Goal: Task Accomplishment & Management: Complete application form

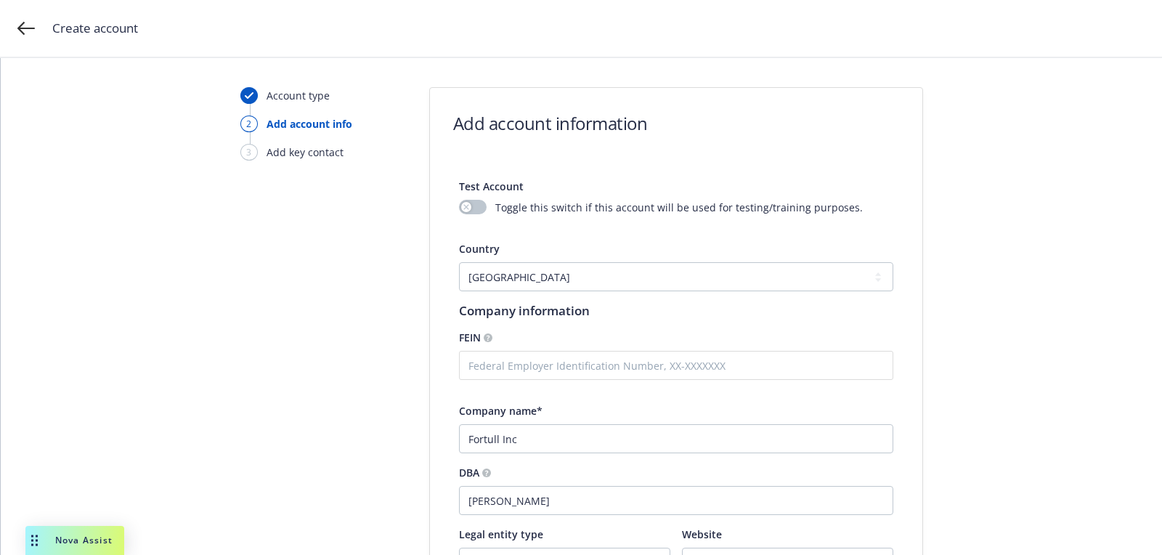
select select "US"
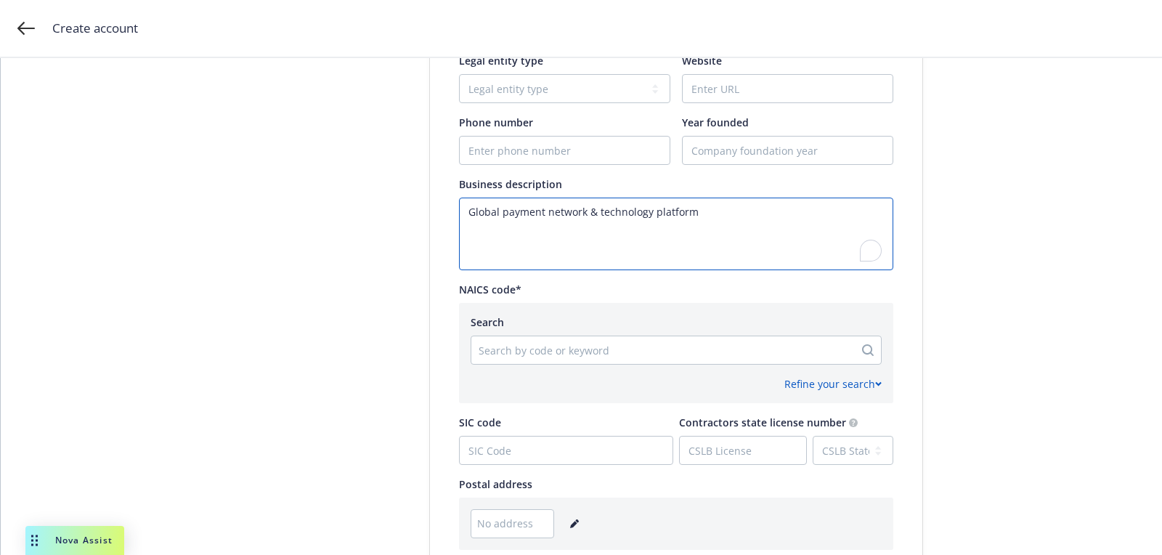
scroll to position [359, 0]
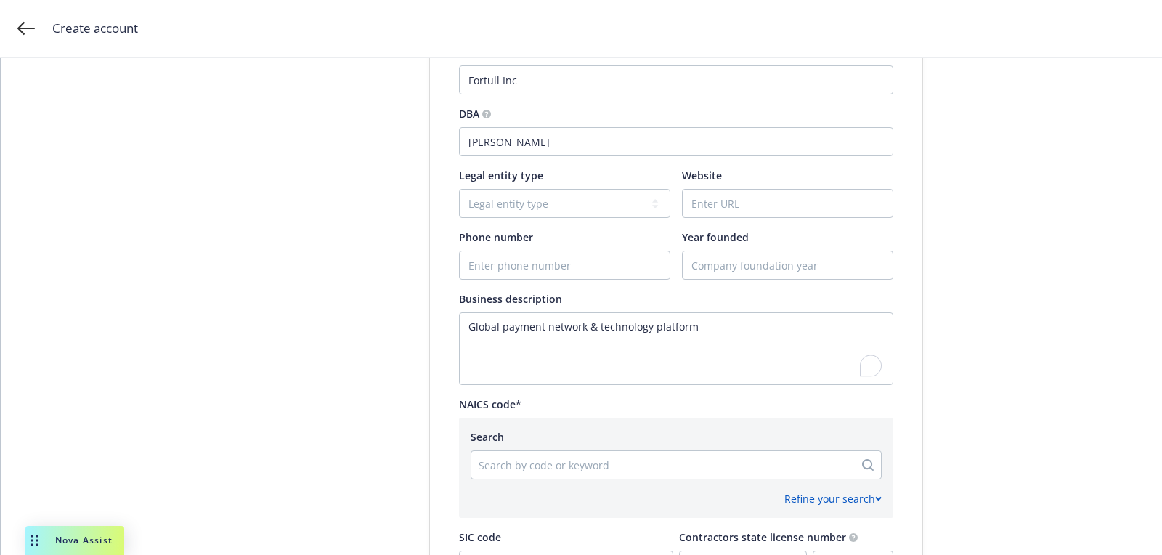
click at [498, 246] on div "Phone number" at bounding box center [564, 254] width 211 height 50
paste input "[PHONE_NUMBER]"
click at [494, 269] on input "Phone number" at bounding box center [565, 265] width 210 height 28
type input "[PHONE_NUMBER]"
click at [780, 216] on div at bounding box center [787, 203] width 211 height 29
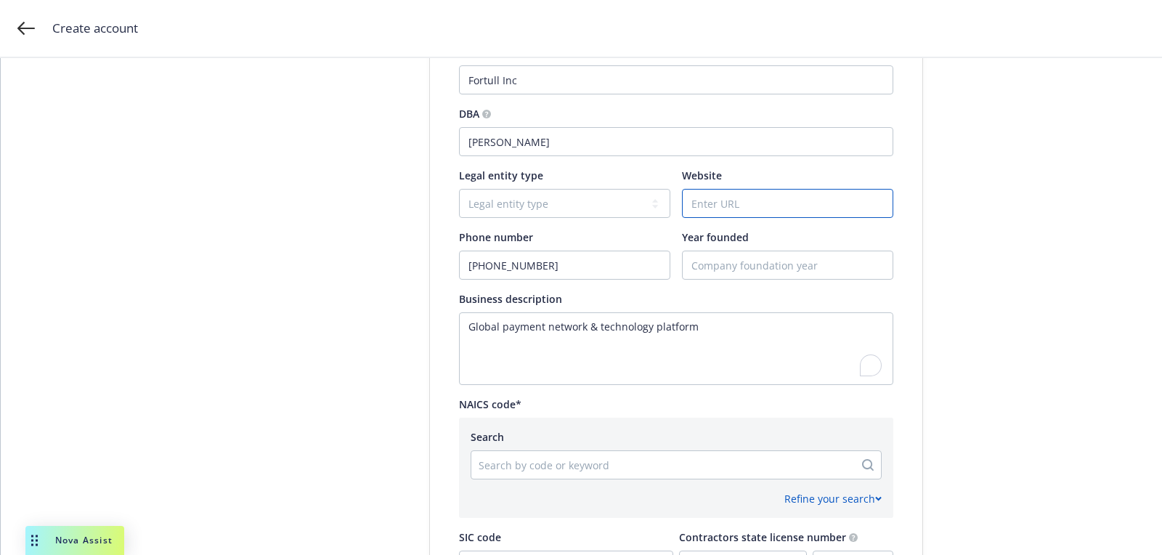
paste input "[PERSON_NAME][DOMAIN_NAME]"
type input "[PERSON_NAME][DOMAIN_NAME]"
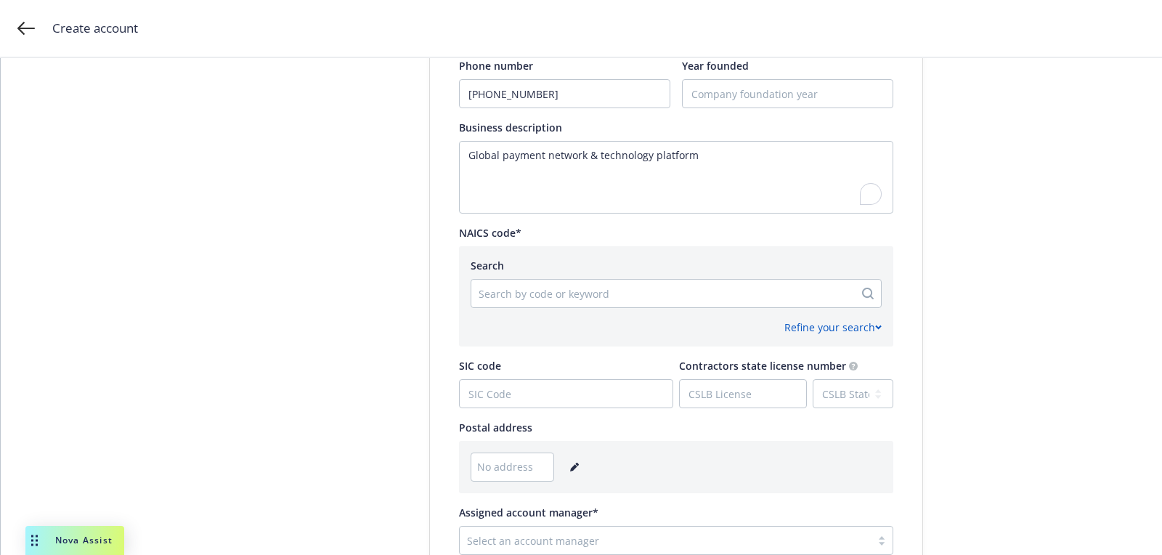
scroll to position [620, 0]
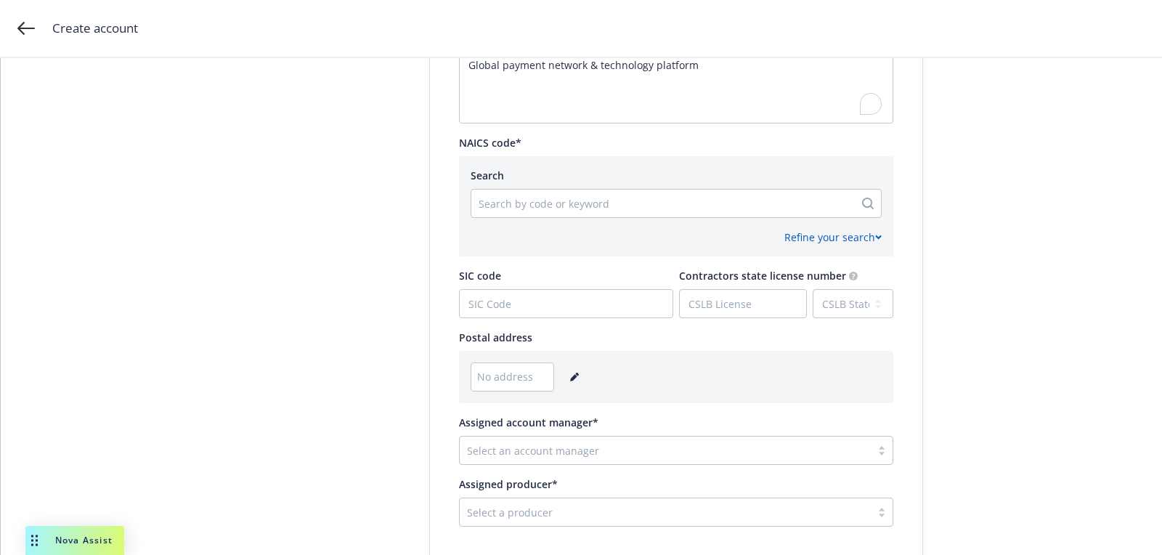
click at [573, 380] on icon "editPencil" at bounding box center [574, 377] width 9 height 9
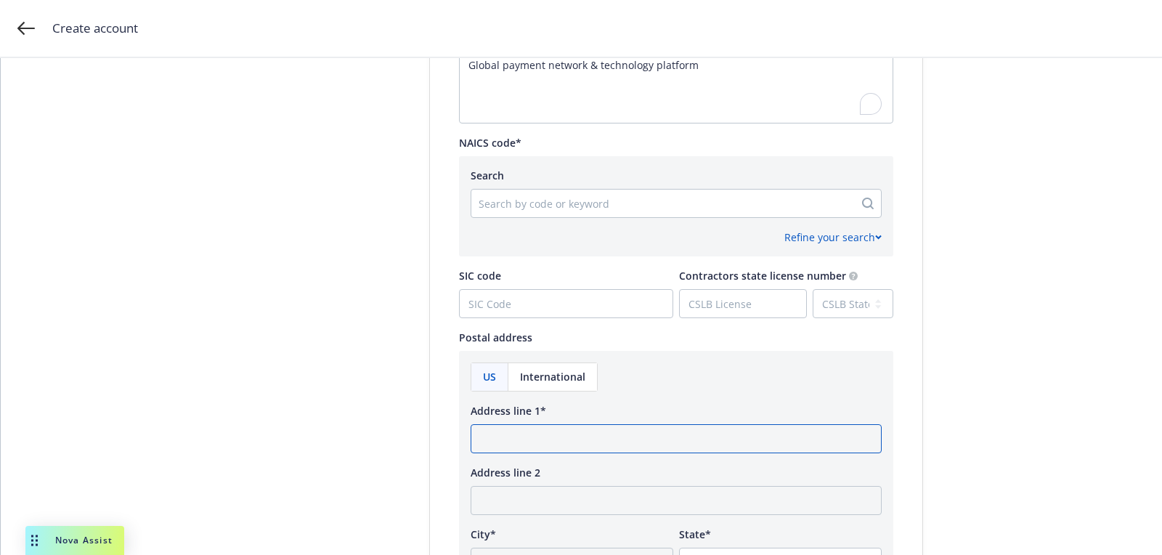
click at [570, 449] on input "Address line 1*" at bounding box center [676, 438] width 411 height 29
paste input "16 Space Dockside Cir Redwood City, CA 94065"
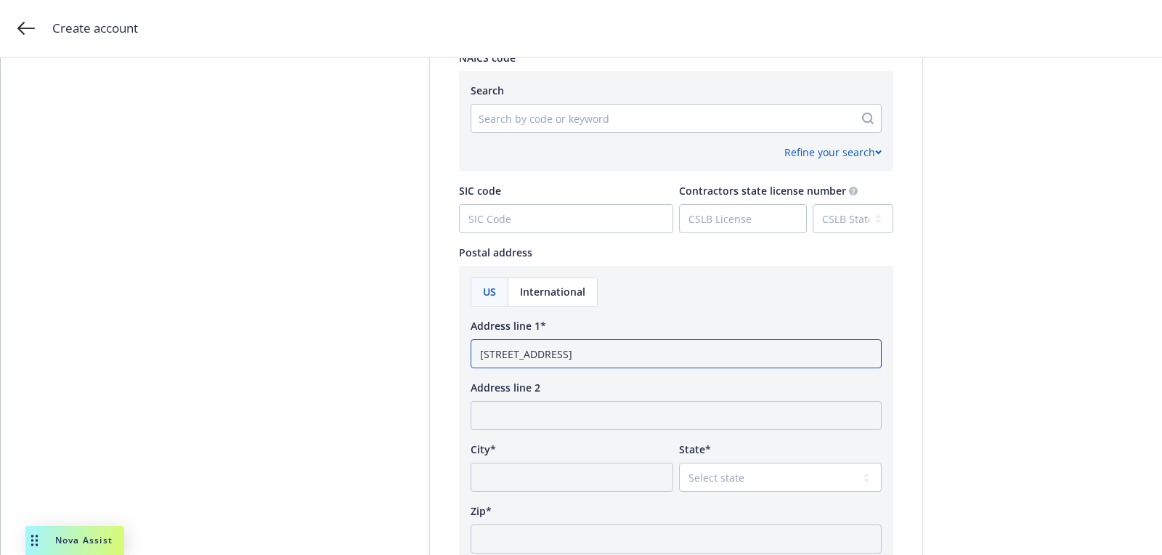
click at [694, 350] on input "16 Space Dockside Cir Redwood City, CA 94065" at bounding box center [676, 353] width 411 height 29
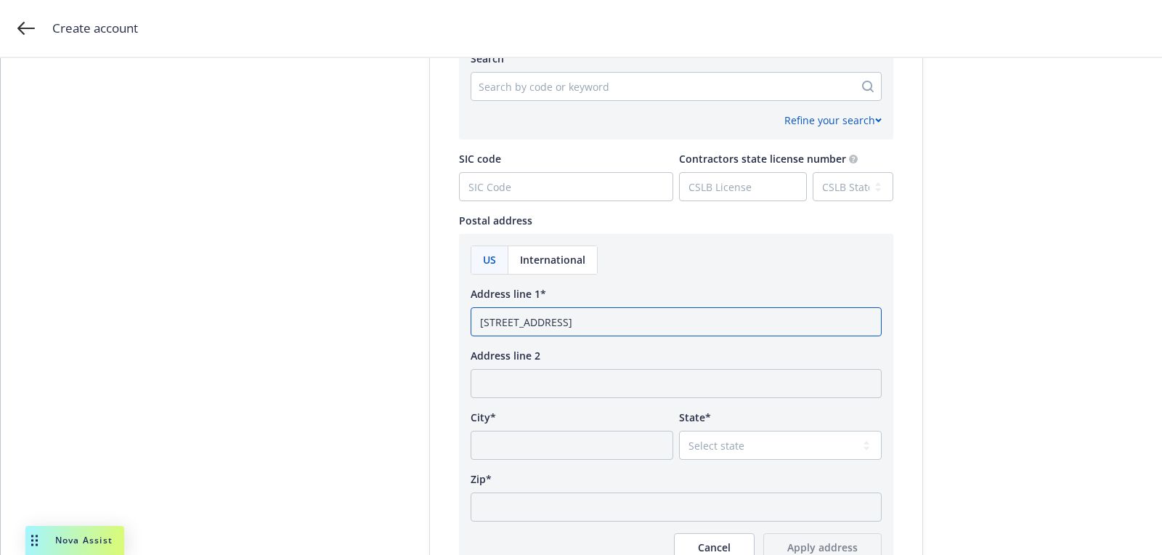
scroll to position [810, 0]
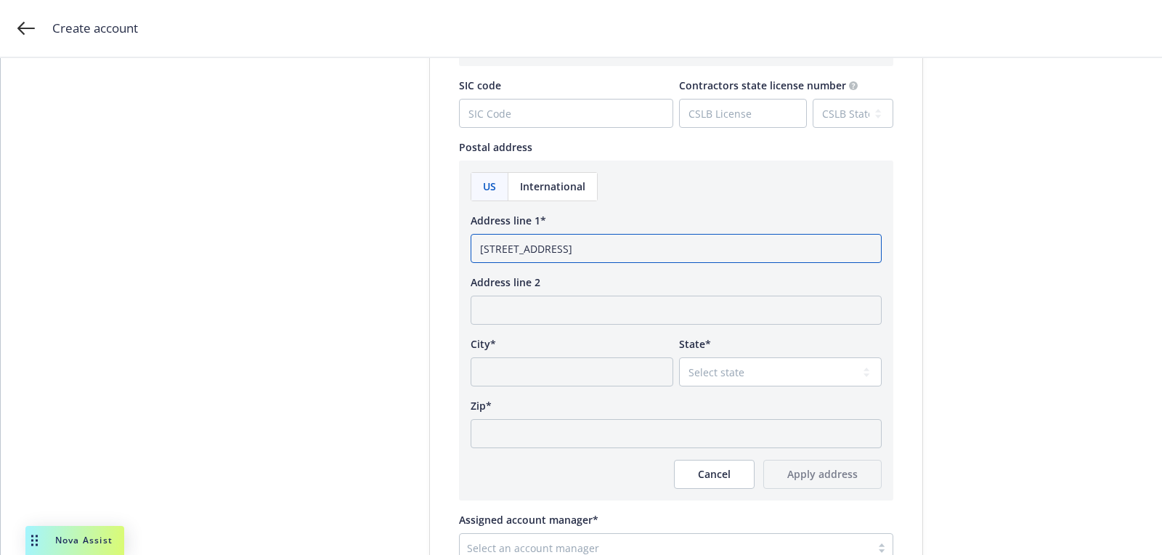
type input "16 Space Dockside Cir Redwood City, CA"
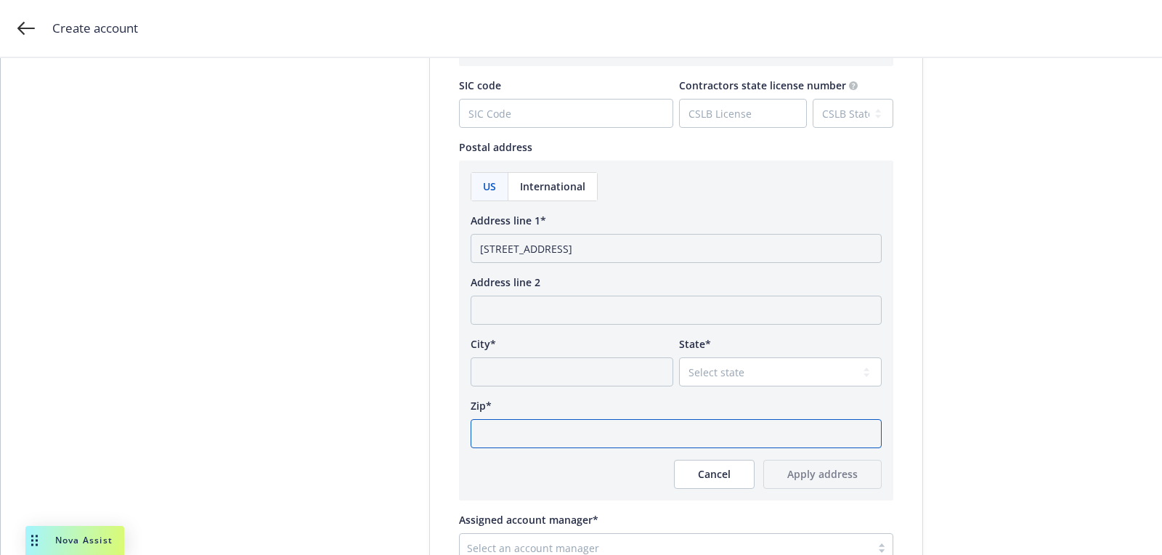
click at [602, 422] on input "Zip*" at bounding box center [676, 433] width 411 height 29
paste input "94065"
type input "94065"
click at [714, 386] on div "US International Address line 1* 16 Space Dockside Cir Redwood City, CA Address…" at bounding box center [676, 330] width 411 height 317
click at [715, 368] on select "Select state" at bounding box center [780, 371] width 203 height 29
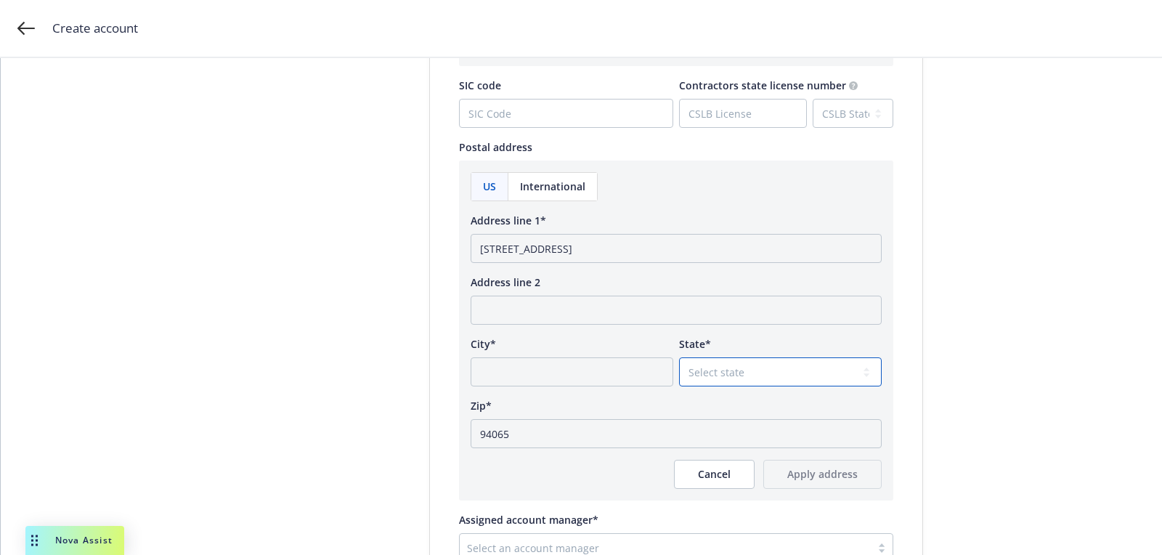
select select "CA"
click at [679, 357] on select "Select state [US_STATE] [US_STATE] [US_STATE] [US_STATE] [US_STATE] [PERSON_NAM…" at bounding box center [780, 371] width 203 height 29
drag, startPoint x: 651, startPoint y: 246, endPoint x: 588, endPoint y: 247, distance: 63.2
click at [588, 247] on input "16 Space Dockside Cir Redwood City, CA" at bounding box center [676, 248] width 411 height 29
type input "16 Space Dockside Cir , CA"
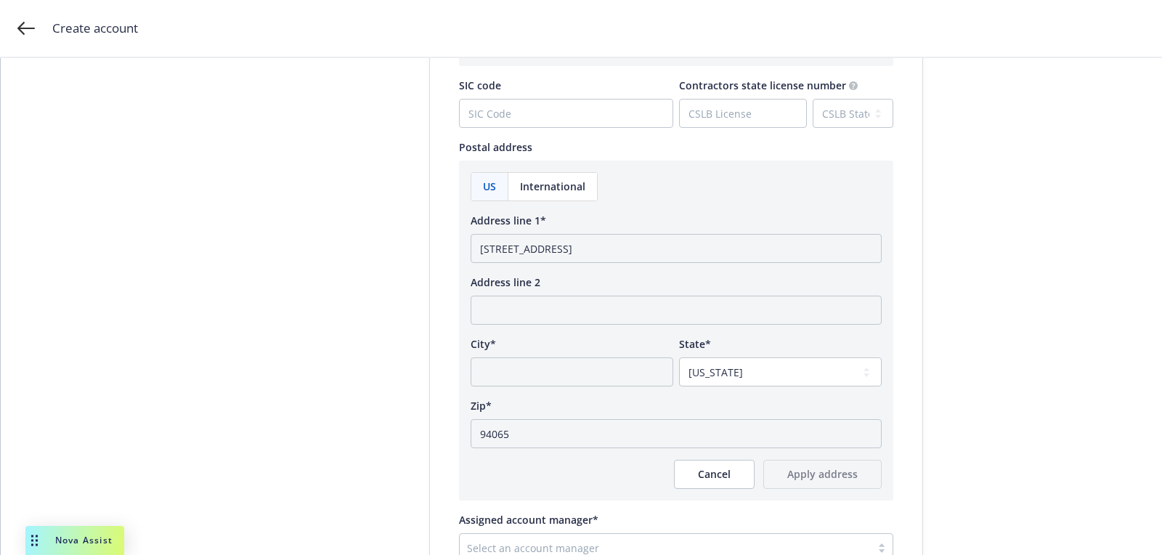
click at [562, 394] on div "US International Address line 1* 16 Space Dockside Cir , CA Address line 2 City…" at bounding box center [676, 330] width 411 height 317
click at [562, 386] on div "US International Address line 1* 16 Space Dockside Cir , CA Address line 2 City…" at bounding box center [676, 330] width 411 height 317
paste input "Redwood City"
click at [562, 369] on input "City*" at bounding box center [572, 371] width 203 height 29
type input "Redwood City"
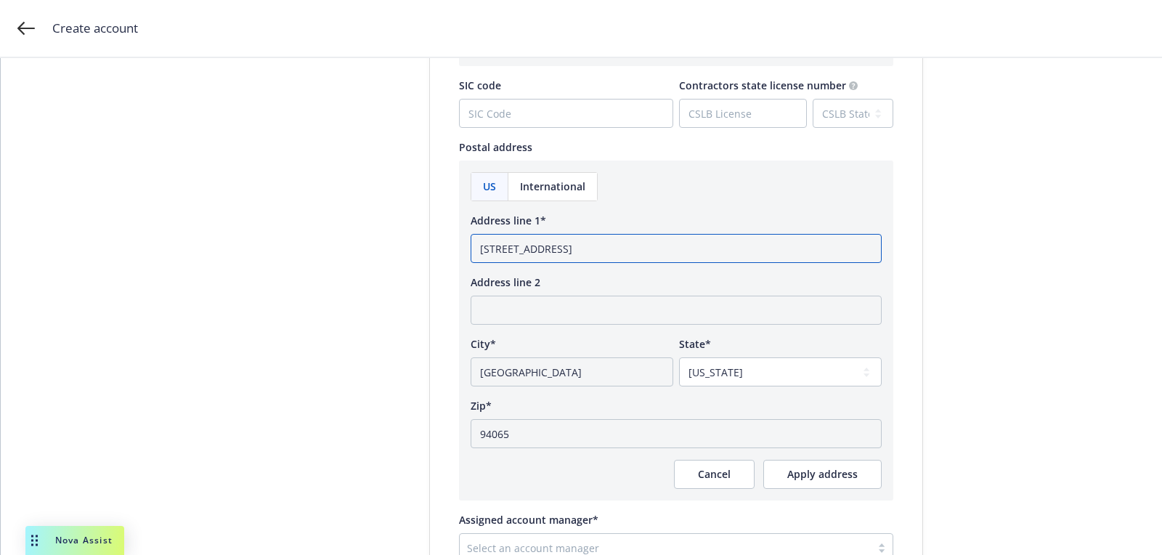
drag, startPoint x: 587, startPoint y: 243, endPoint x: 898, endPoint y: 325, distance: 321.2
click at [691, 252] on input "16 Space Dockside Cir , CA" at bounding box center [676, 248] width 411 height 29
type input "16 Space Dockside Cir"
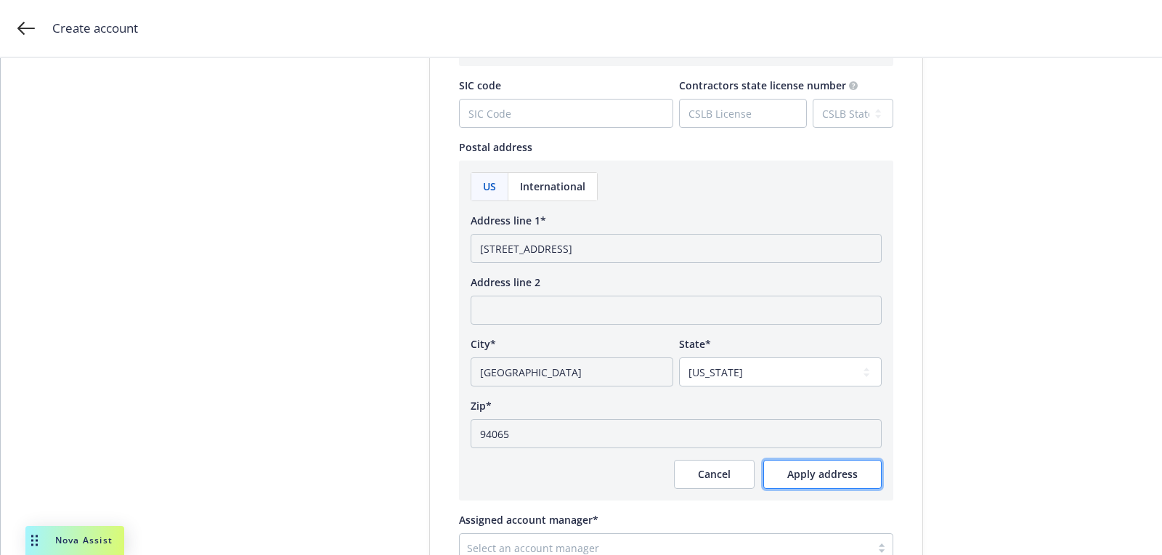
click at [834, 471] on span "Apply address" at bounding box center [822, 474] width 70 height 14
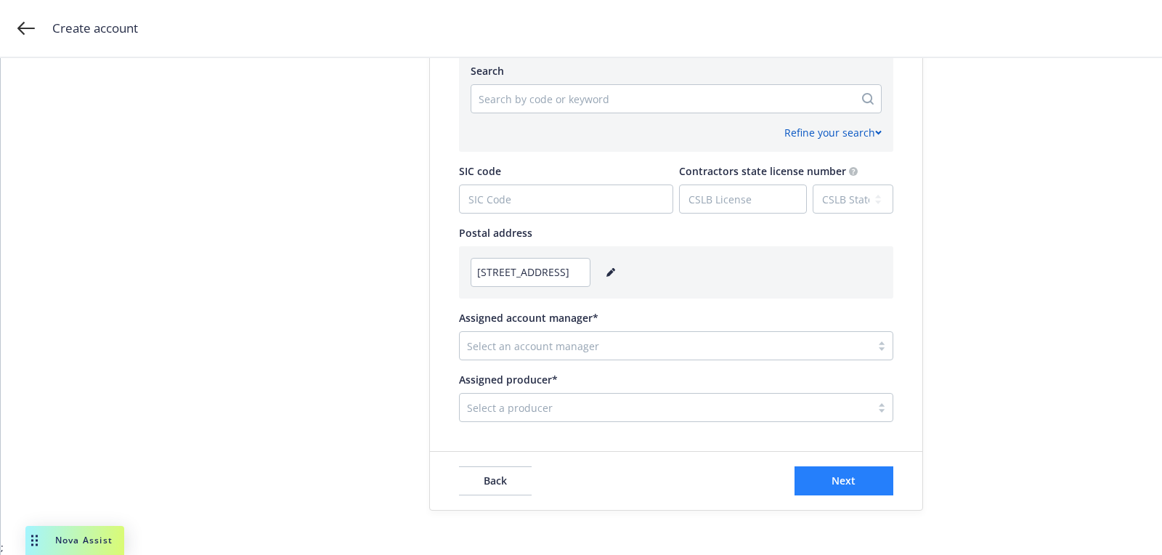
scroll to position [723, 0]
click at [709, 349] on div at bounding box center [665, 346] width 396 height 17
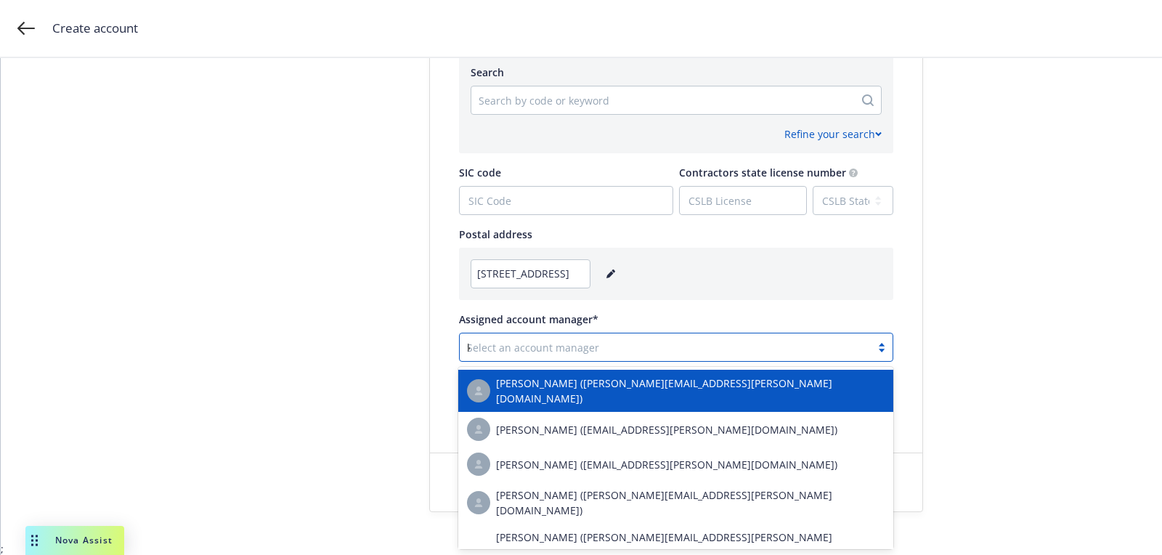
type input "kep"
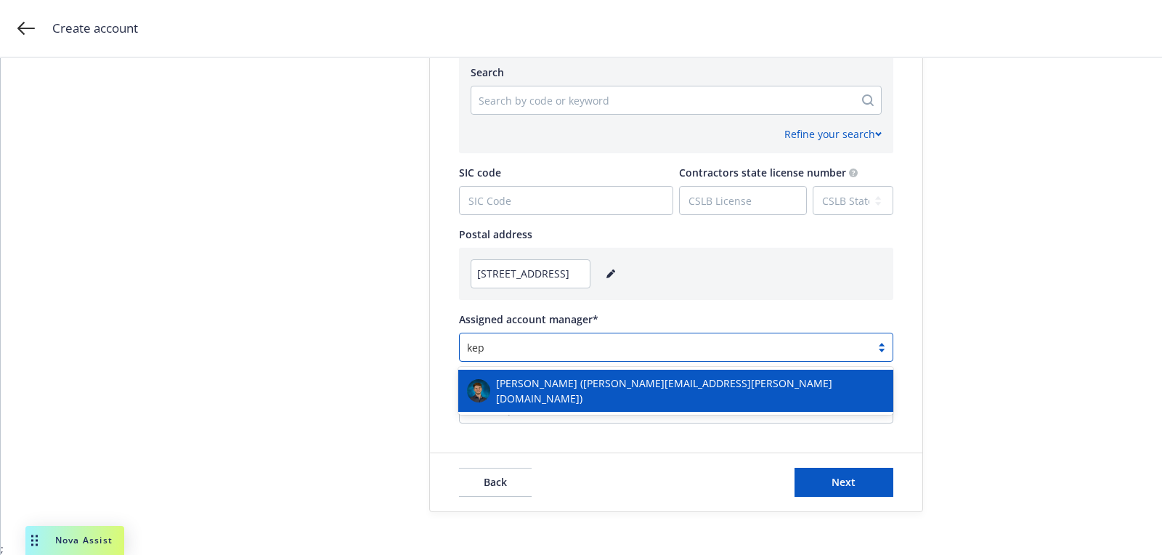
click at [670, 376] on div "[PERSON_NAME] ([PERSON_NAME][EMAIL_ADDRESS][PERSON_NAME][DOMAIN_NAME])" at bounding box center [676, 390] width 418 height 30
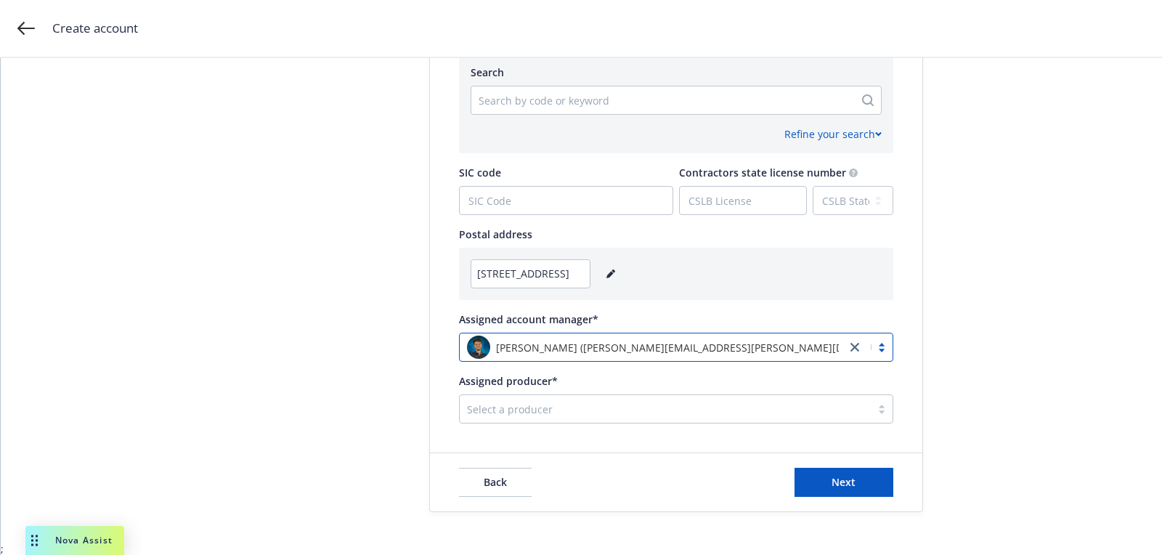
click at [636, 402] on div at bounding box center [665, 408] width 396 height 17
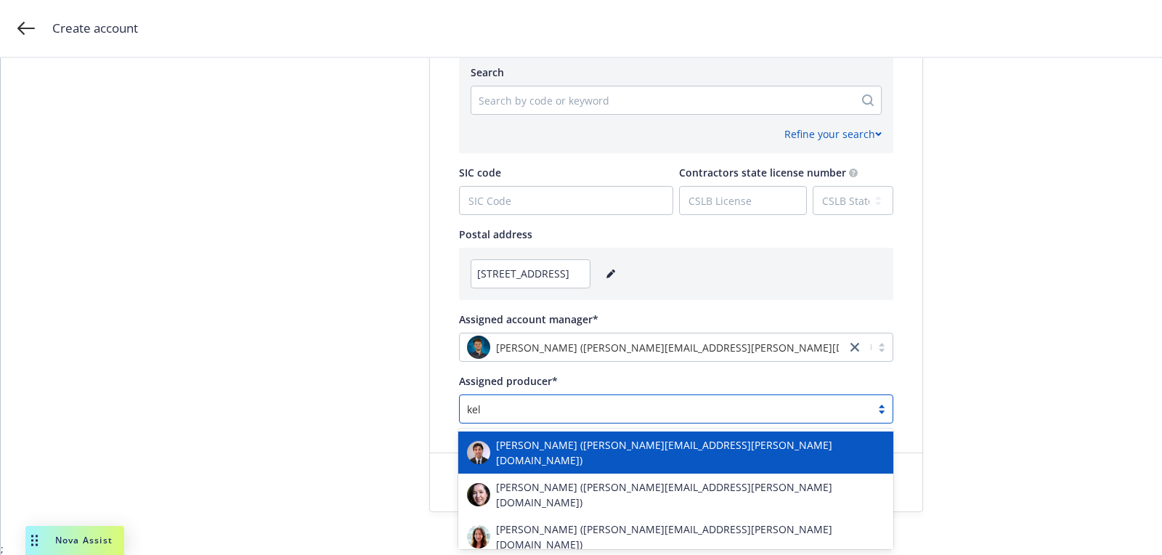
type input "kels"
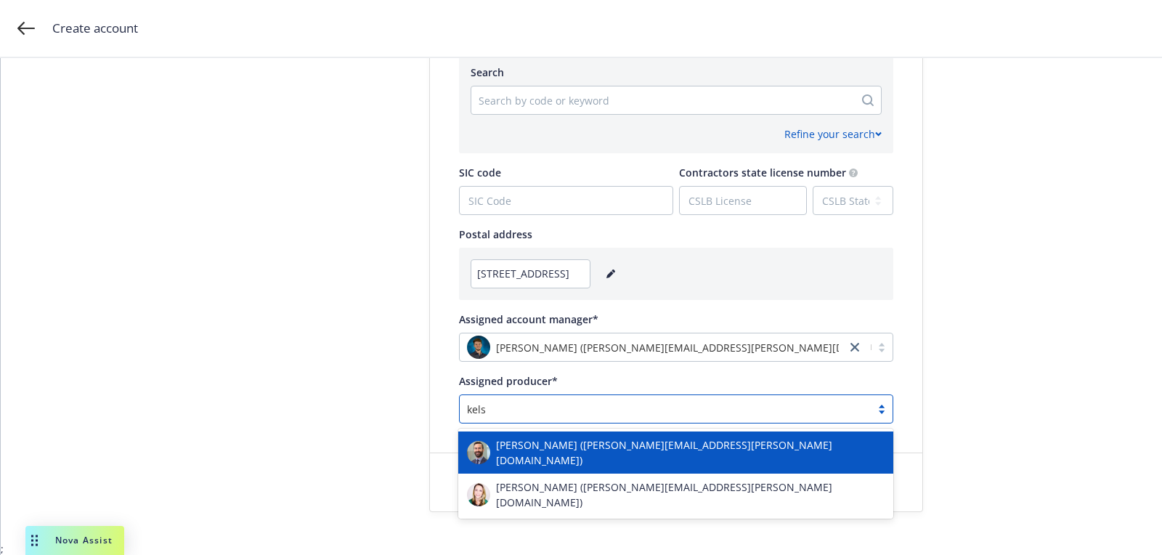
click at [595, 447] on span "[PERSON_NAME] ([PERSON_NAME][EMAIL_ADDRESS][PERSON_NAME][DOMAIN_NAME])" at bounding box center [690, 452] width 388 height 30
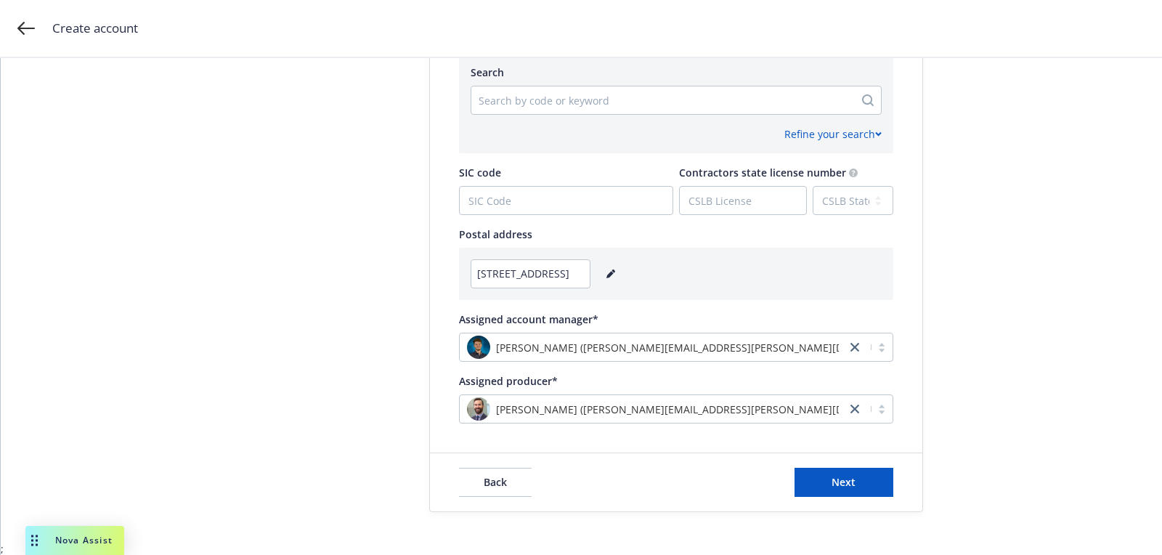
click at [537, 117] on div "Refine your search" at bounding box center [676, 128] width 411 height 27
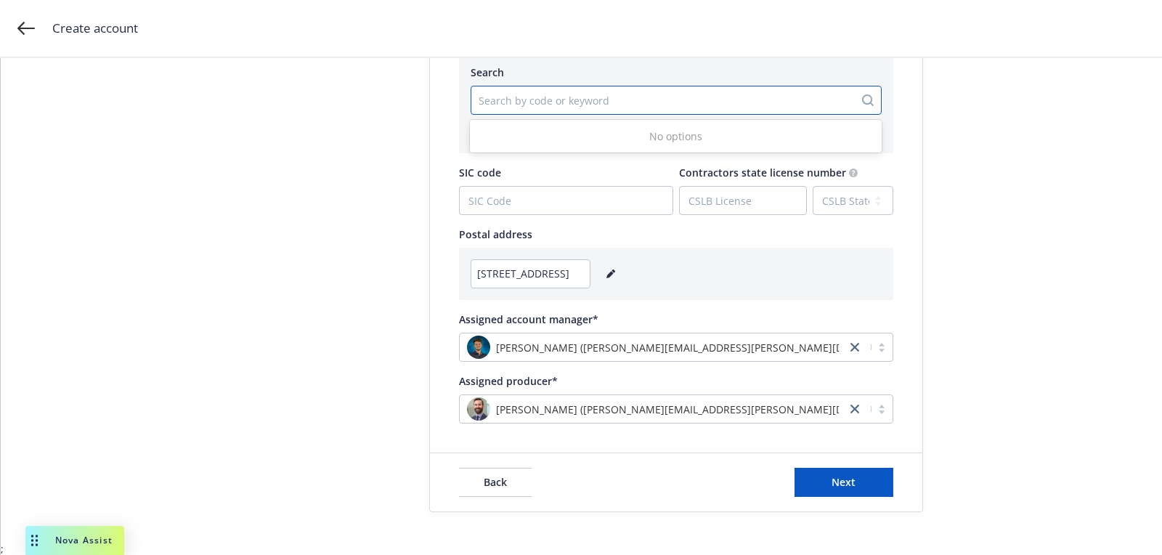
click at [529, 98] on div at bounding box center [663, 99] width 368 height 17
paste input "522320"
type input "522320"
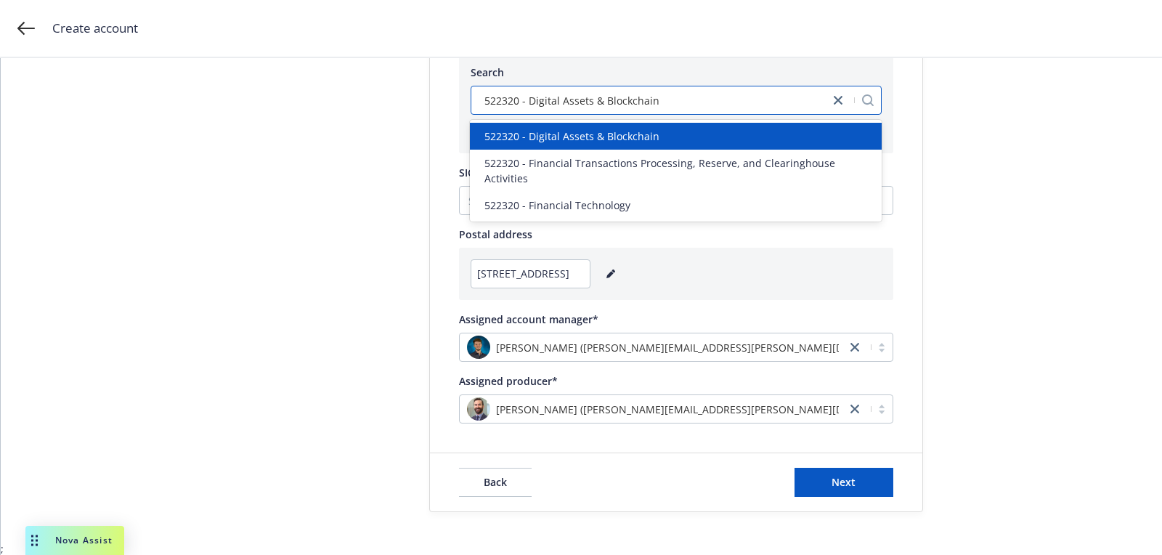
click at [698, 111] on div "522320 - Digital Assets & Blockchain" at bounding box center [676, 100] width 411 height 29
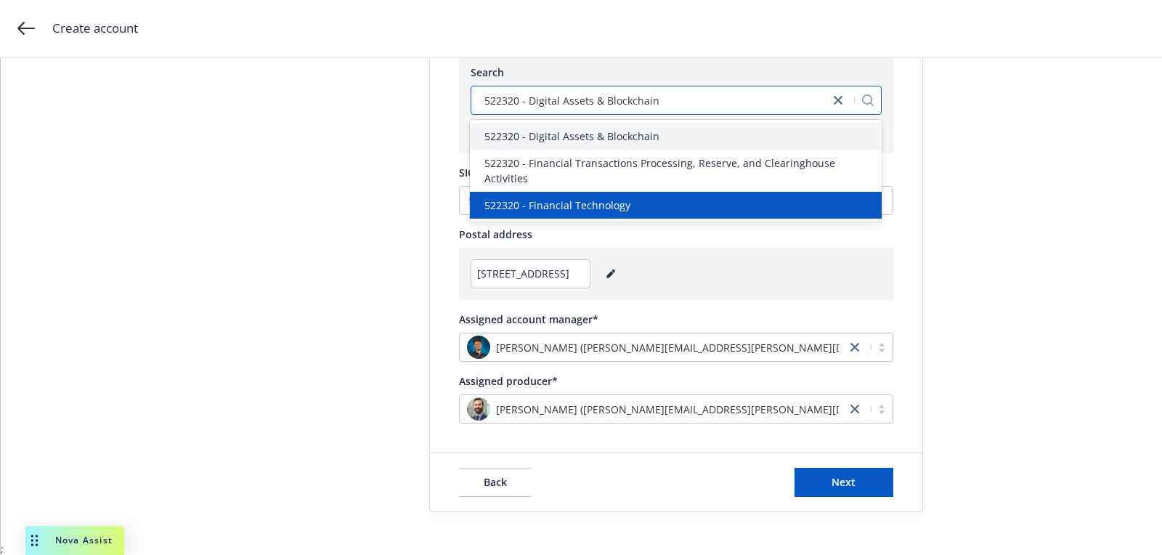
drag, startPoint x: 631, startPoint y: 171, endPoint x: 622, endPoint y: 195, distance: 25.1
click at [622, 195] on div "522320 - Digital Assets & Blockchain 522320 - Financial Transactions Processing…" at bounding box center [676, 171] width 412 height 102
click at [622, 198] on span "522320 - Financial Technology" at bounding box center [557, 205] width 146 height 15
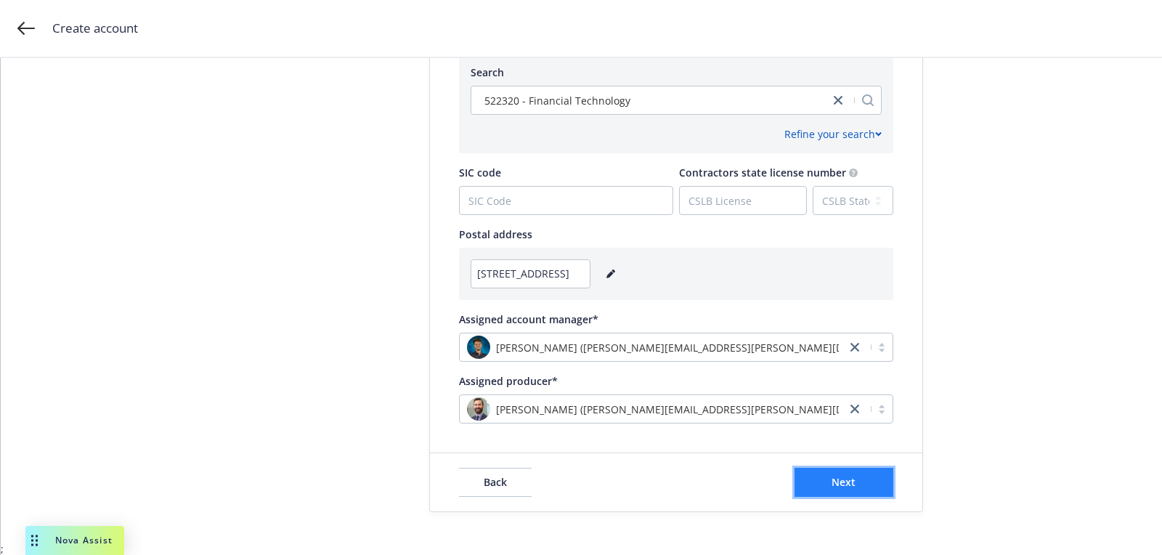
click at [847, 481] on span "Next" at bounding box center [843, 482] width 24 height 14
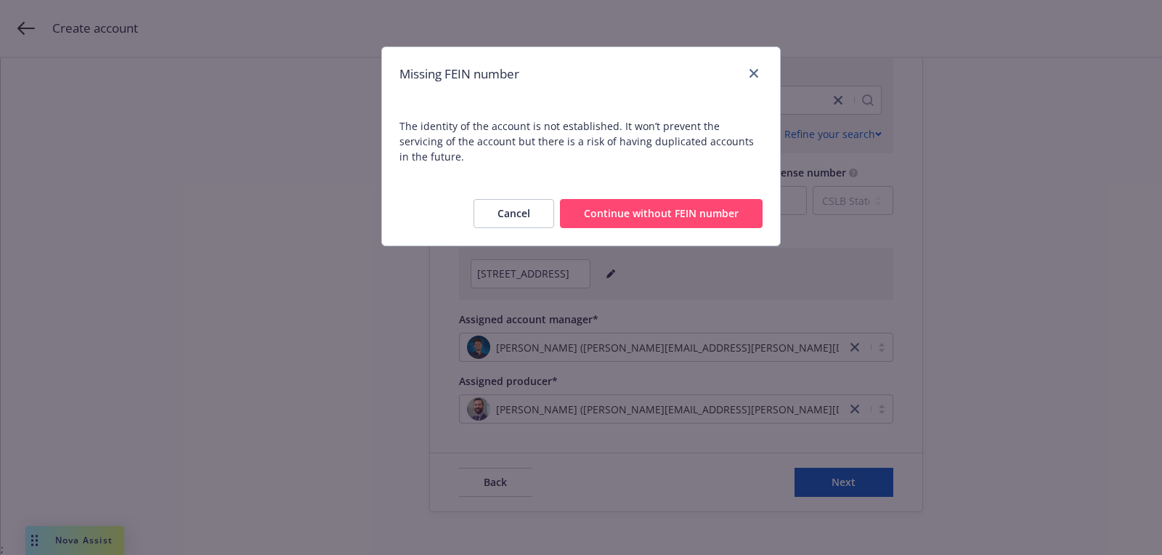
click at [680, 214] on div "Cancel Continue without FEIN number" at bounding box center [581, 214] width 398 height 64
click at [680, 204] on button "Continue without FEIN number" at bounding box center [661, 213] width 203 height 29
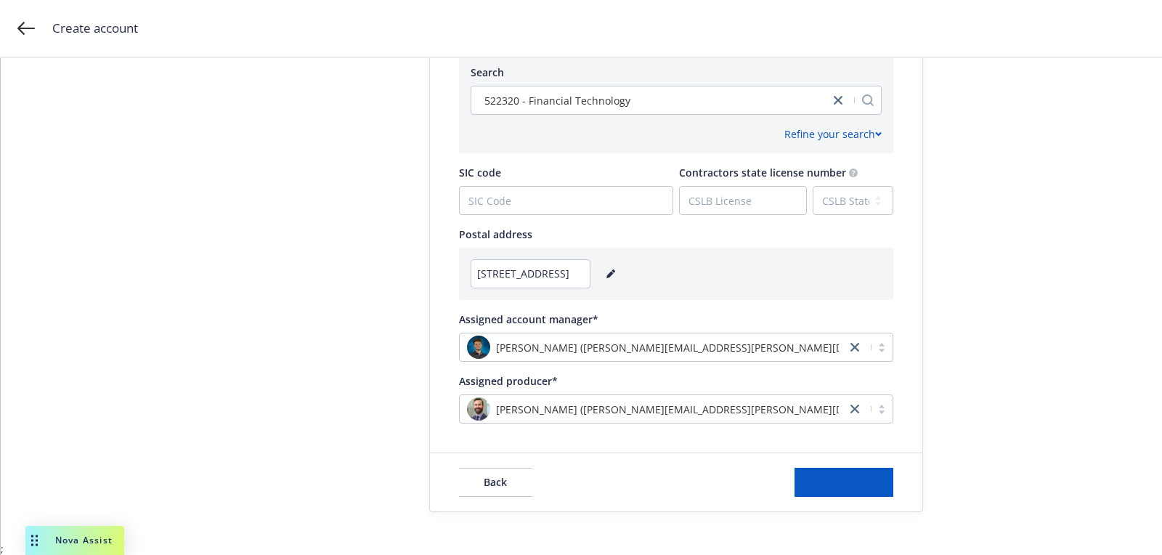
scroll to position [0, 0]
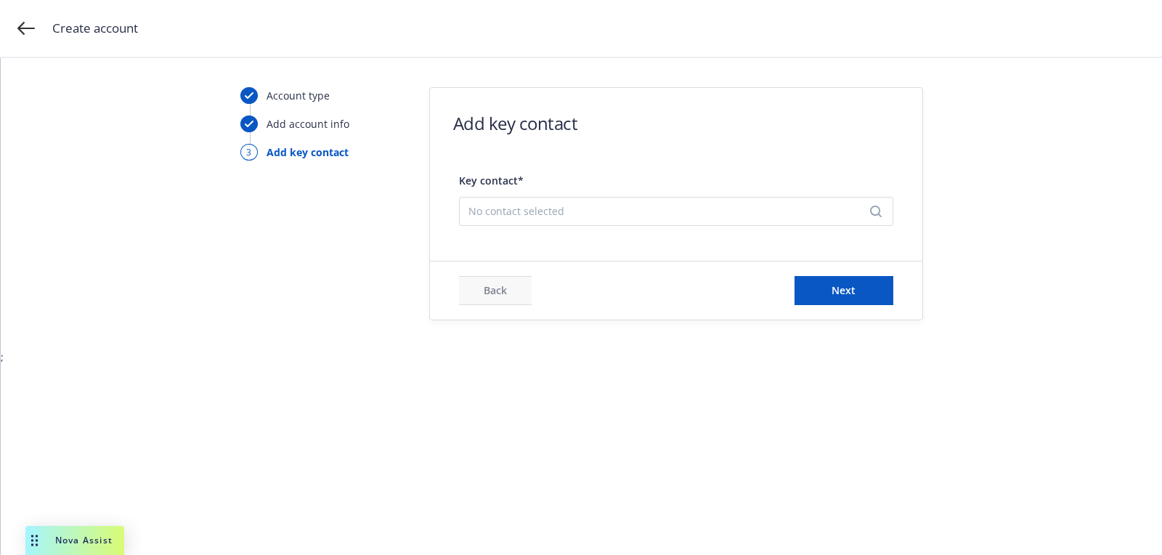
click at [595, 222] on div "No contact selected" at bounding box center [676, 211] width 434 height 29
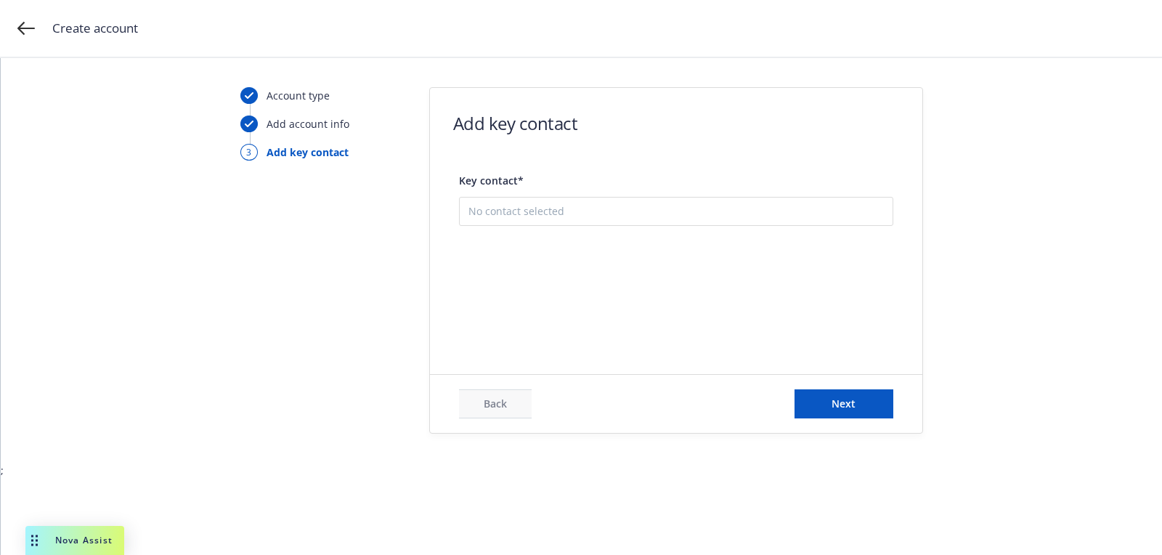
click at [567, 274] on button "Add new contact" at bounding box center [675, 284] width 415 height 29
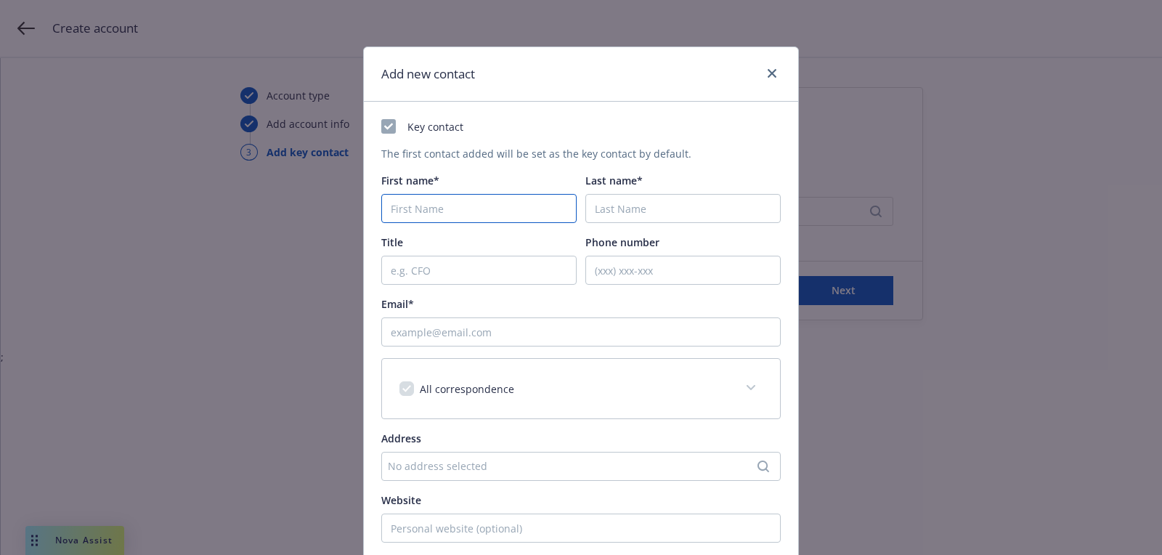
click at [540, 219] on input "First name*" at bounding box center [478, 208] width 195 height 29
paste input "Sandeep"
type input "Sandeep"
paste input "Pyapali"
type input "Pyapali"
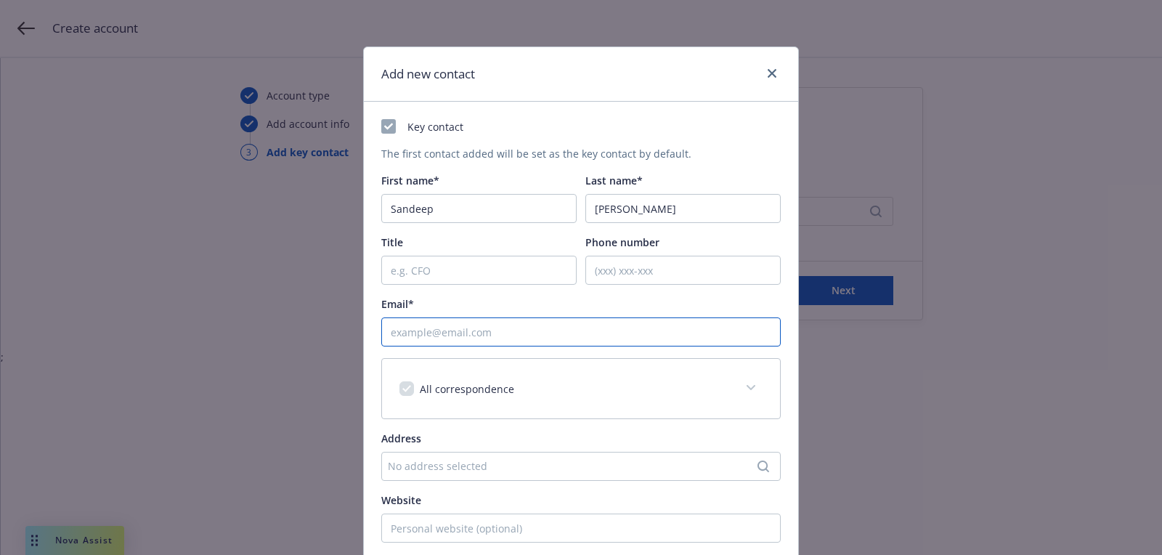
click at [550, 325] on input "Email*" at bounding box center [580, 331] width 399 height 29
paste input "[EMAIL_ADDRESS][PERSON_NAME][DOMAIN_NAME]"
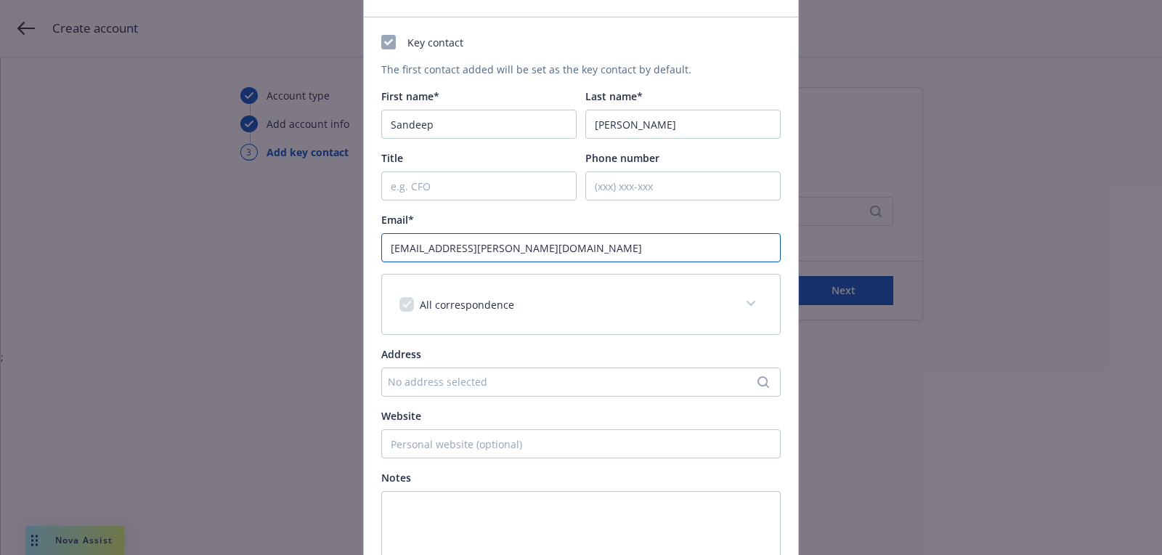
scroll to position [220, 0]
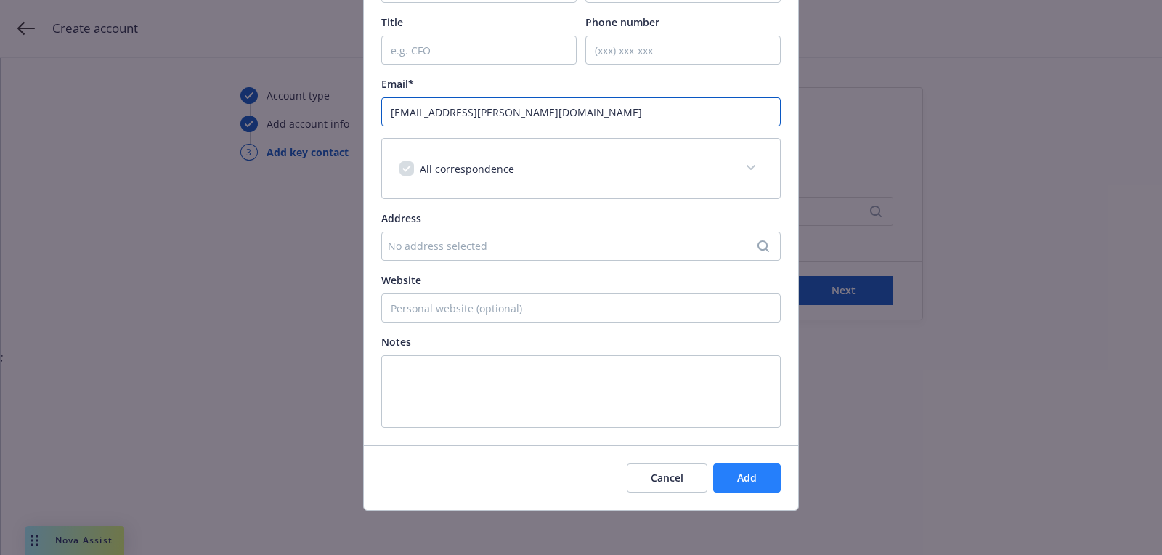
type input "[EMAIL_ADDRESS][PERSON_NAME][DOMAIN_NAME]"
click at [760, 484] on button "Add" at bounding box center [747, 477] width 68 height 29
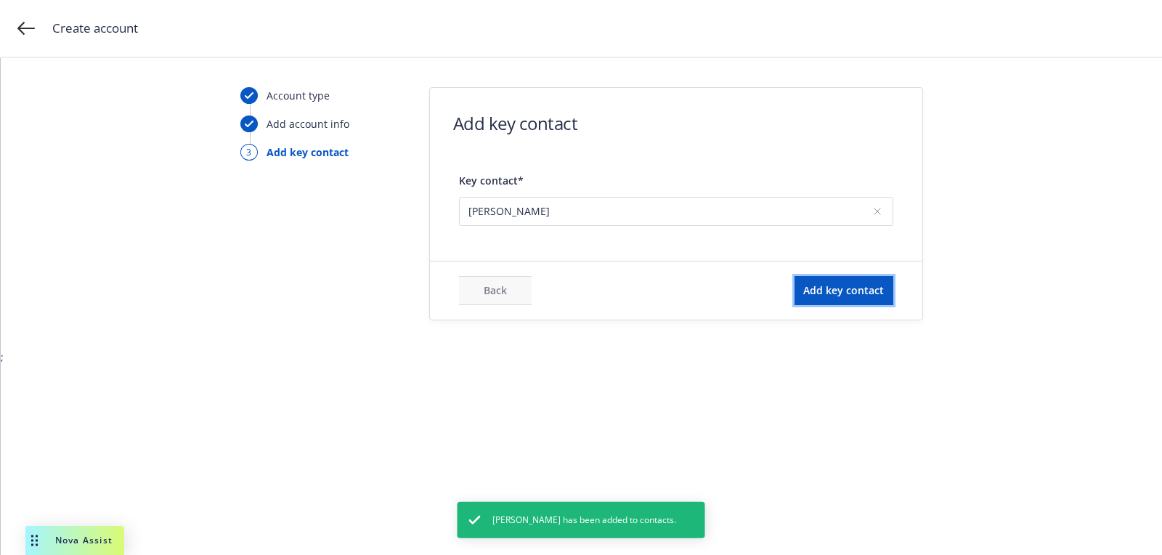
click at [844, 279] on button "Add key contact" at bounding box center [843, 290] width 99 height 29
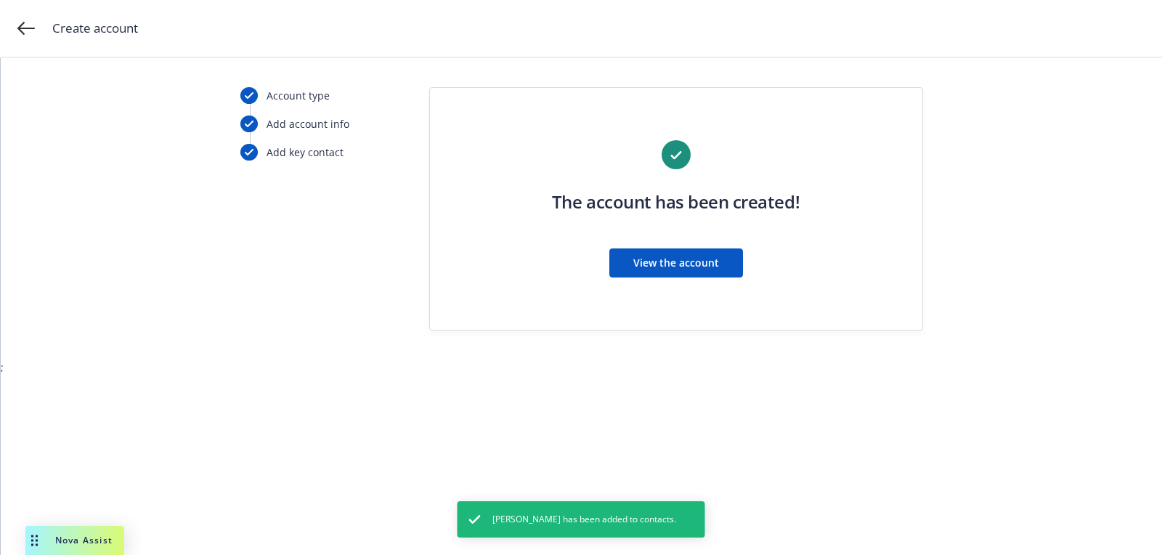
click at [675, 271] on button "View the account" at bounding box center [676, 262] width 134 height 29
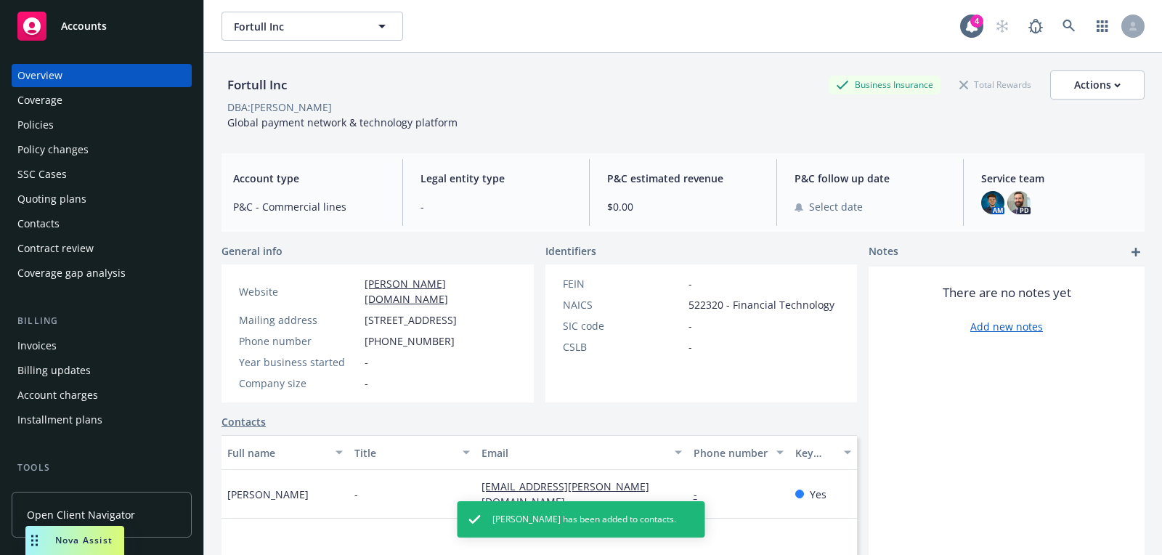
click at [109, 200] on div "Quoting plans" at bounding box center [101, 198] width 168 height 23
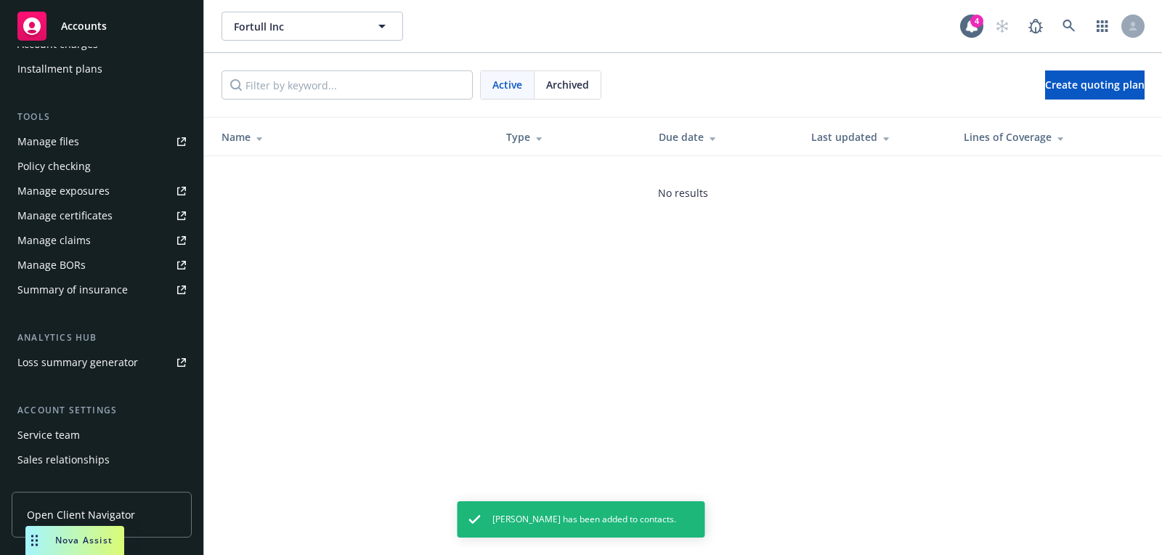
scroll to position [382, 0]
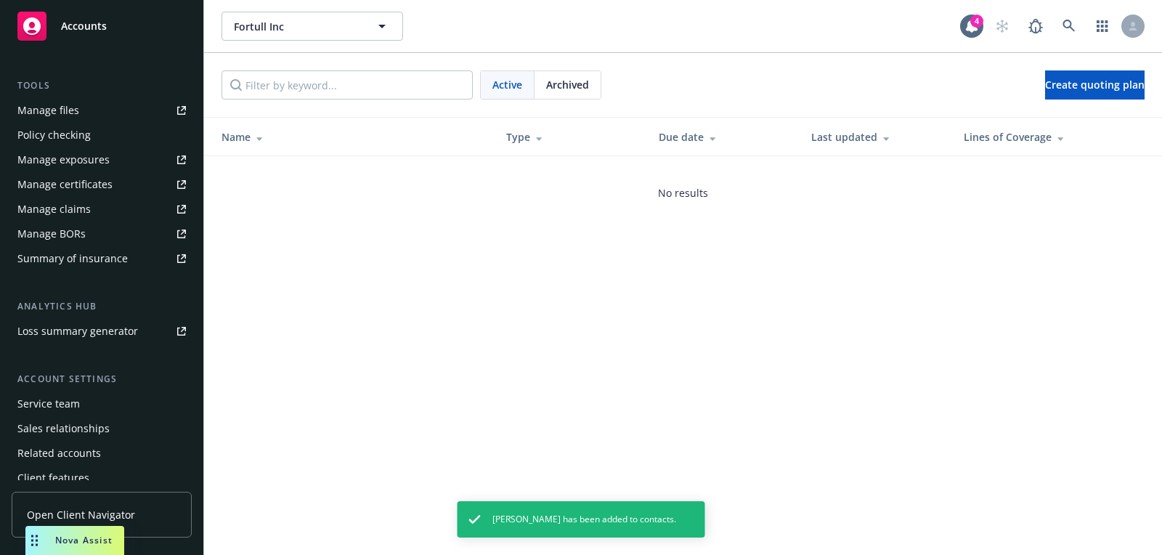
click at [54, 397] on div "Service team" at bounding box center [48, 403] width 62 height 23
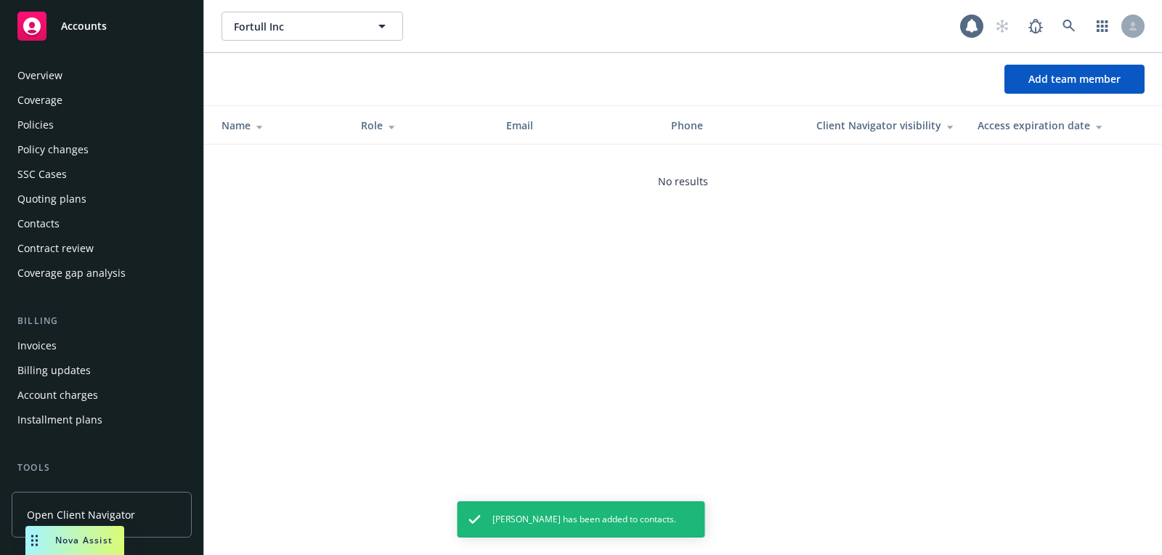
scroll to position [415, 0]
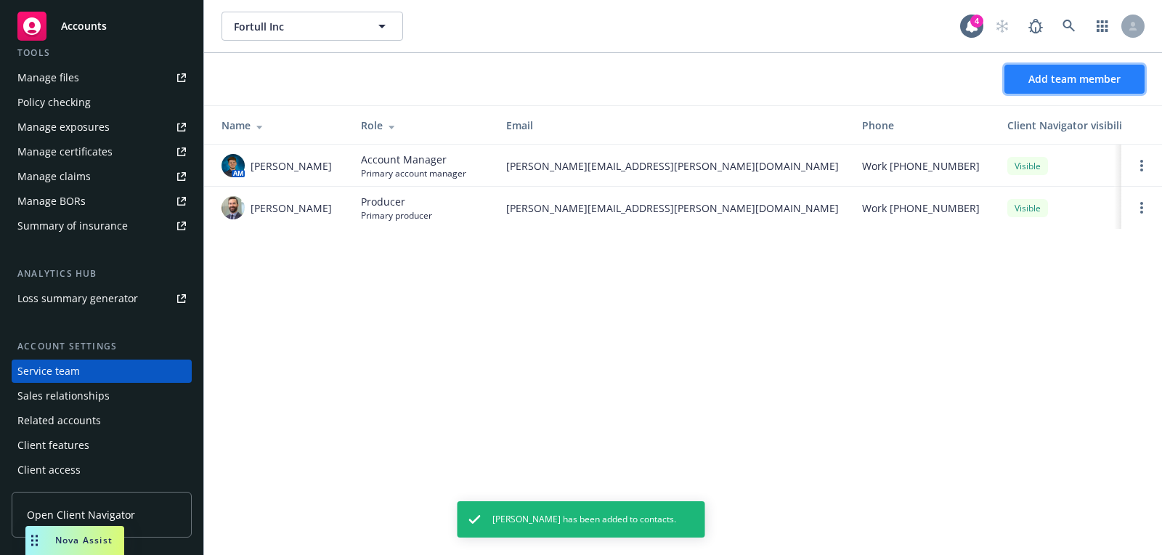
click at [1022, 89] on button "Add team member" at bounding box center [1074, 79] width 140 height 29
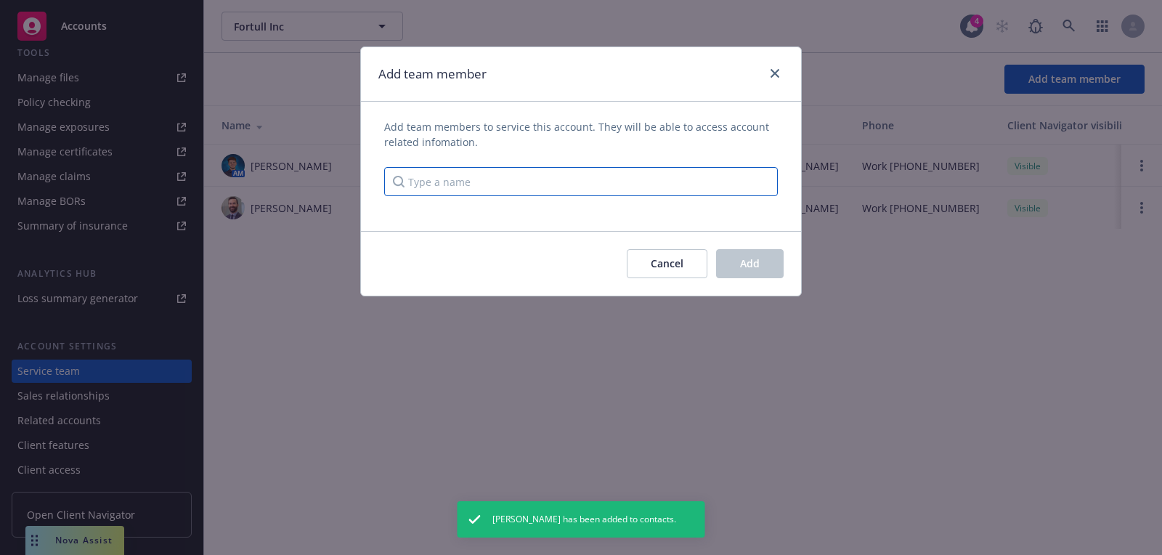
click at [624, 173] on input "Type a name" at bounding box center [581, 181] width 394 height 29
type input "doug"
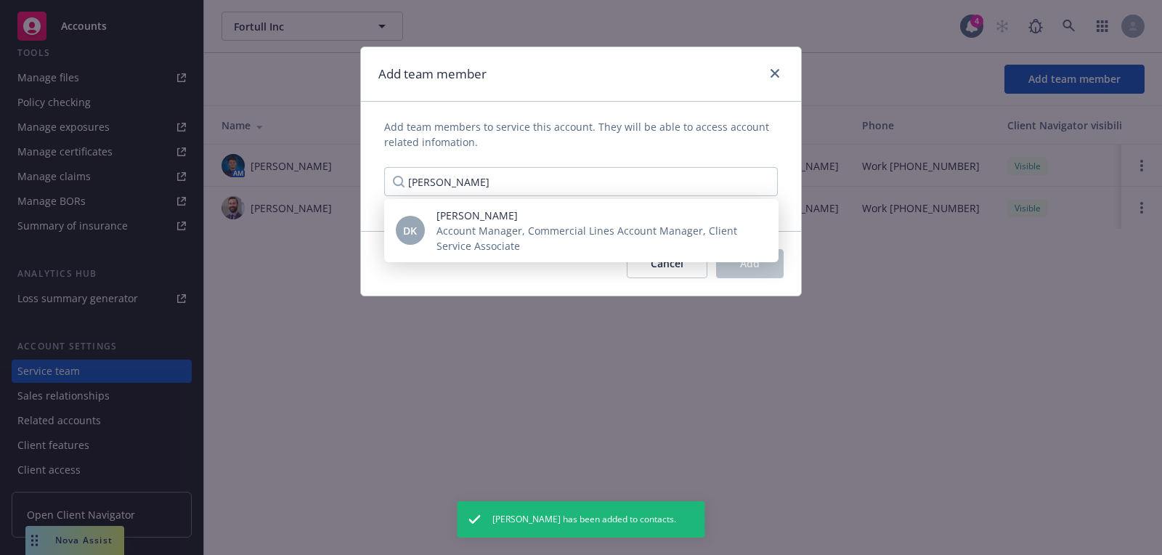
click at [498, 263] on div "Cancel Add" at bounding box center [581, 263] width 440 height 65
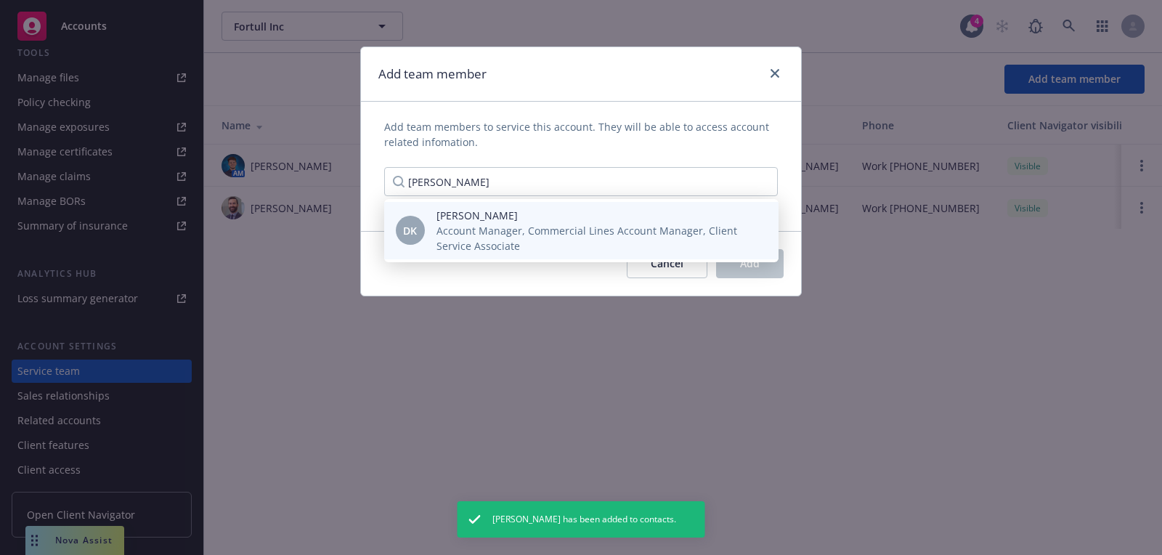
click at [500, 236] on span "Account Manager, Commercial Lines Account Manager, Client Service Associate" at bounding box center [595, 238] width 319 height 30
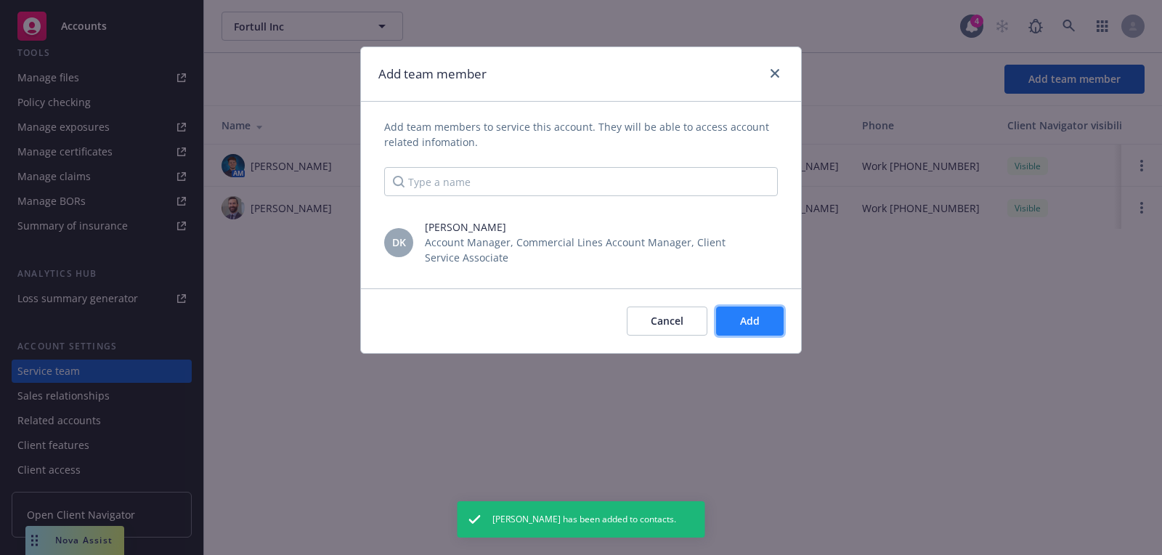
click at [751, 318] on span "Add" at bounding box center [750, 321] width 20 height 14
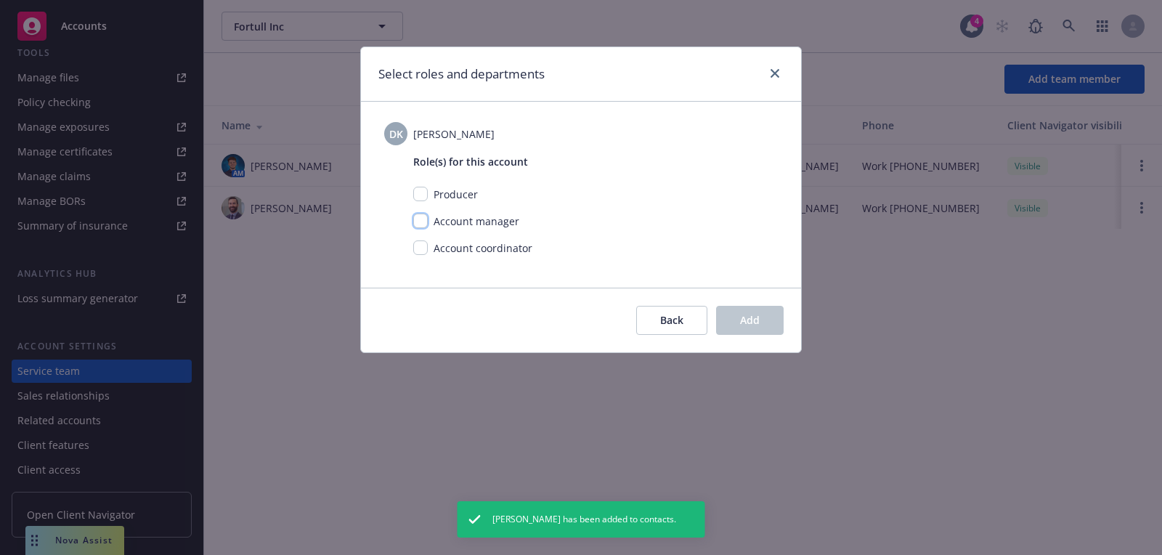
click at [422, 221] on input "checkbox" at bounding box center [420, 220] width 15 height 15
checkbox input "true"
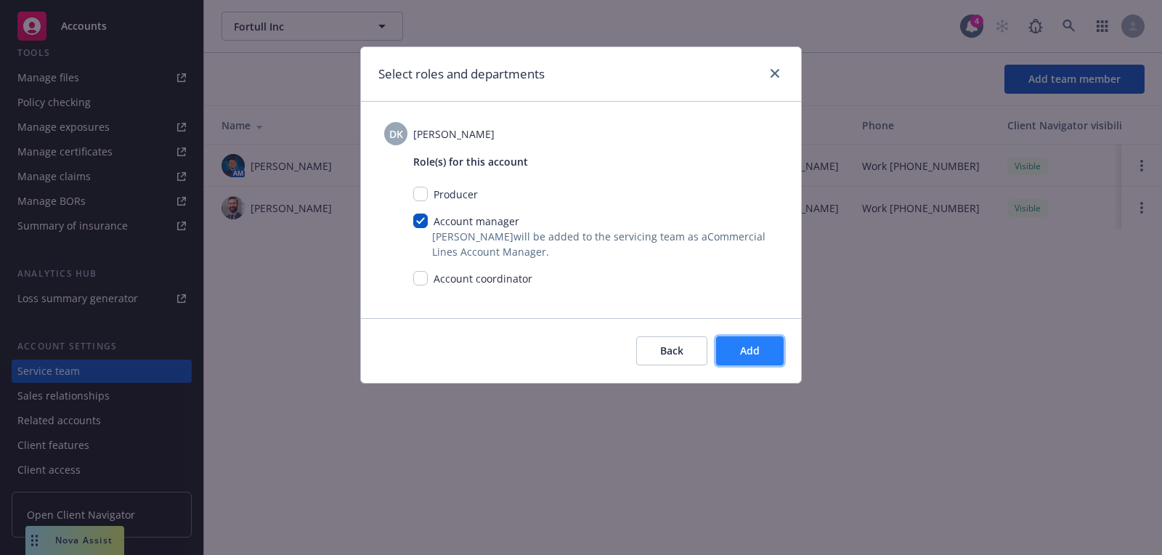
click at [733, 346] on button "Add" at bounding box center [750, 350] width 68 height 29
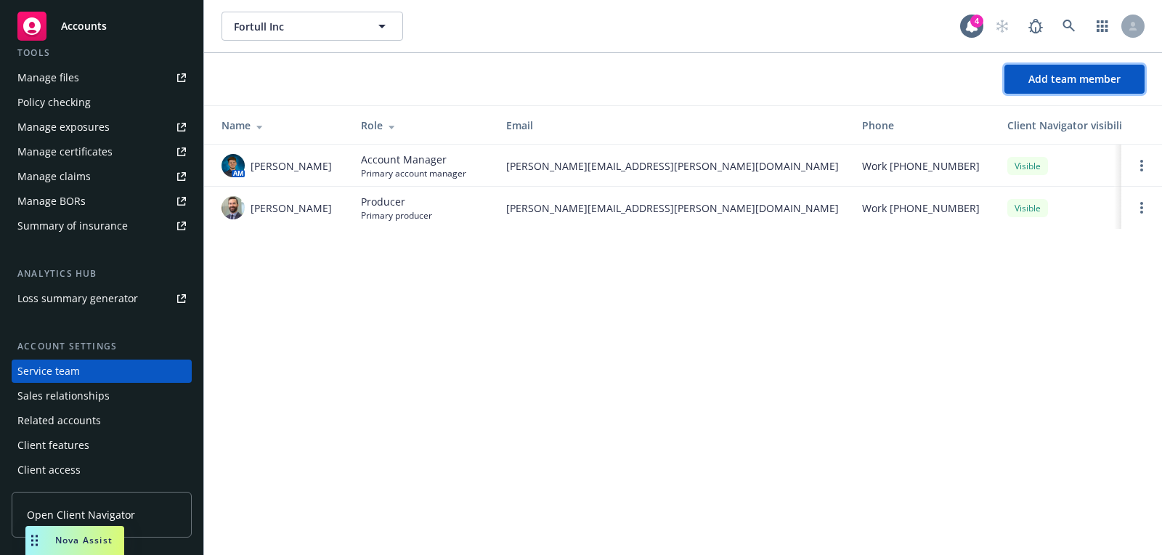
click at [1022, 88] on button "Add team member" at bounding box center [1074, 79] width 140 height 29
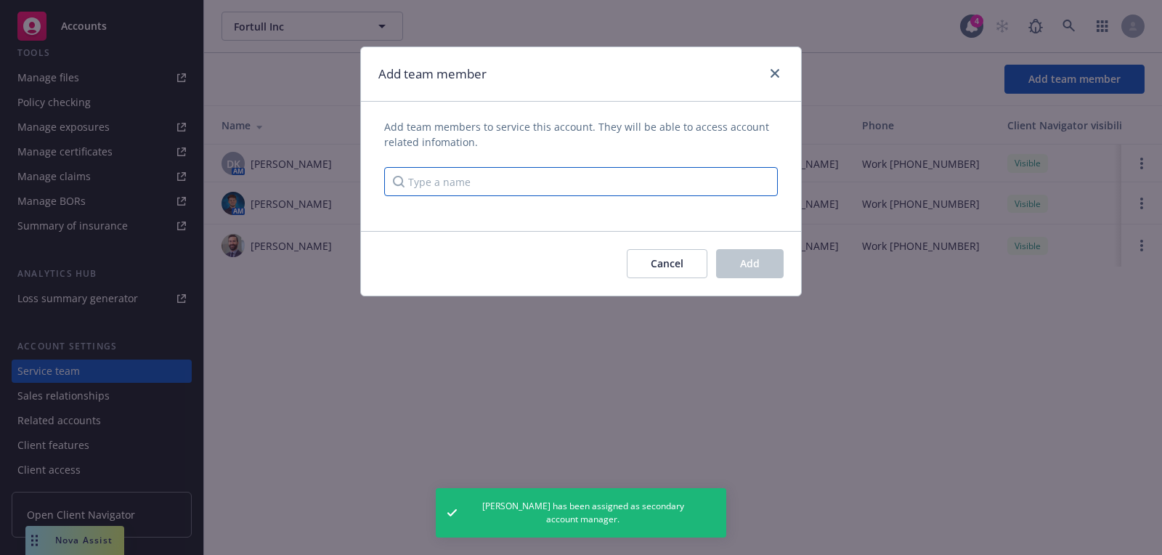
click at [604, 170] on input "Type a name" at bounding box center [581, 181] width 394 height 29
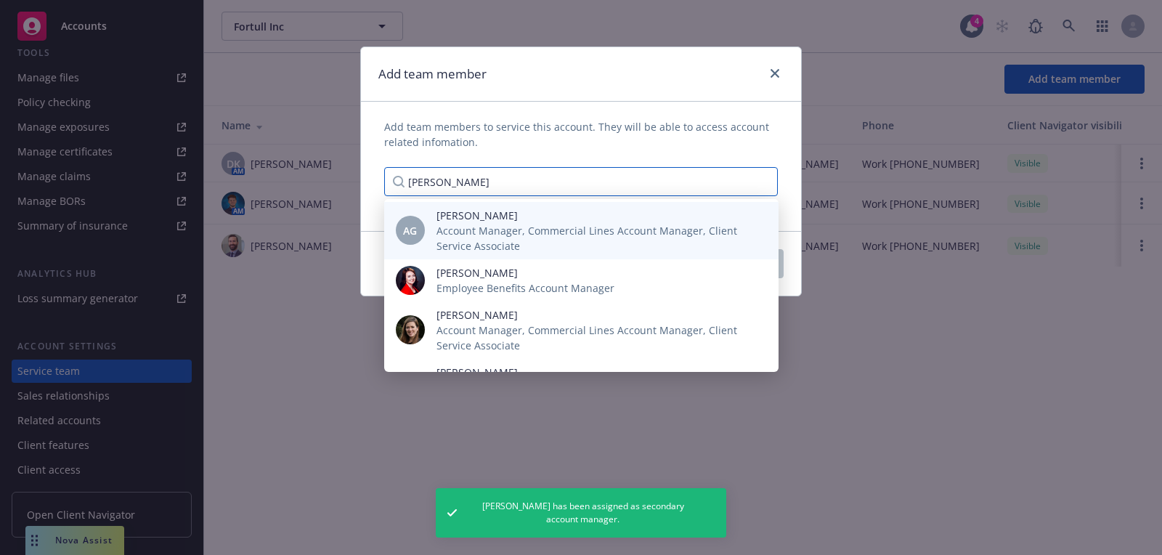
type input "anna"
click at [484, 226] on span "Account Manager, Commercial Lines Account Manager, Client Service Associate" at bounding box center [595, 238] width 319 height 30
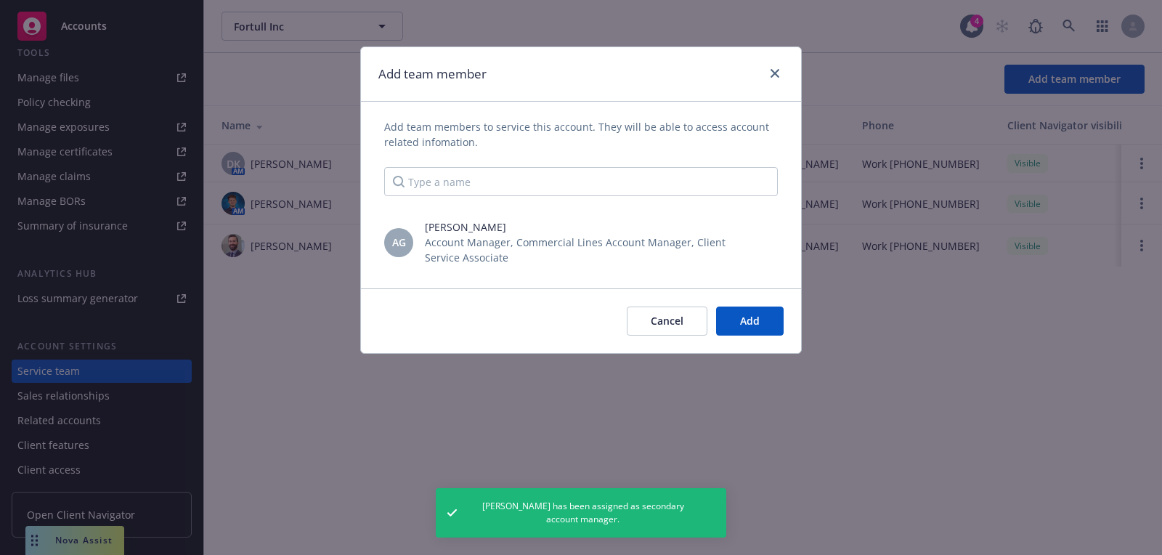
scroll to position [0, 0]
click at [777, 323] on button "Add" at bounding box center [750, 320] width 68 height 29
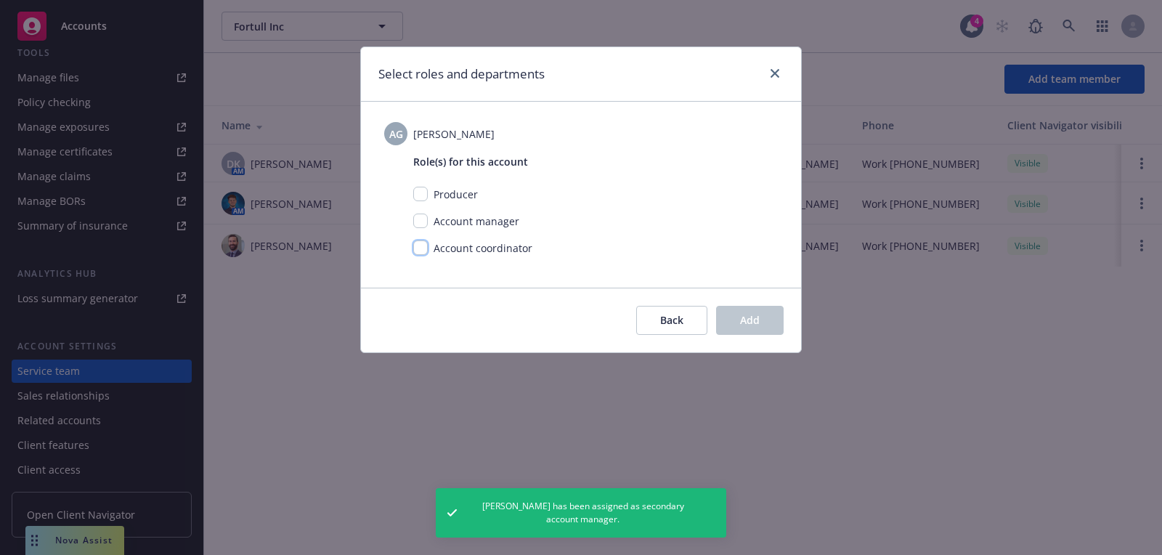
click at [422, 253] on input "checkbox" at bounding box center [420, 247] width 15 height 15
checkbox input "true"
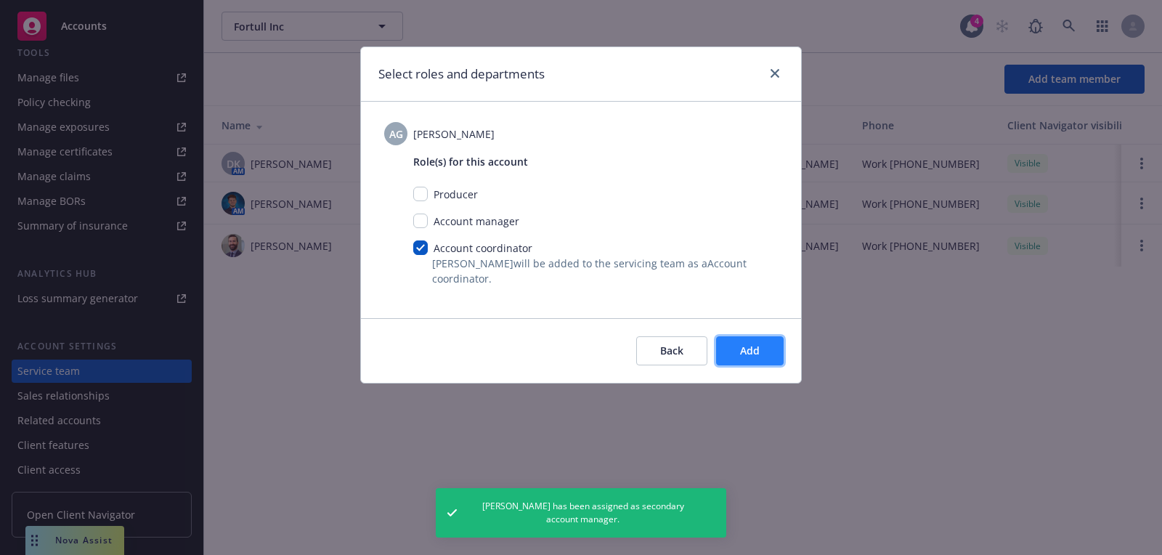
click at [721, 354] on button "Add" at bounding box center [750, 350] width 68 height 29
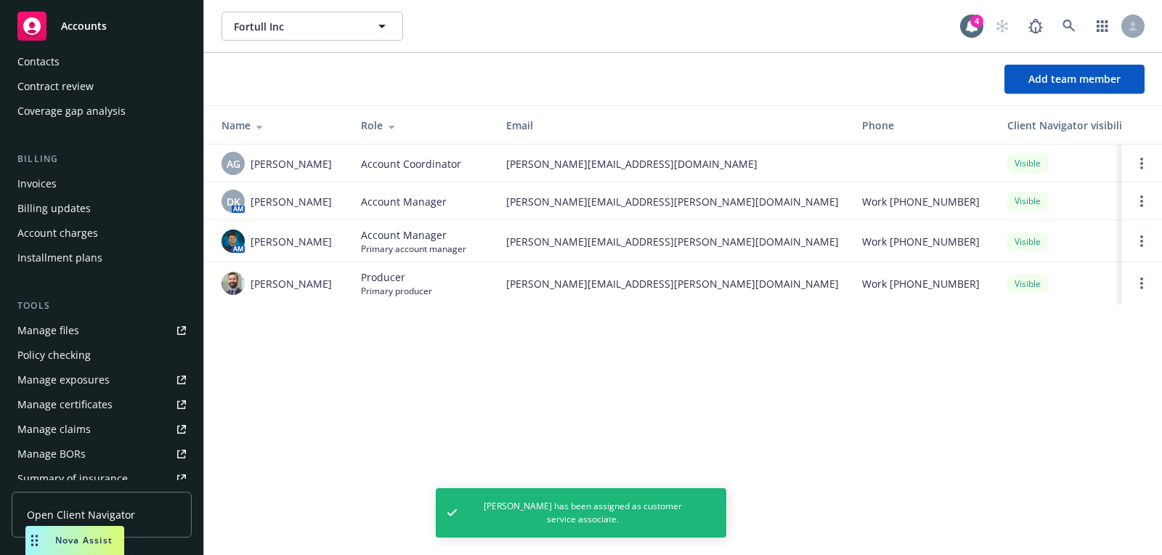
scroll to position [45, 0]
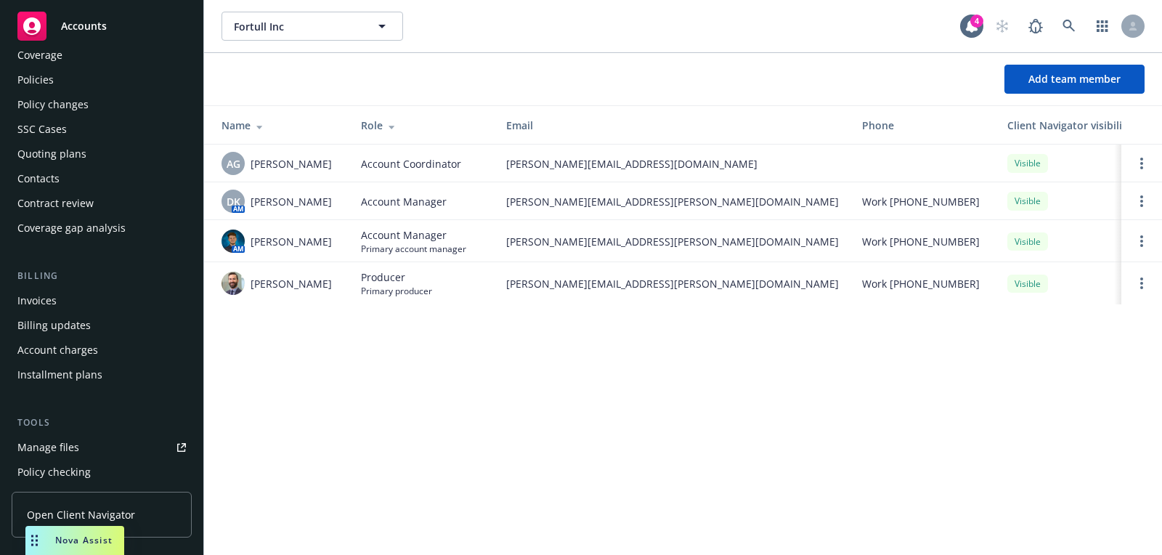
click at [78, 163] on div "Quoting plans" at bounding box center [51, 153] width 69 height 23
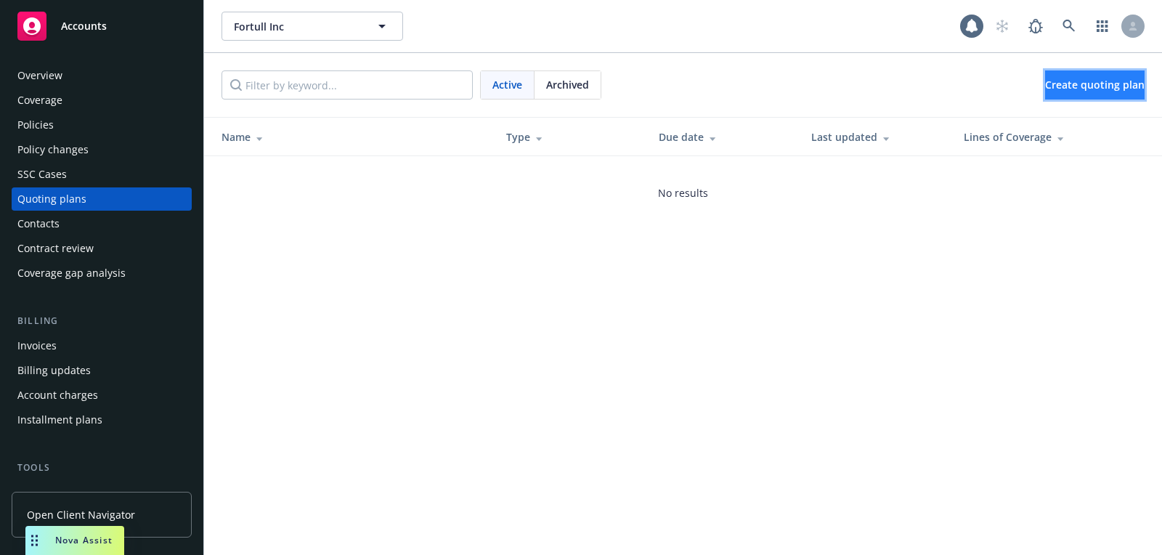
click at [1054, 85] on span "Create quoting plan" at bounding box center [1094, 85] width 99 height 14
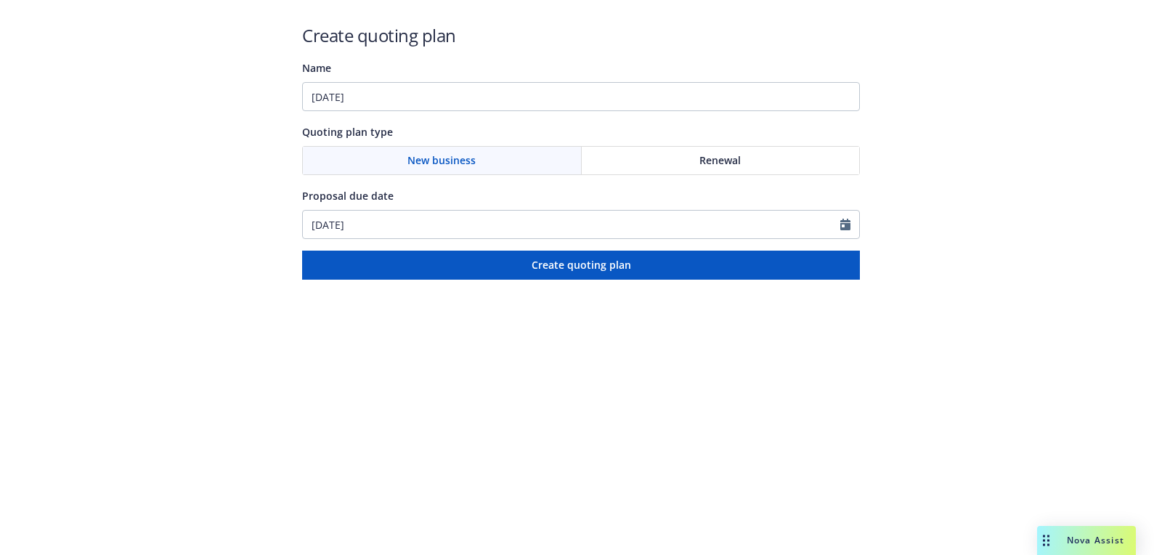
type input "09/20/2025"
click at [457, 229] on input "09/15/2025" at bounding box center [571, 225] width 537 height 28
select select "9"
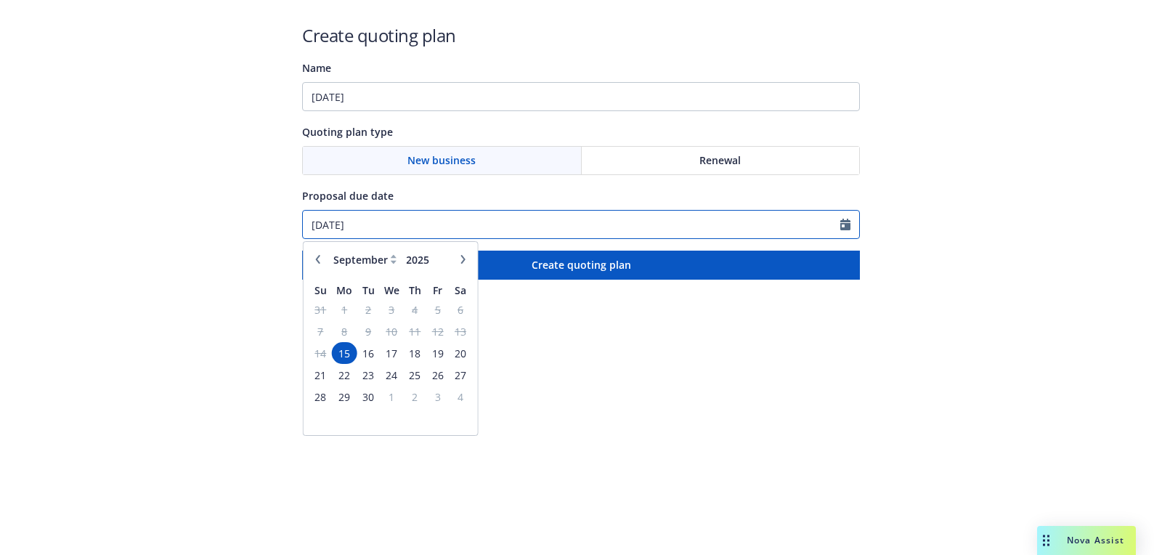
paste input "20"
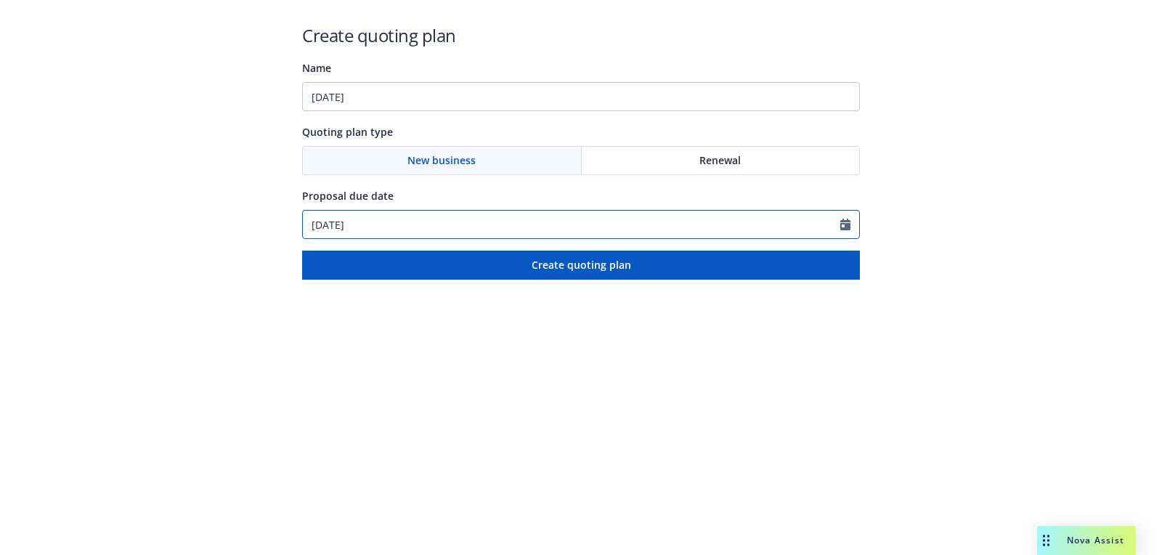
type input "09/20/2025"
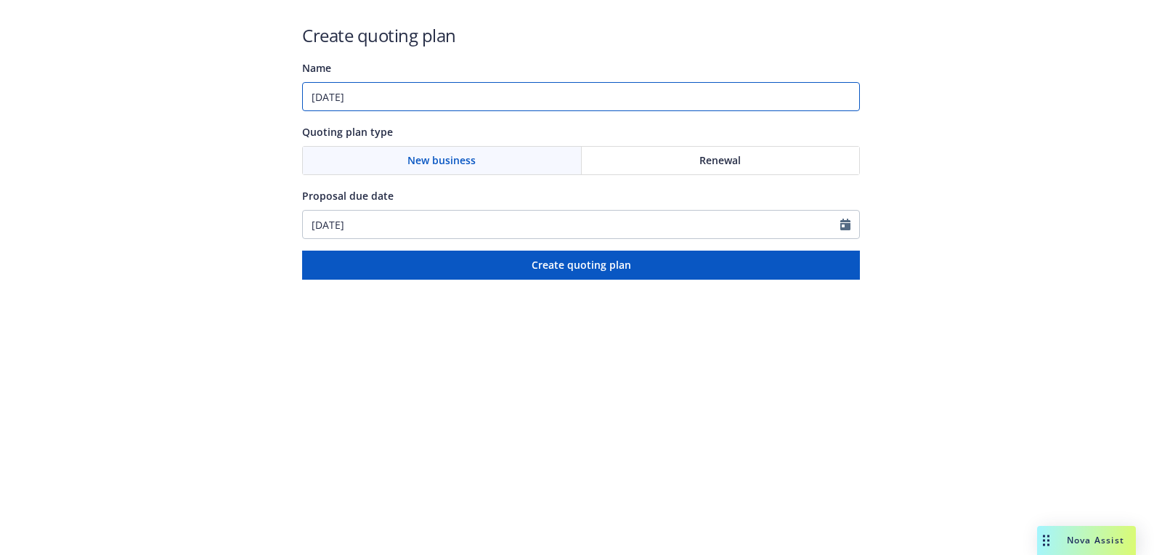
click at [434, 107] on input "09/20/2025" at bounding box center [581, 96] width 558 height 29
paste input "Directors and Officers"
paste input "Employment Practices Liability"
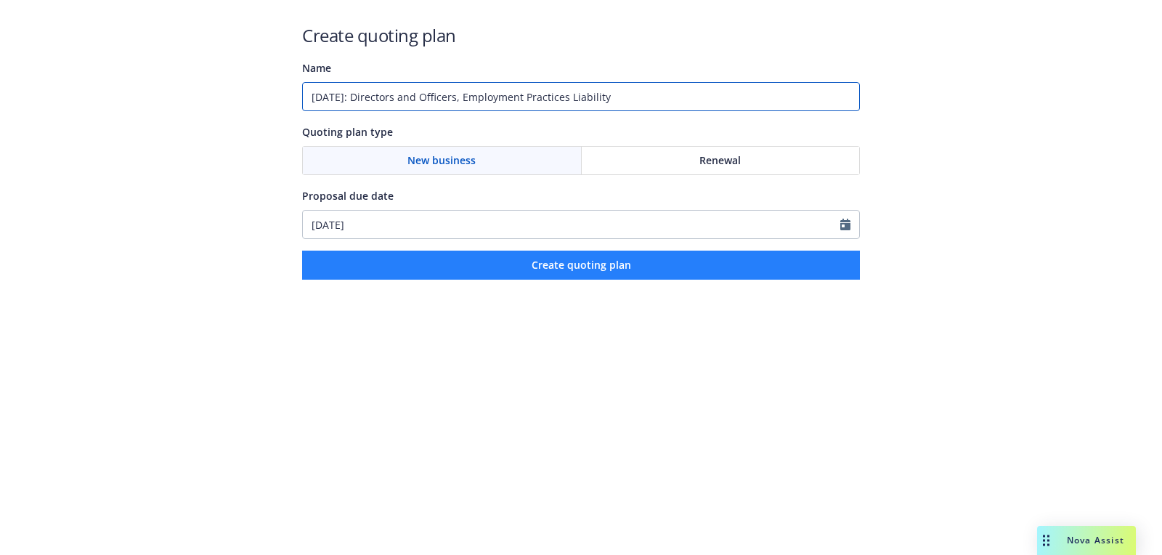
type input "09/20/2025: Directors and Officers, Employment Practices Liability"
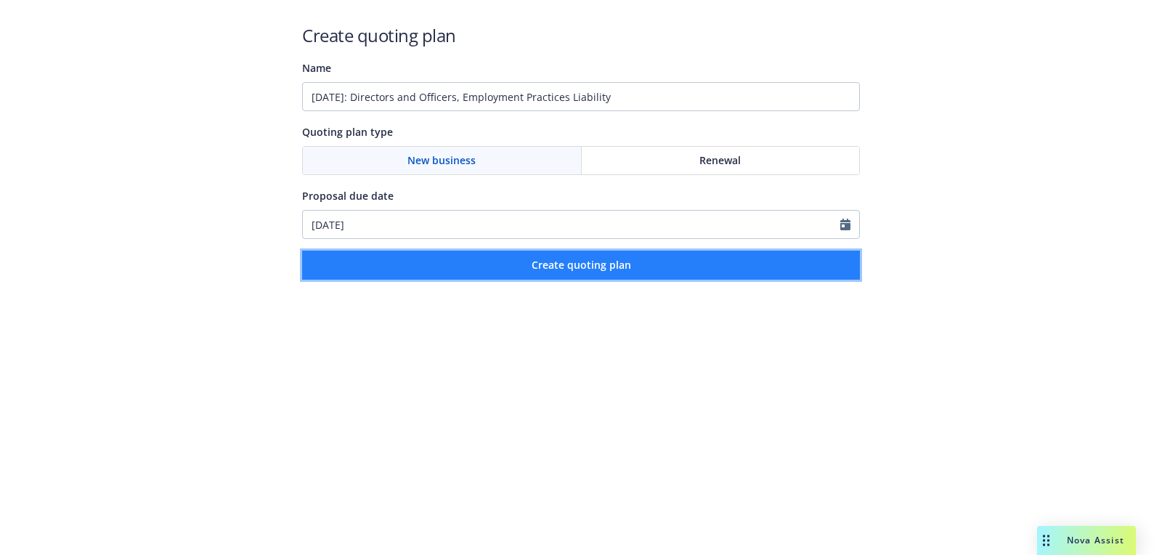
click at [536, 275] on button "Create quoting plan" at bounding box center [581, 265] width 558 height 29
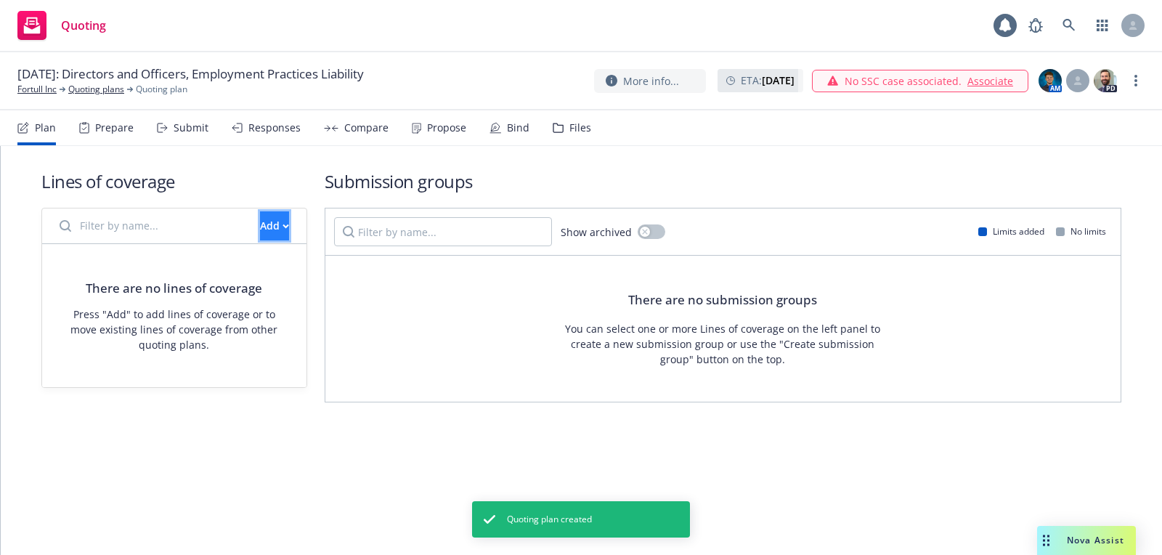
click at [260, 220] on div "Add" at bounding box center [274, 226] width 29 height 28
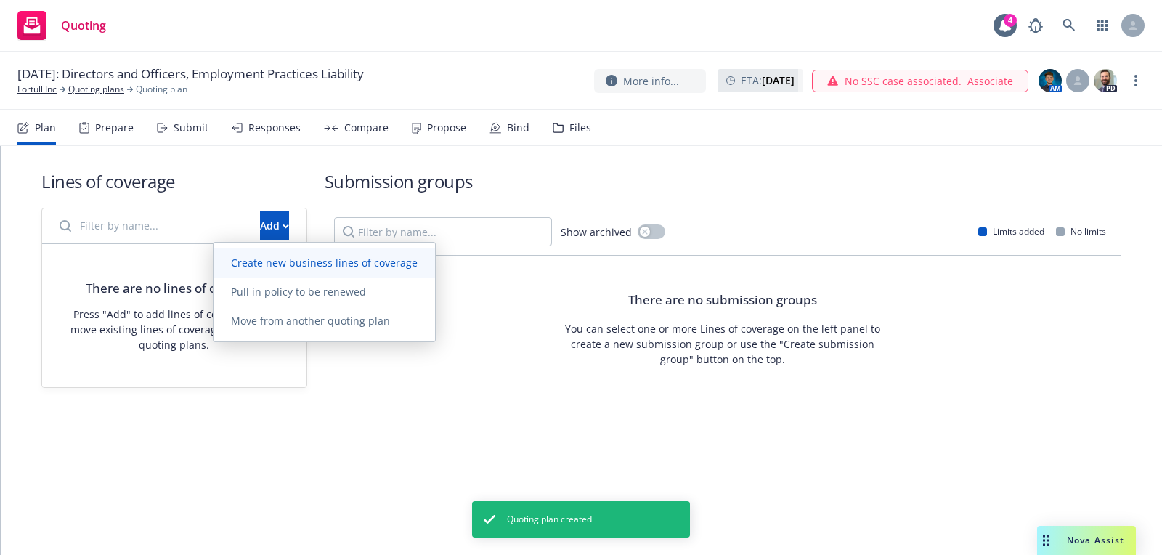
click at [384, 269] on link "Create new business lines of coverage" at bounding box center [323, 262] width 221 height 29
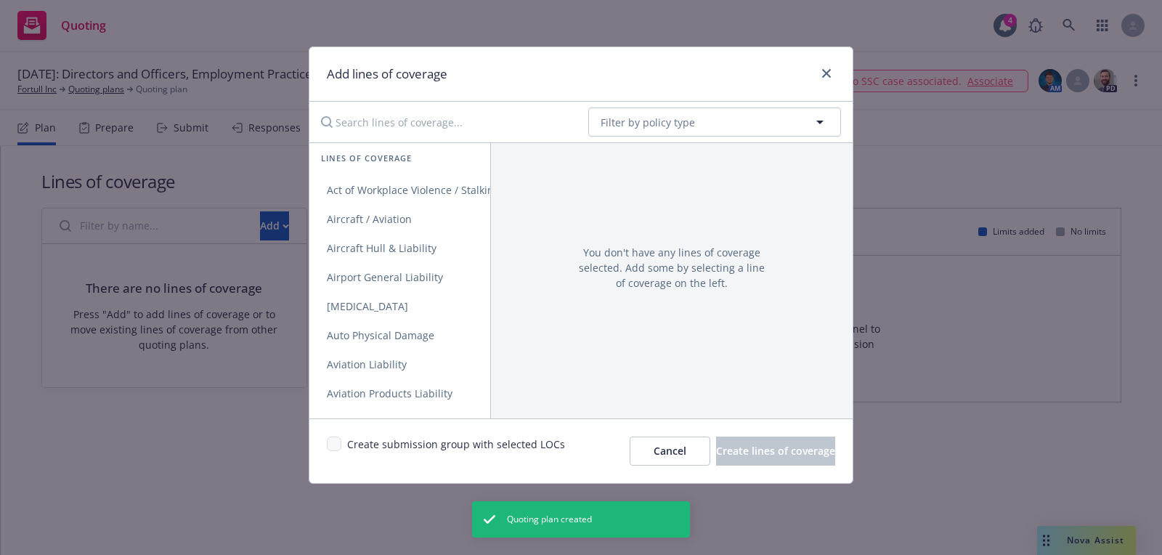
click at [753, 102] on div "No readable name Filter by policy type" at bounding box center [580, 122] width 543 height 41
click at [725, 126] on button "Filter by policy type" at bounding box center [714, 121] width 253 height 29
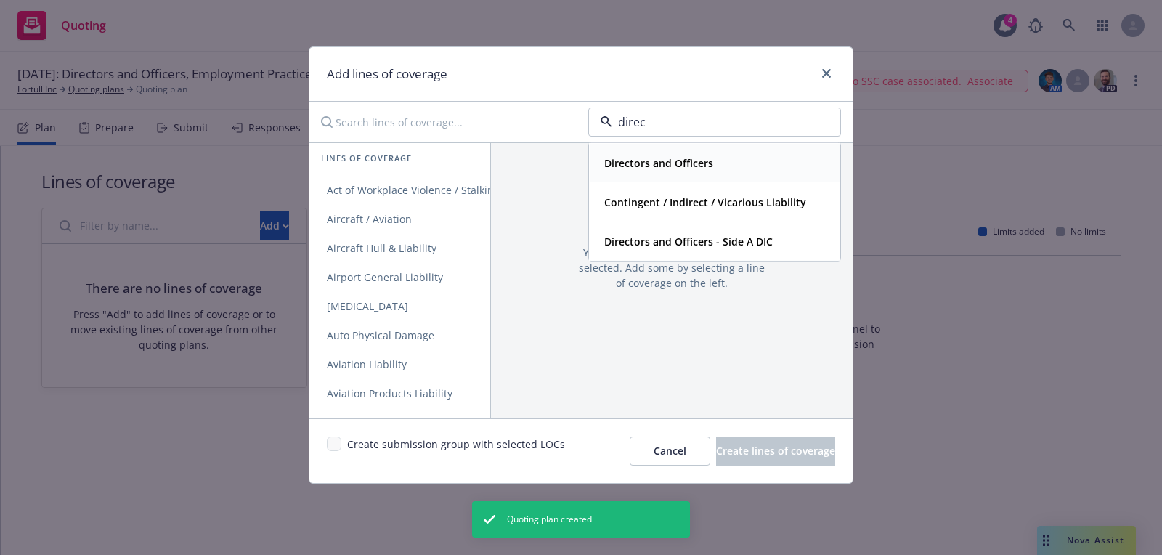
click at [682, 168] on strong "Directors and Officers" at bounding box center [658, 163] width 109 height 14
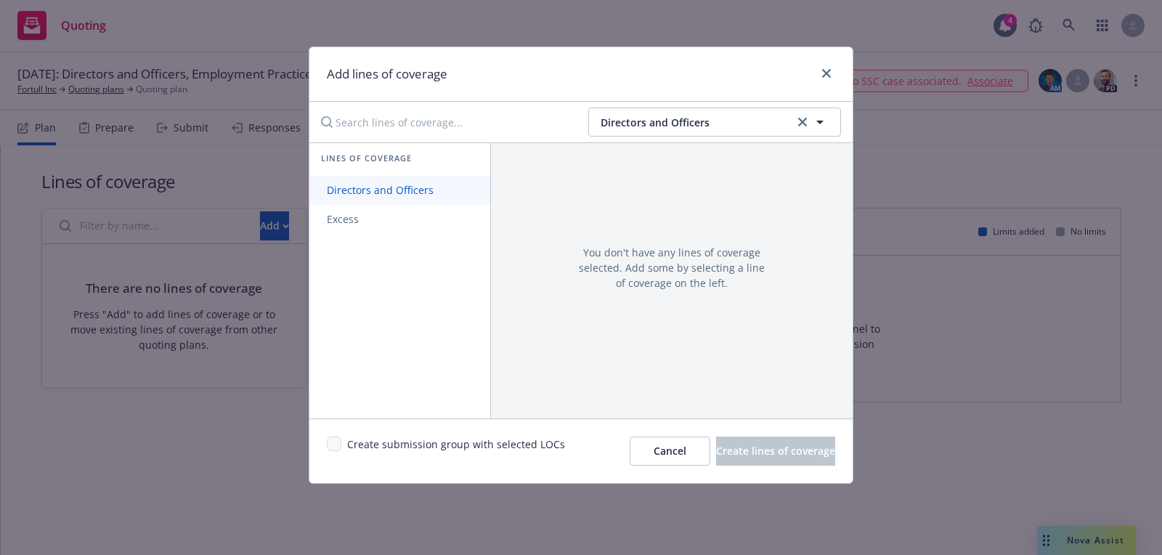
click at [383, 198] on link "Directors and Officers" at bounding box center [399, 190] width 181 height 29
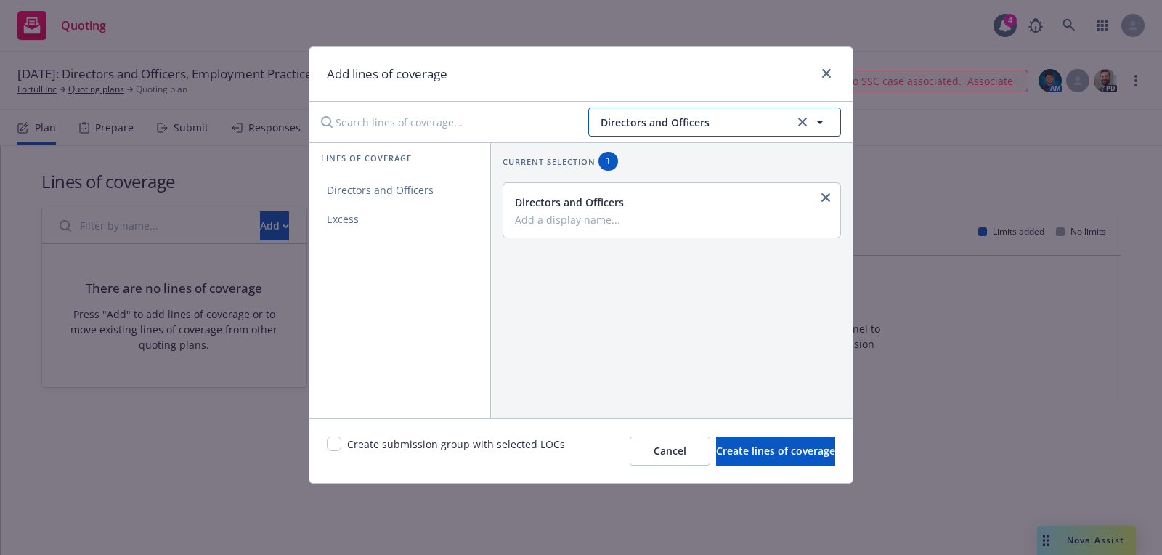
click at [709, 135] on button "Directors and Officers" at bounding box center [714, 121] width 253 height 29
type input "em"
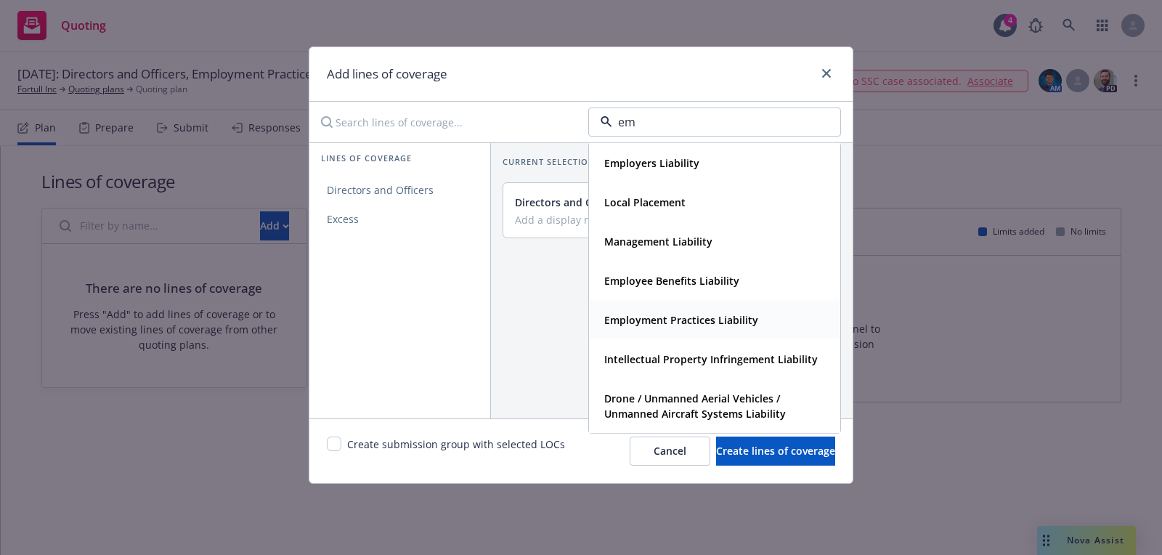
click at [667, 313] on strong "Employment Practices Liability" at bounding box center [681, 320] width 154 height 14
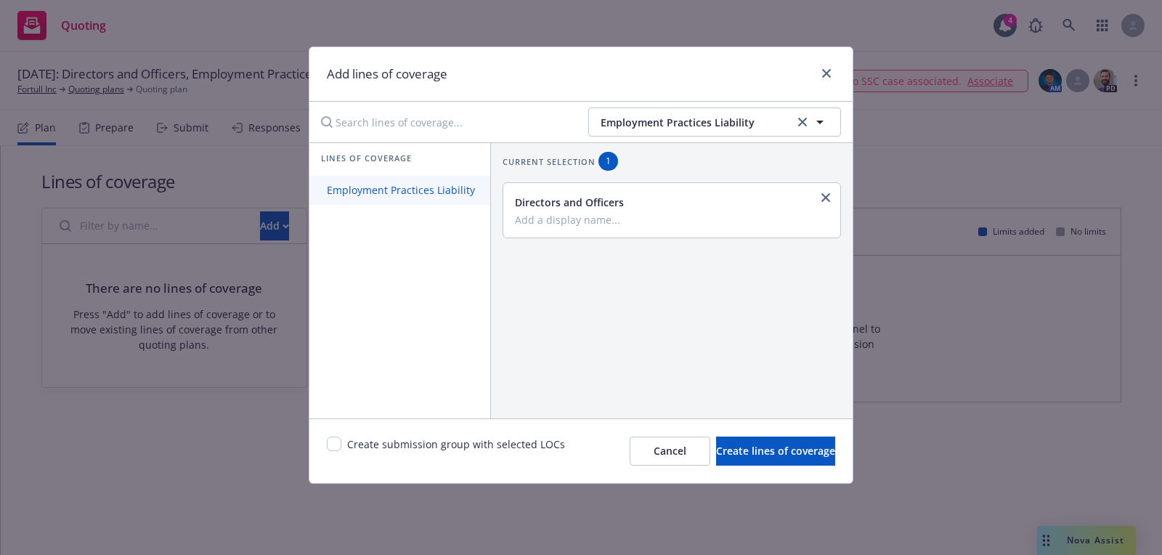
click at [460, 187] on span "Employment Practices Liability" at bounding box center [400, 190] width 183 height 14
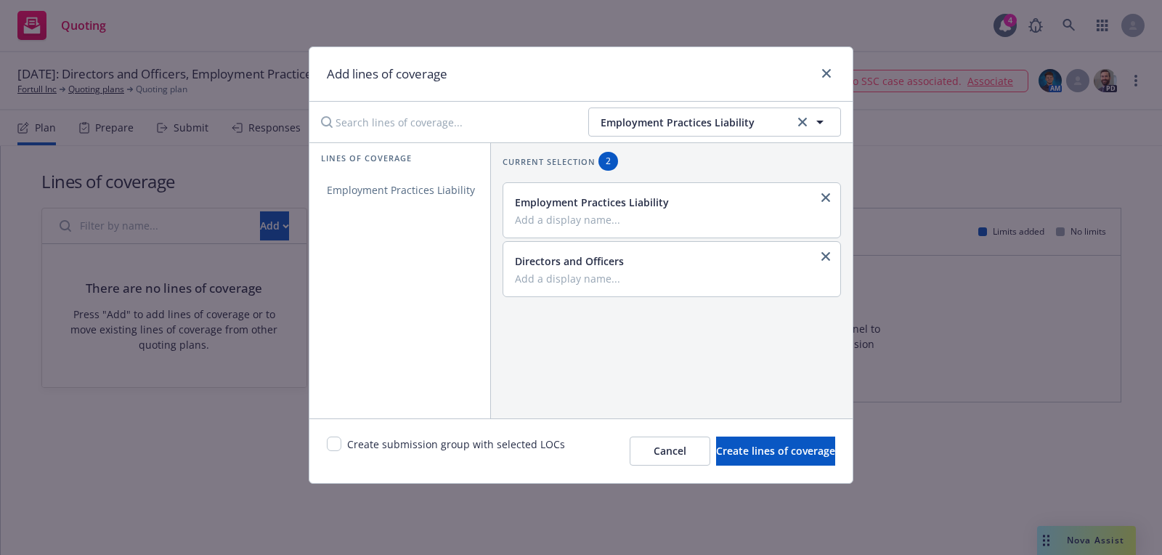
click at [343, 436] on div "Create submission group with selected LOCs" at bounding box center [446, 450] width 238 height 29
click at [331, 447] on input "checkbox" at bounding box center [334, 443] width 15 height 15
checkbox input "true"
click at [811, 449] on button "Create lines of coverage" at bounding box center [775, 450] width 119 height 29
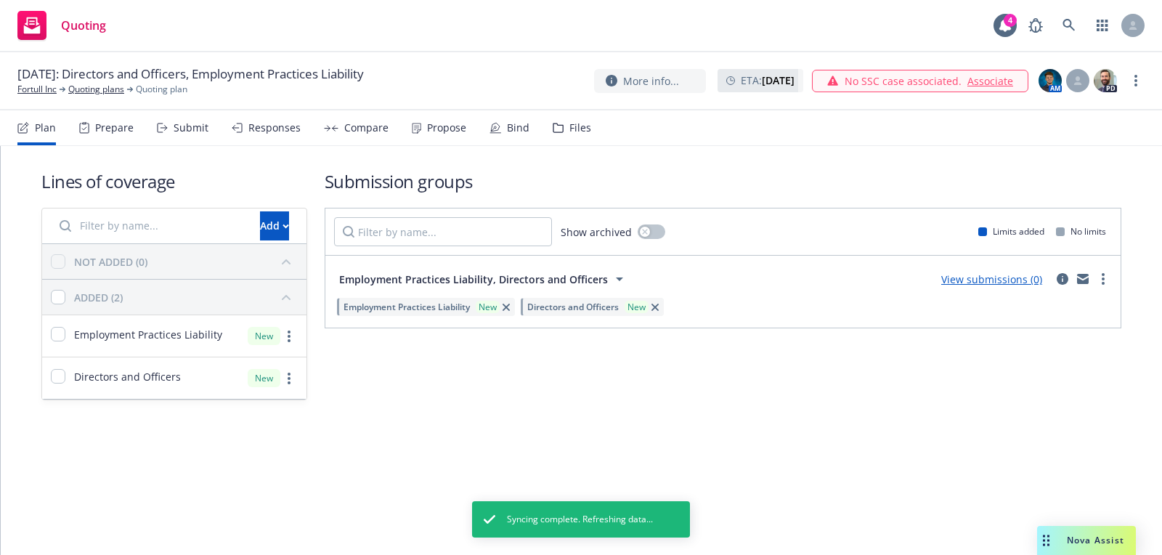
click at [1051, 79] on img at bounding box center [1049, 80] width 23 height 23
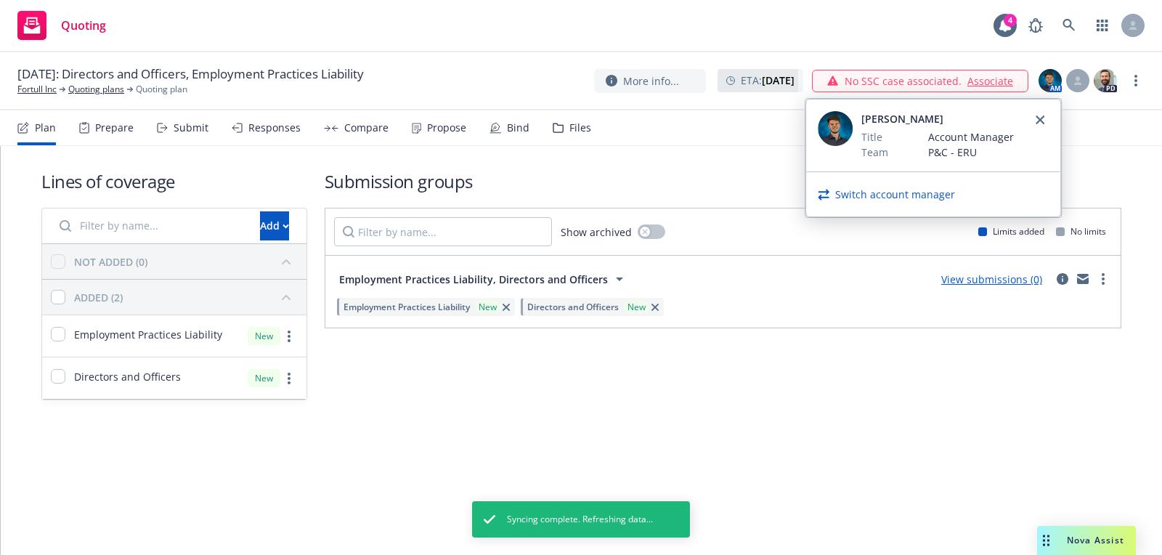
click at [905, 188] on link "Switch account manager" at bounding box center [895, 194] width 120 height 15
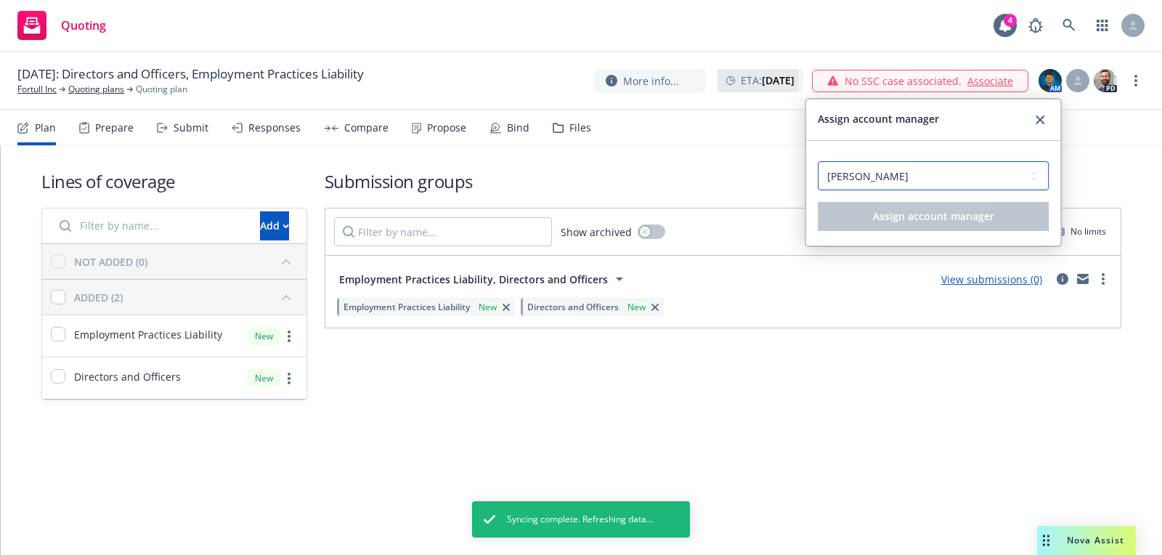
click at [891, 174] on select "Select an account manager... Doug Keidel Harrison Kepp" at bounding box center [933, 175] width 231 height 29
select select "b0d33e60-db7a-466c-8474-c3a28b908469"
click at [818, 161] on select "Select an account manager... Doug Keidel Harrison Kepp" at bounding box center [933, 175] width 231 height 29
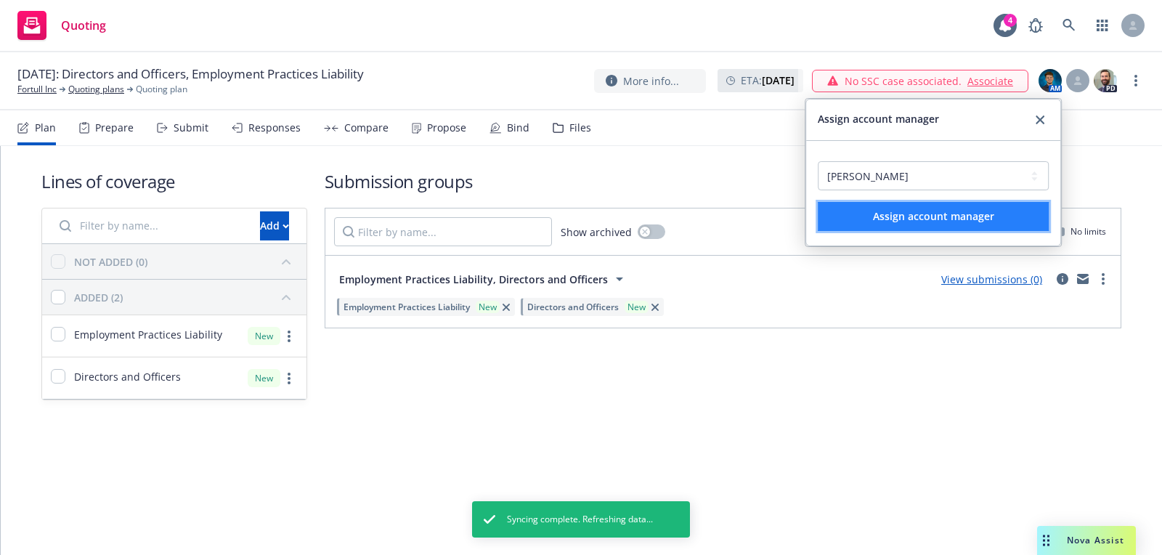
click at [886, 209] on span "Assign account manager" at bounding box center [933, 216] width 121 height 14
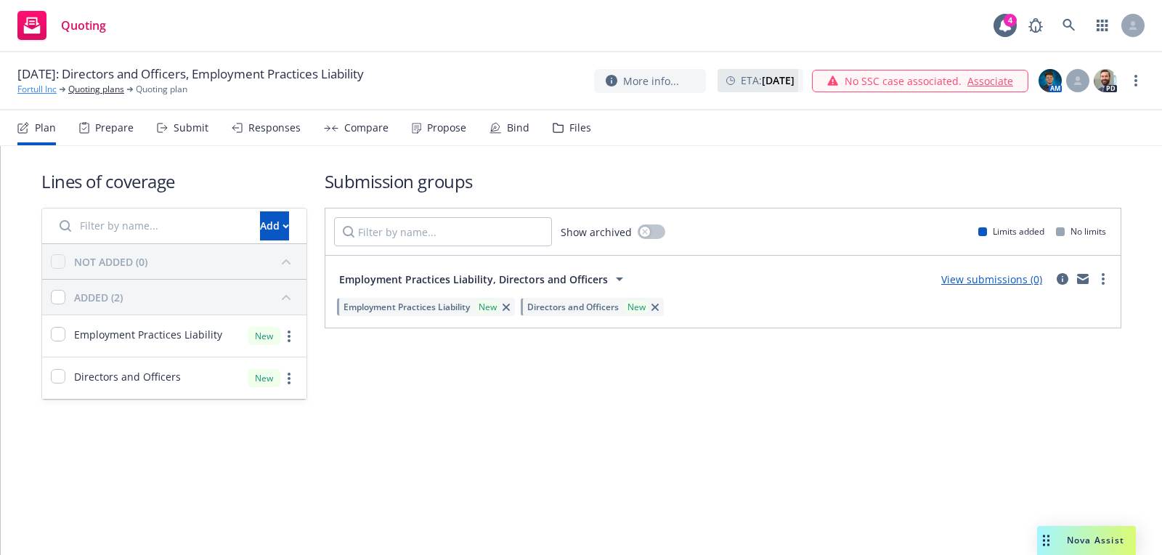
click at [40, 94] on link "Fortull Inc" at bounding box center [36, 89] width 39 height 13
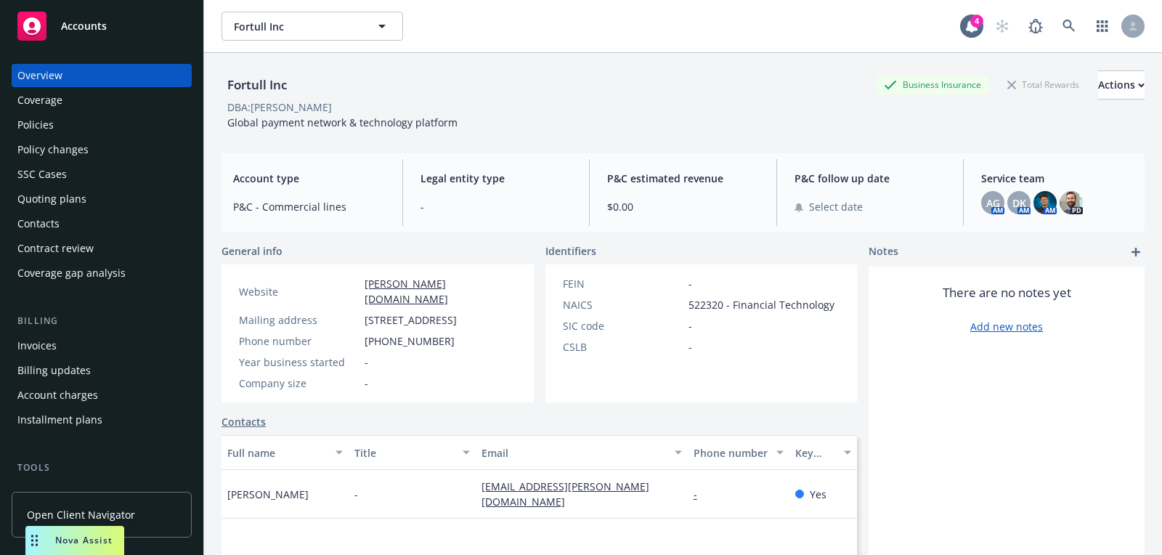
click at [76, 203] on div "Quoting plans" at bounding box center [51, 198] width 69 height 23
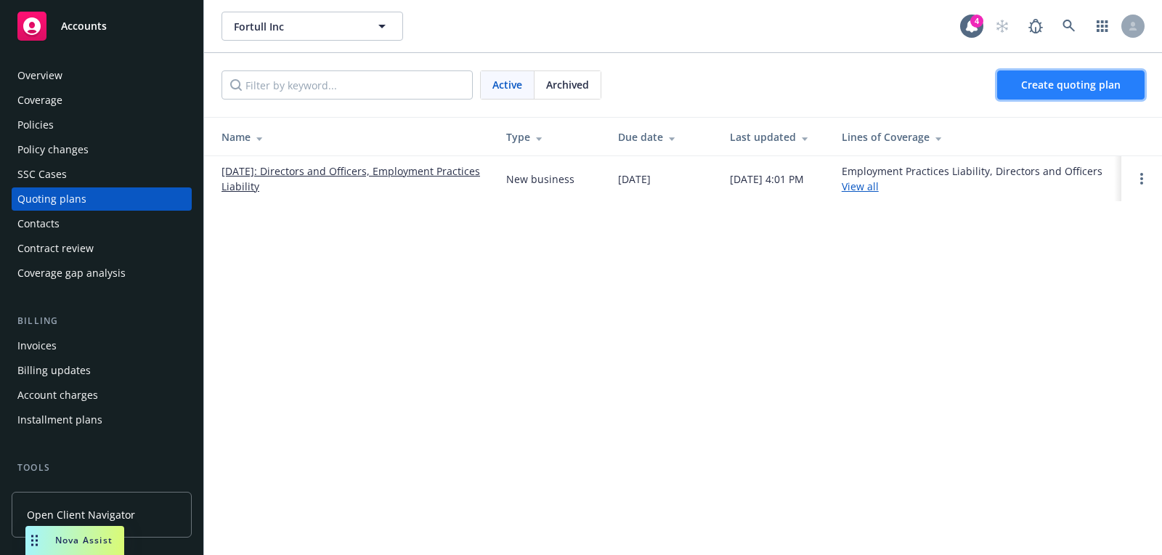
click at [1078, 85] on span "Create quoting plan" at bounding box center [1070, 85] width 99 height 14
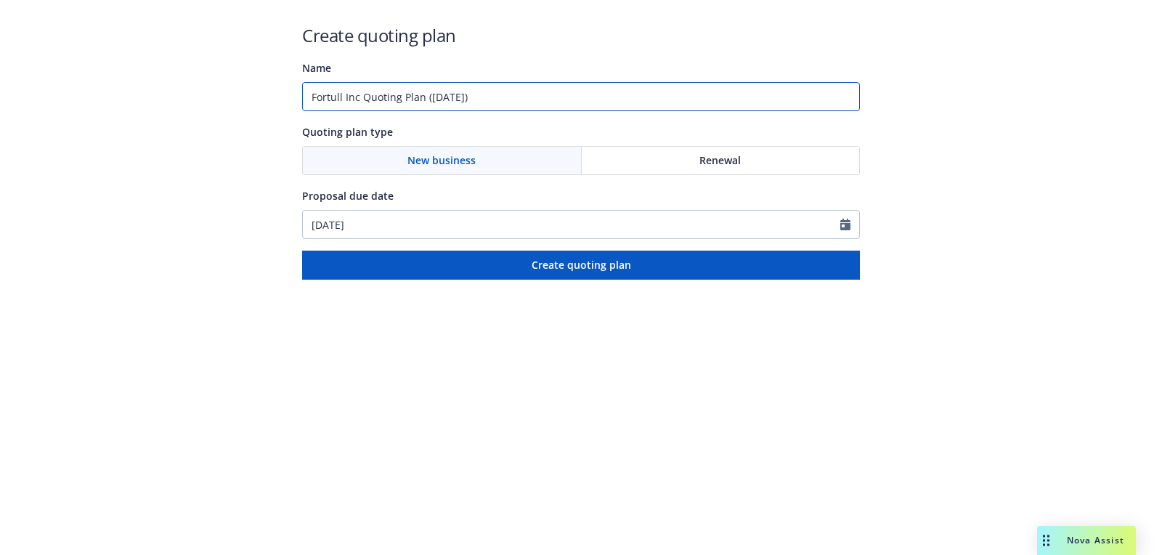
click at [527, 97] on input "Fortull Inc Quoting Plan ([DATE])" at bounding box center [581, 96] width 558 height 29
type input "[DATE]"
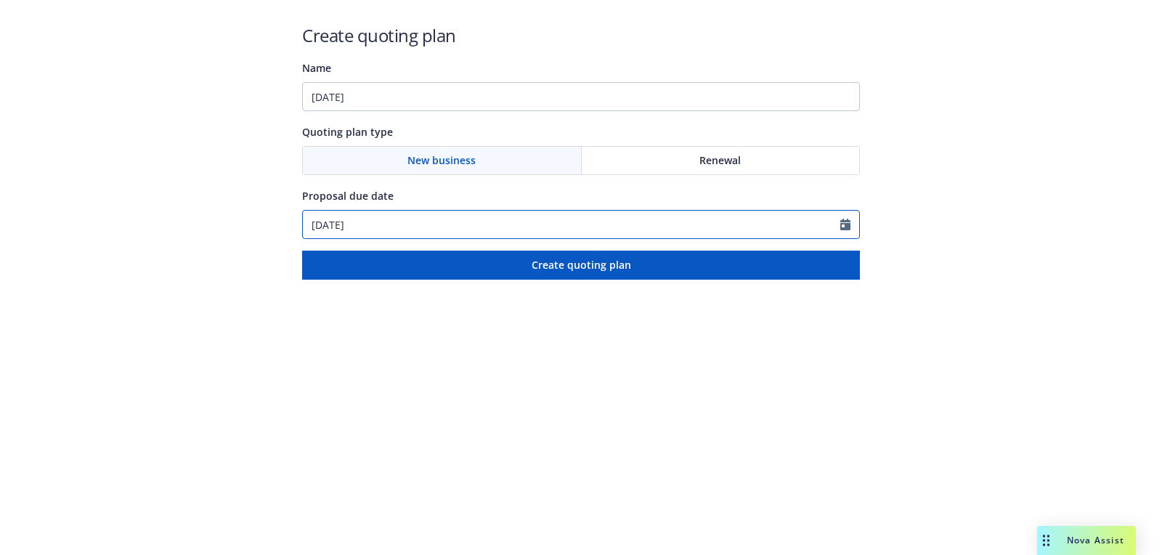
click at [476, 223] on input "[DATE]" at bounding box center [571, 225] width 537 height 28
select select "9"
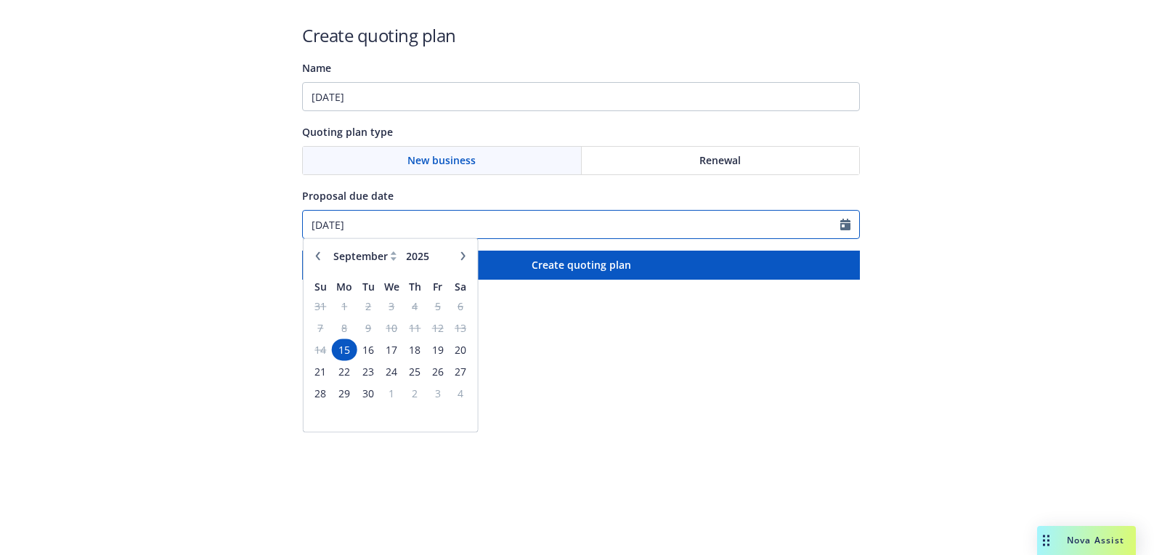
paste input "20"
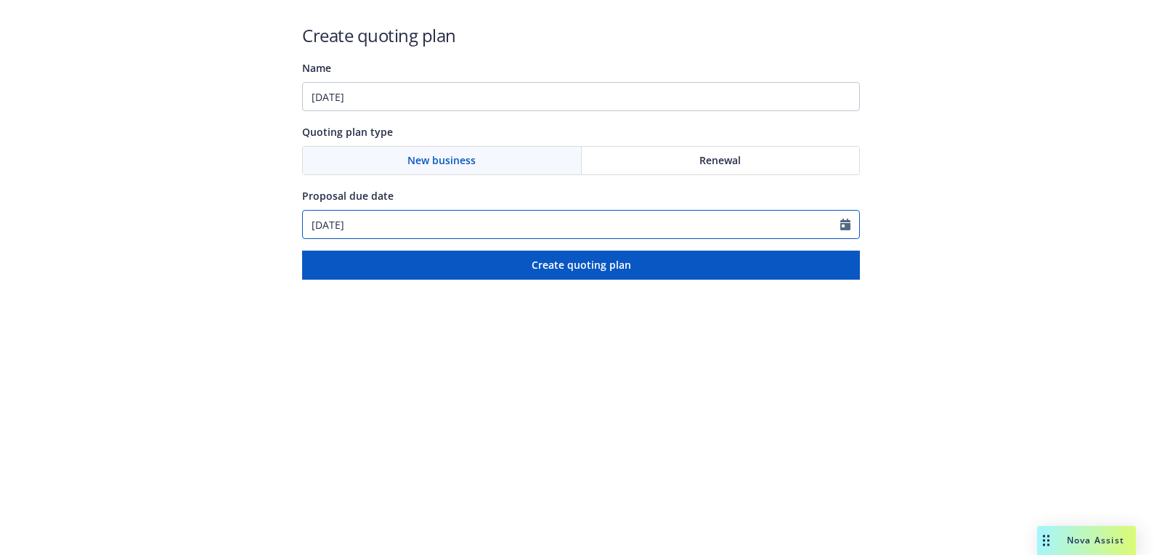
type input "[DATE]"
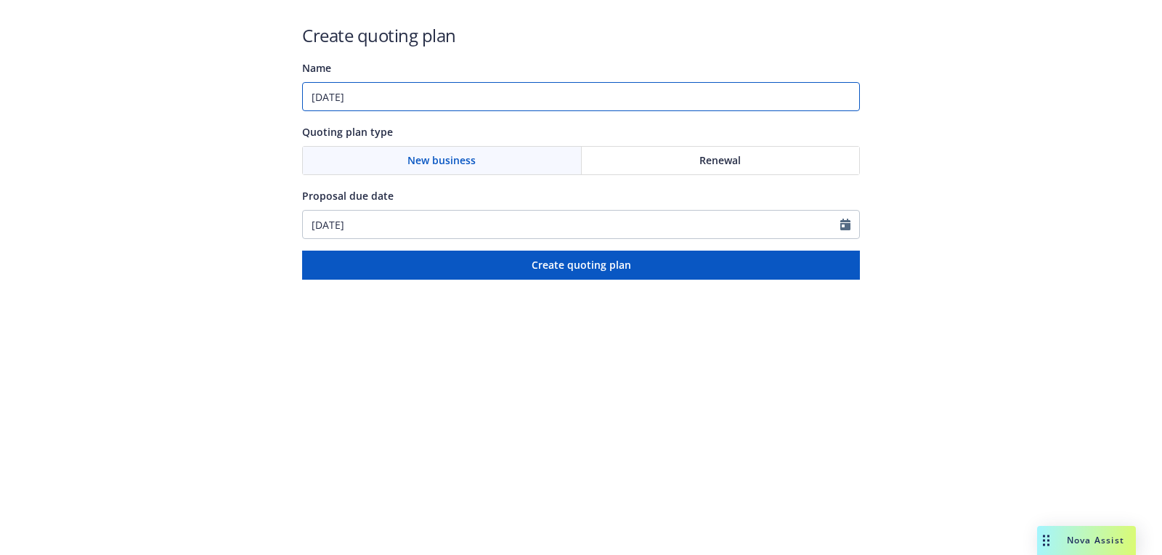
click at [484, 97] on input "09/20/2025" at bounding box center [581, 96] width 558 height 29
paste input "Workers Compensation;Business Owners"
click at [484, 104] on input "09/20/2025: Workers Compensation;Business Owners, E&O with Cyber" at bounding box center [581, 96] width 558 height 29
drag, startPoint x: 486, startPoint y: 94, endPoint x: 651, endPoint y: 141, distance: 171.3
click at [486, 94] on input "09/20/2025: Workers Compensation;Business Owners, E&O with Cyber" at bounding box center [581, 96] width 558 height 29
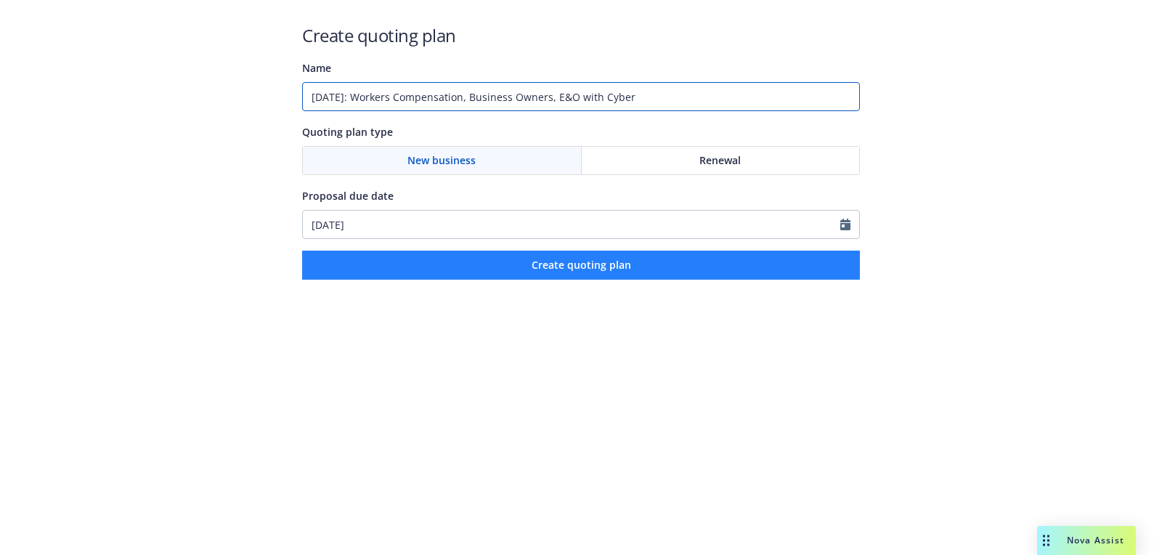
type input "09/20/2025: Workers Compensation, Business Owners, E&O with Cyber"
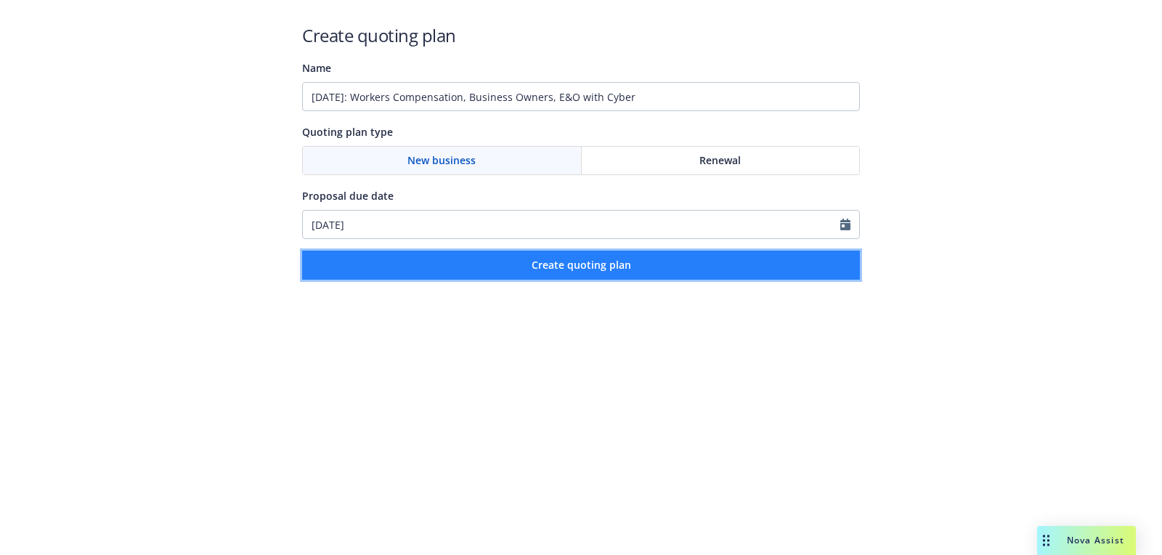
click at [504, 253] on button "Create quoting plan" at bounding box center [581, 265] width 558 height 29
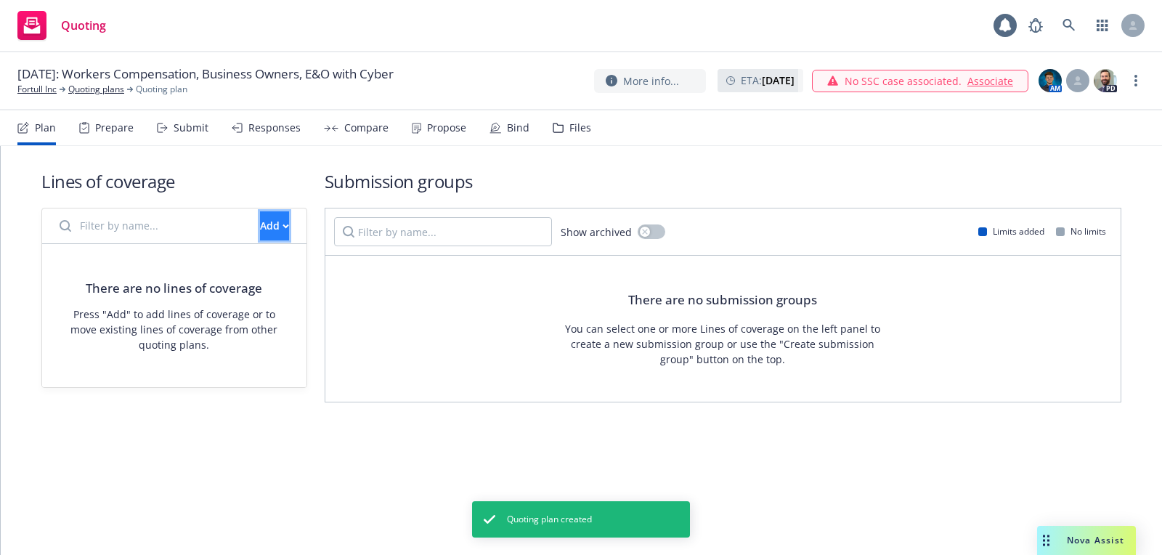
click at [260, 238] on div "Add" at bounding box center [274, 226] width 29 height 28
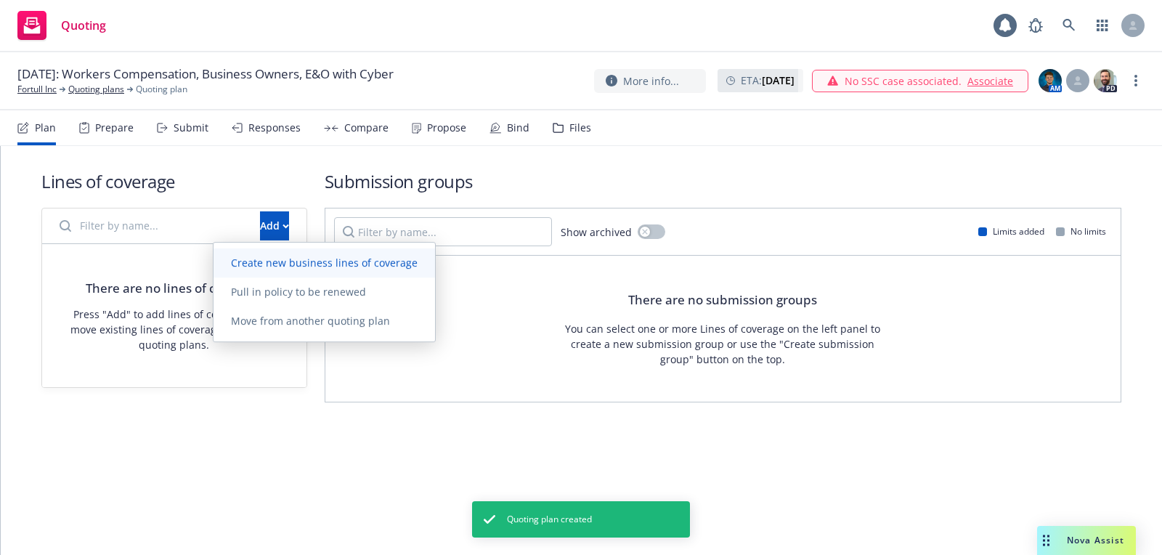
click at [288, 266] on span "Create new business lines of coverage" at bounding box center [323, 263] width 221 height 14
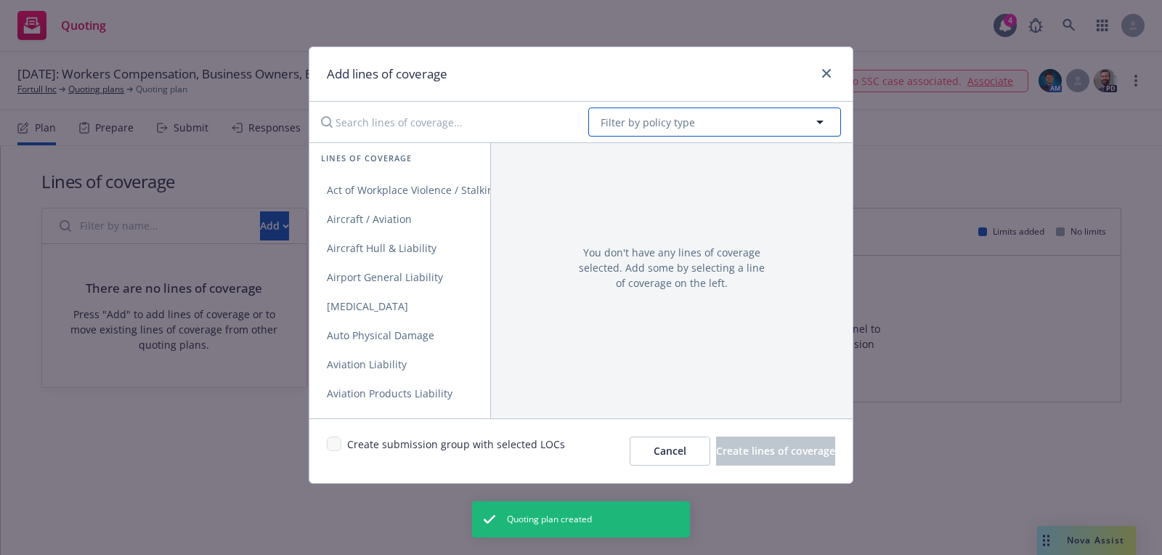
click at [645, 135] on button "Filter by policy type" at bounding box center [714, 121] width 253 height 29
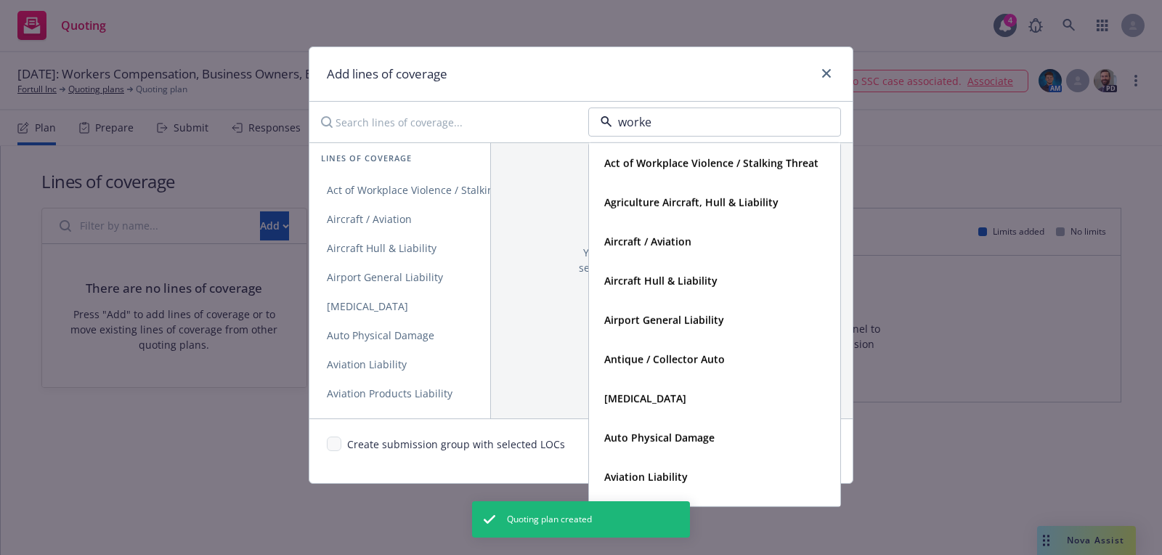
type input "worker"
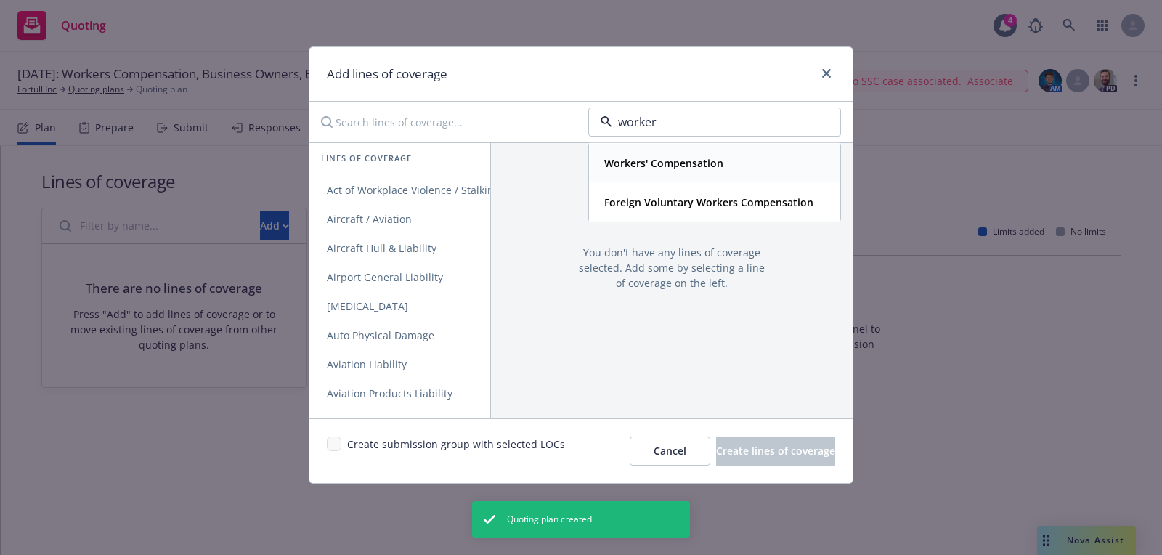
click at [637, 168] on span "Workers' Compensation" at bounding box center [663, 162] width 119 height 15
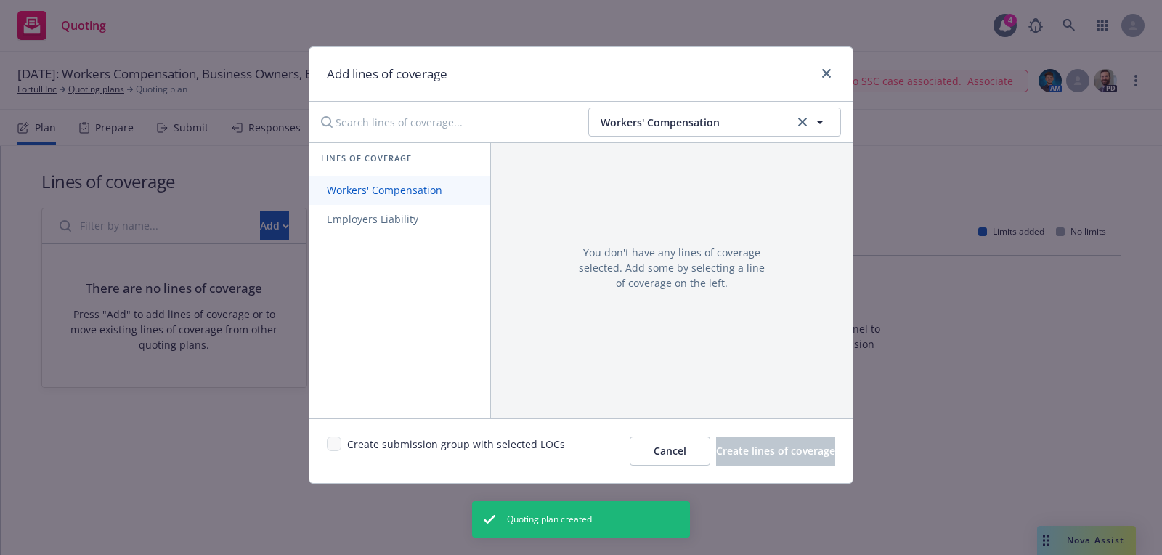
click at [393, 189] on span "Workers' Compensation" at bounding box center [384, 190] width 150 height 14
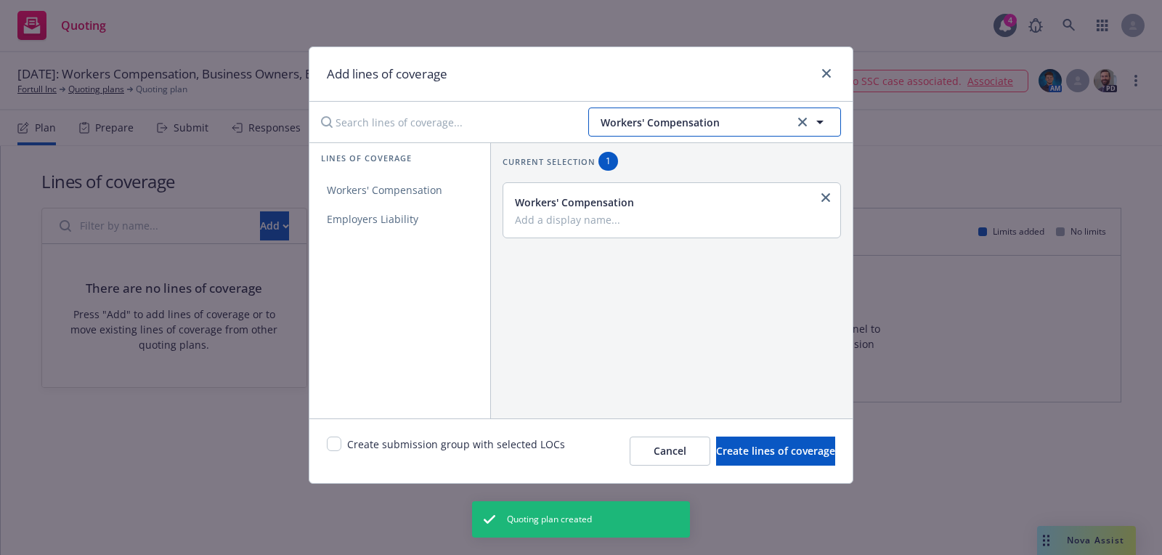
click at [624, 134] on button "Workers' Compensation" at bounding box center [714, 121] width 253 height 29
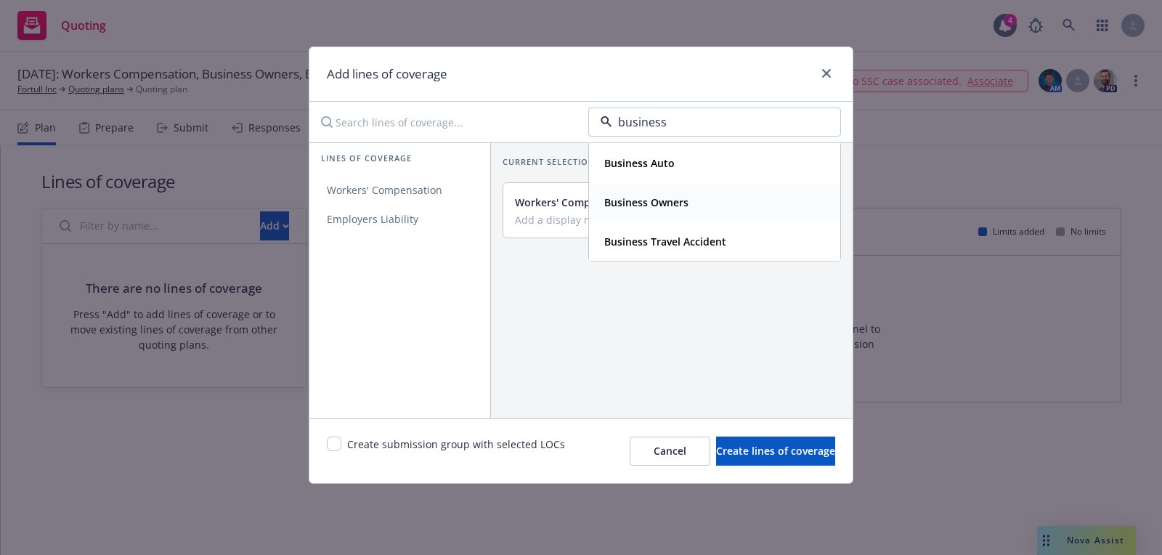
click at [667, 200] on strong "Business Owners" at bounding box center [646, 202] width 84 height 14
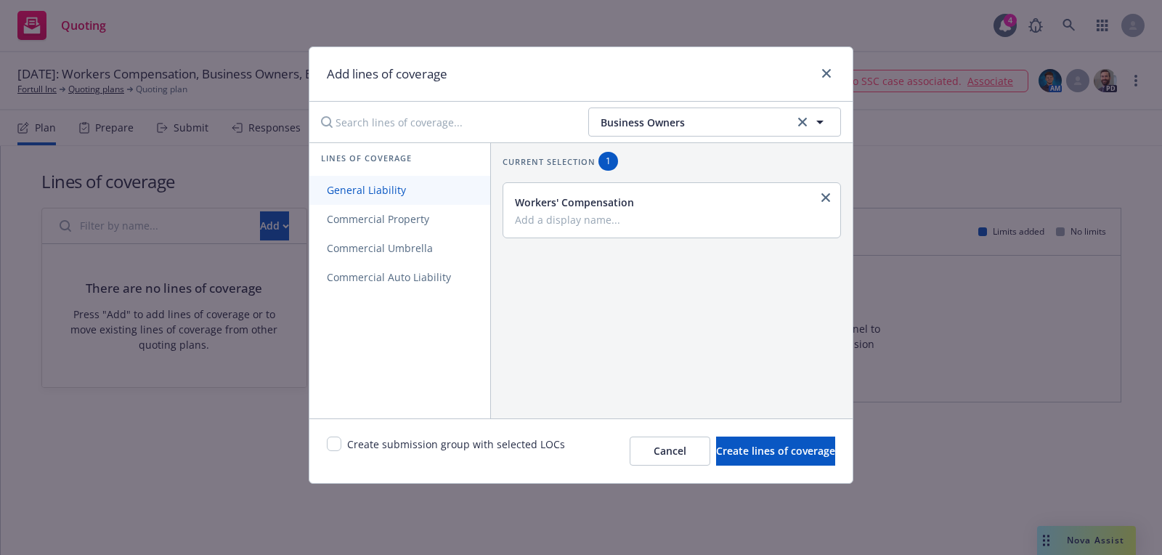
click at [382, 187] on span "General Liability" at bounding box center [366, 190] width 114 height 14
click at [382, 211] on link "Commercial Property" at bounding box center [399, 219] width 181 height 29
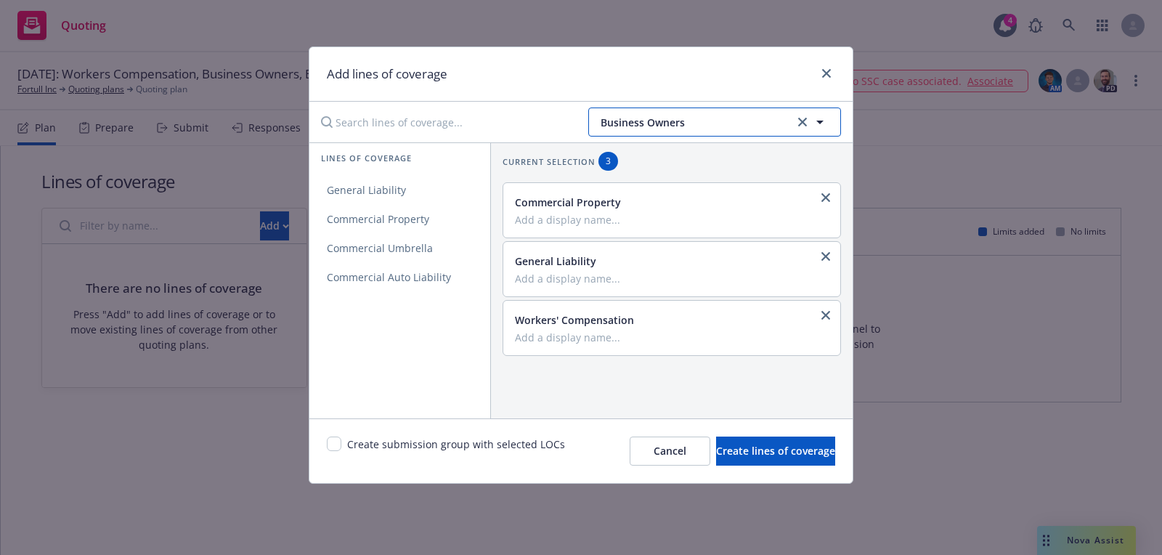
click at [704, 124] on span "Business Owners" at bounding box center [696, 122] width 190 height 15
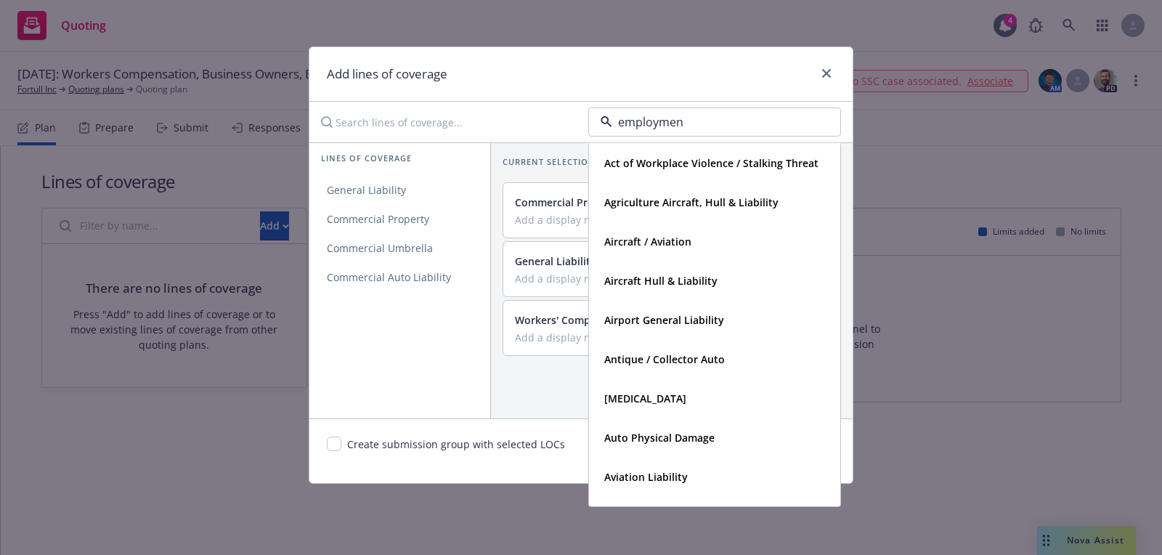
type input "employment"
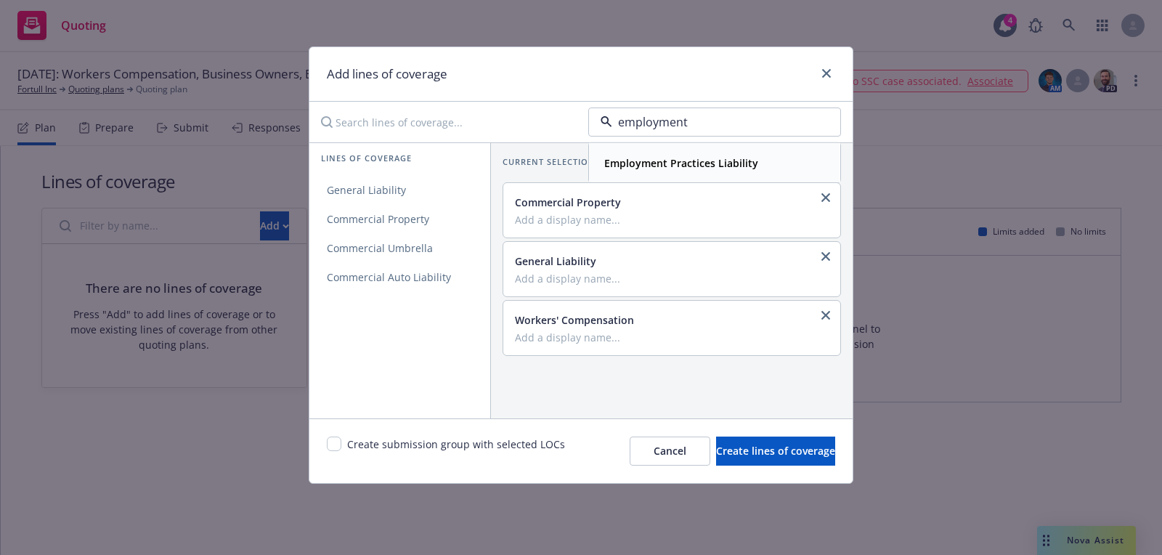
click at [677, 163] on strong "Employment Practices Liability" at bounding box center [681, 163] width 154 height 14
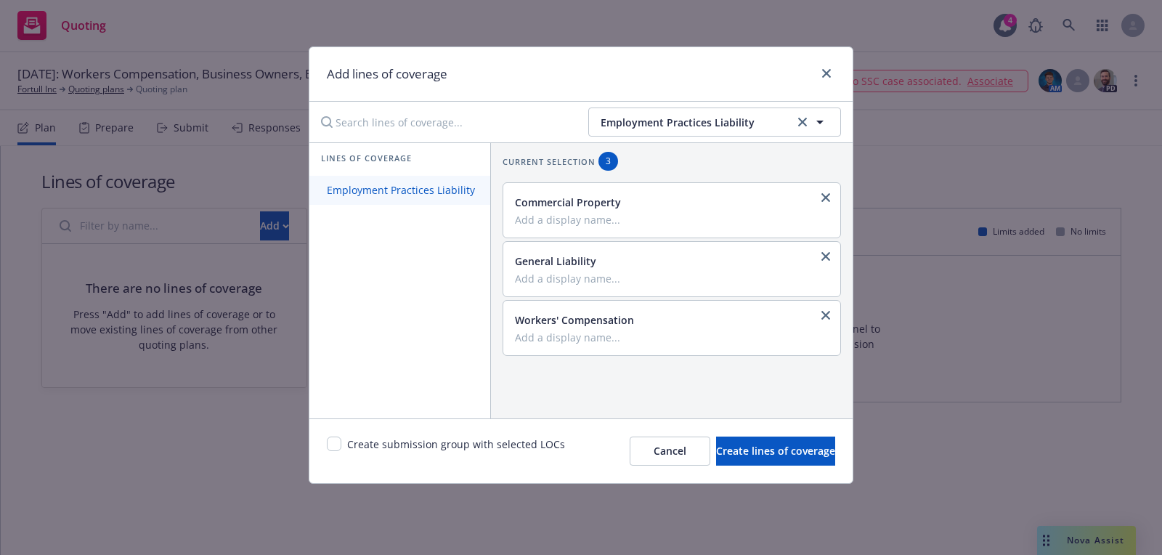
click at [435, 187] on span "Employment Practices Liability" at bounding box center [400, 190] width 183 height 14
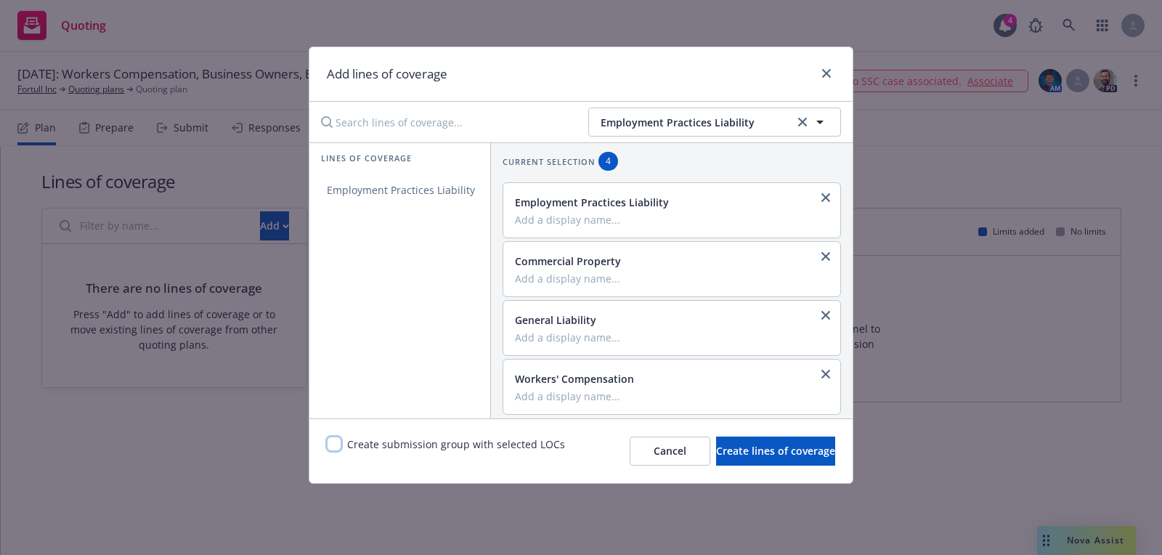
click at [330, 443] on input "checkbox" at bounding box center [334, 443] width 15 height 15
checkbox input "true"
click at [824, 194] on icon "close" at bounding box center [825, 197] width 9 height 9
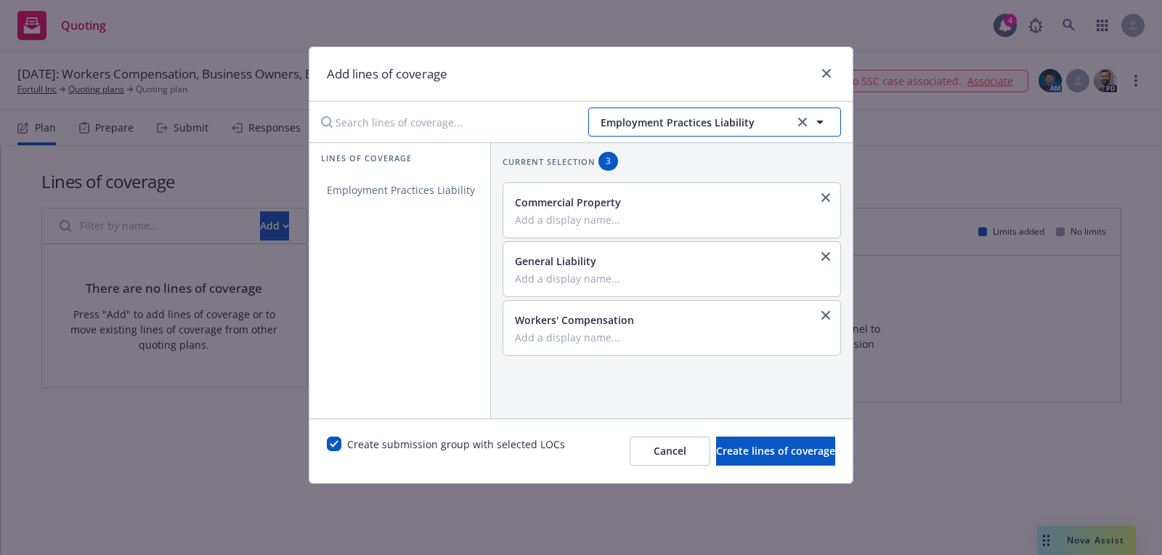
click at [726, 123] on span "Employment Practices Liability" at bounding box center [696, 122] width 190 height 15
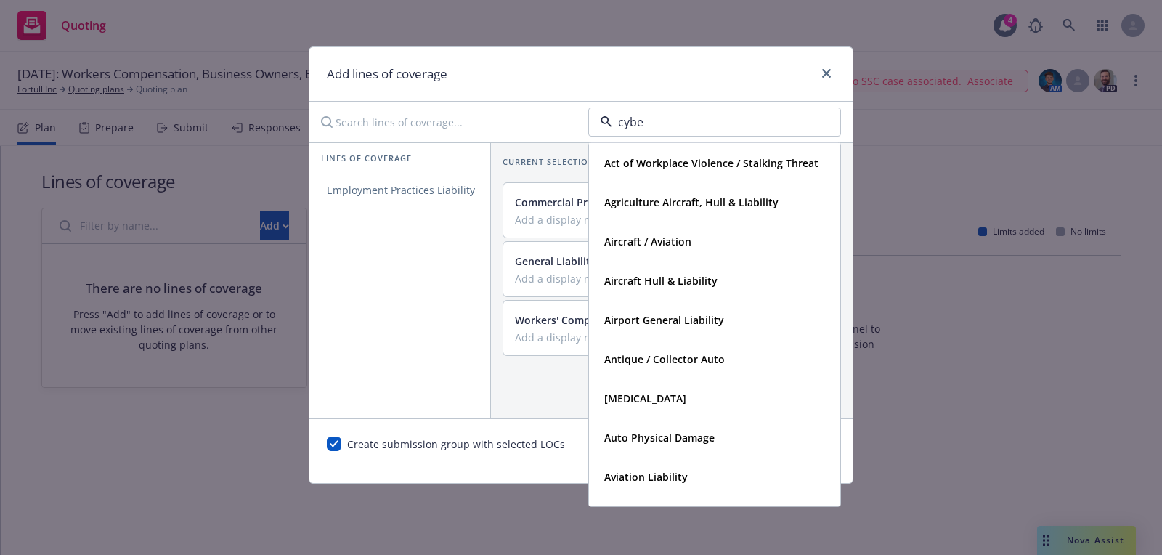
type input "cyber"
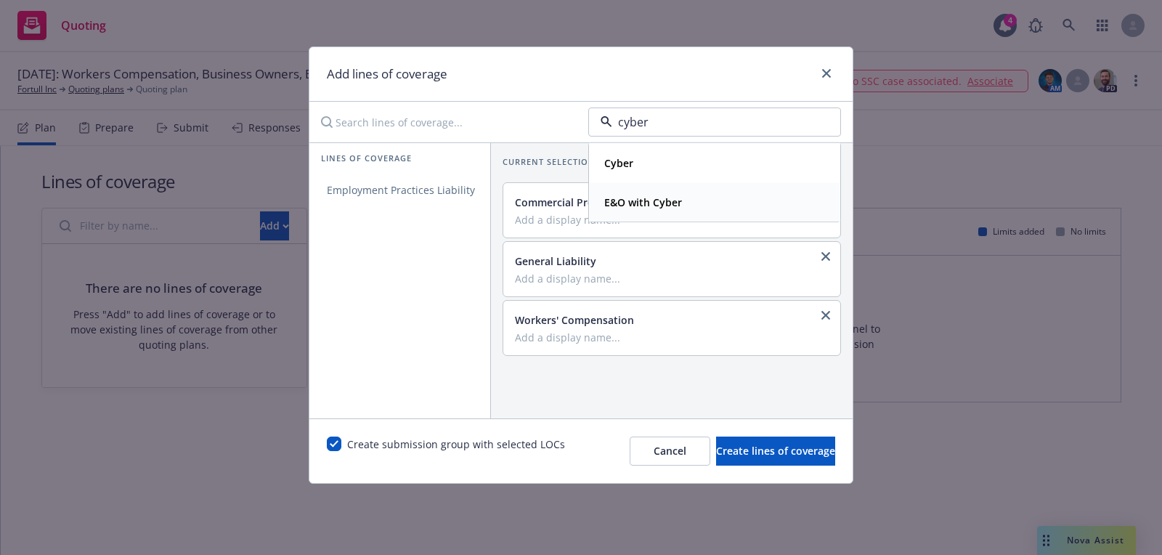
click at [651, 205] on strong "E&O with Cyber" at bounding box center [643, 202] width 78 height 14
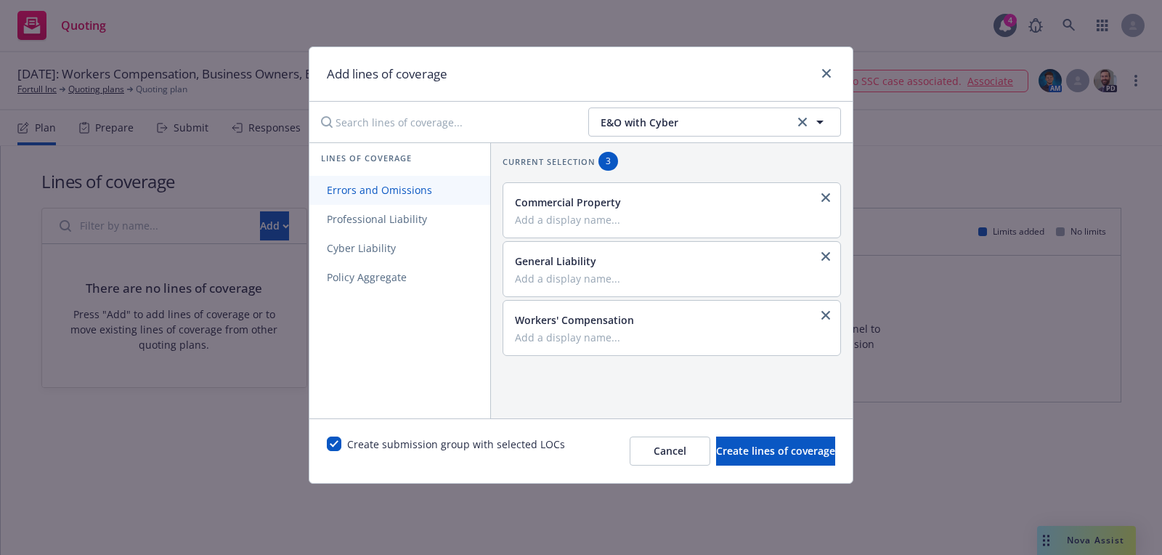
click at [454, 198] on link "Errors and Omissions" at bounding box center [399, 190] width 181 height 29
click at [449, 251] on link "Cyber Liability" at bounding box center [399, 248] width 181 height 29
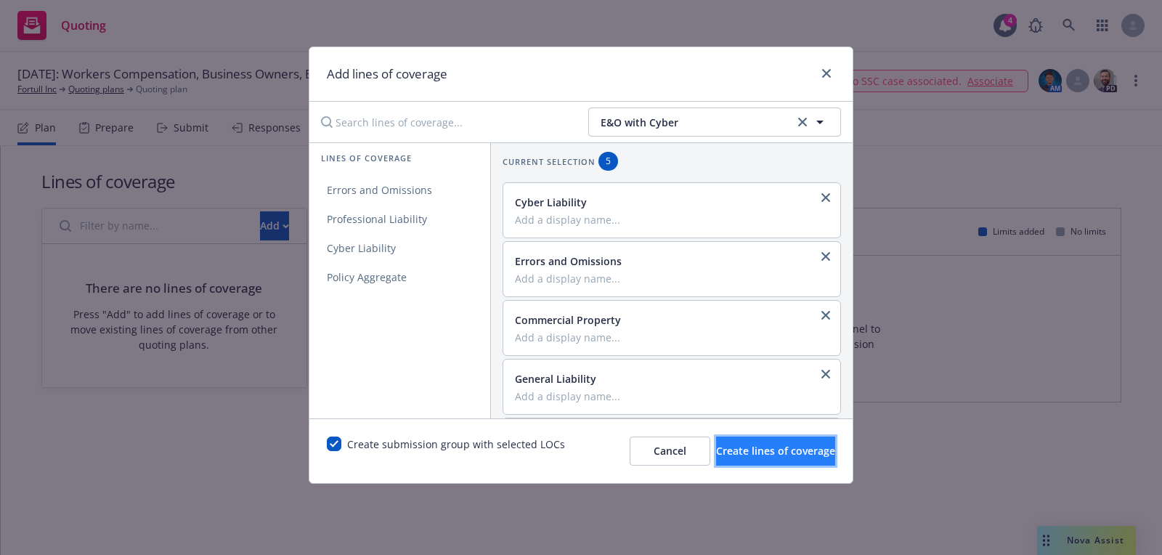
click at [815, 458] on button "Create lines of coverage" at bounding box center [775, 450] width 119 height 29
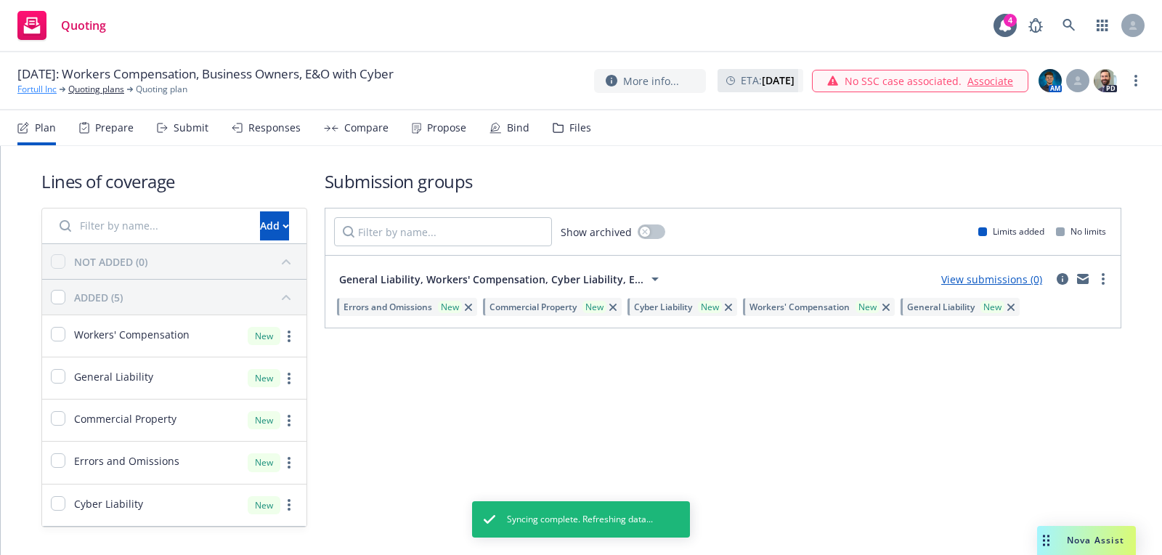
click at [40, 89] on link "Fortull Inc" at bounding box center [36, 89] width 39 height 13
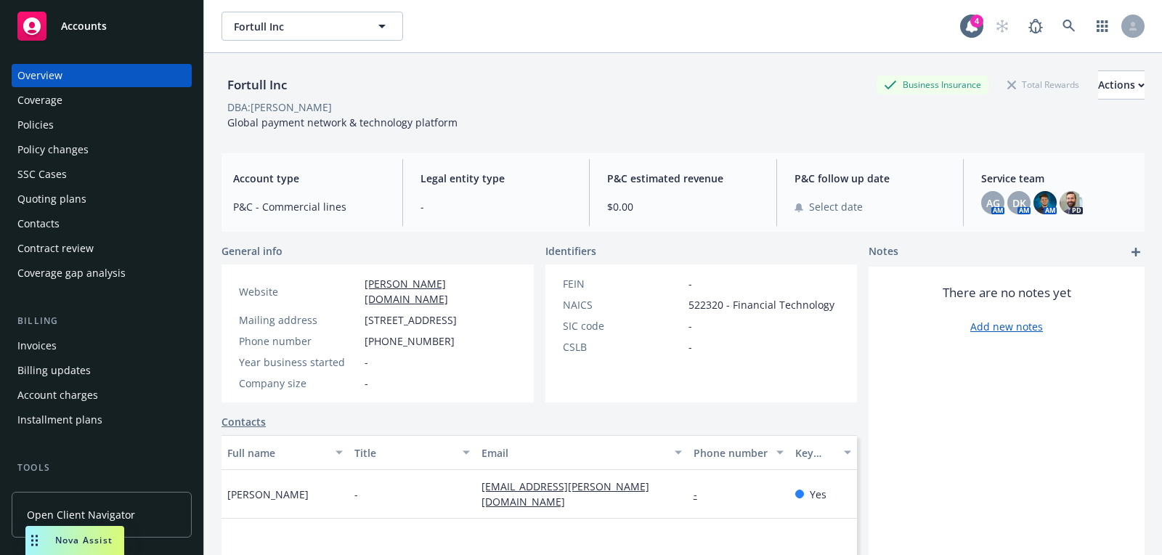
click at [91, 39] on div "Accounts" at bounding box center [101, 26] width 168 height 29
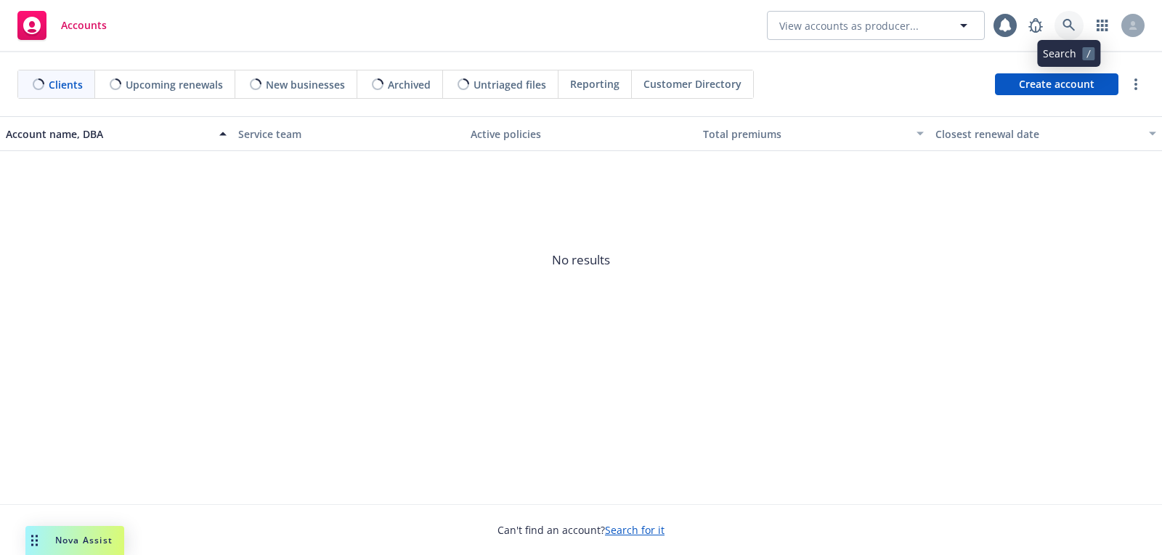
click at [1074, 21] on icon at bounding box center [1068, 25] width 13 height 13
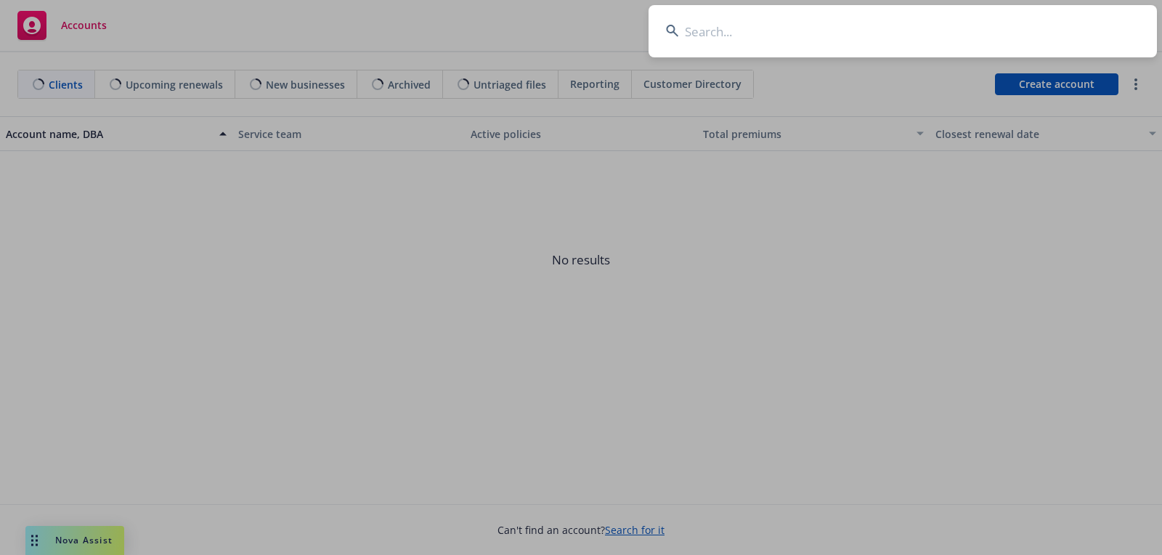
type input "[PERSON_NAME] [PERSON_NAME], INC."
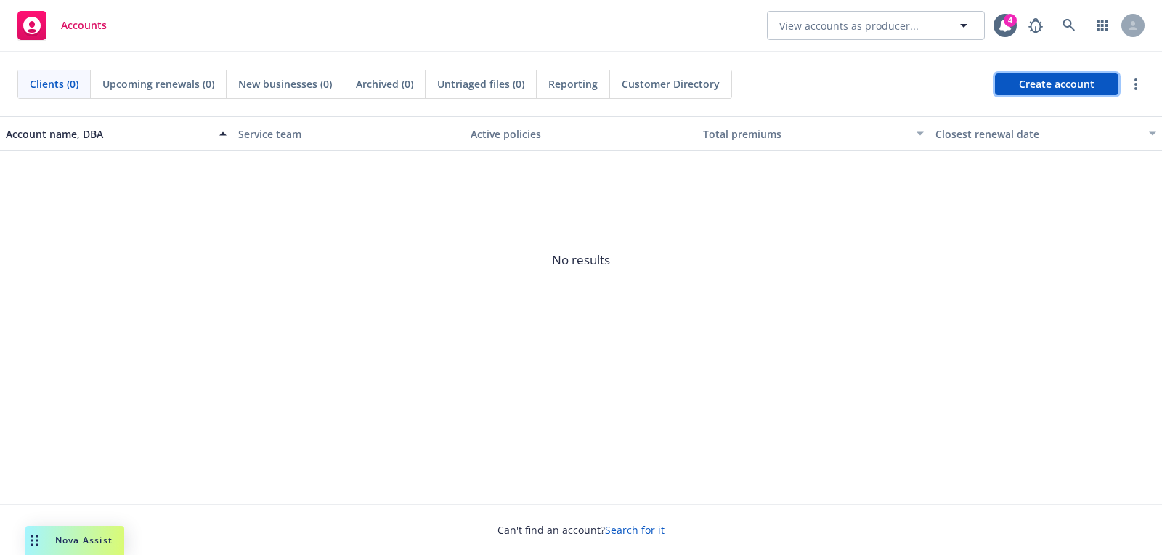
click at [1030, 79] on span "Create account" at bounding box center [1057, 84] width 76 height 28
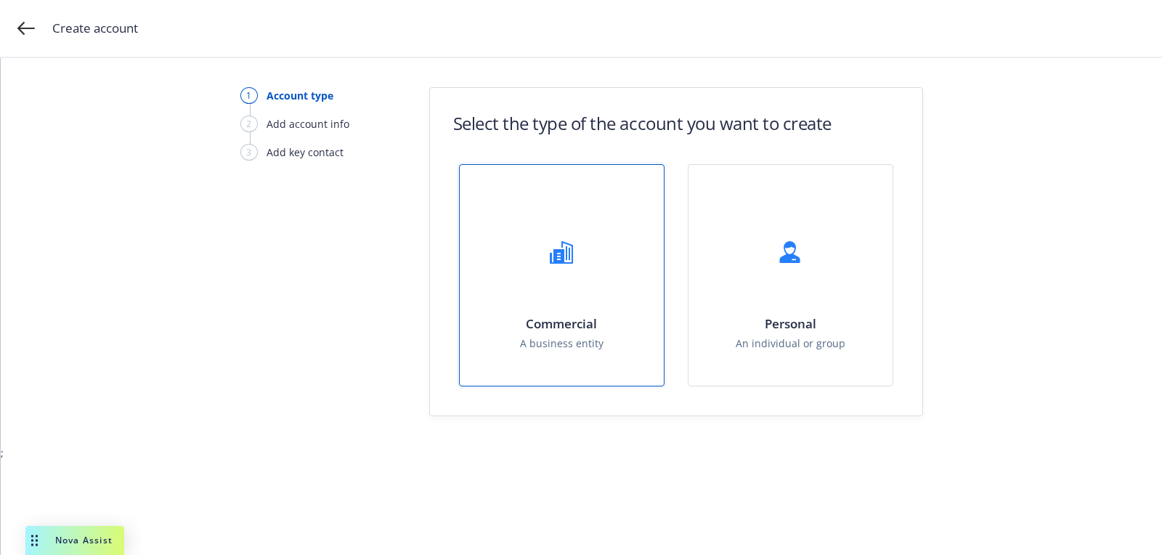
click at [513, 243] on div "Commercial A business entity" at bounding box center [562, 275] width 204 height 221
select select "US"
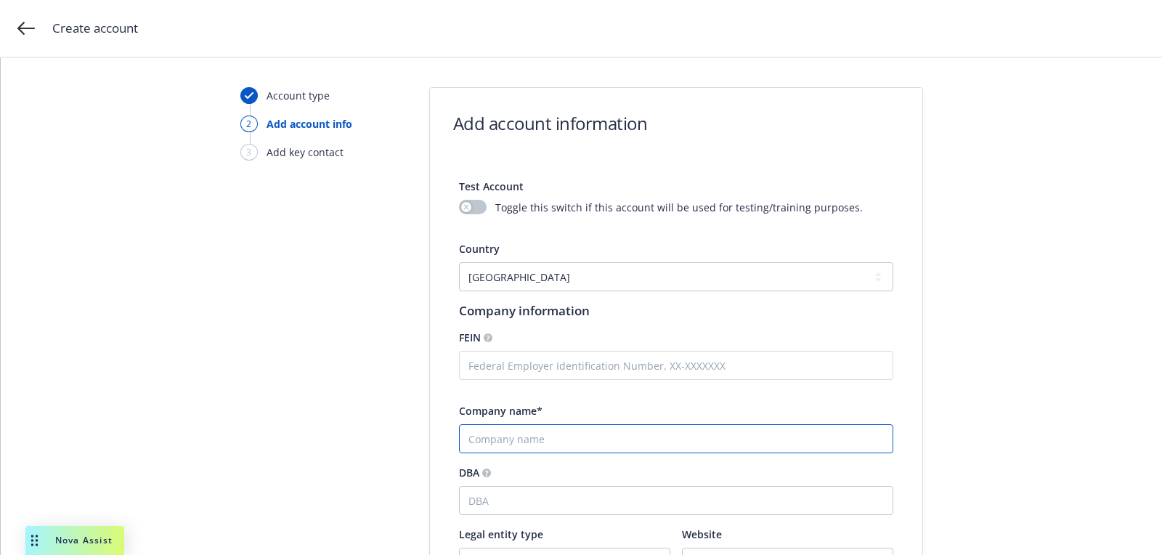
click at [560, 437] on input "Company name*" at bounding box center [676, 438] width 434 height 29
paste input "[PERSON_NAME] [PERSON_NAME], INC."
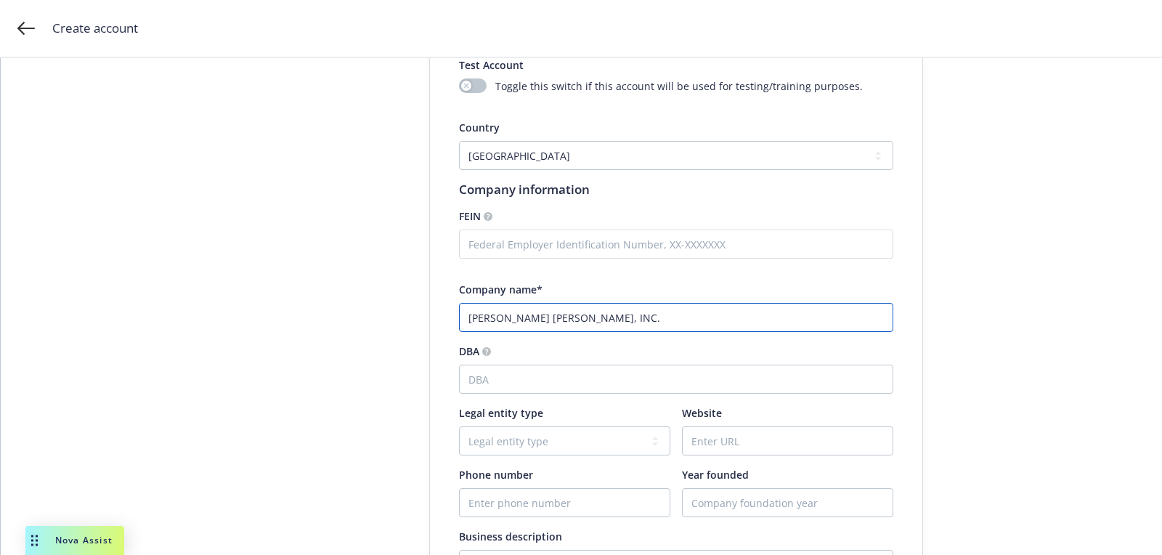
scroll to position [244, 0]
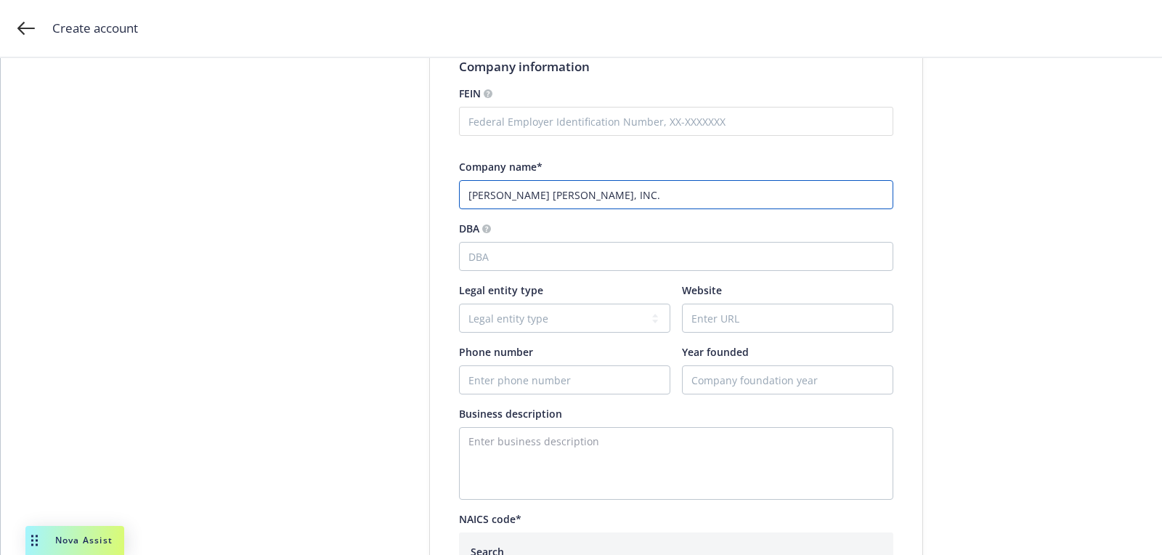
click at [469, 200] on input "[PERSON_NAME] [PERSON_NAME], INC." at bounding box center [676, 194] width 434 height 29
type input "[PERSON_NAME] [PERSON_NAME], INC."
click at [725, 296] on div "Website" at bounding box center [787, 289] width 211 height 15
click at [712, 313] on input "Website" at bounding box center [788, 318] width 210 height 28
paste input "http://rs-e.com"
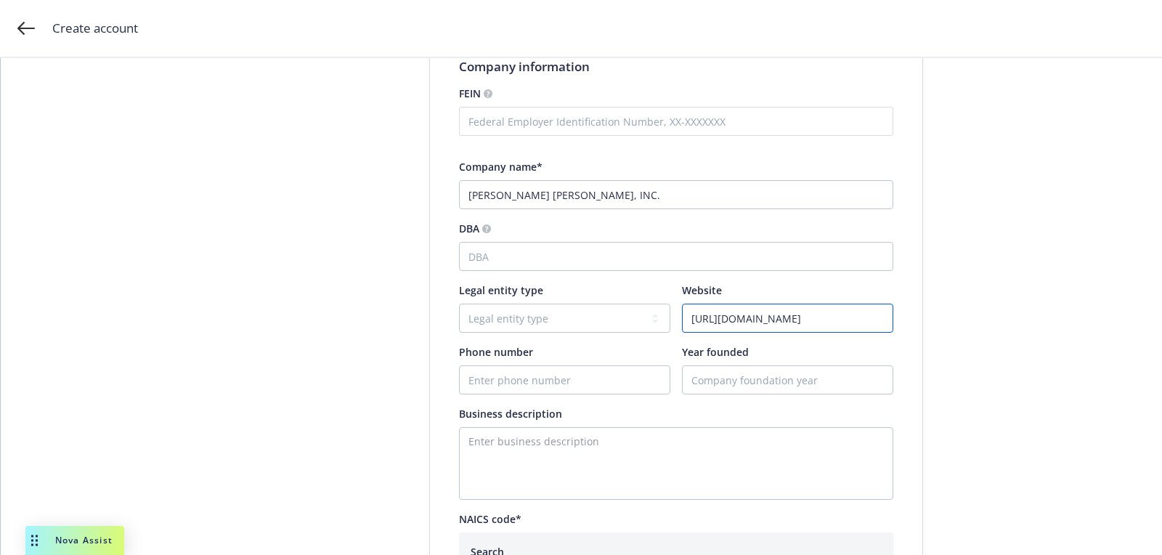
type input "http://rs-e.com"
click at [579, 381] on input "Phone number" at bounding box center [565, 380] width 210 height 28
paste input "(916) 446-9900"
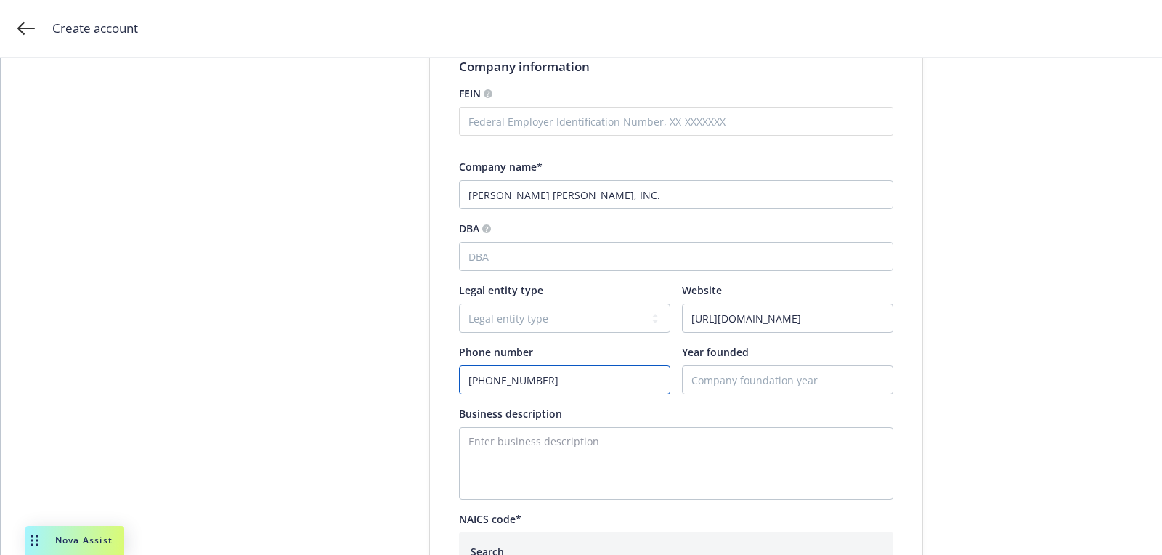
type input "(916) 446-9900"
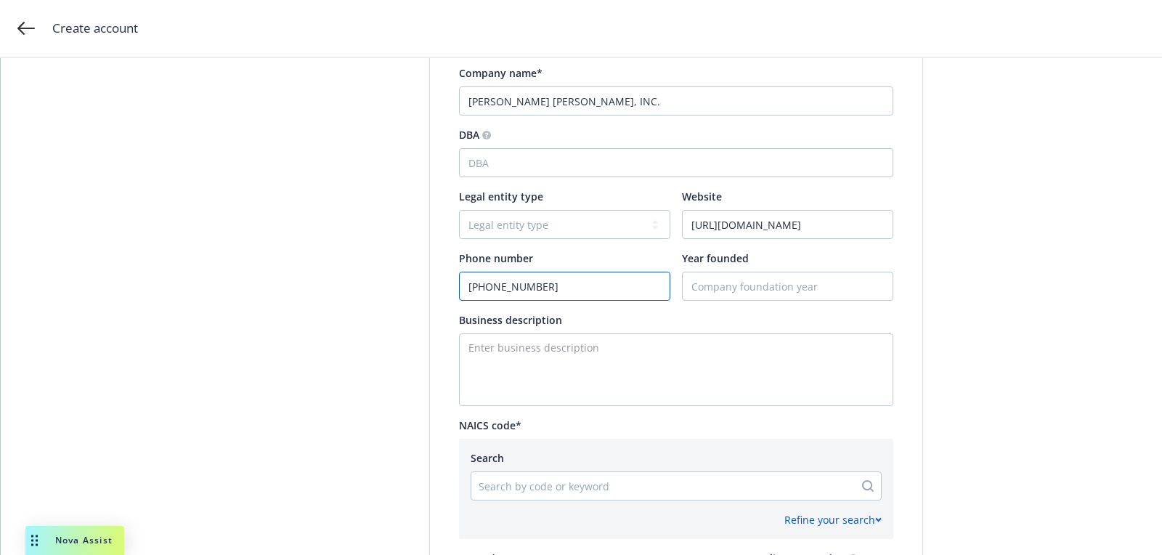
scroll to position [546, 0]
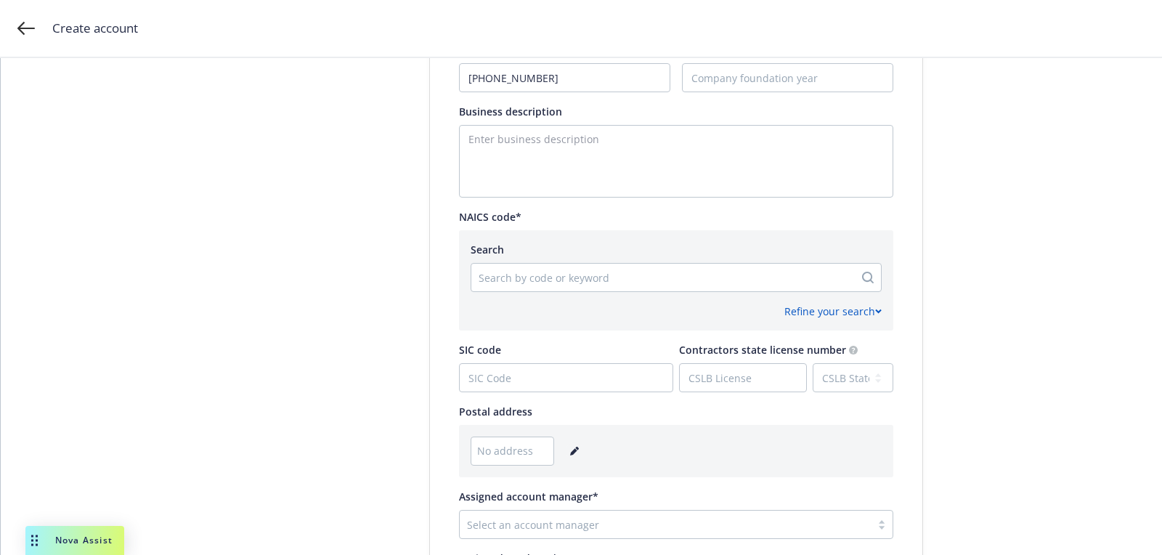
click at [570, 449] on icon "editPencil" at bounding box center [574, 451] width 9 height 9
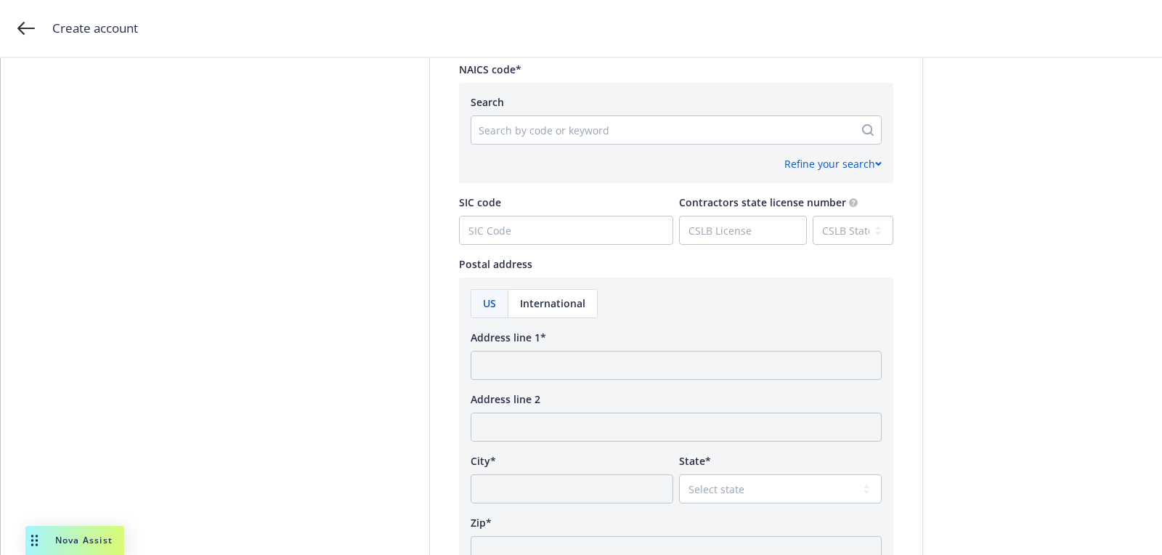
scroll to position [763, 0]
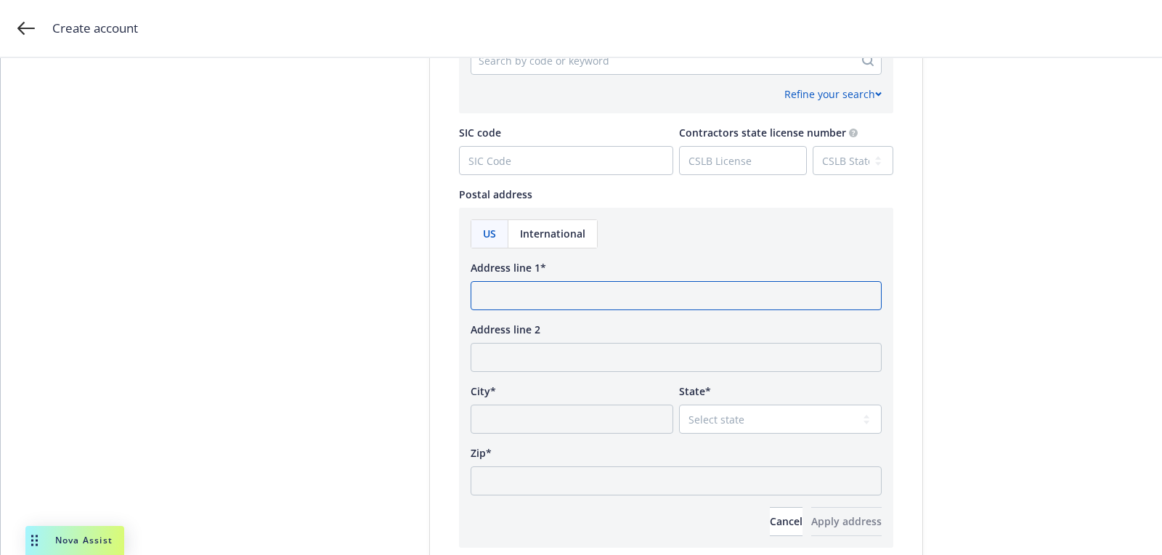
click at [574, 301] on input "Address line 1*" at bounding box center [676, 295] width 411 height 29
paste input "2020 L ST STE 100 SACRAMENTO, CA 95811"
click at [667, 298] on input "2020 L ST STE 100 SACRAMENTO, CA 95811" at bounding box center [676, 295] width 411 height 29
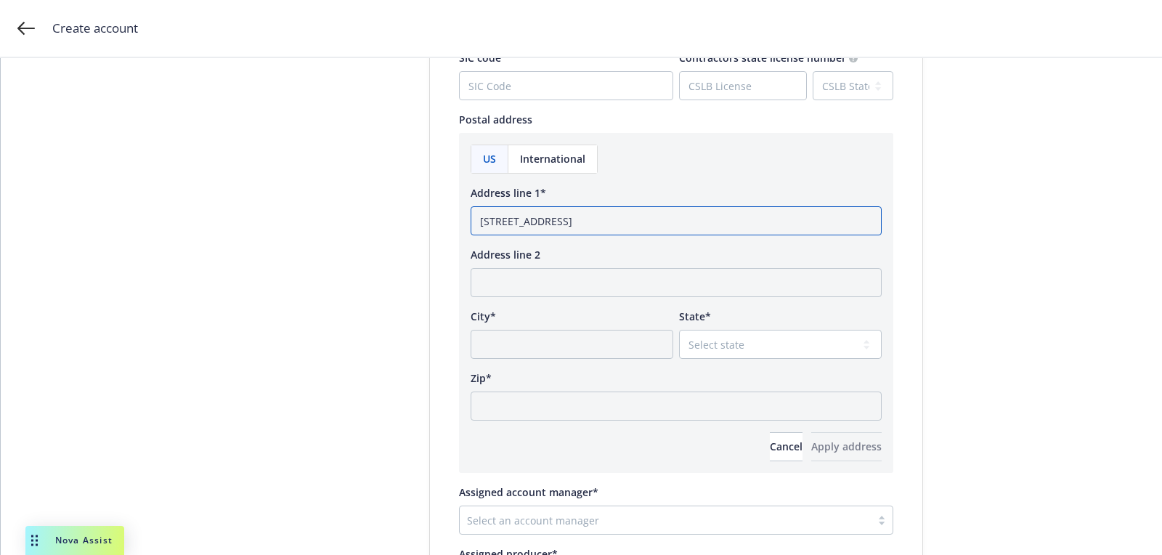
scroll to position [884, 0]
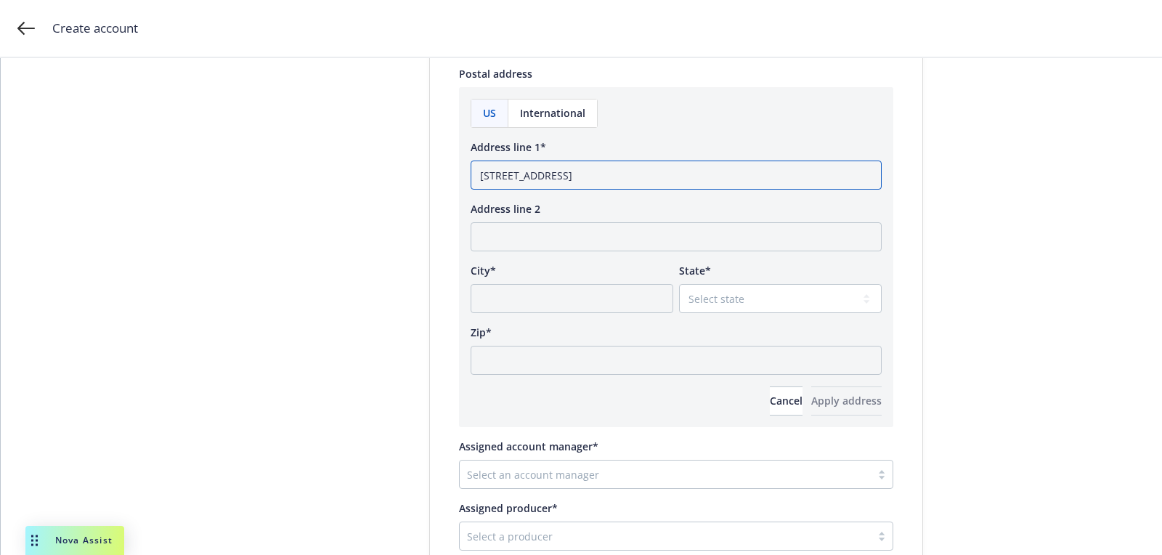
type input "2020 L ST STE 100 SACRAMENTO, CA"
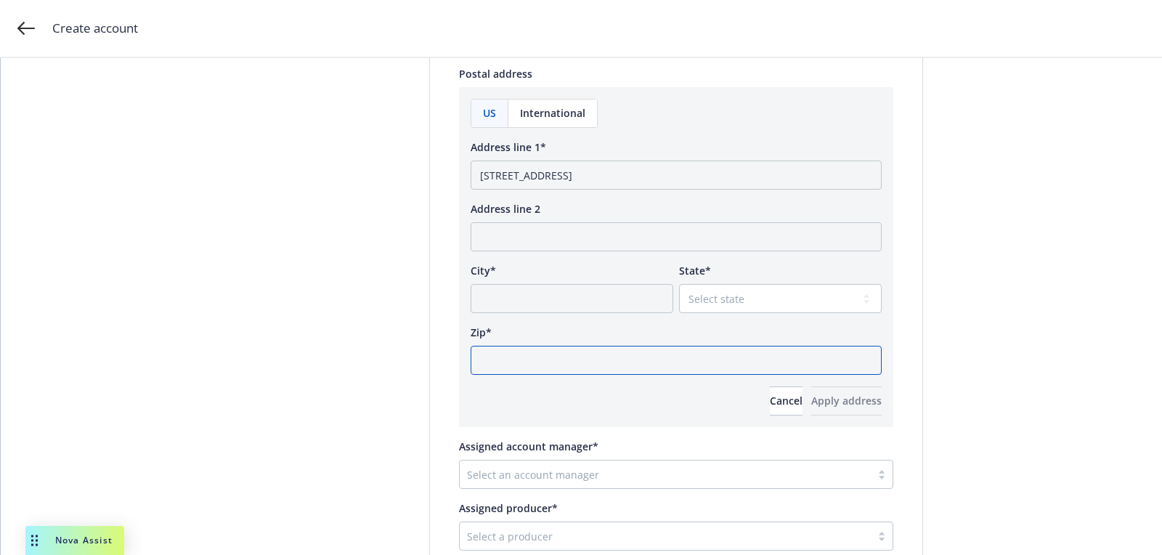
click at [611, 358] on input "Zip*" at bounding box center [676, 360] width 411 height 29
paste input "95811"
type input "95811"
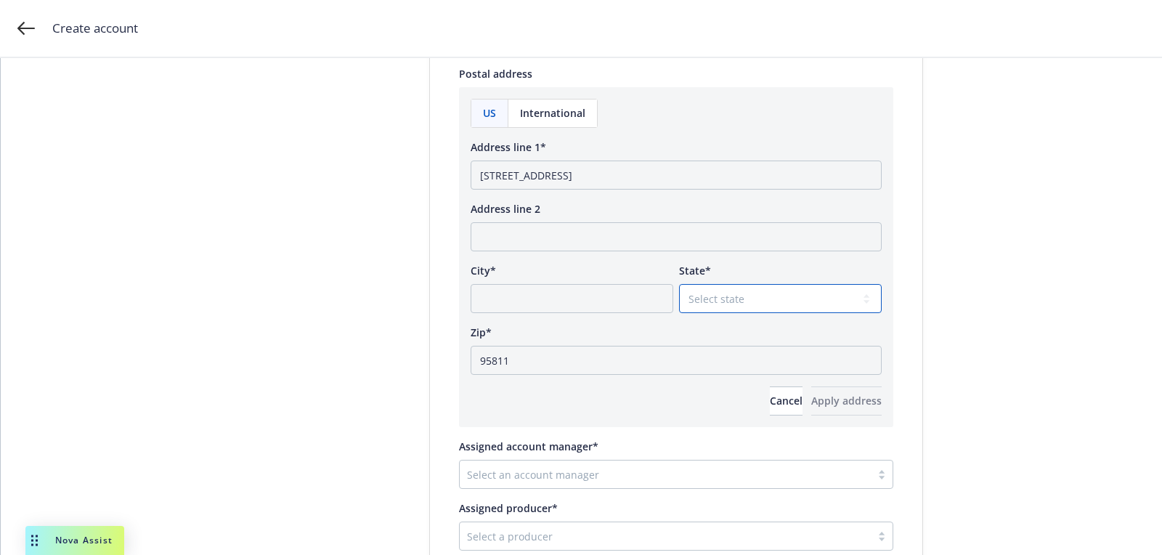
click at [708, 292] on select "Select state [US_STATE] [US_STATE] [US_STATE] [US_STATE] [US_STATE] [PERSON_NAM…" at bounding box center [780, 298] width 203 height 29
select select "CA"
click at [679, 284] on select "Select state [US_STATE] [US_STATE] [US_STATE] [US_STATE] [US_STATE] [PERSON_NAM…" at bounding box center [780, 298] width 203 height 29
drag, startPoint x: 638, startPoint y: 175, endPoint x: 728, endPoint y: 175, distance: 89.3
click at [728, 175] on input "2020 L ST STE 100 SACRAMENTO, CA" at bounding box center [676, 174] width 411 height 29
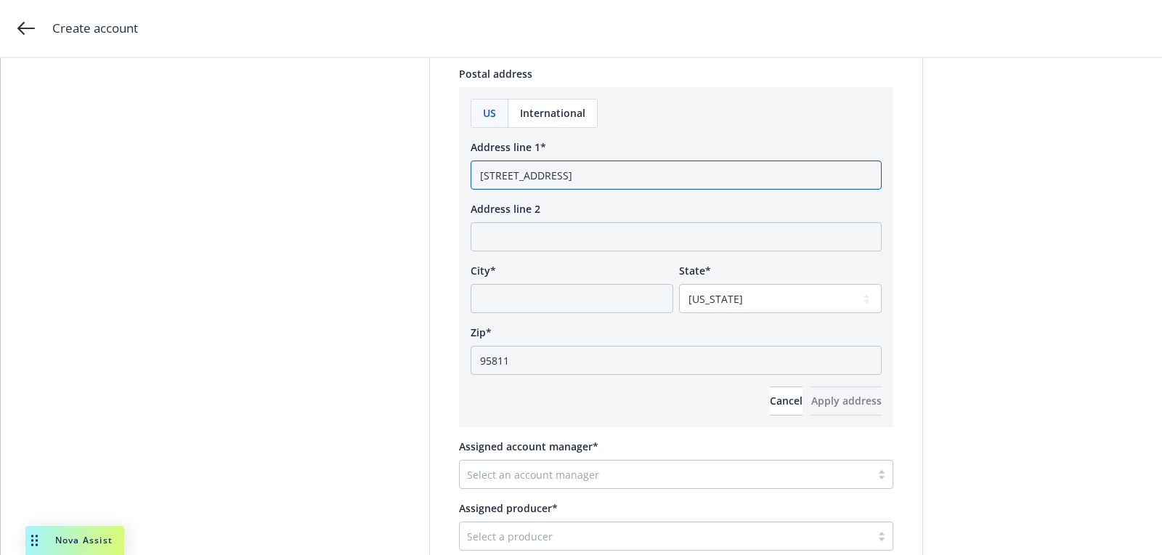
click at [604, 173] on input "2020 L ST STE 100 SACRAMENTO" at bounding box center [676, 174] width 411 height 29
type input "2020 L ST STE 100"
click at [598, 307] on input "City*" at bounding box center [572, 298] width 203 height 29
paste input "SACRAMENTO"
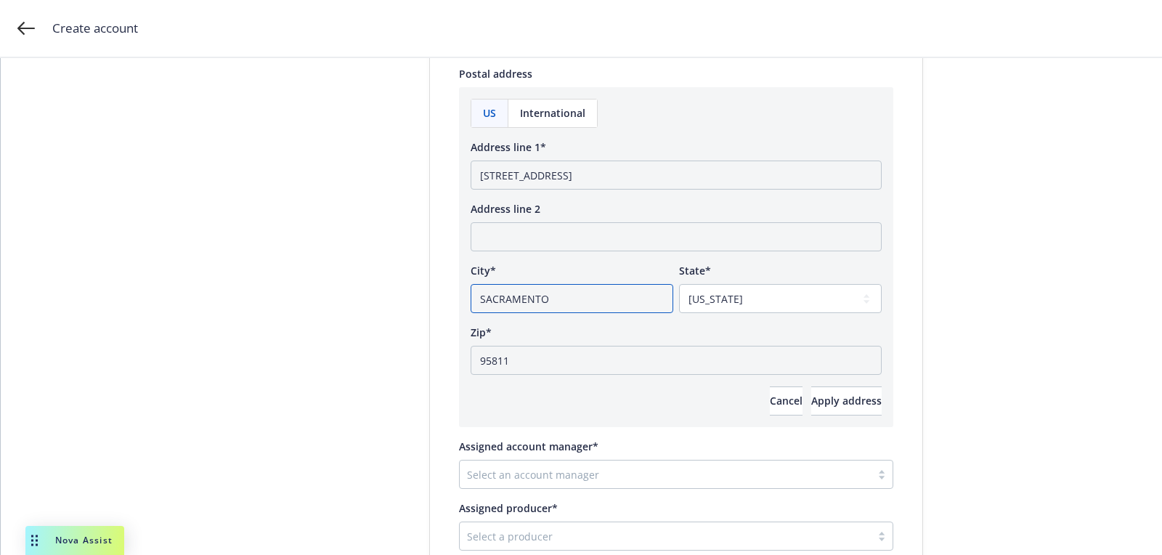
type input "SACRAMENTO"
click at [834, 383] on div "US International Address line 1* 2020 L ST STE 100 Address line 2 City* SACRAME…" at bounding box center [676, 257] width 411 height 317
click at [826, 395] on span "Apply address" at bounding box center [846, 401] width 70 height 14
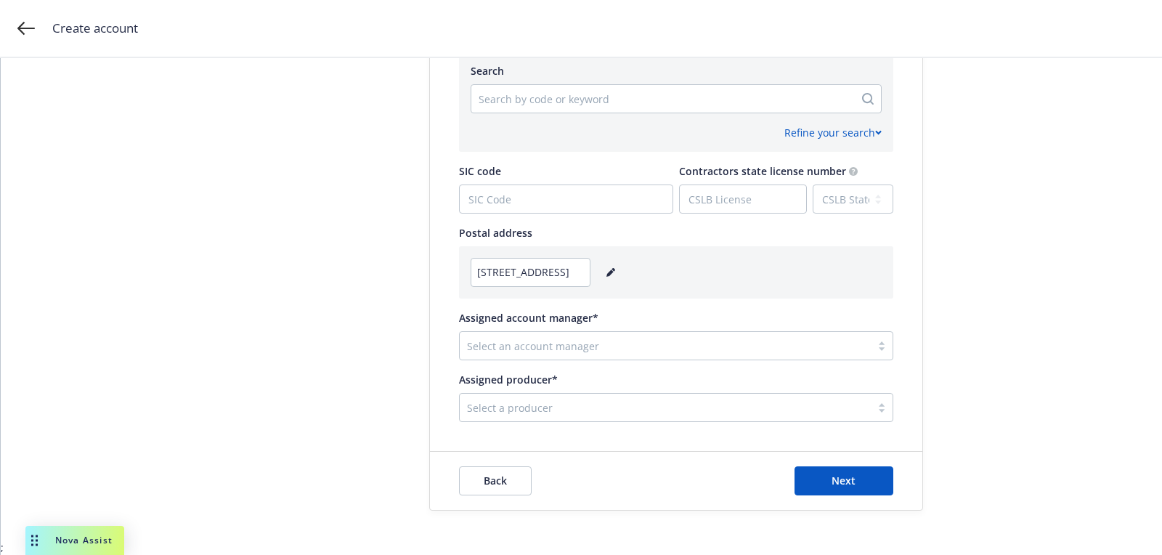
scroll to position [723, 0]
click at [532, 398] on div "Select a producer" at bounding box center [665, 408] width 411 height 23
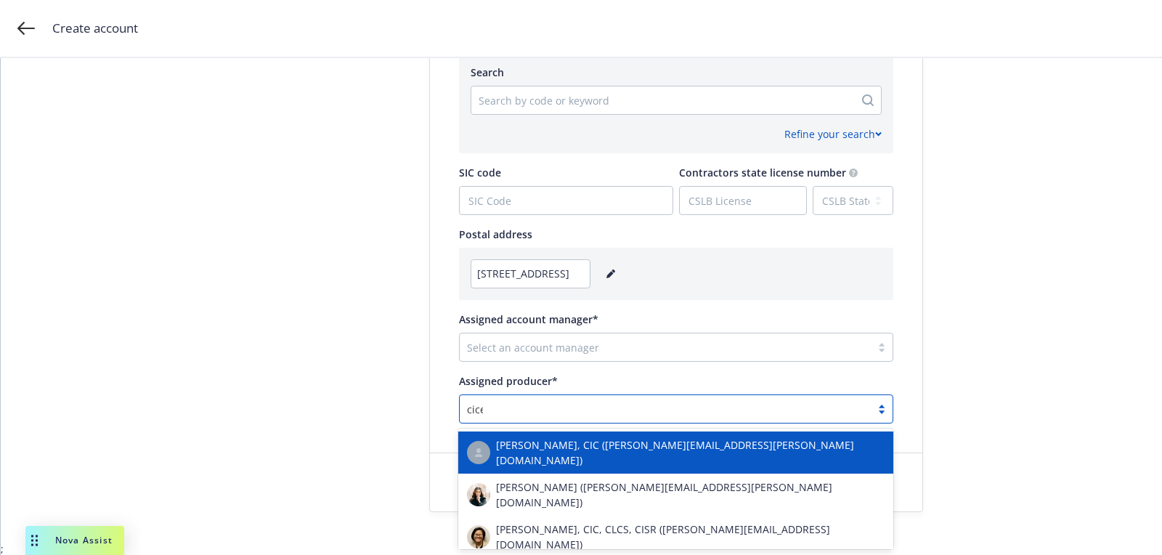
type input "cicel"
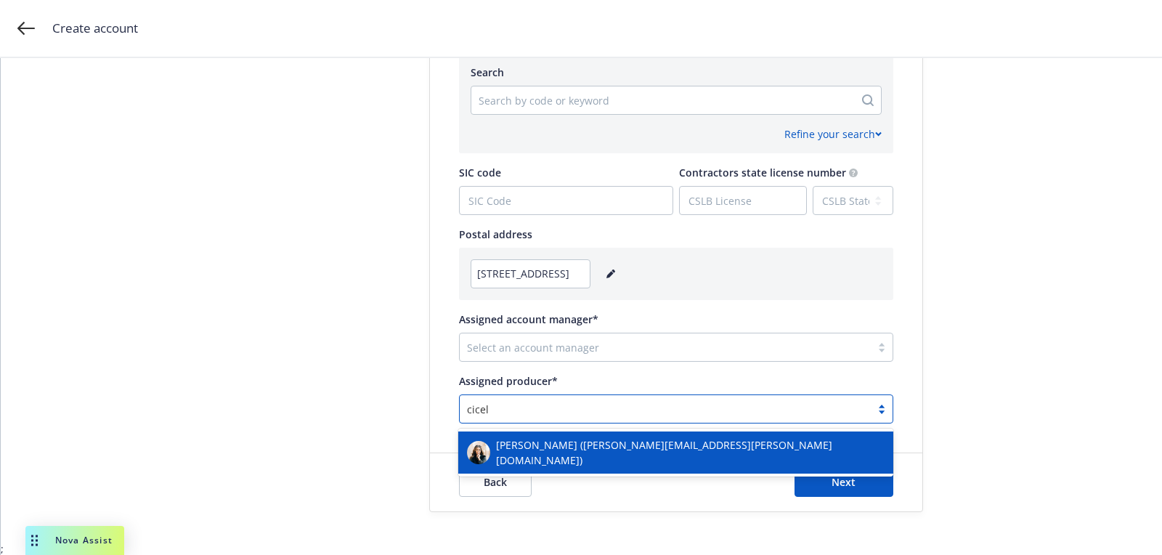
click at [548, 447] on span "[PERSON_NAME] ([PERSON_NAME][EMAIL_ADDRESS][PERSON_NAME][DOMAIN_NAME])" at bounding box center [690, 452] width 388 height 30
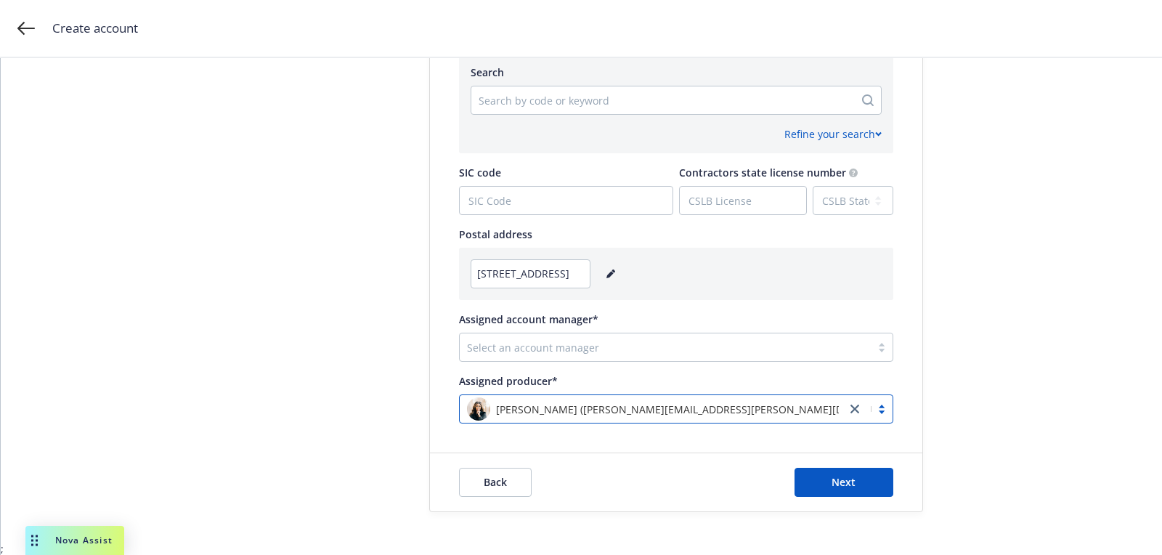
click at [550, 333] on div "Select an account manager" at bounding box center [676, 347] width 434 height 29
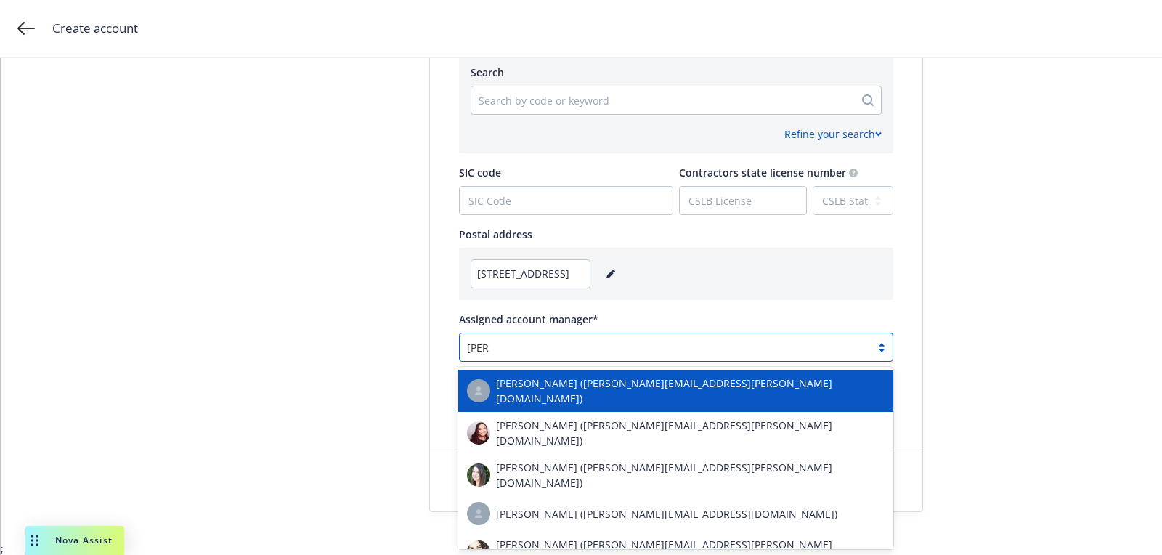
type input "lisa f"
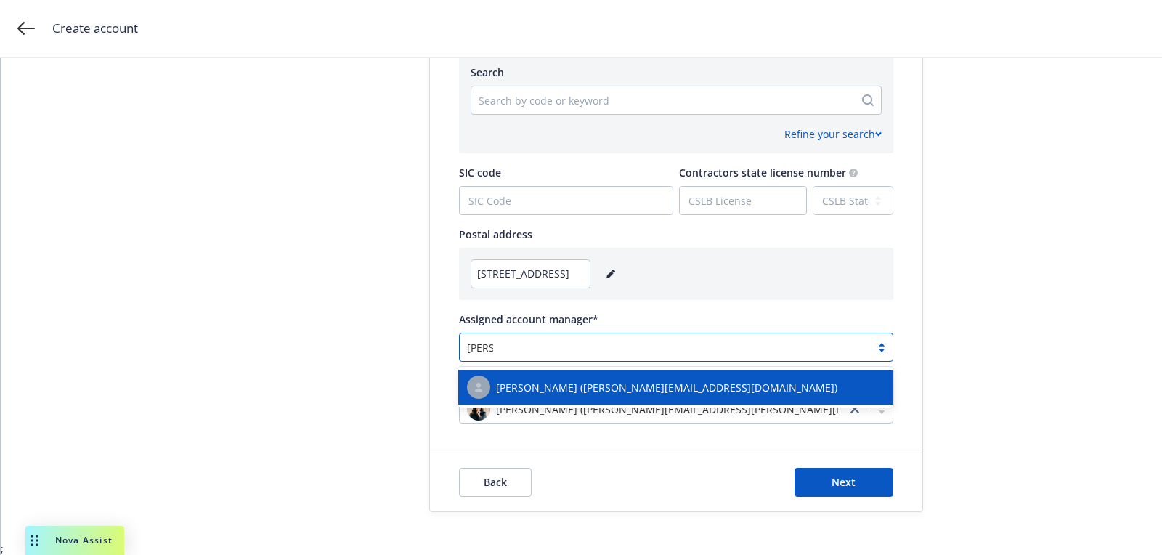
click at [532, 386] on span "[PERSON_NAME] ([PERSON_NAME][EMAIL_ADDRESS][DOMAIN_NAME])" at bounding box center [666, 387] width 341 height 15
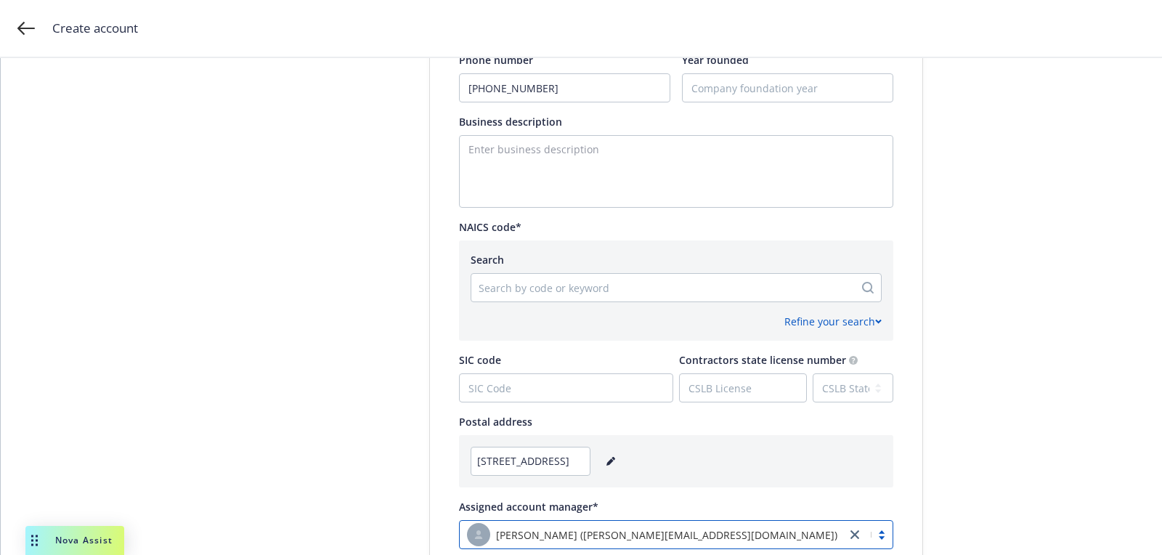
scroll to position [444, 0]
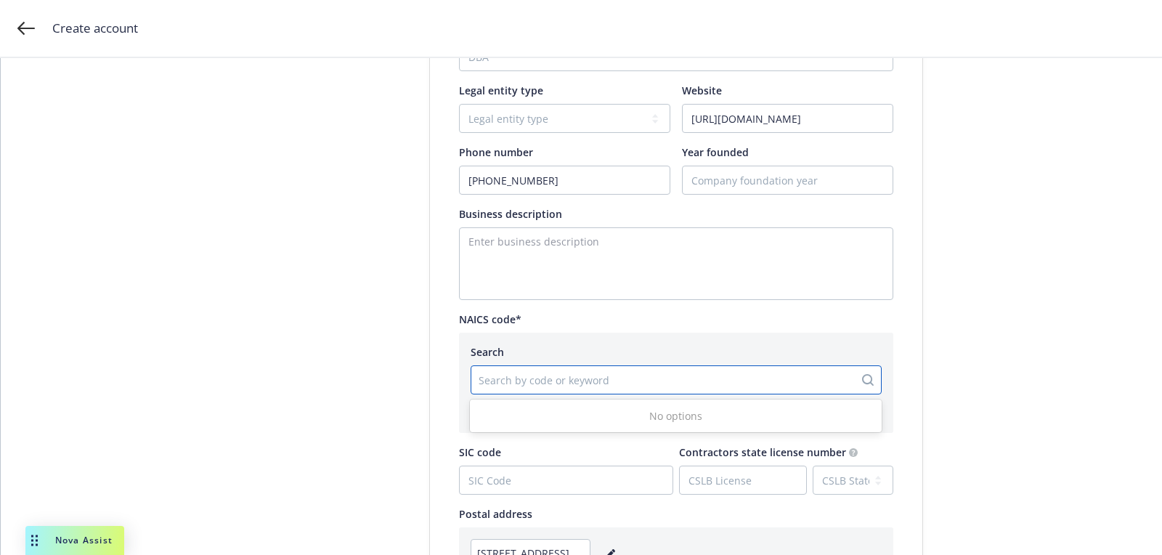
click at [540, 375] on div at bounding box center [663, 379] width 368 height 17
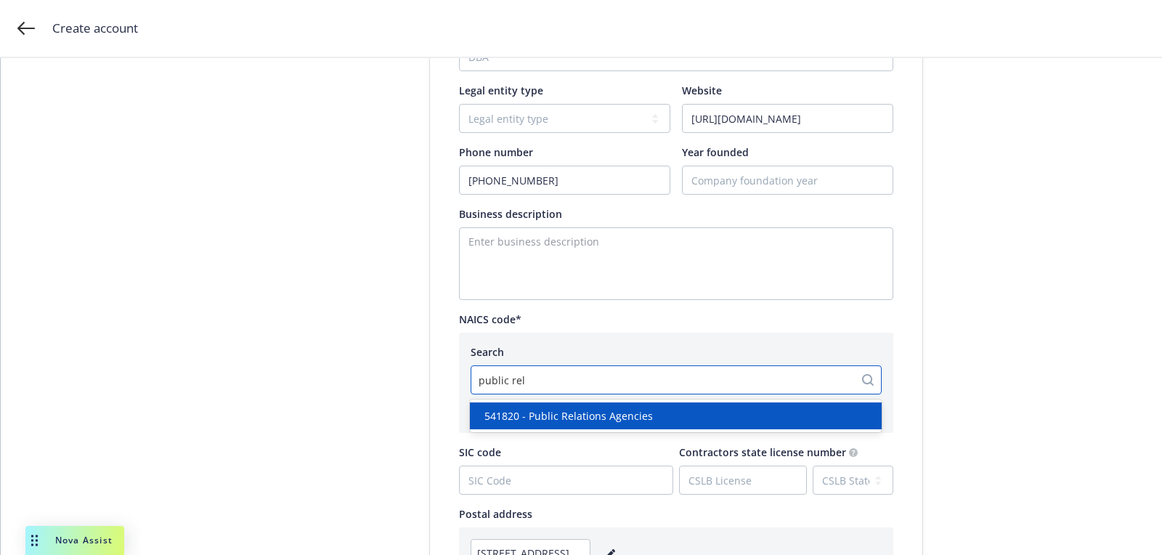
type input "public rela"
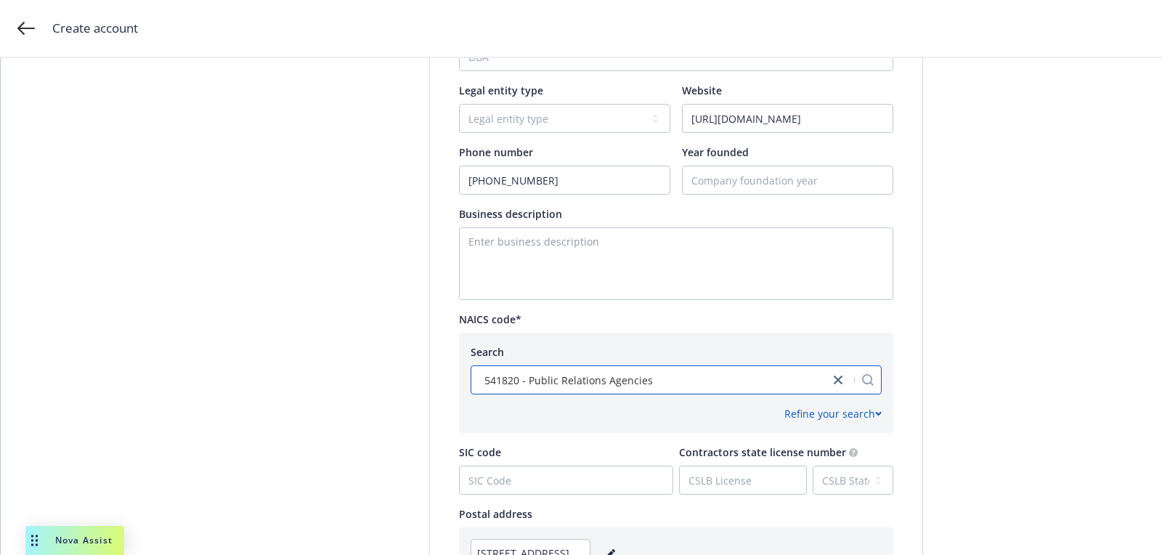
scroll to position [723, 0]
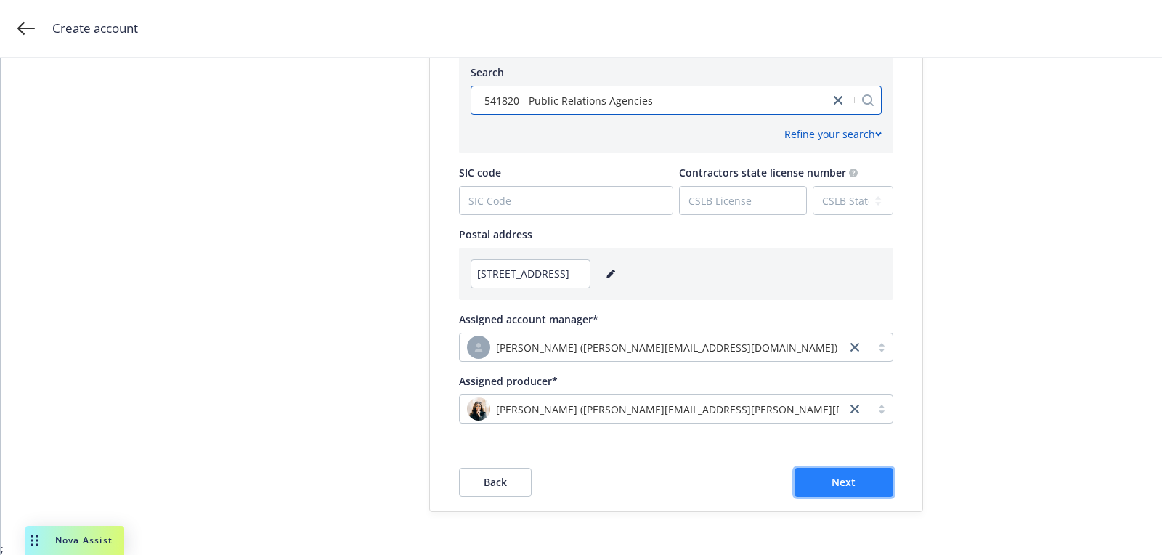
click at [828, 478] on button "Next" at bounding box center [843, 482] width 99 height 29
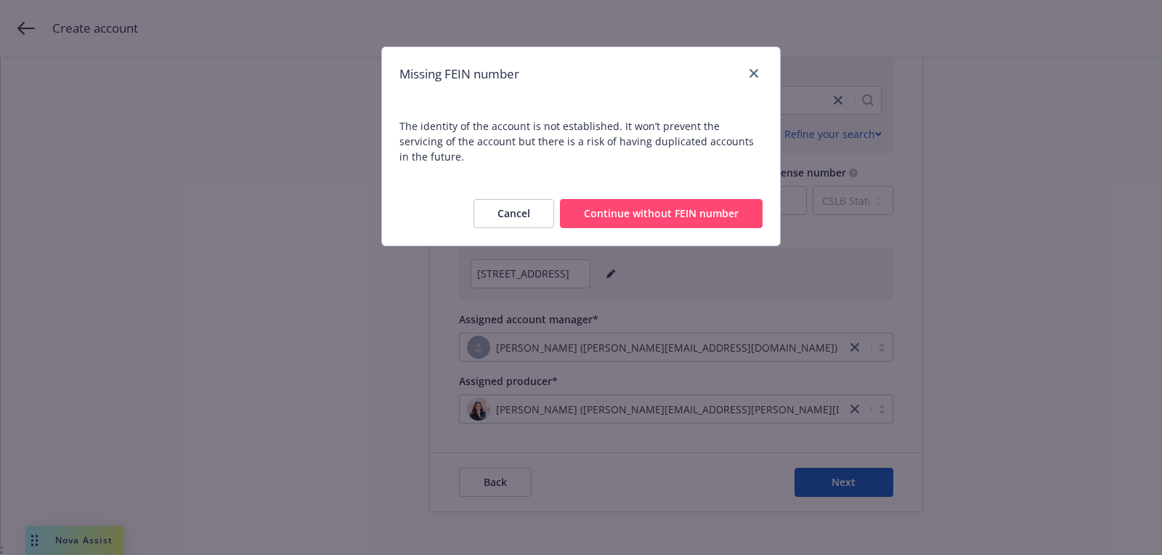
click at [639, 199] on button "Continue without FEIN number" at bounding box center [661, 213] width 203 height 29
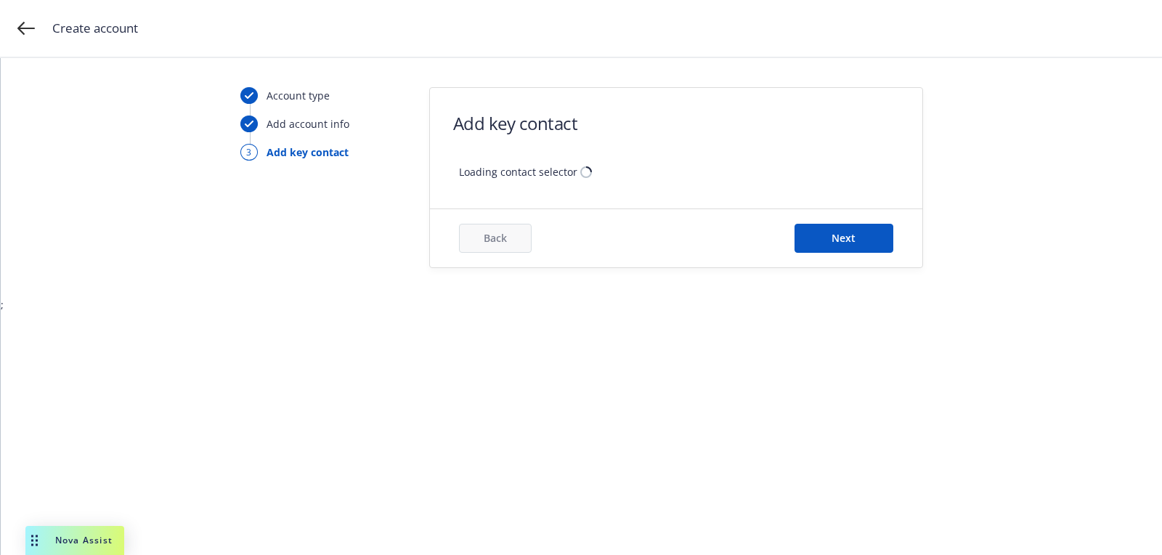
scroll to position [0, 0]
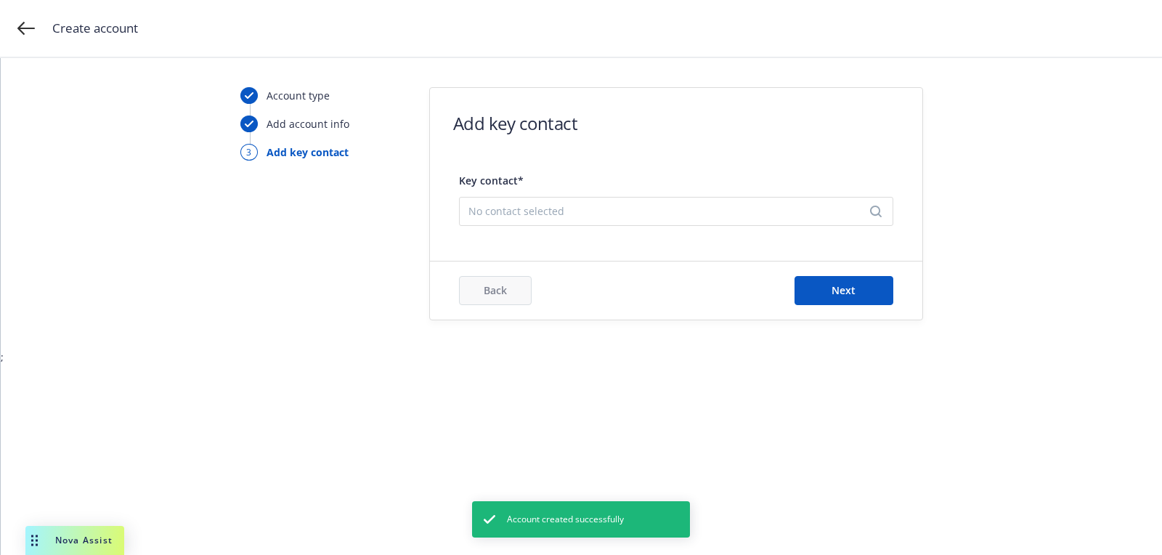
click at [630, 220] on div "No contact selected" at bounding box center [676, 211] width 434 height 29
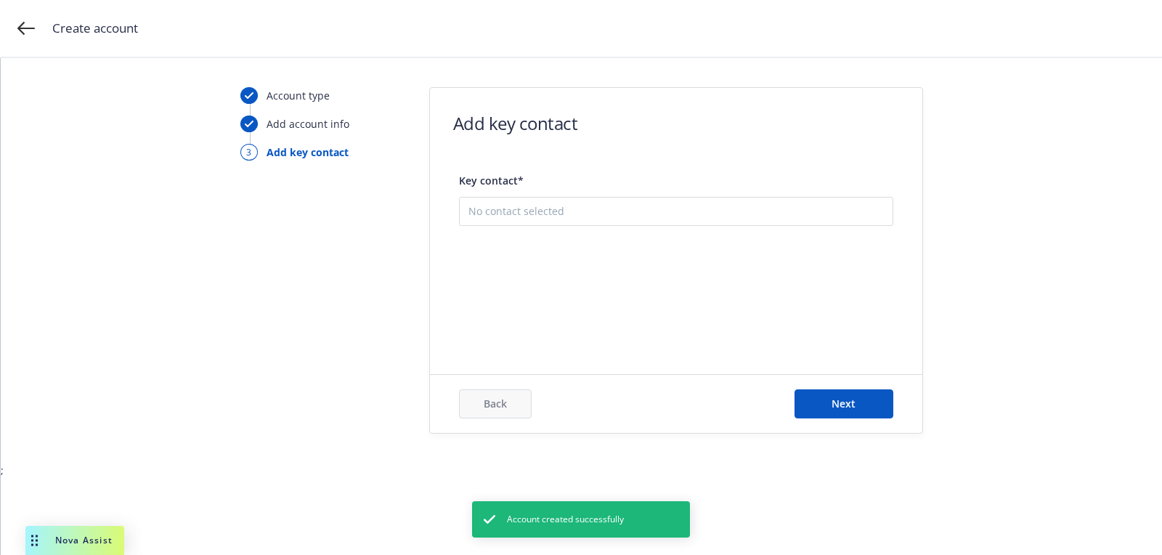
click at [630, 291] on button "Add new contact" at bounding box center [675, 283] width 415 height 29
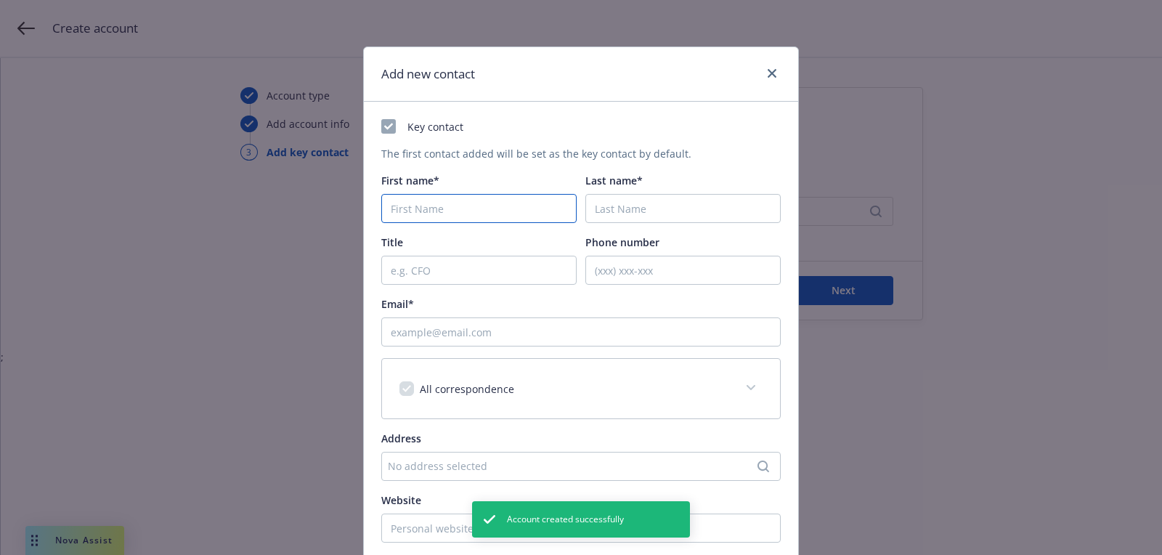
click at [518, 215] on input "First name*" at bounding box center [478, 208] width 195 height 29
paste input "Shannon"
type input "Shannon"
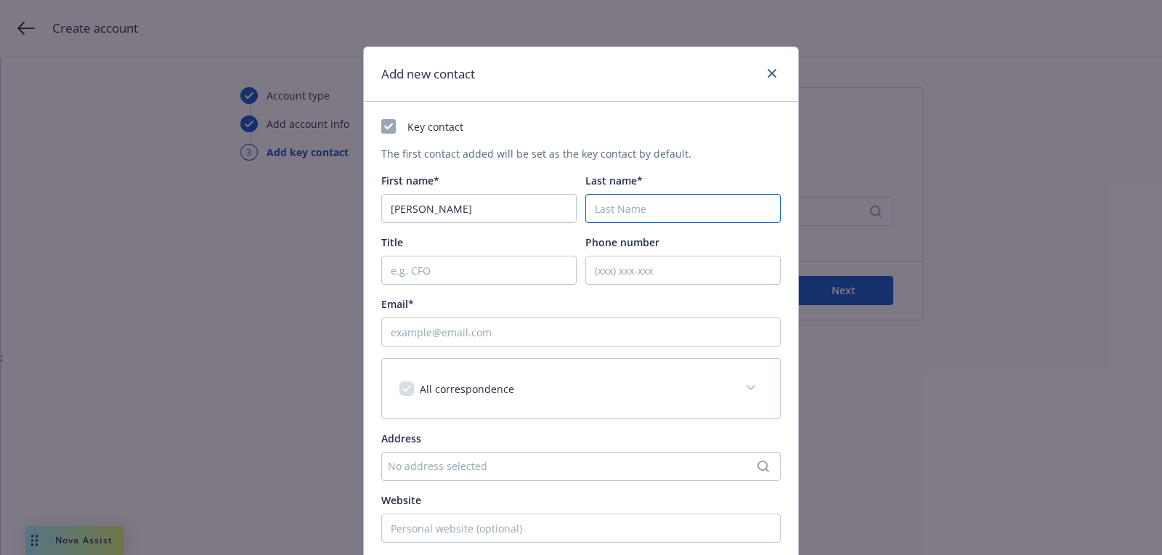
paste input "Elsemore"
type input "Elsemore"
click at [527, 325] on input "Email*" at bounding box center [580, 331] width 399 height 29
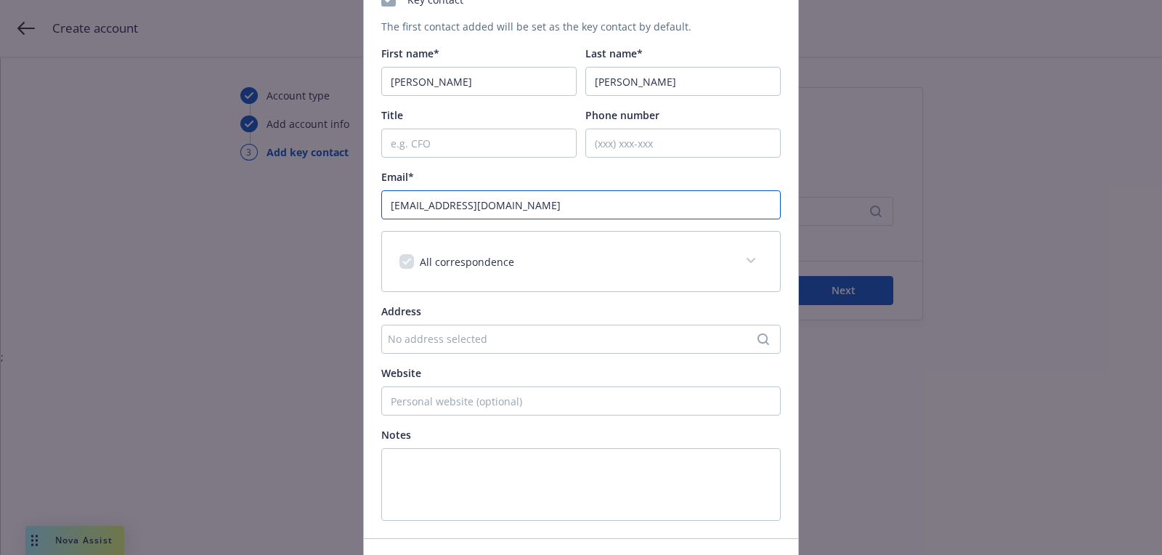
scroll to position [220, 0]
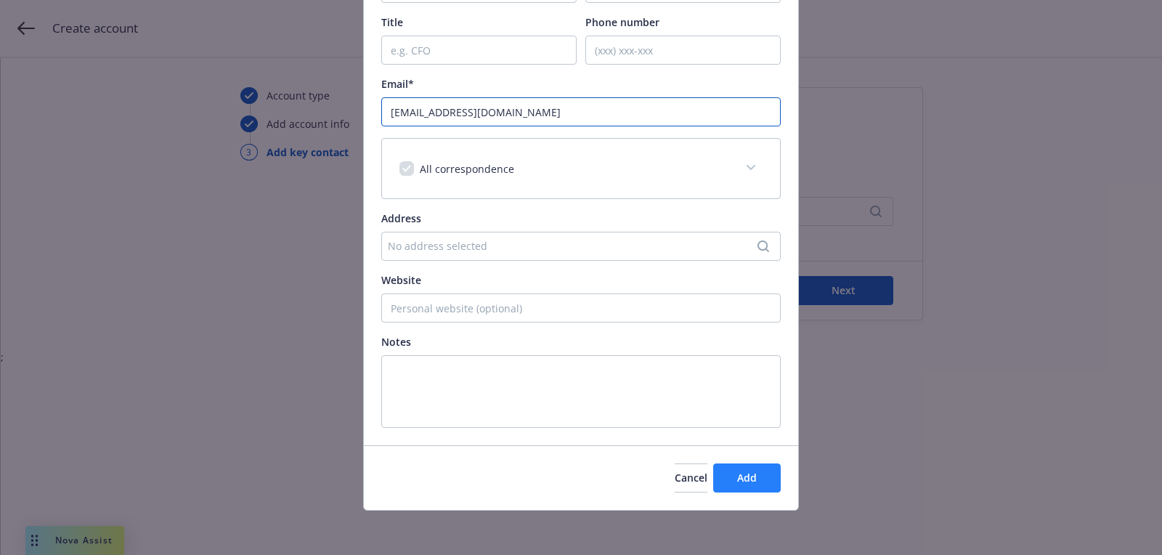
type input "[EMAIL_ADDRESS][DOMAIN_NAME]"
click at [748, 485] on button "Add" at bounding box center [747, 477] width 68 height 29
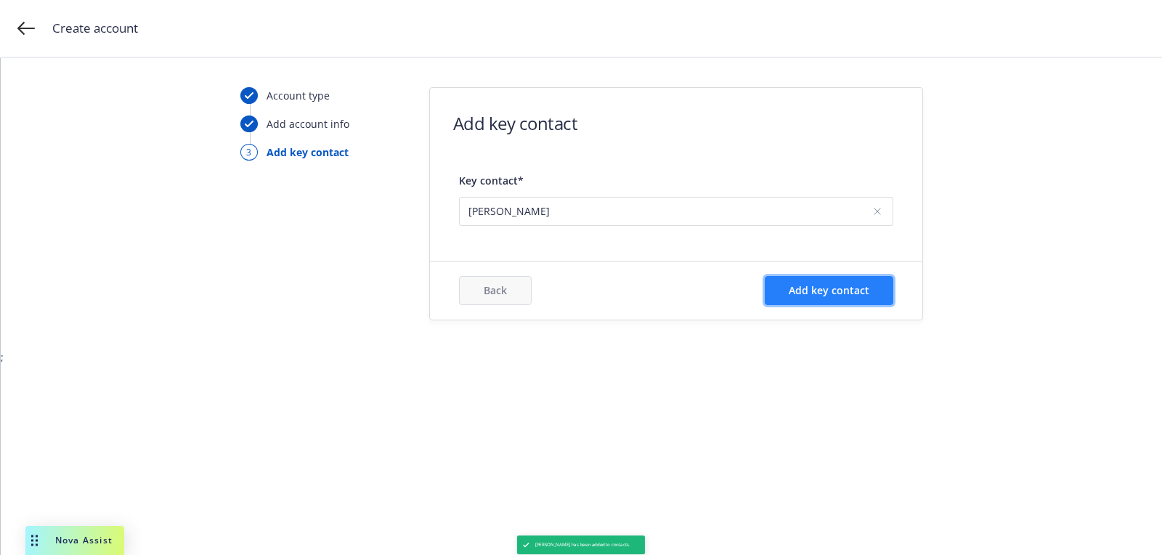
click at [843, 291] on span "Add key contact" at bounding box center [829, 290] width 81 height 14
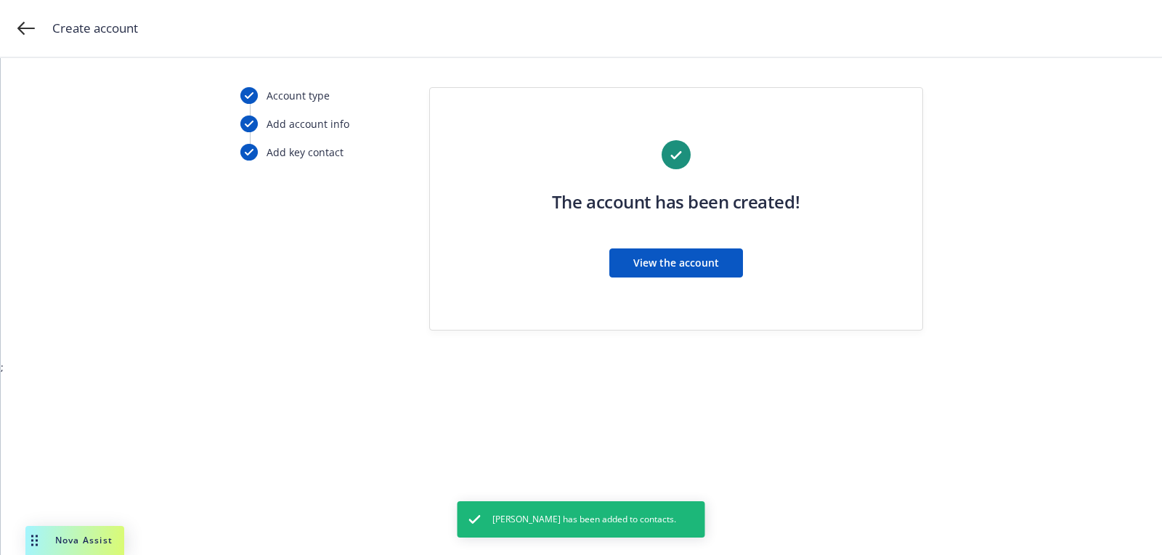
click at [593, 251] on div "View the account" at bounding box center [676, 262] width 248 height 29
click at [667, 253] on button "View the account" at bounding box center [676, 262] width 134 height 29
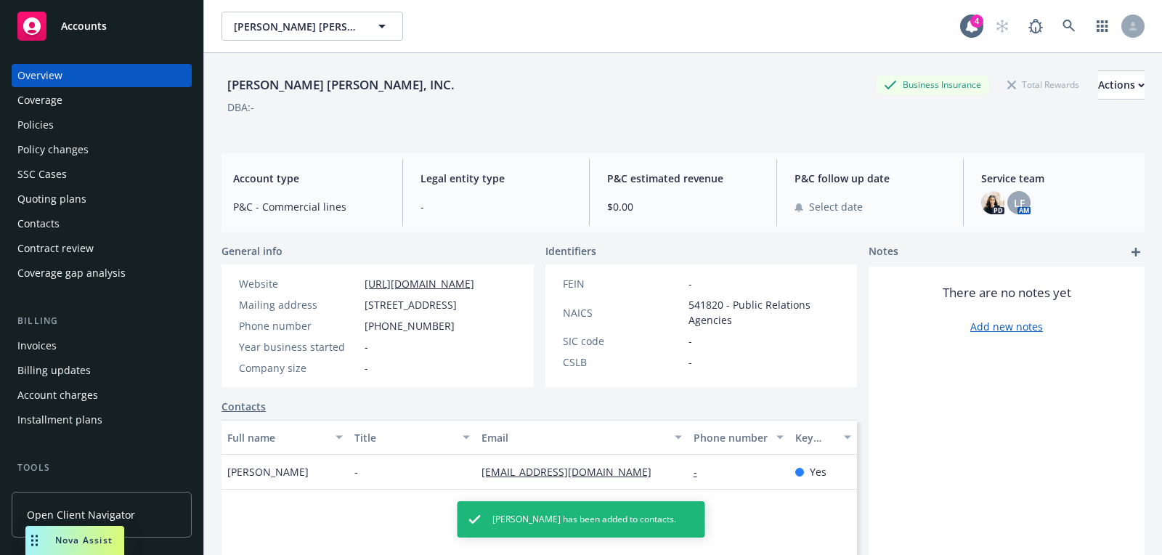
click at [104, 192] on div "Quoting plans" at bounding box center [101, 198] width 168 height 23
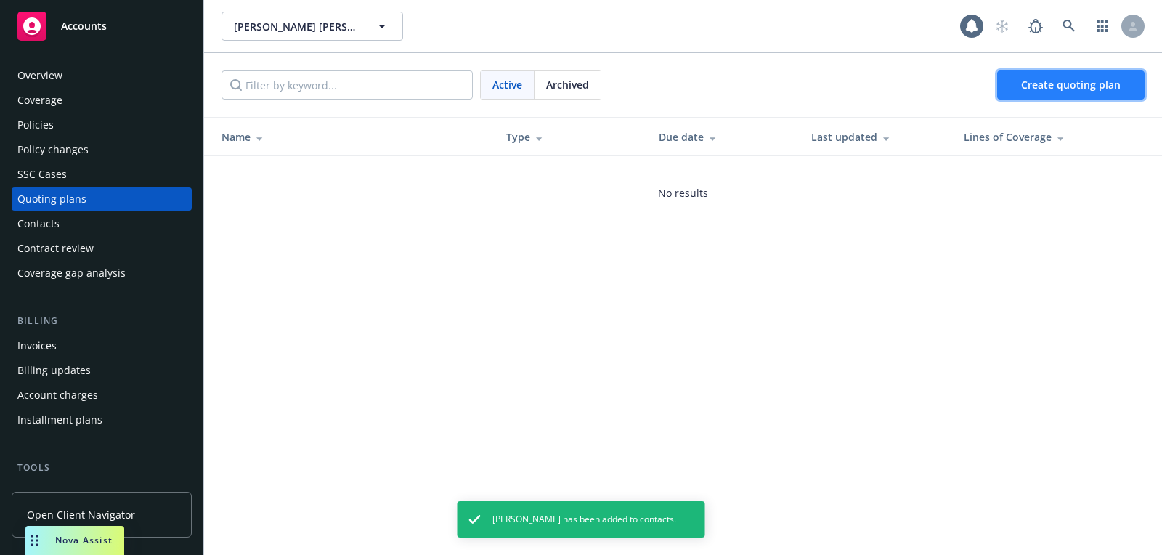
click at [1056, 84] on span "Create quoting plan" at bounding box center [1070, 85] width 99 height 14
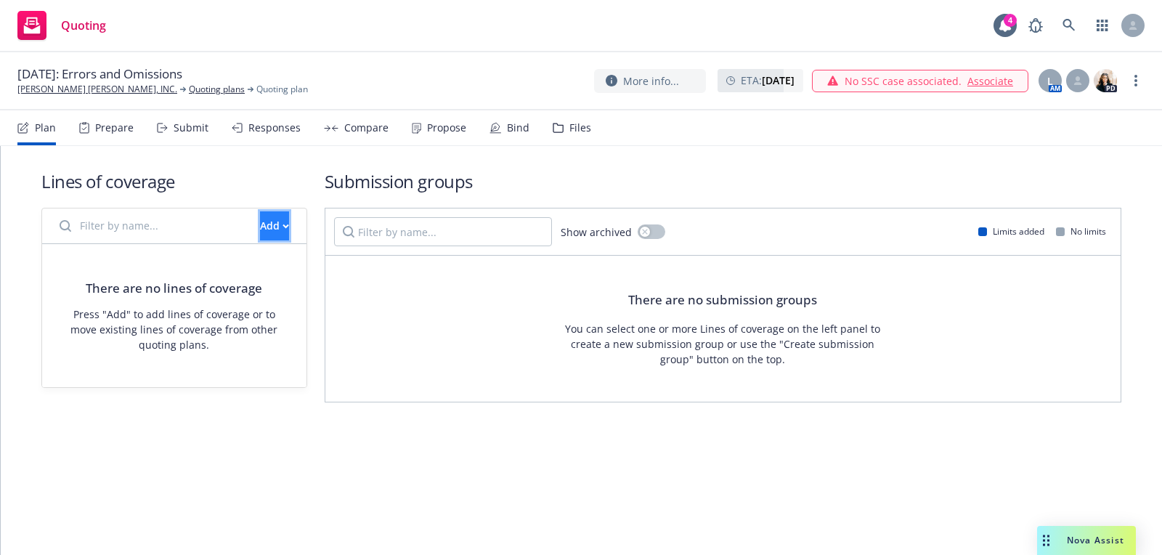
click at [284, 219] on button "Add" at bounding box center [274, 225] width 29 height 29
click at [378, 267] on span "Create new business lines of coverage" at bounding box center [323, 263] width 221 height 14
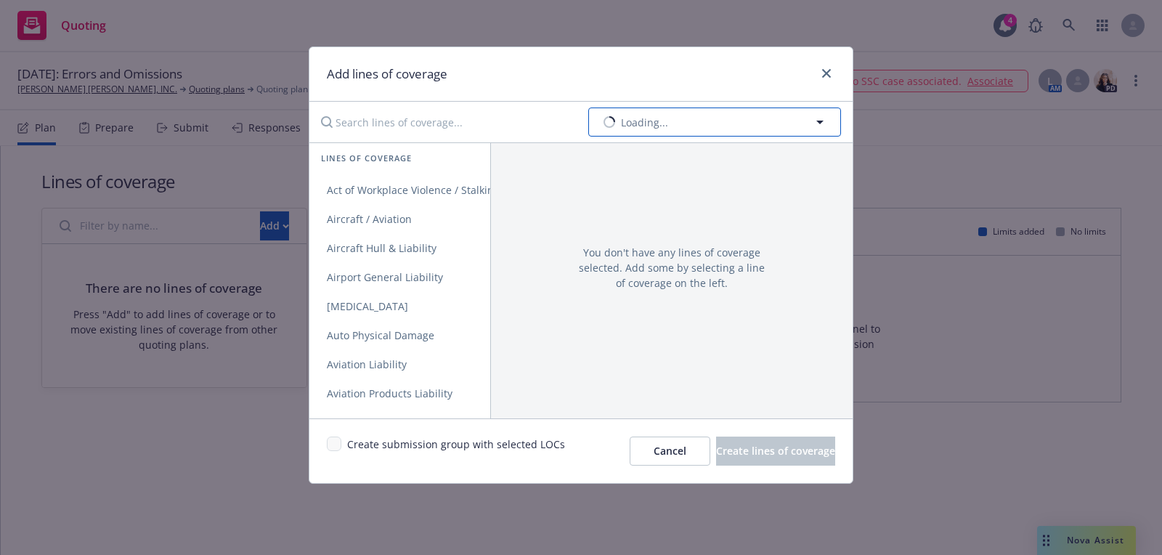
click at [728, 131] on button "Loading..." at bounding box center [714, 121] width 253 height 29
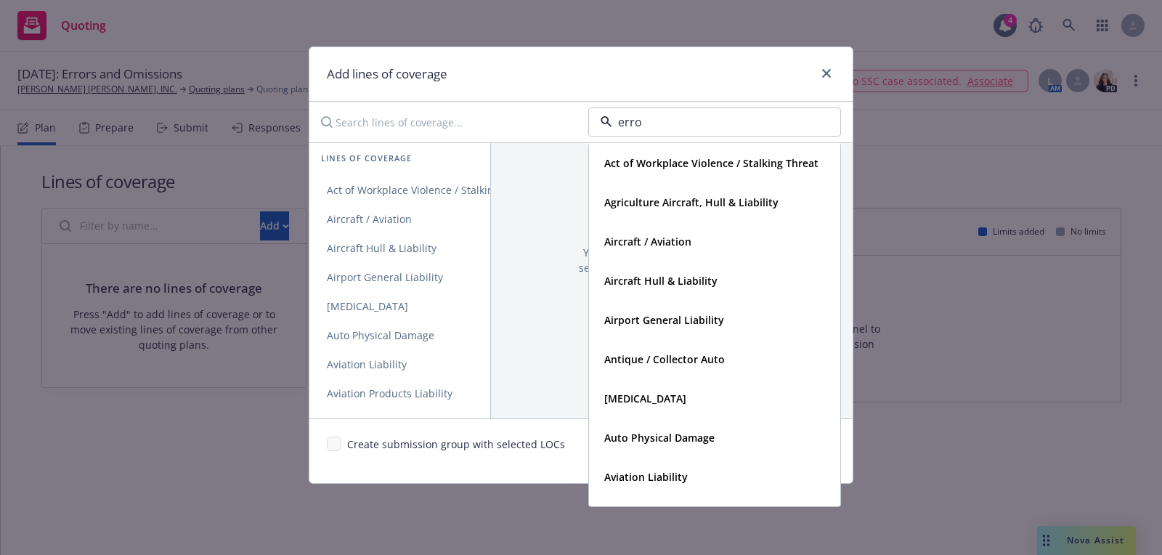
type input "error"
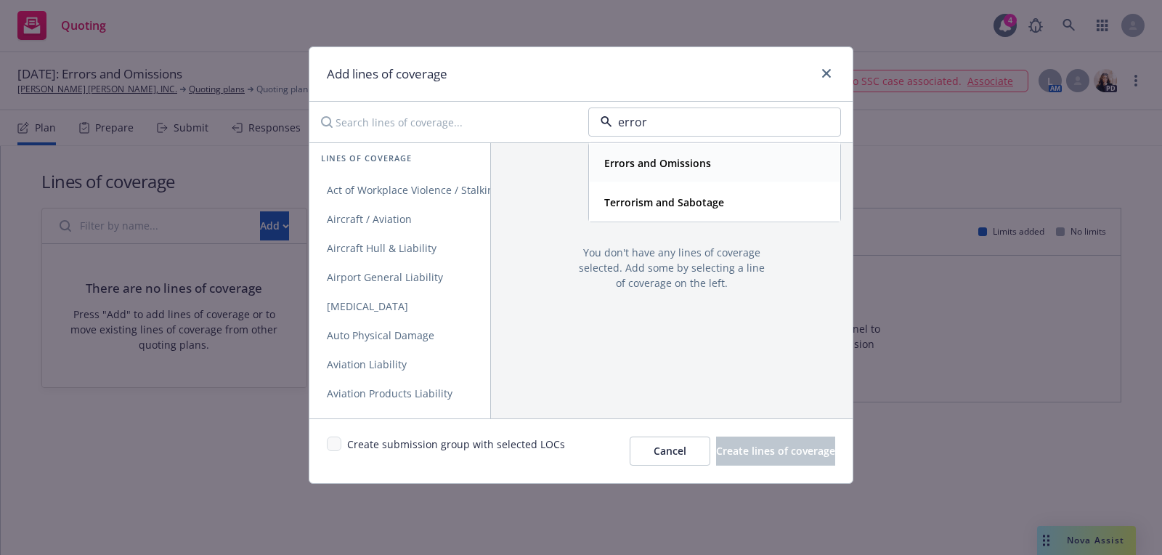
click at [693, 166] on strong "Errors and Omissions" at bounding box center [657, 163] width 107 height 14
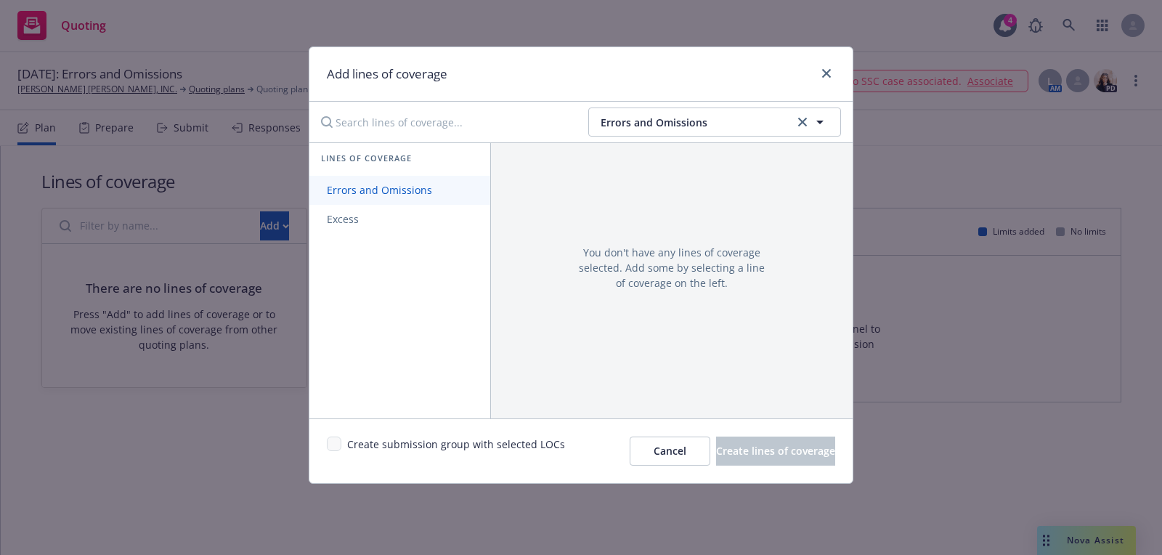
click at [408, 177] on link "Errors and Omissions" at bounding box center [399, 190] width 181 height 29
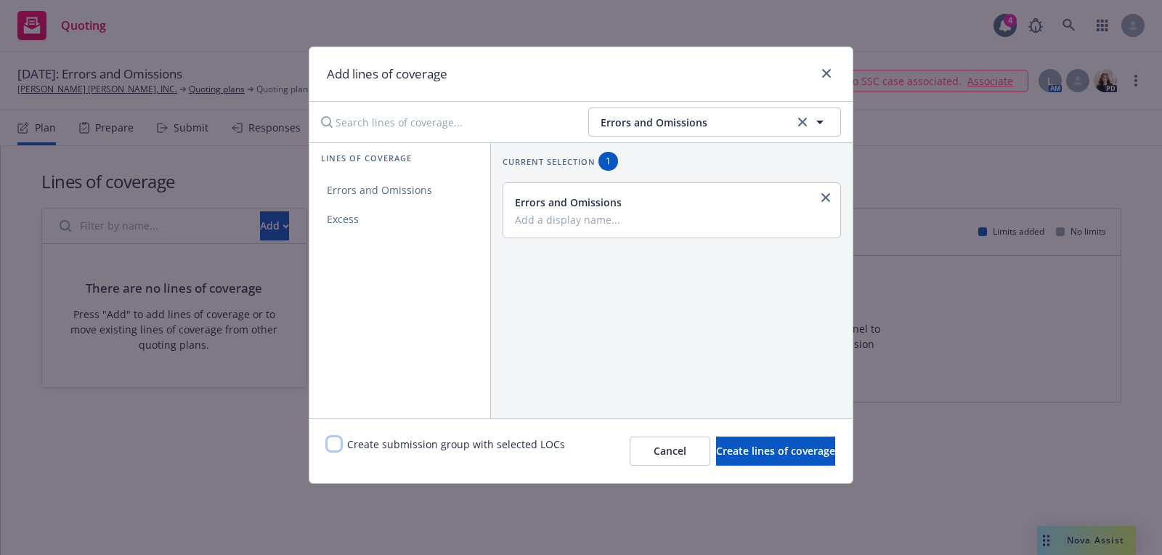
click at [339, 437] on input "checkbox" at bounding box center [334, 443] width 15 height 15
checkbox input "true"
click at [788, 455] on span "Create lines of coverage" at bounding box center [775, 451] width 119 height 14
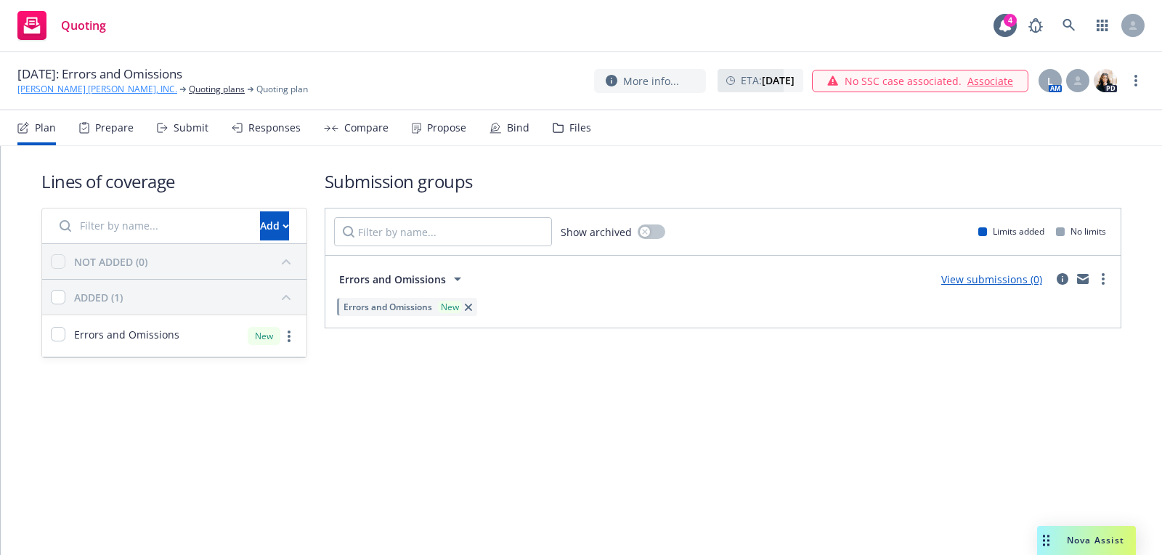
click at [91, 87] on link "[PERSON_NAME] [PERSON_NAME], INC." at bounding box center [97, 89] width 160 height 13
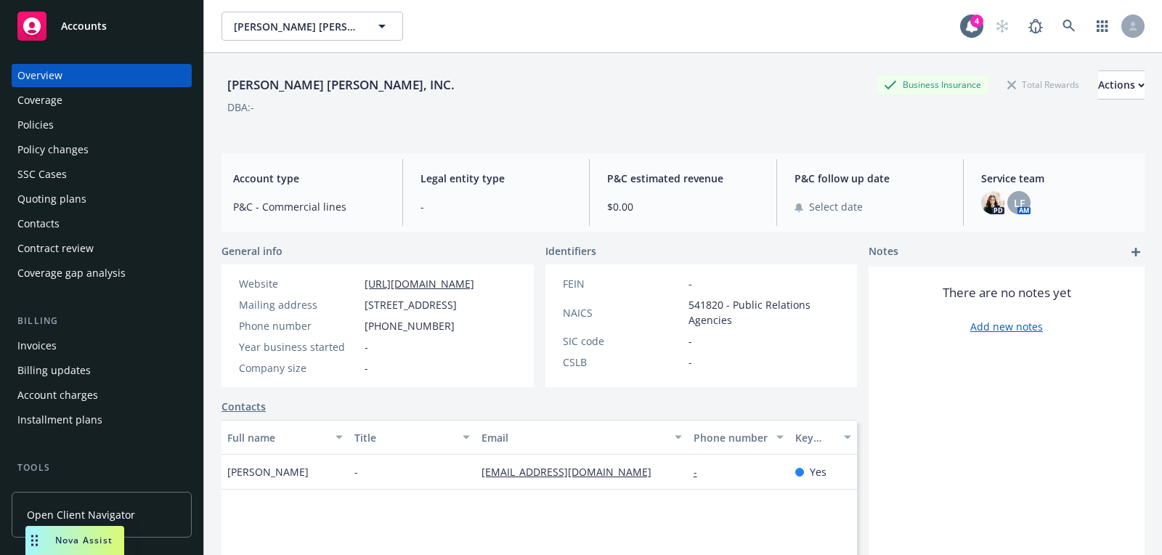
drag, startPoint x: 105, startPoint y: 19, endPoint x: 113, endPoint y: 18, distance: 8.0
click at [105, 20] on span "Accounts" at bounding box center [84, 26] width 46 height 12
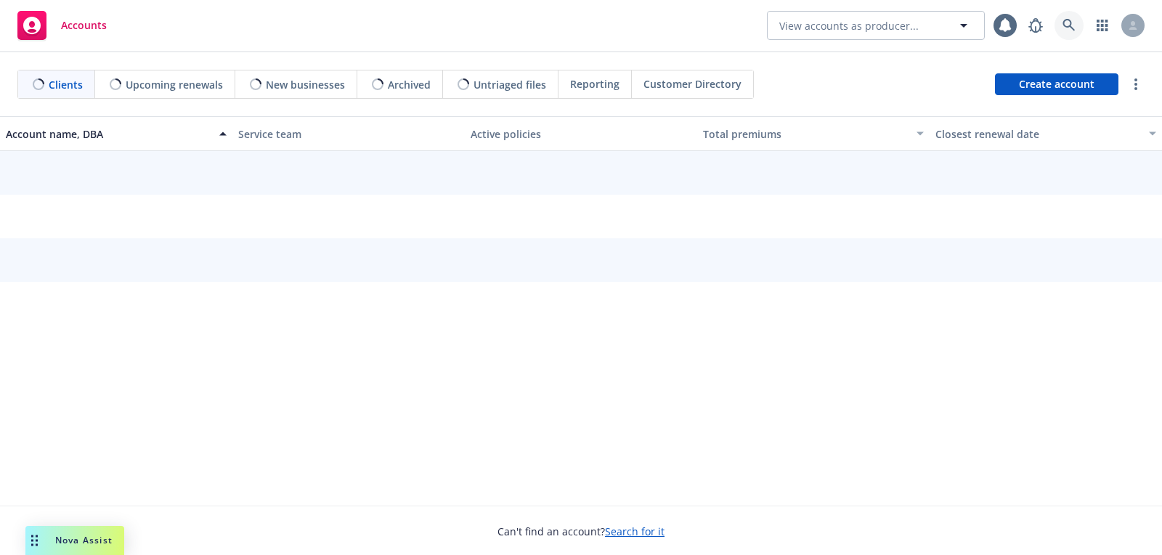
click at [1075, 27] on link at bounding box center [1068, 25] width 29 height 29
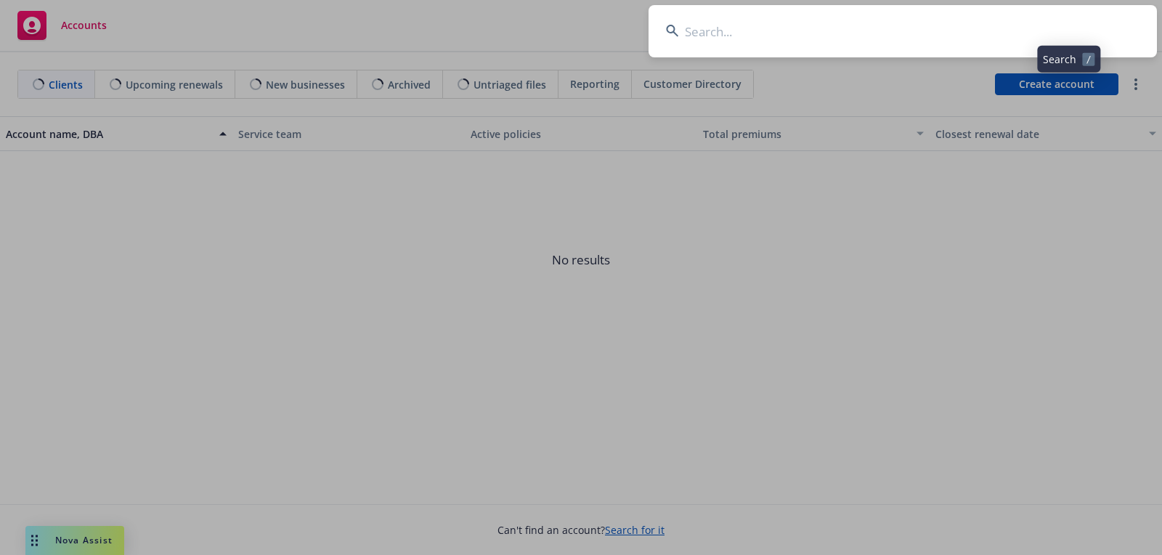
type input "[PERSON_NAME]"
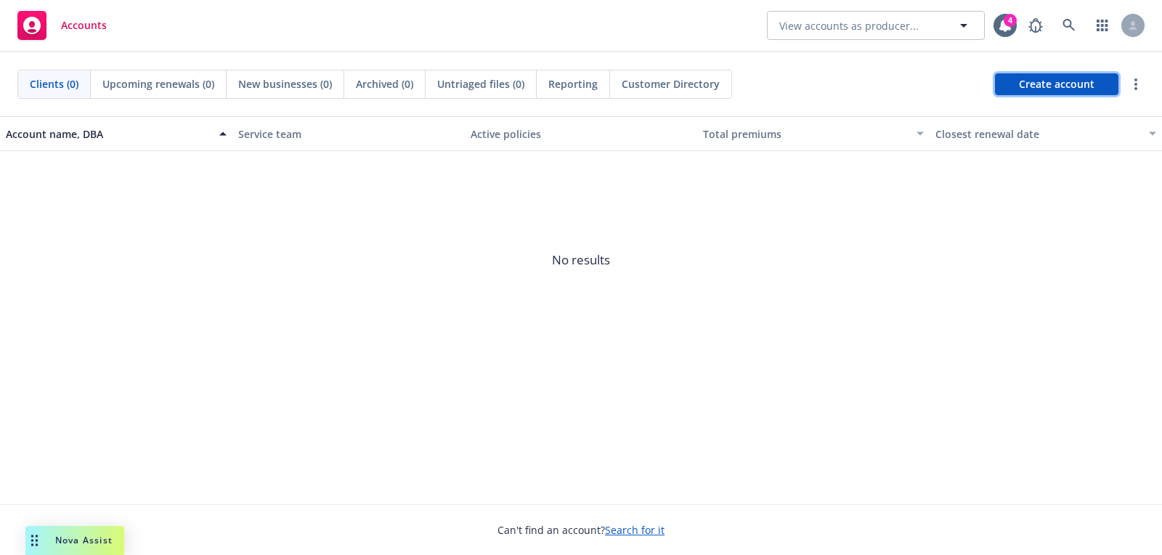
click at [1063, 78] on span "Create account" at bounding box center [1057, 84] width 76 height 28
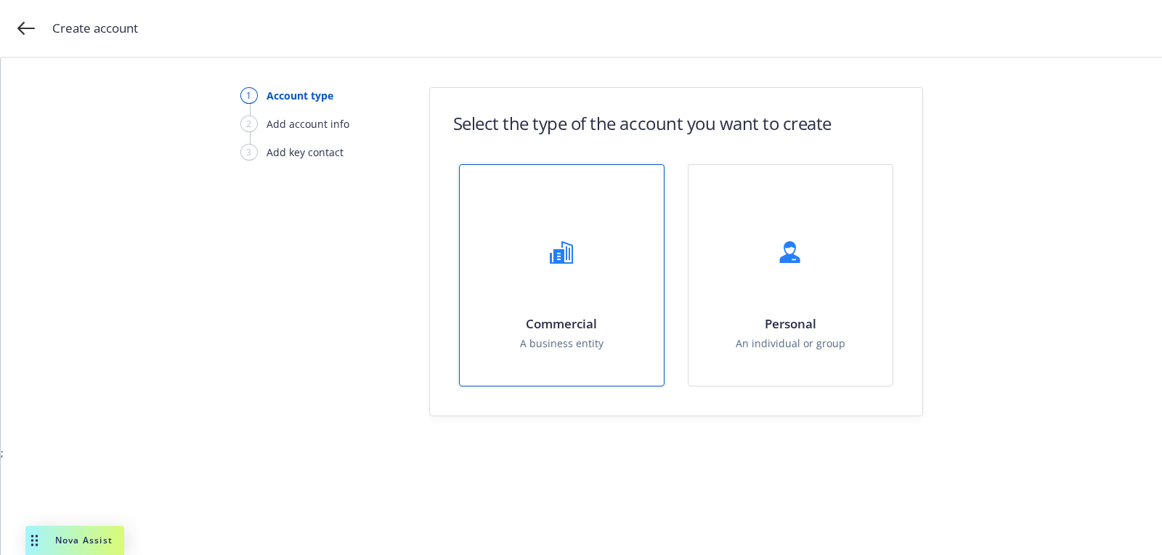
click at [624, 251] on div "Commercial A business entity" at bounding box center [562, 275] width 204 height 221
select select "US"
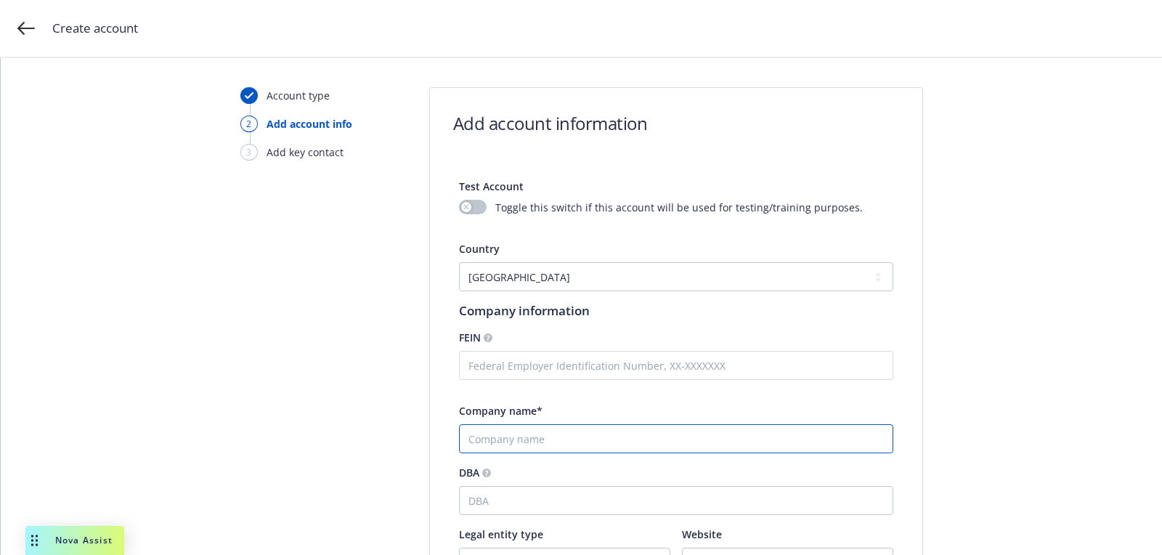
click at [557, 431] on input "Company name*" at bounding box center [676, 438] width 434 height 29
paste input "[PERSON_NAME]"
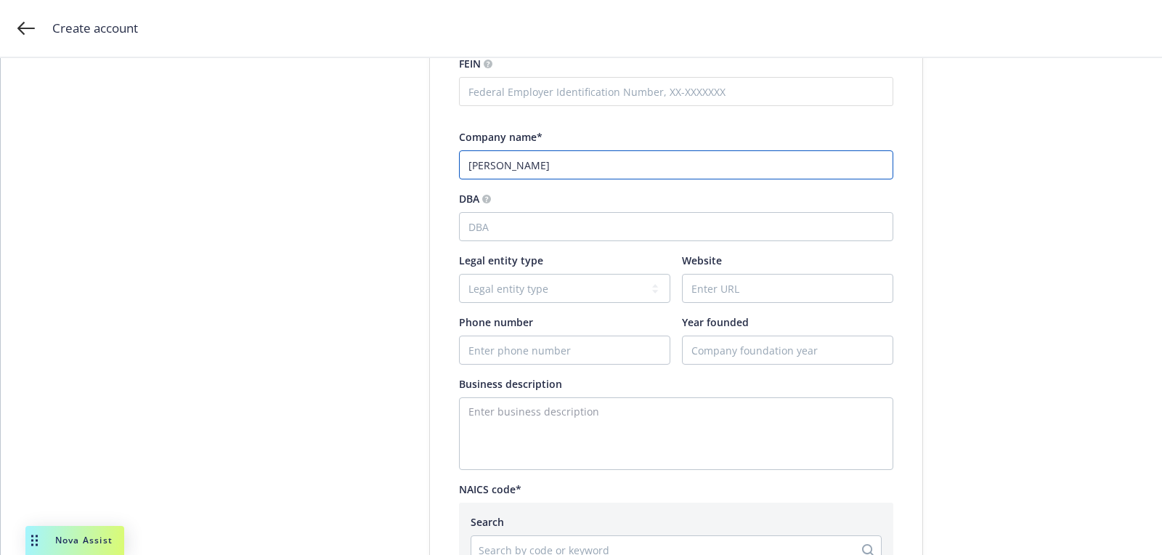
scroll to position [277, 0]
type input "[PERSON_NAME]"
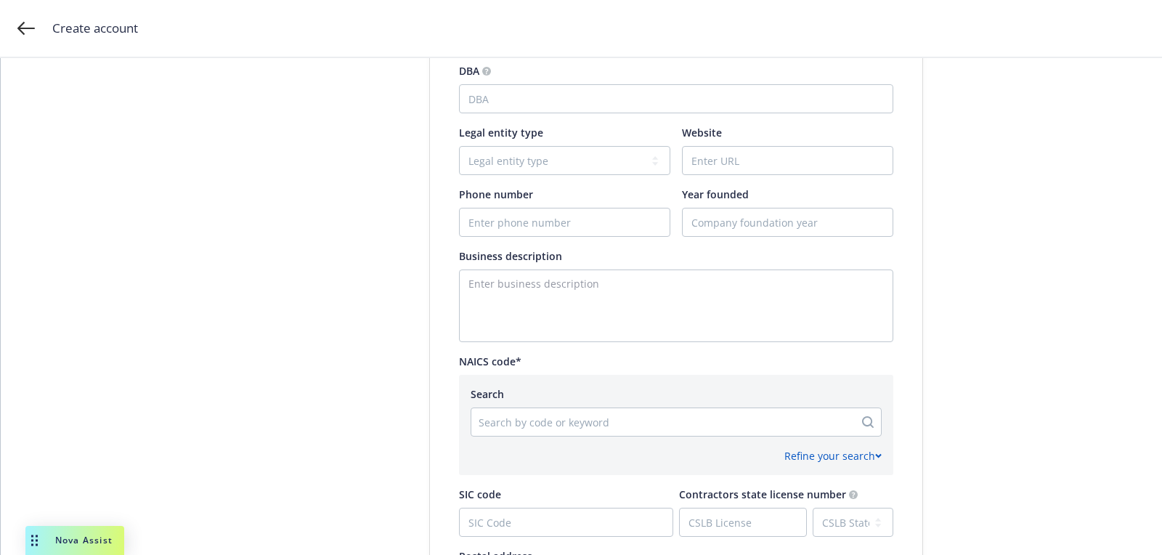
scroll to position [426, 0]
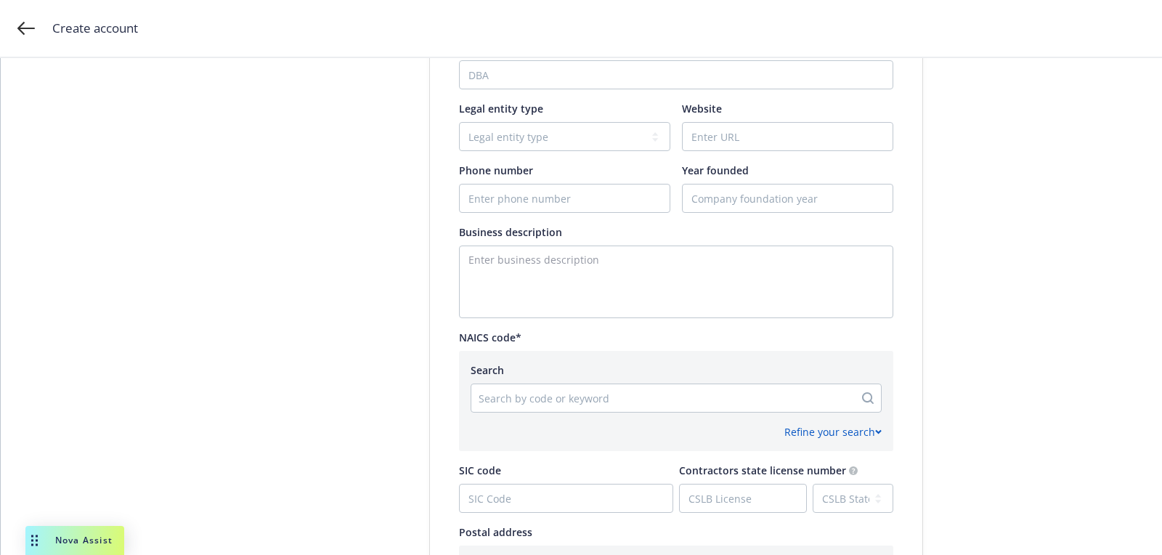
click at [616, 396] on div at bounding box center [663, 397] width 368 height 17
paste input "531110"
type input "531110"
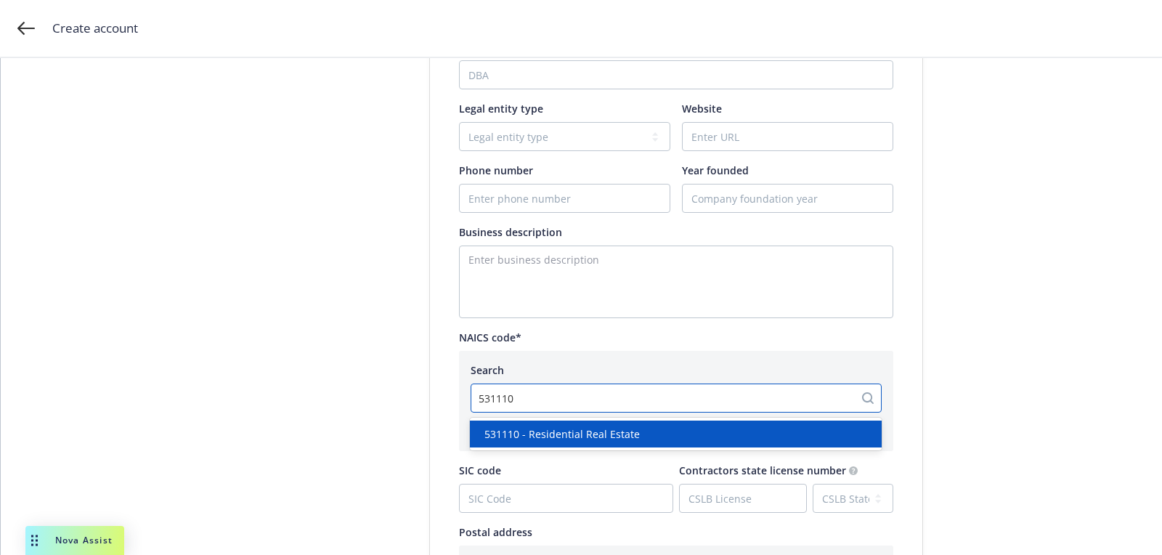
click at [616, 435] on span "531110 - Residential Real Estate" at bounding box center [561, 433] width 155 height 15
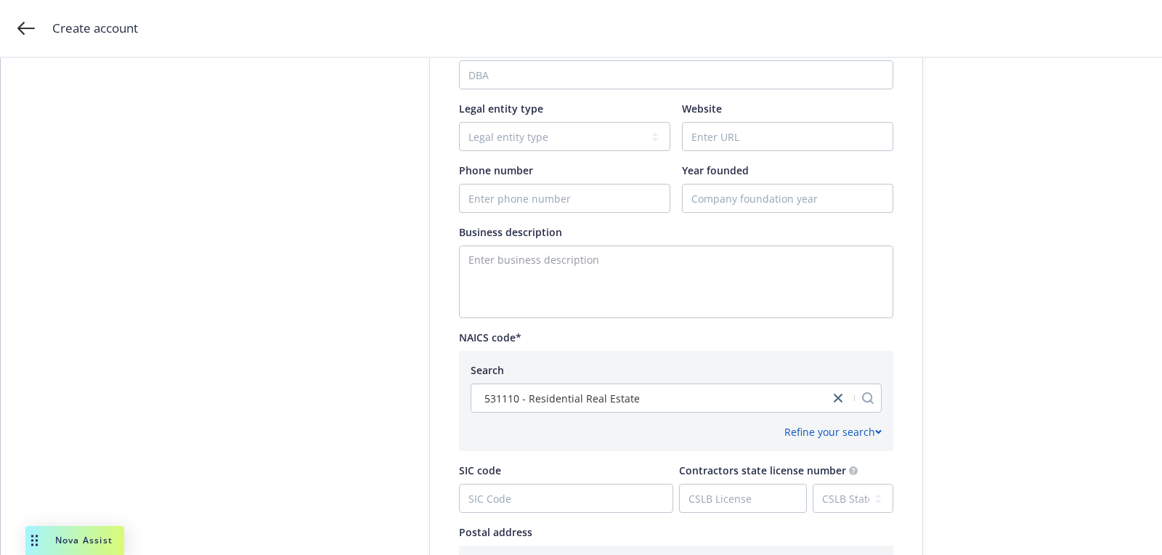
click at [614, 178] on div "Phone number" at bounding box center [564, 188] width 211 height 50
click at [578, 198] on input "Phone number" at bounding box center [565, 198] width 210 height 28
paste input "[PHONE_NUMBER]"
type input "[PHONE_NUMBER]"
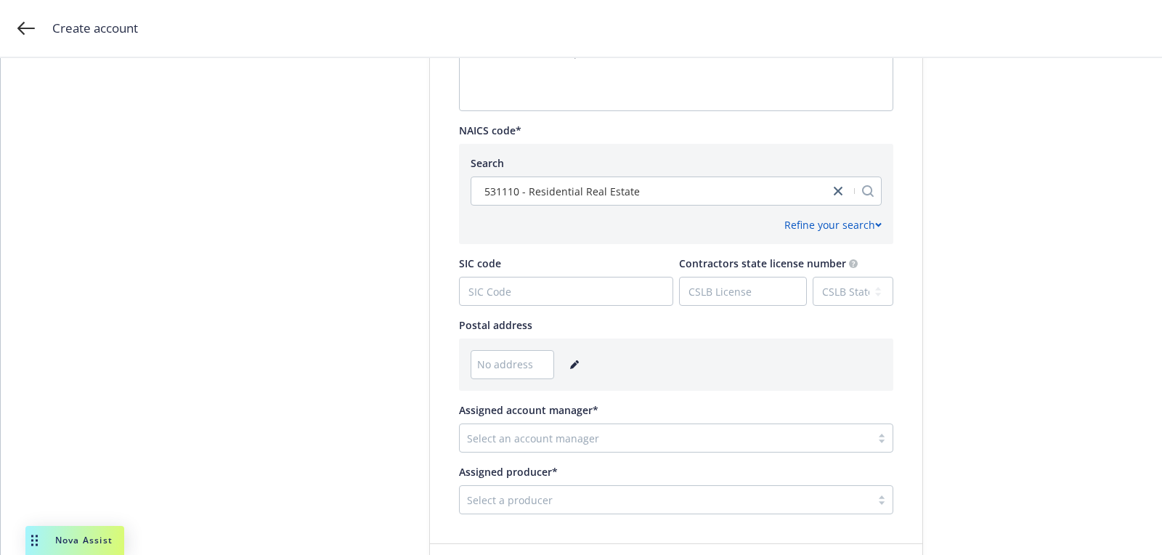
scroll to position [701, 0]
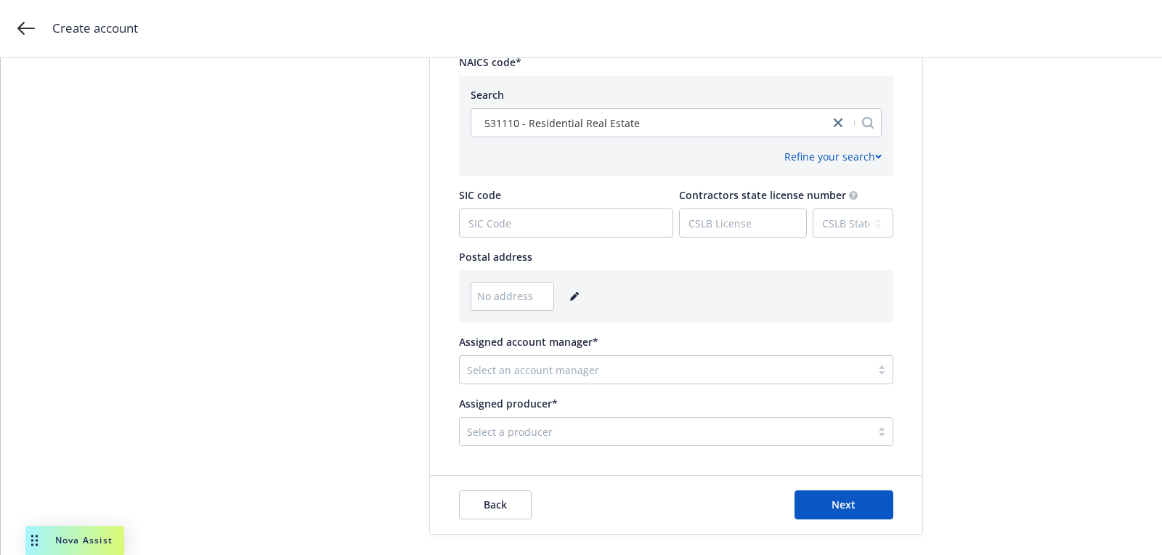
click at [562, 285] on div "No address" at bounding box center [676, 296] width 411 height 29
click at [566, 293] on link "editPencil" at bounding box center [574, 296] width 17 height 17
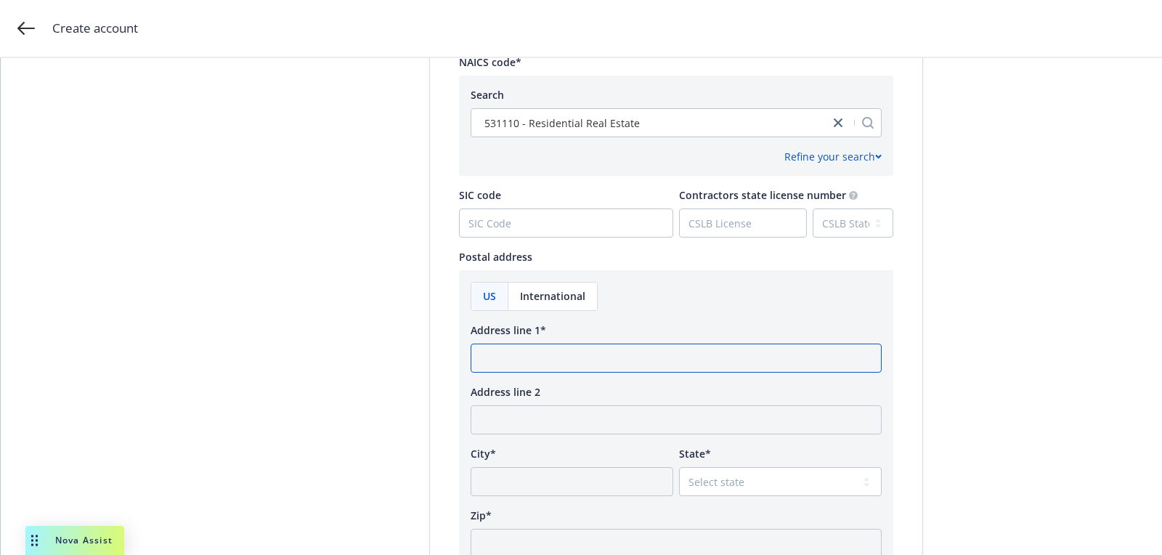
click at [538, 346] on input "Address line 1*" at bounding box center [676, 357] width 411 height 29
paste input "[STREET_ADDRESS]"
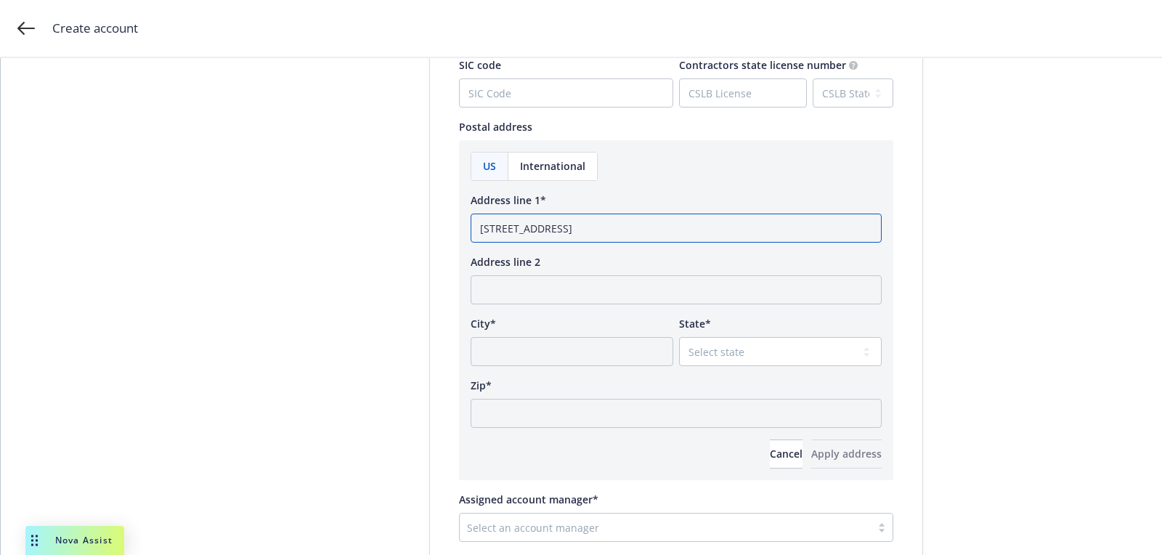
scroll to position [887, 0]
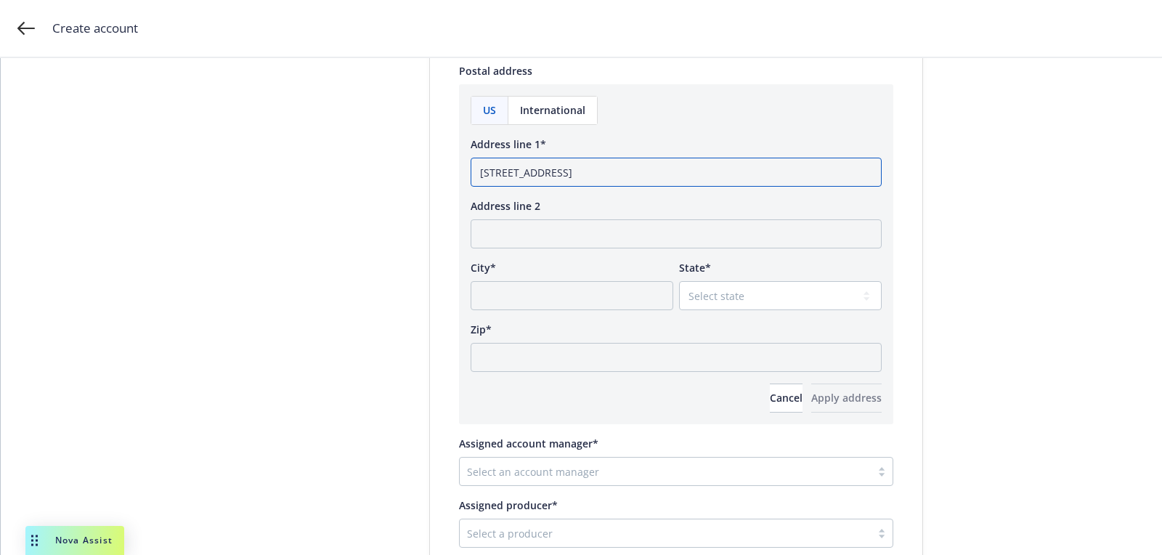
click at [718, 176] on input "[STREET_ADDRESS]" at bounding box center [676, 172] width 411 height 29
type input "[STREET_ADDRESS]"
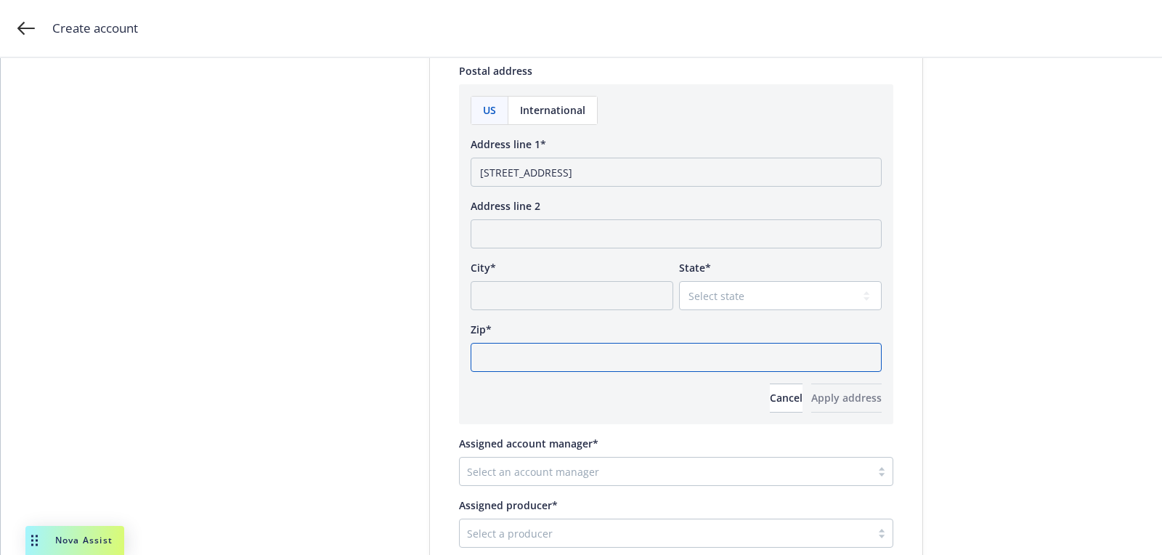
click at [633, 354] on input "Zip*" at bounding box center [676, 357] width 411 height 29
paste input "94583"
type input "94583"
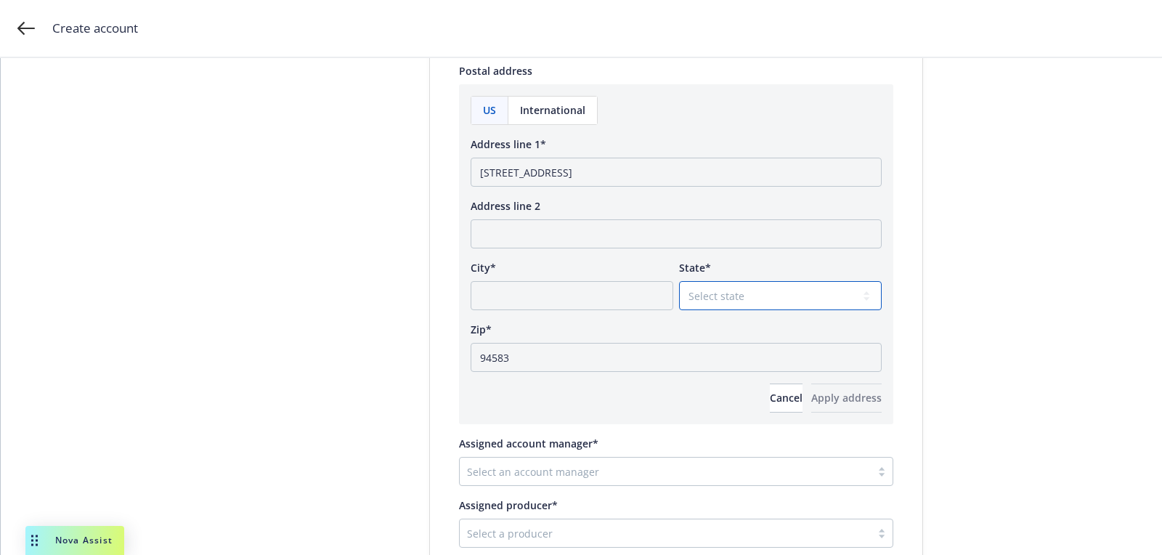
click at [710, 297] on select "Select state [US_STATE] [US_STATE] [US_STATE] [US_STATE] [US_STATE] [PERSON_NAM…" at bounding box center [780, 295] width 203 height 29
select select "CA"
click at [679, 281] on select "Select state [US_STATE] [US_STATE] [US_STATE] [US_STATE] [US_STATE] [PERSON_NAM…" at bounding box center [780, 295] width 203 height 29
drag, startPoint x: 687, startPoint y: 172, endPoint x: 635, endPoint y: 174, distance: 52.3
click at [635, 174] on input "[STREET_ADDRESS]" at bounding box center [676, 172] width 411 height 29
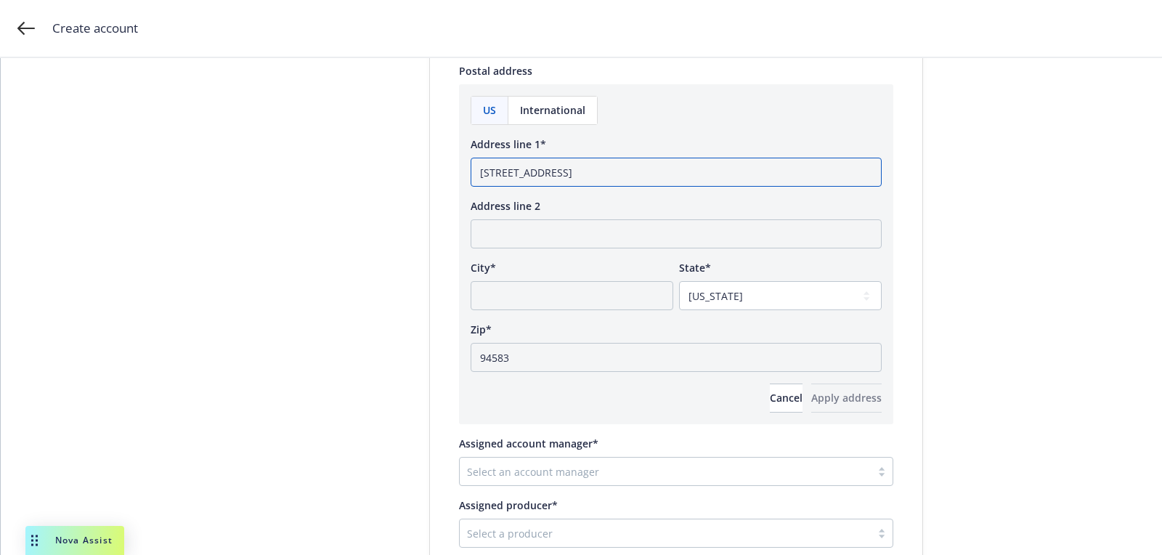
type input "[STREET_ADDRESS]"
click at [600, 269] on div "City*" at bounding box center [572, 267] width 203 height 15
click at [599, 277] on div "City*" at bounding box center [572, 285] width 203 height 50
click at [601, 285] on input "City*" at bounding box center [572, 295] width 203 height 29
paste input "San [PERSON_NAME]"
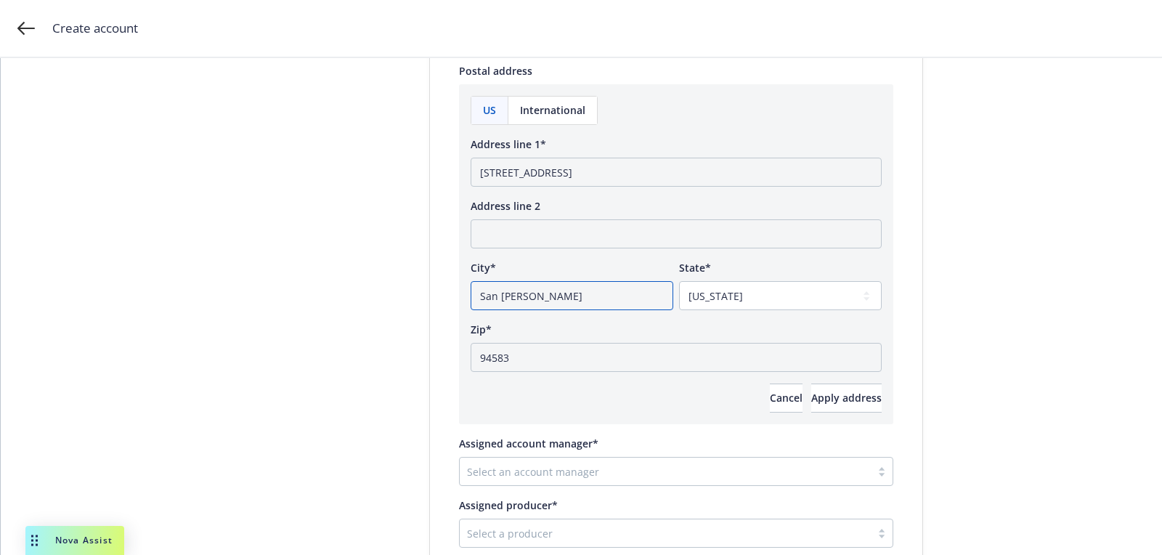
type input "San [PERSON_NAME]"
drag, startPoint x: 637, startPoint y: 169, endPoint x: 814, endPoint y: 189, distance: 178.3
click at [677, 178] on input "[STREET_ADDRESS]" at bounding box center [676, 172] width 411 height 29
type input "[STREET_ADDRESS]"
click at [818, 391] on span "Apply address" at bounding box center [846, 398] width 70 height 14
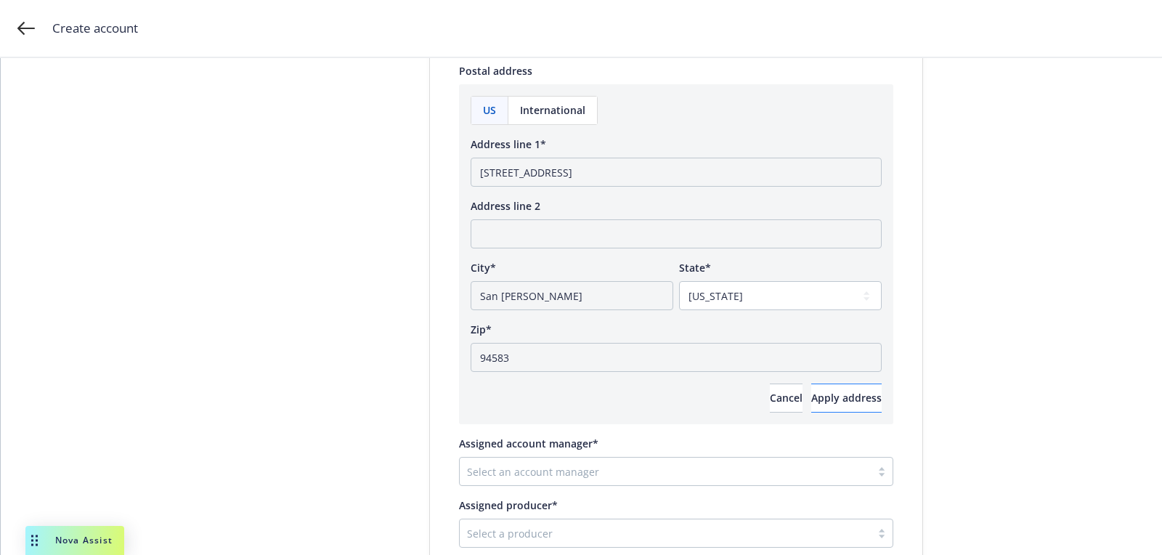
scroll to position [723, 0]
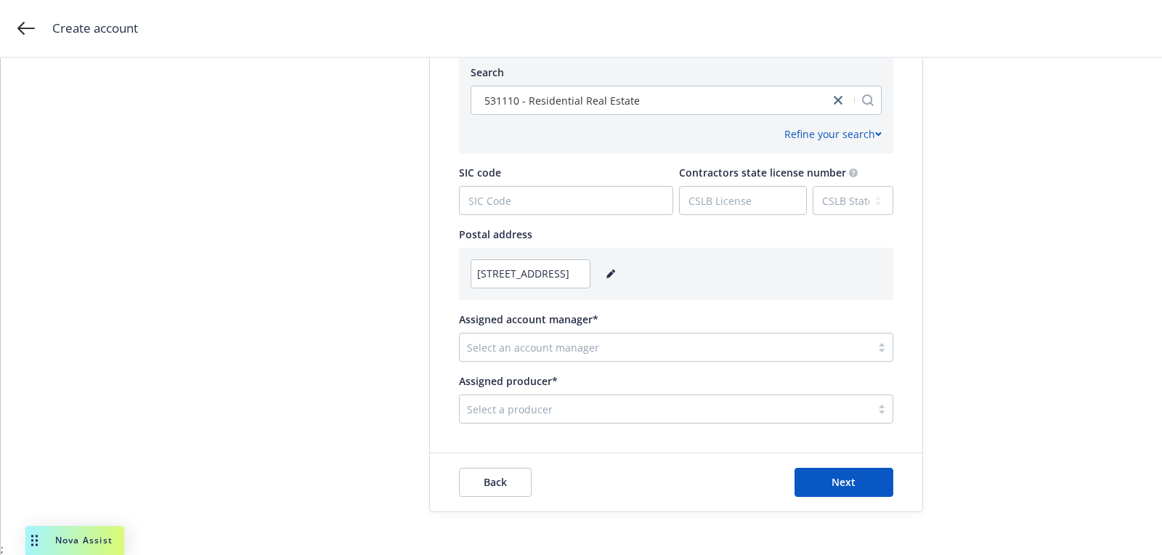
click at [577, 334] on div "Select an account manager" at bounding box center [676, 347] width 434 height 29
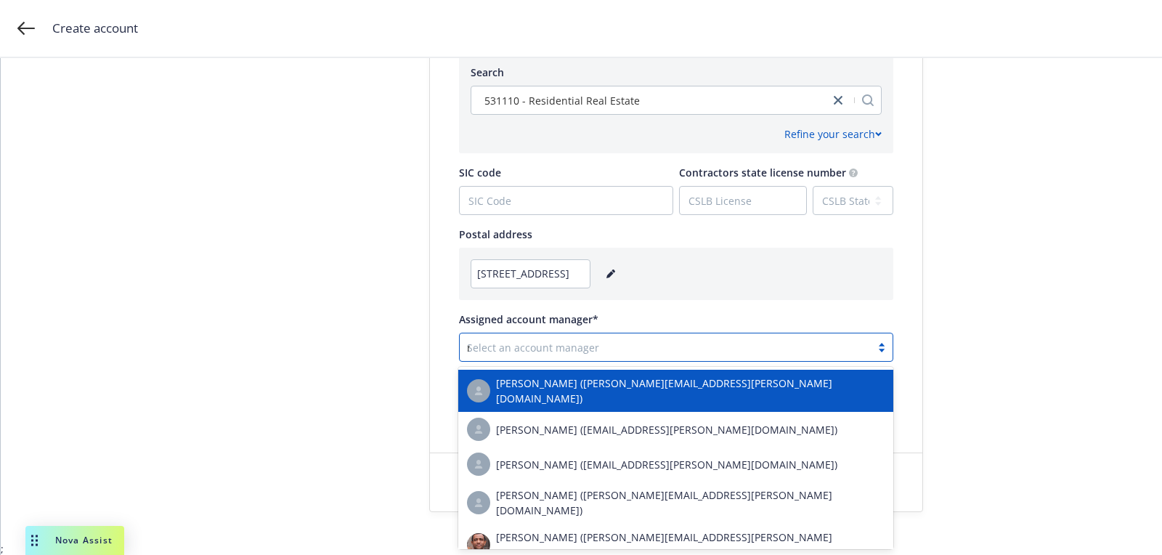
type input "[PERSON_NAME]"
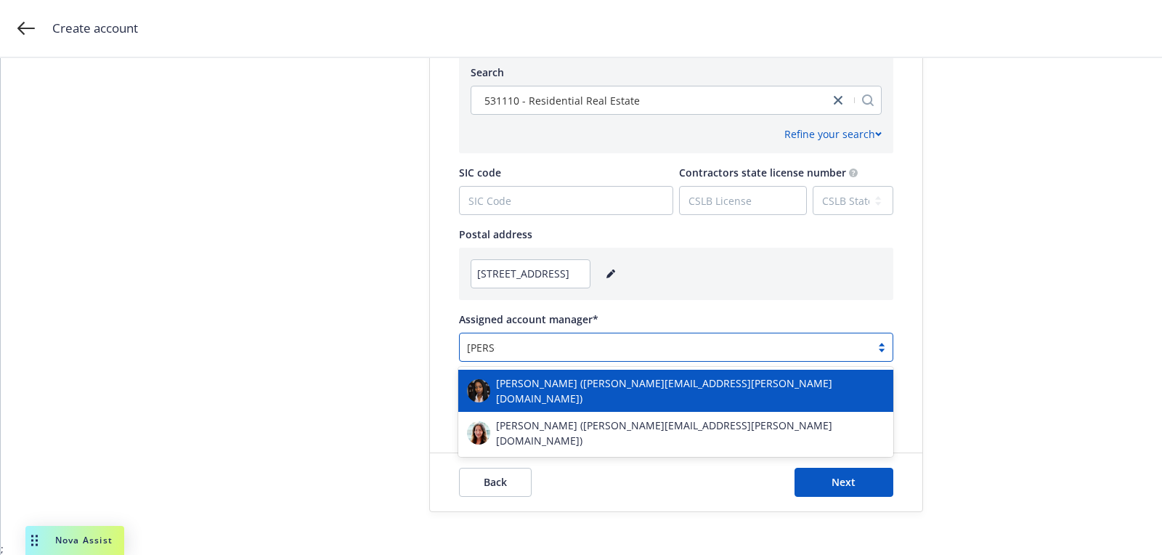
click at [559, 391] on span "[PERSON_NAME] ([PERSON_NAME][EMAIL_ADDRESS][PERSON_NAME][DOMAIN_NAME])" at bounding box center [690, 390] width 388 height 30
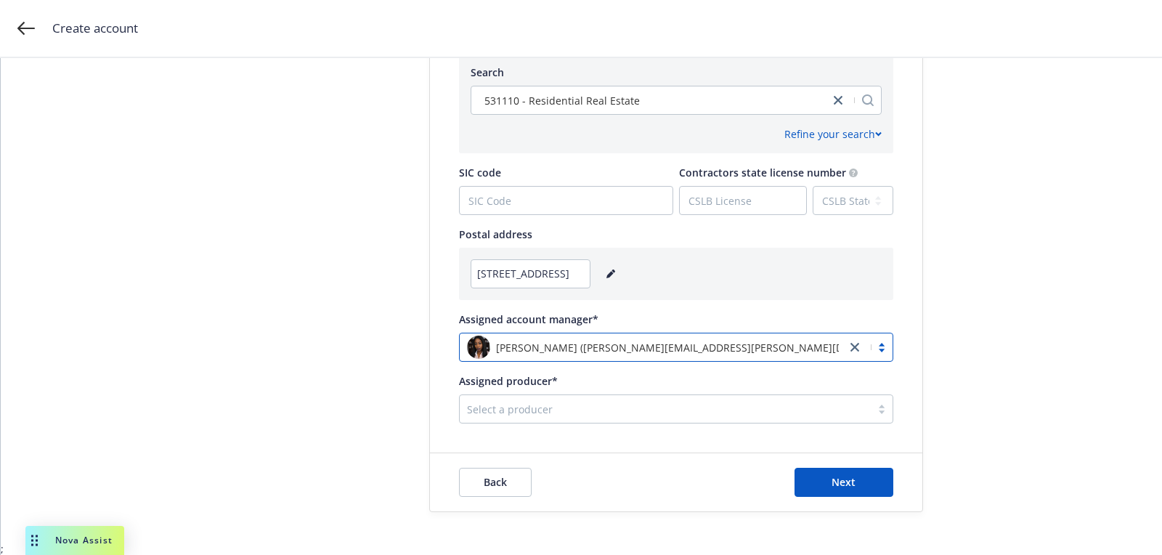
click at [556, 387] on div "Assigned producer*" at bounding box center [676, 380] width 434 height 15
click at [538, 404] on div at bounding box center [665, 408] width 396 height 17
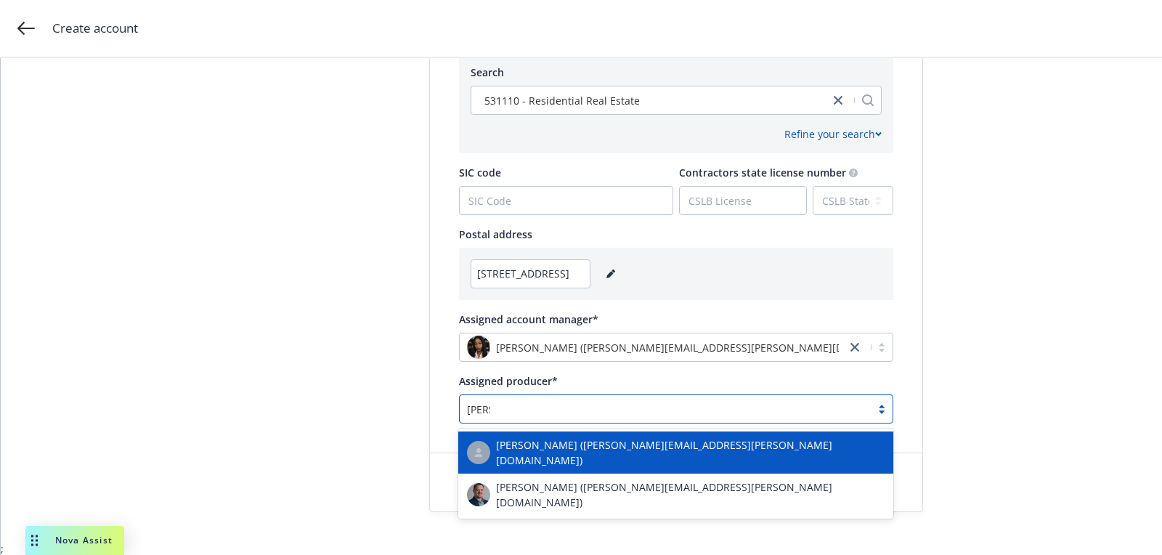
type input "[PERSON_NAME]"
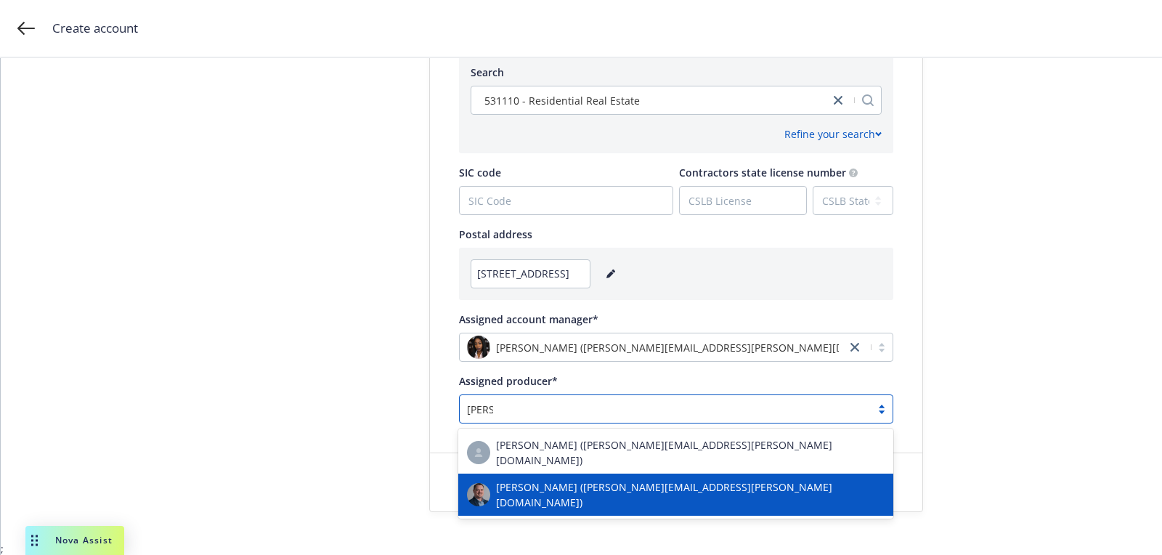
click at [530, 487] on span "[PERSON_NAME] ([PERSON_NAME][EMAIL_ADDRESS][PERSON_NAME][DOMAIN_NAME])" at bounding box center [690, 494] width 388 height 30
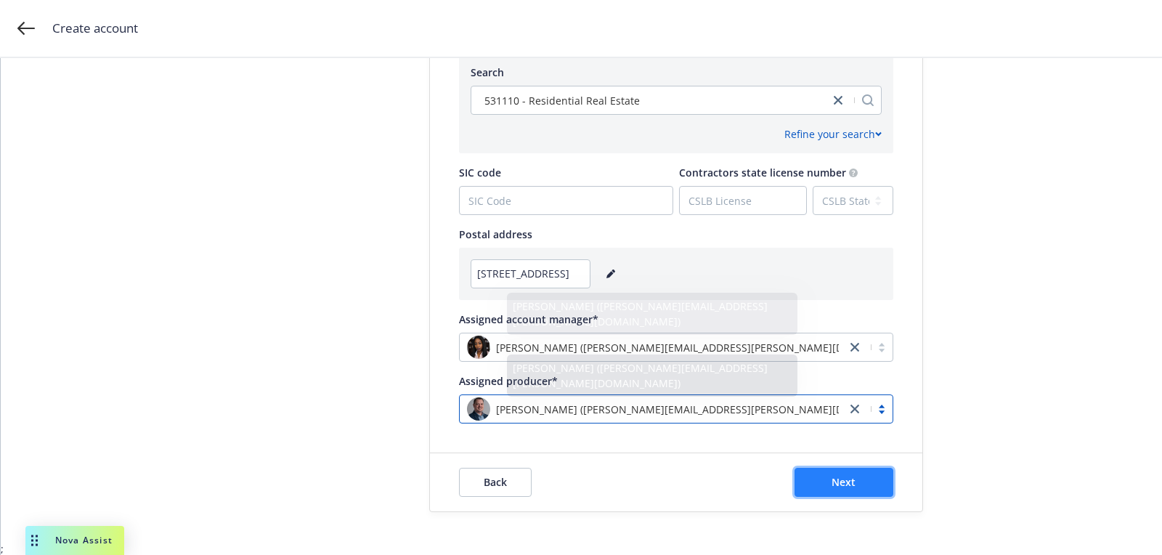
click at [814, 469] on button "Next" at bounding box center [843, 482] width 99 height 29
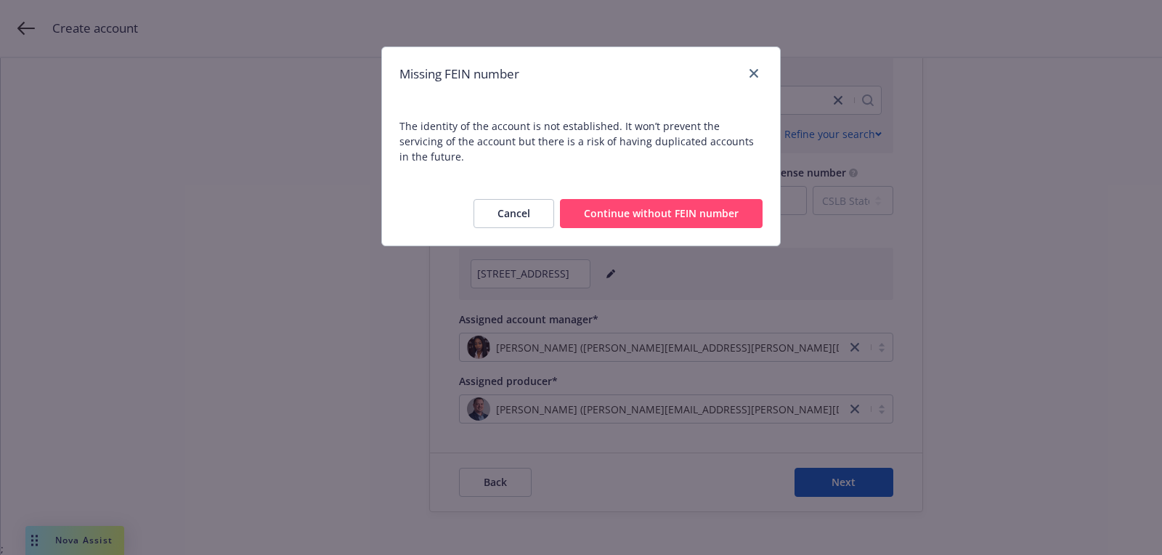
click at [667, 199] on button "Continue without FEIN number" at bounding box center [661, 213] width 203 height 29
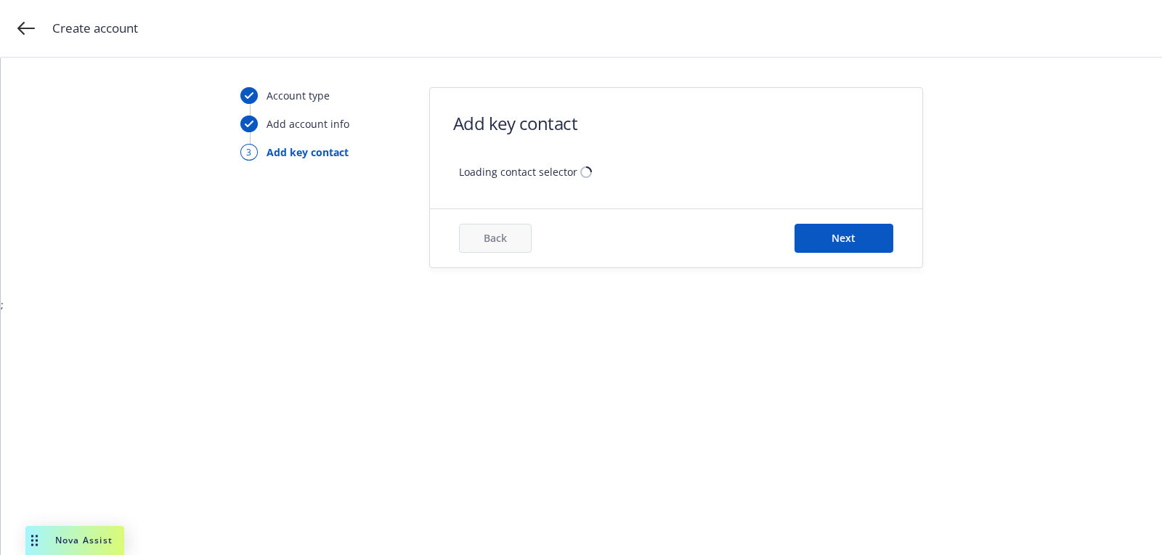
scroll to position [0, 0]
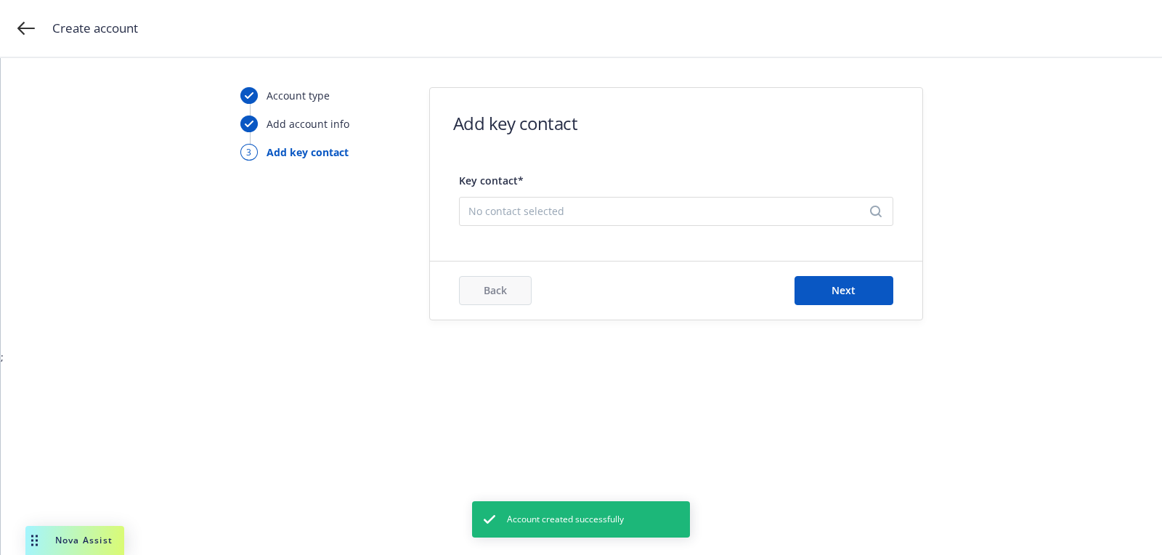
click at [586, 227] on div "Key contact* No contact selected" at bounding box center [676, 198] width 434 height 68
click at [582, 217] on span "No contact selected" at bounding box center [670, 210] width 404 height 15
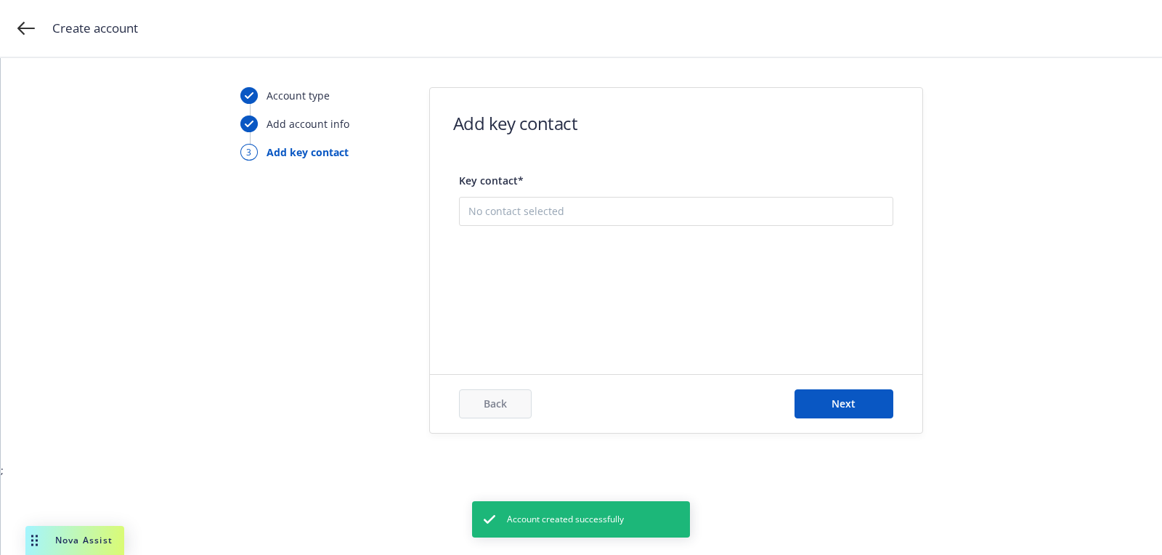
click at [598, 282] on button "Add new contact" at bounding box center [675, 283] width 415 height 29
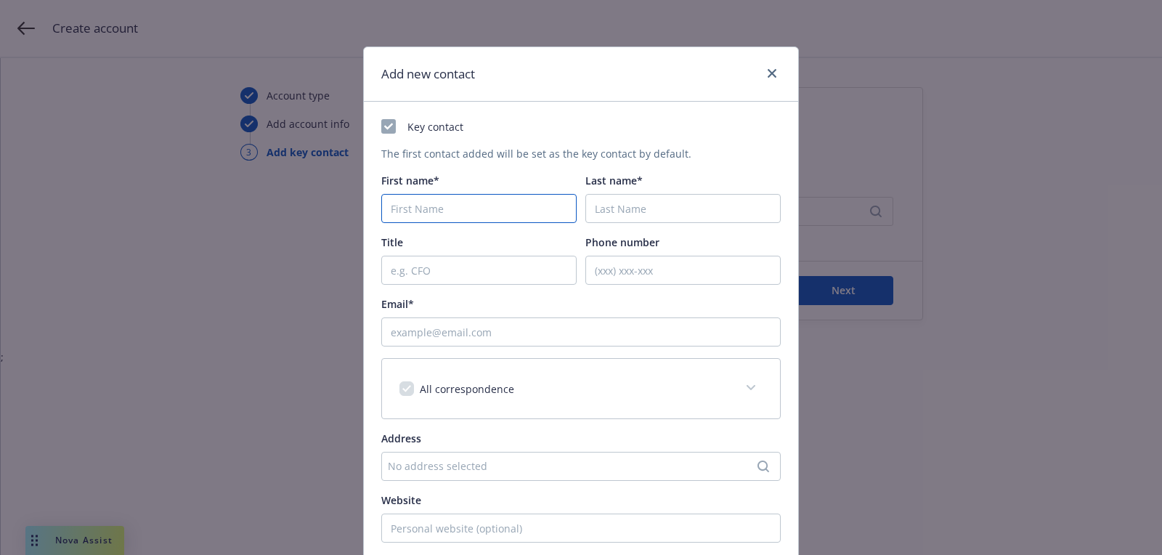
click at [428, 198] on input "First name*" at bounding box center [478, 208] width 195 height 29
paste input "[PERSON_NAME]"
type input "[PERSON_NAME]"
paste input "Hunter"
type input "Hunter"
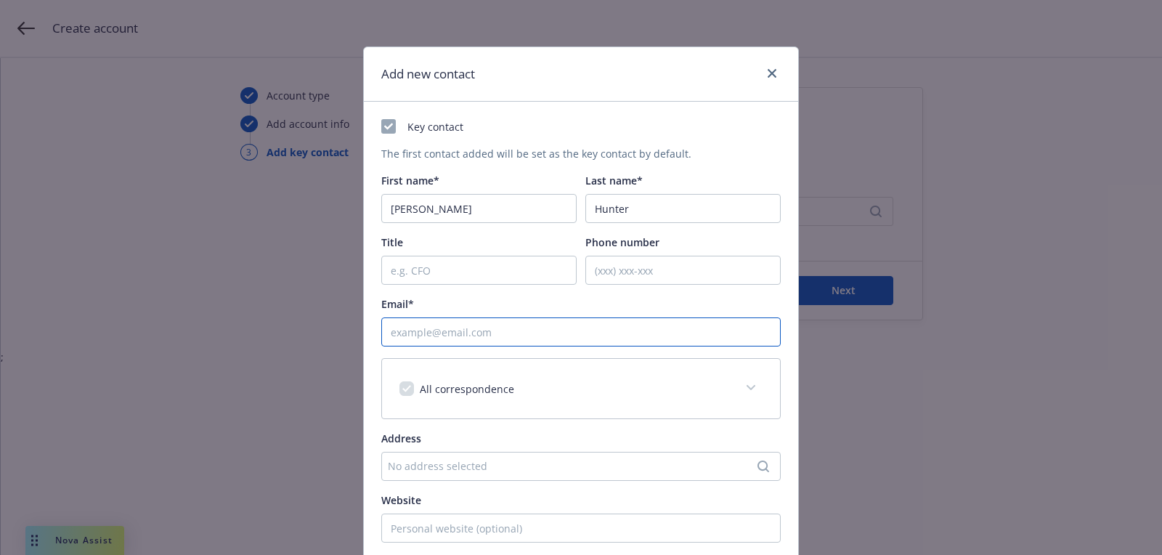
click at [555, 335] on input "Email*" at bounding box center [580, 331] width 399 height 29
paste input "[PERSON_NAME][EMAIL_ADDRESS][PERSON_NAME][DOMAIN_NAME]"
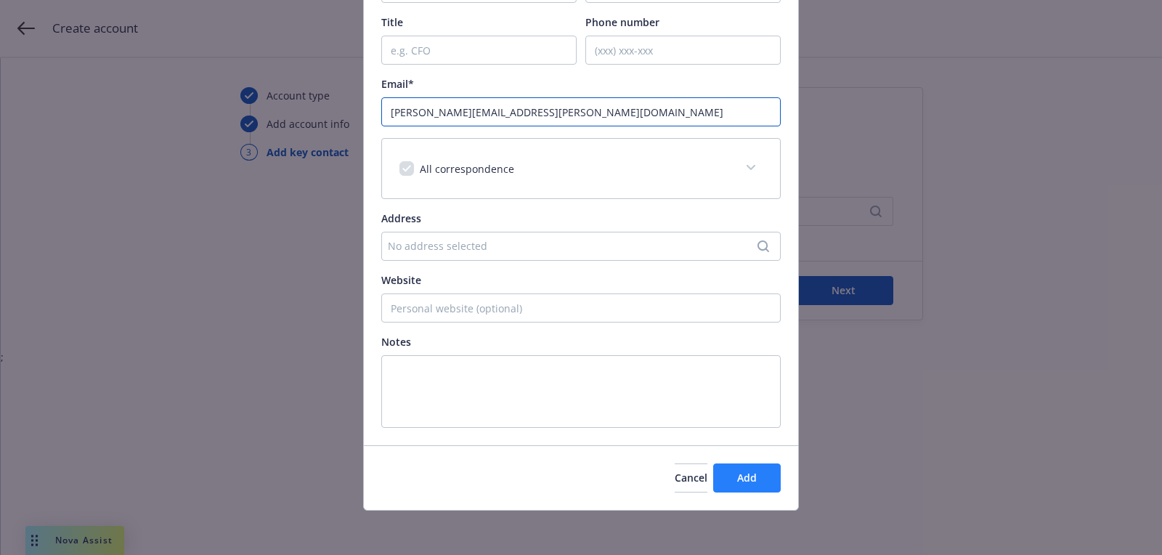
type input "[PERSON_NAME][EMAIL_ADDRESS][PERSON_NAME][DOMAIN_NAME]"
click at [770, 477] on button "Add" at bounding box center [747, 477] width 68 height 29
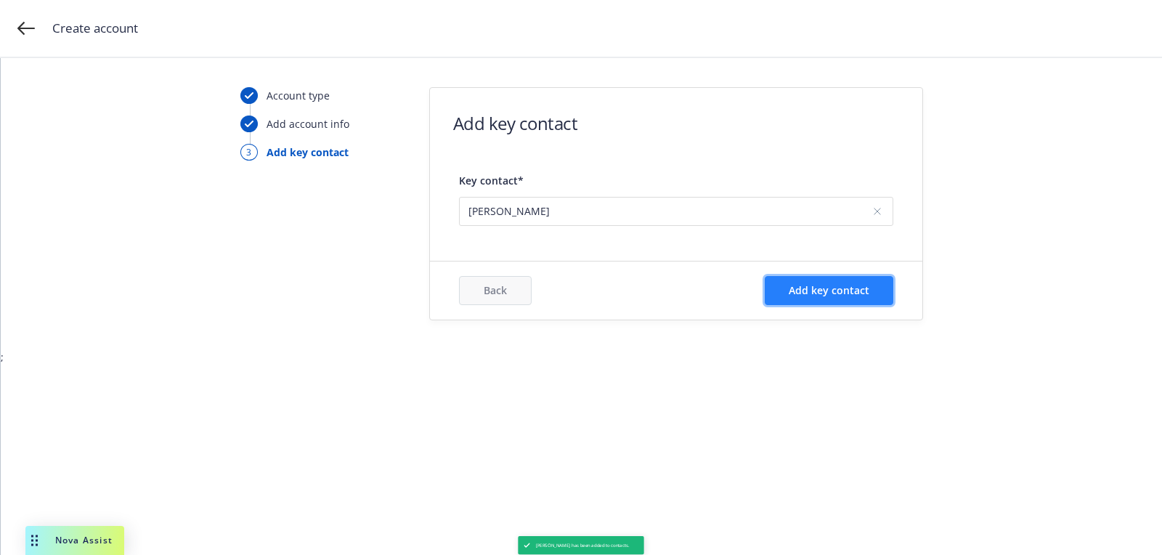
click at [842, 290] on span "Add key contact" at bounding box center [829, 290] width 81 height 14
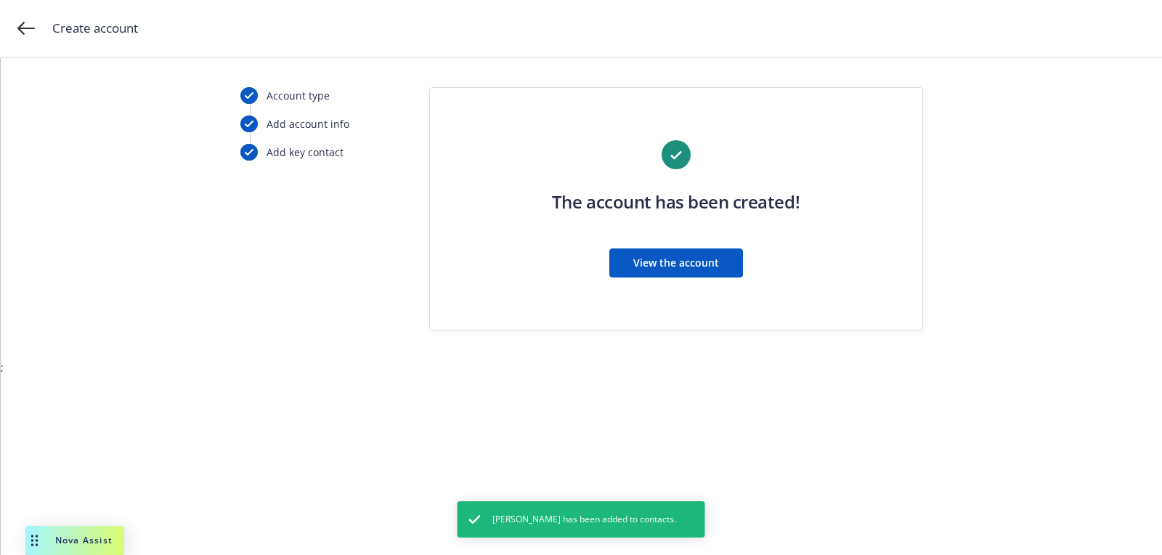
click at [643, 291] on div "The account has been created! View the account" at bounding box center [676, 217] width 434 height 155
click at [648, 272] on button "View the account" at bounding box center [676, 262] width 134 height 29
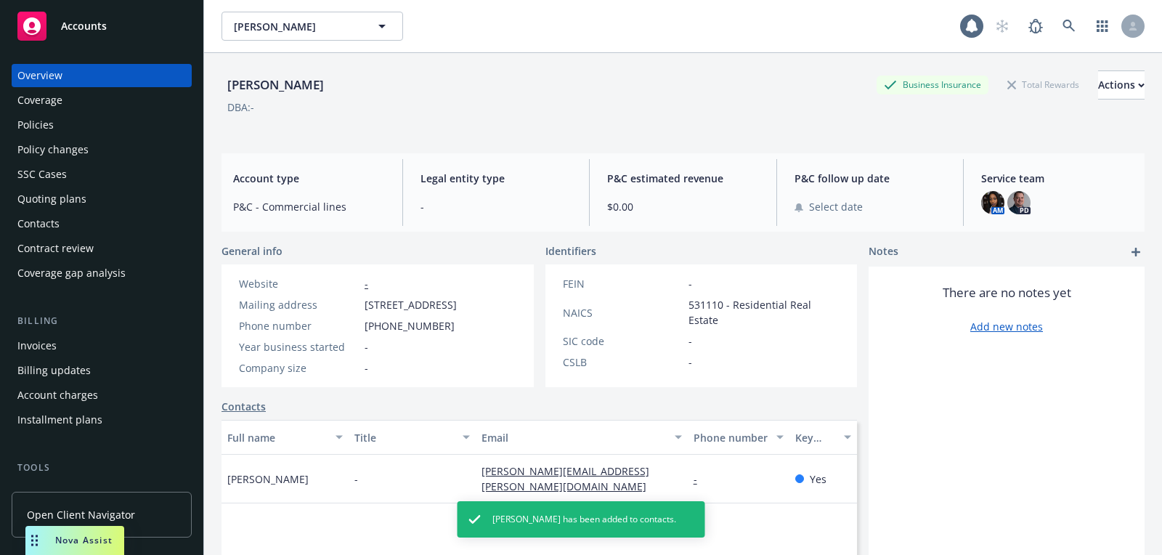
click at [113, 206] on div "Quoting plans" at bounding box center [101, 198] width 168 height 23
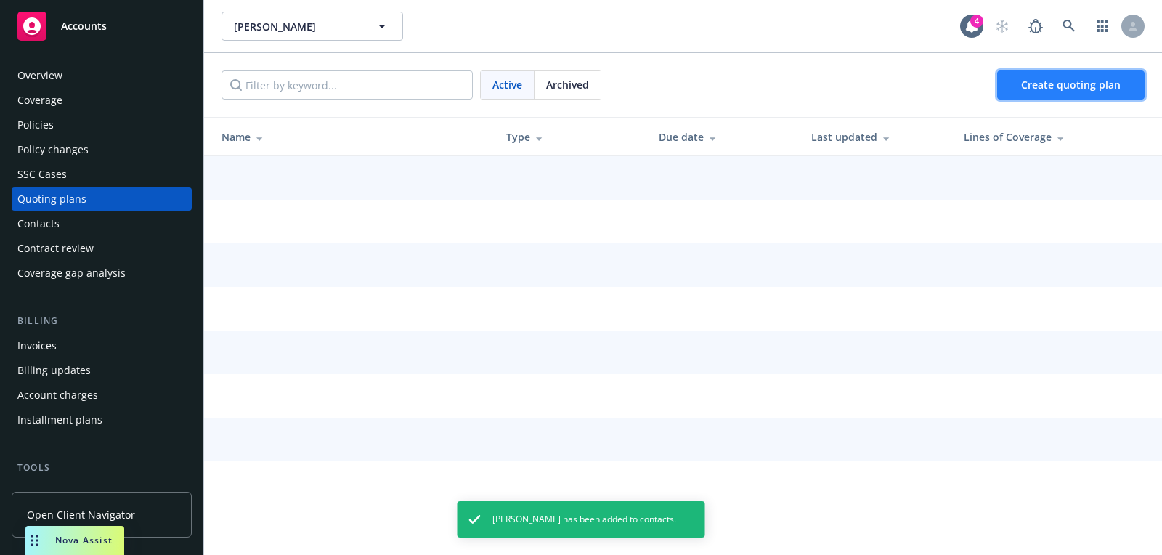
click at [1053, 92] on link "Create quoting plan" at bounding box center [1070, 84] width 147 height 29
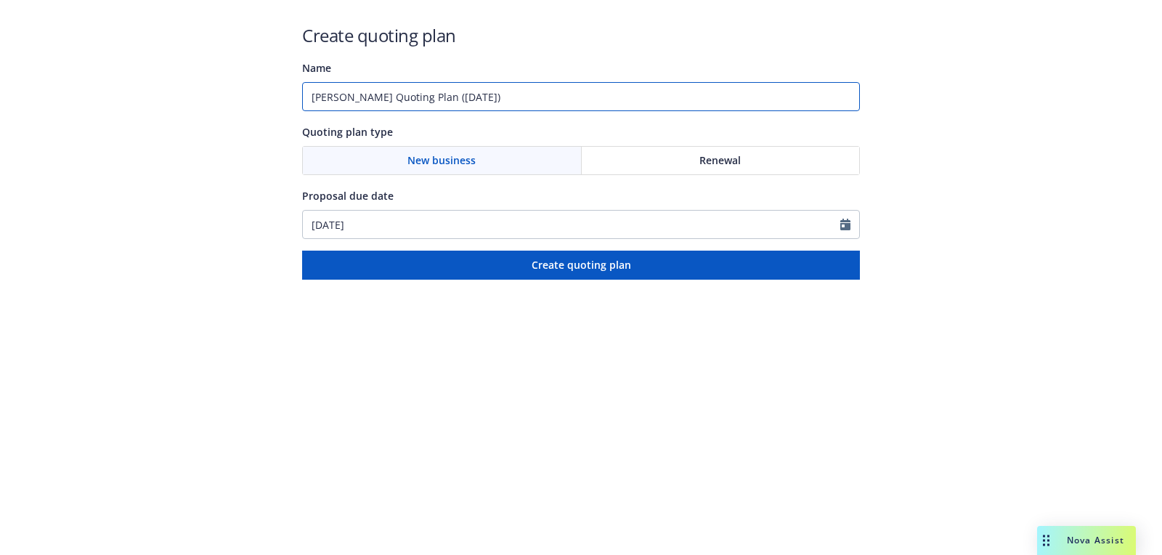
click at [480, 105] on input "[PERSON_NAME] Quoting Plan ([DATE])" at bounding box center [581, 96] width 558 height 29
type input "[DATE]"
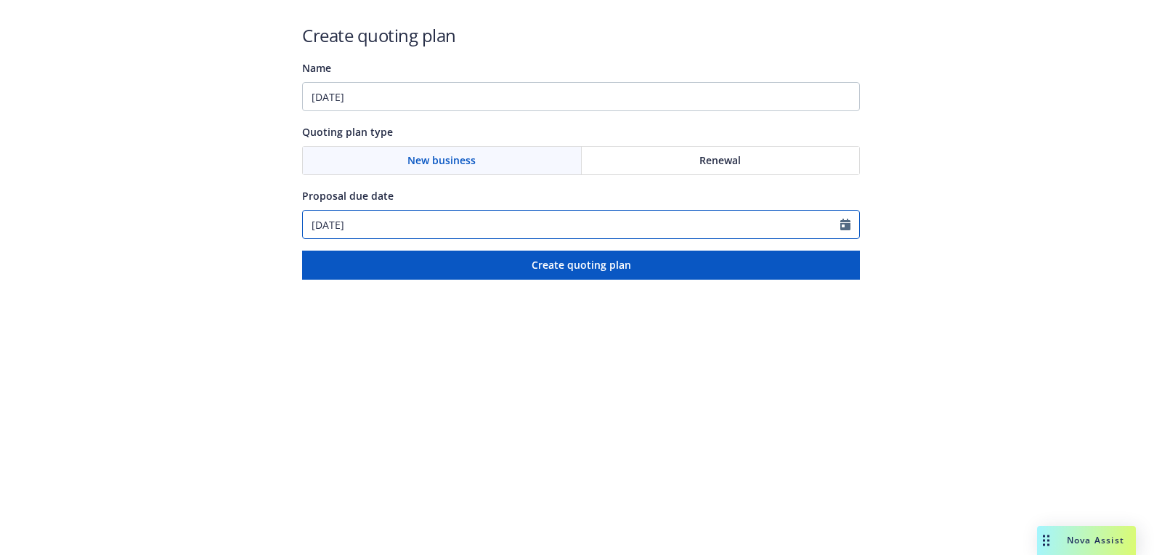
select select "9"
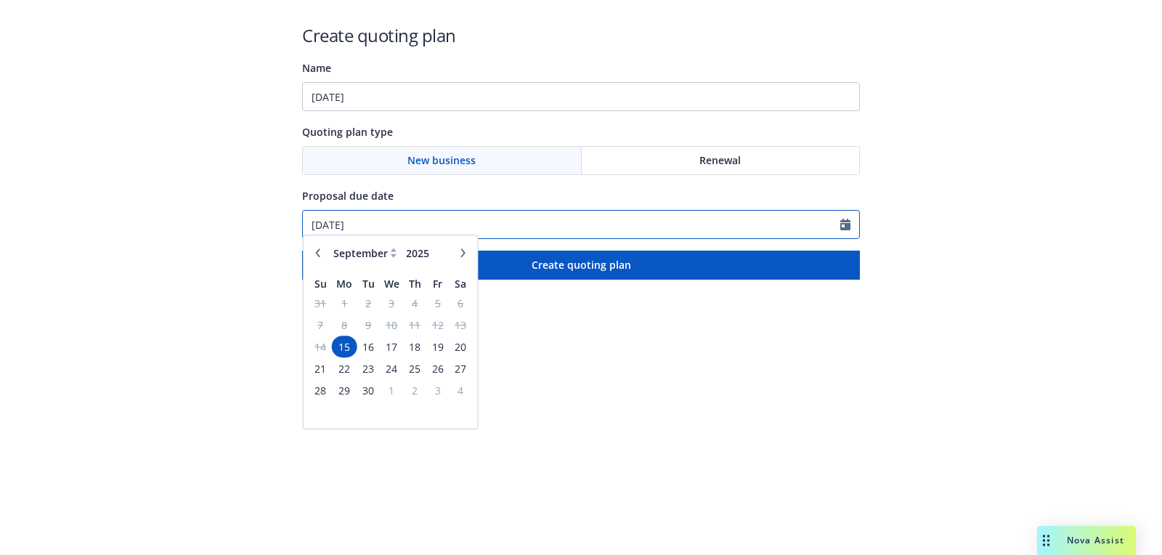
click at [420, 219] on input "[DATE]" at bounding box center [571, 225] width 537 height 28
paste input "10"
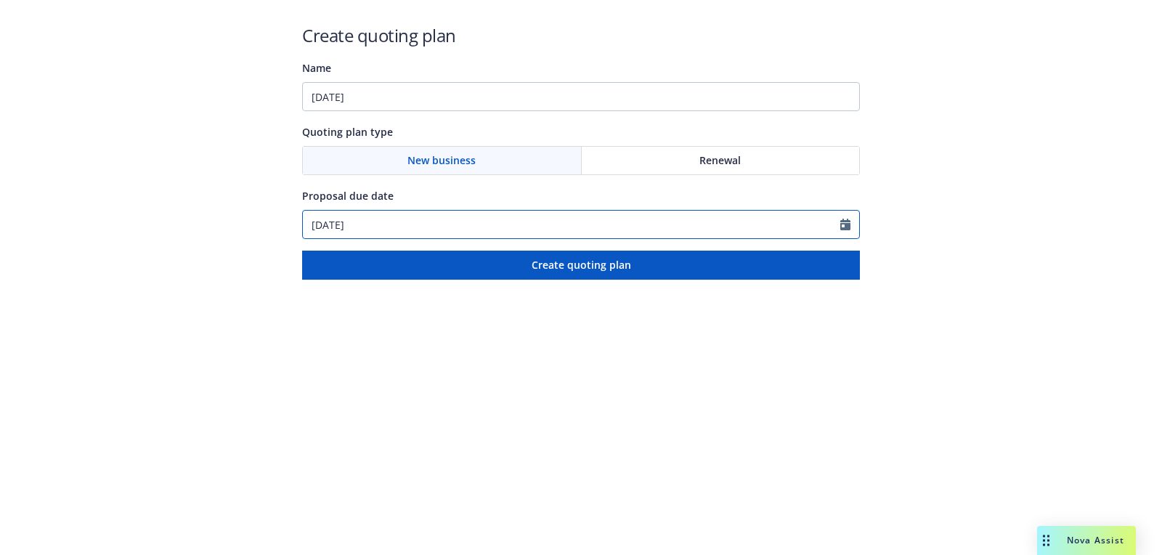
type input "[DATE]"
click at [430, 76] on div "Name [DATE]" at bounding box center [581, 85] width 558 height 52
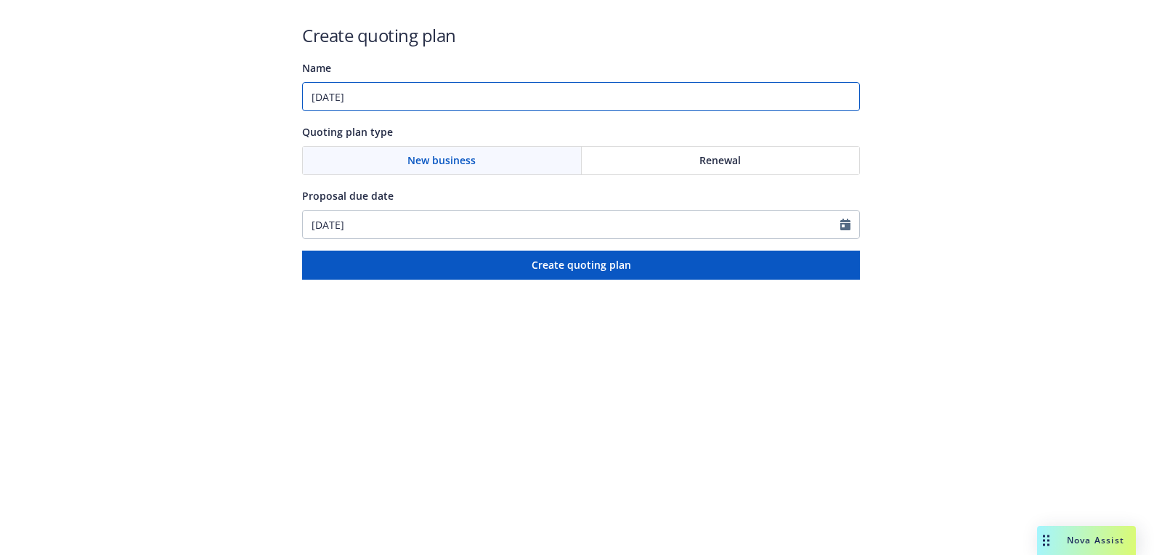
click at [425, 105] on input "[DATE]" at bounding box center [581, 96] width 558 height 29
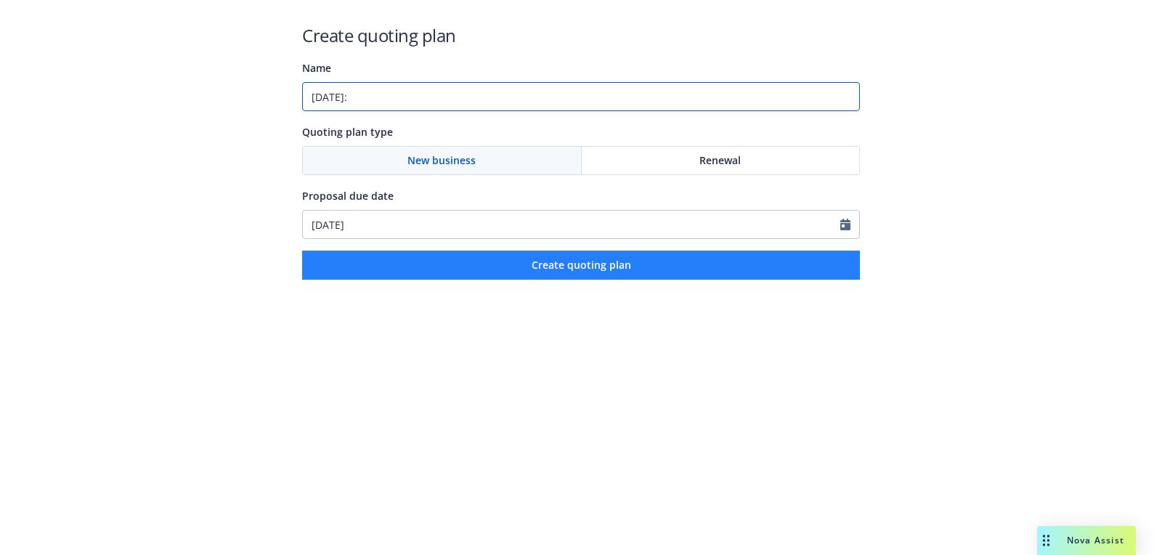
paste input "Commercial Package;Excess Liability"
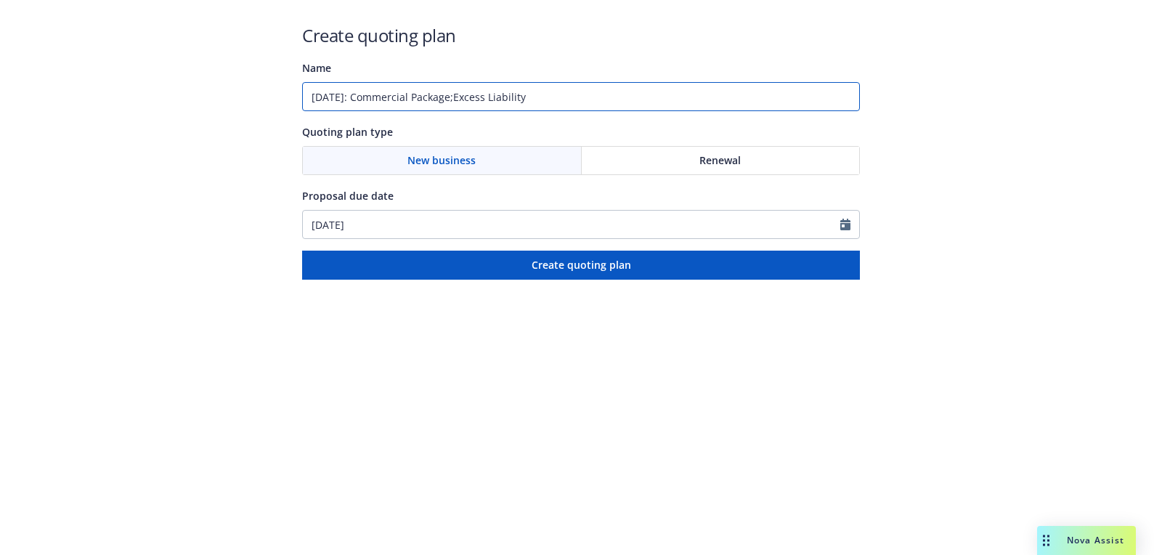
click at [473, 100] on input "10/15/2025: Commercial Package;Excess Liability" at bounding box center [581, 96] width 558 height 29
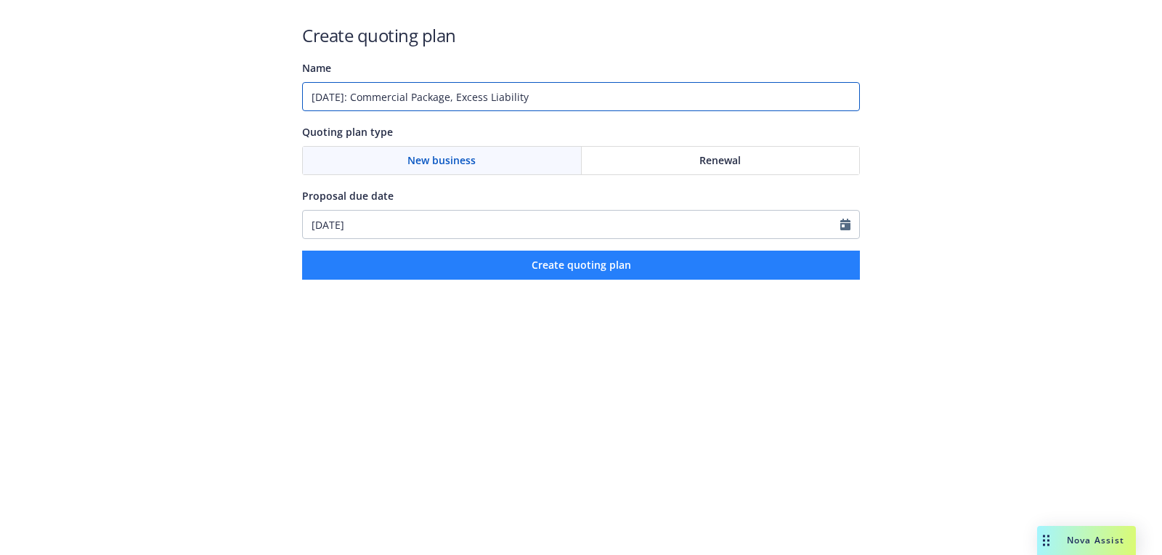
type input "10/15/2025: Commercial Package, Excess Liability"
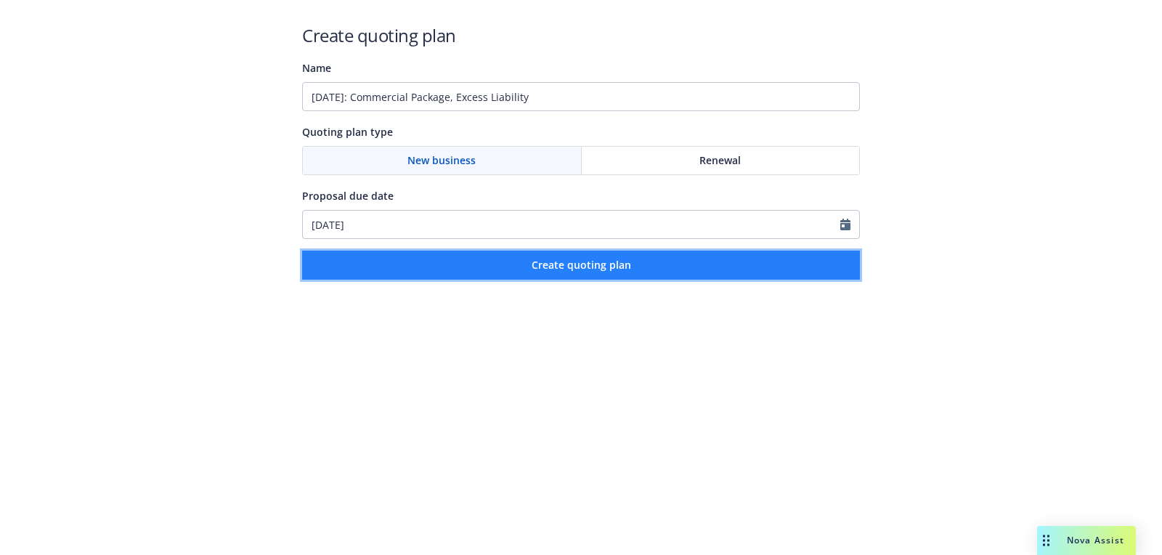
click at [536, 255] on button "Create quoting plan" at bounding box center [581, 265] width 558 height 29
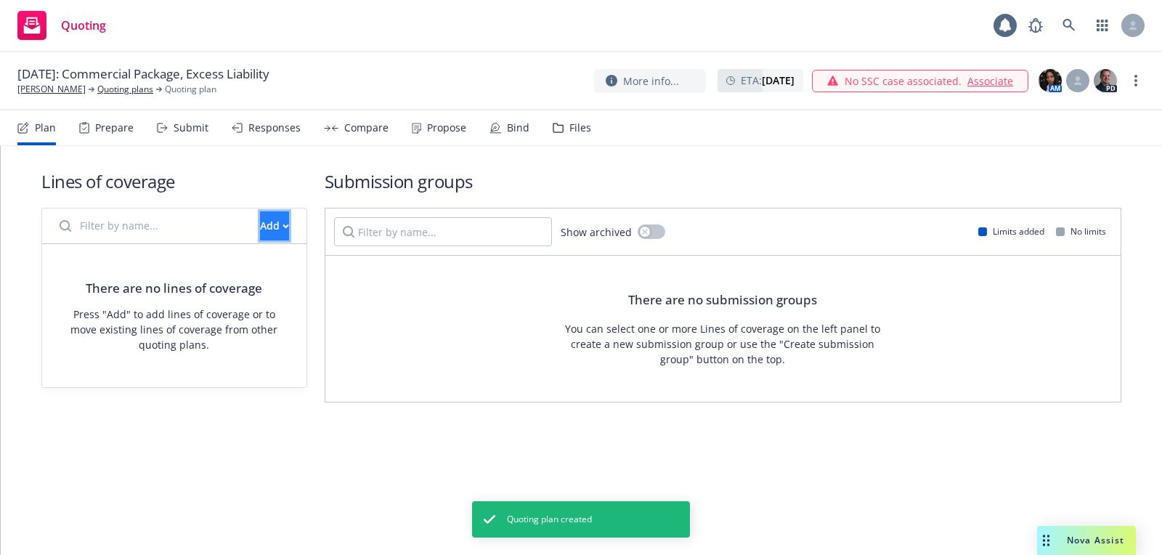
click at [280, 218] on button "Add" at bounding box center [274, 225] width 29 height 29
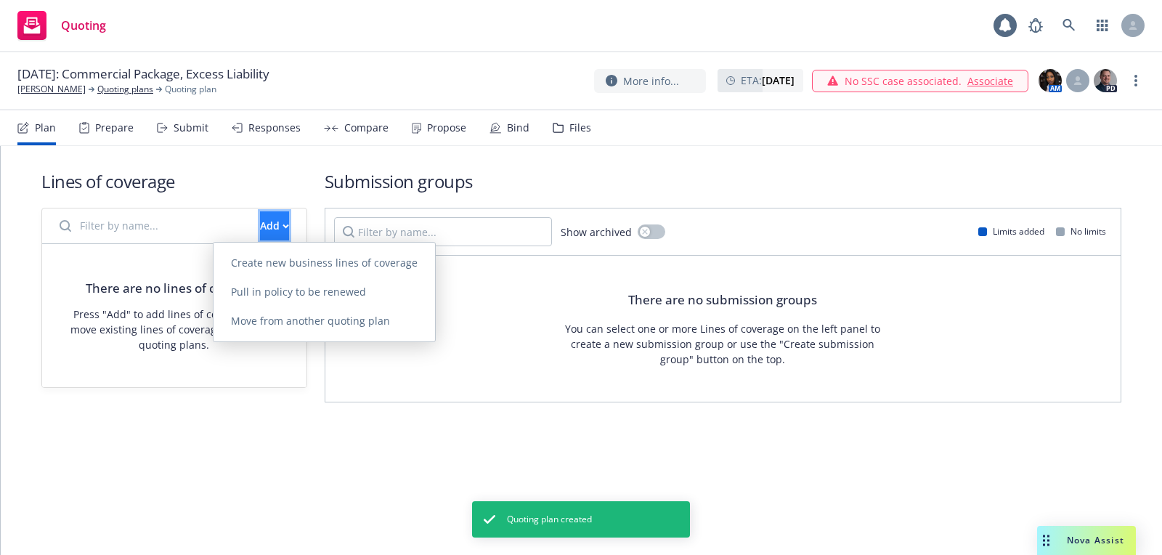
click at [285, 239] on button "Add" at bounding box center [274, 225] width 29 height 29
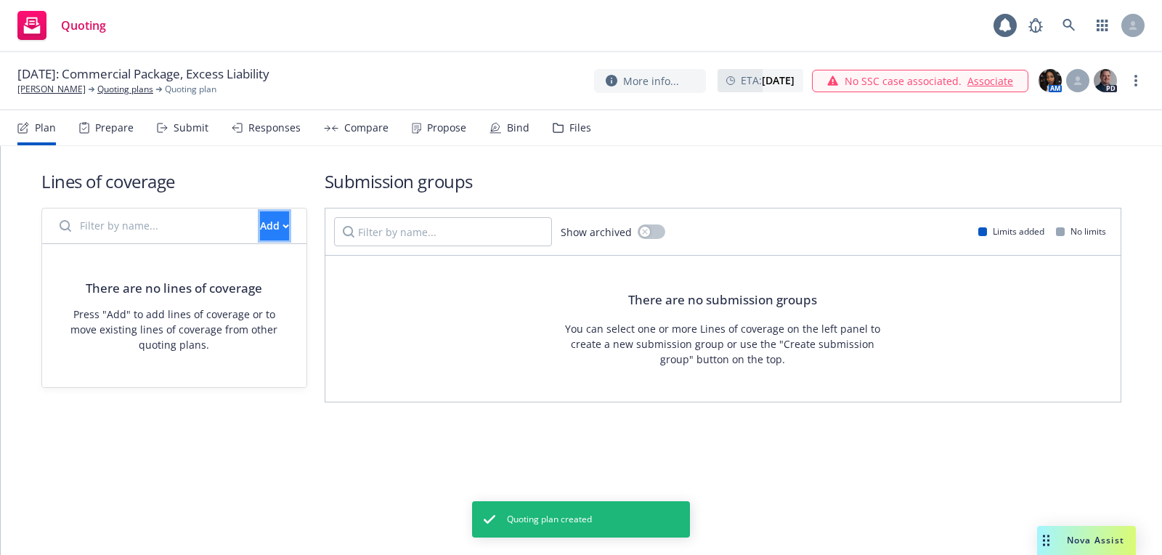
click at [282, 234] on button "Add" at bounding box center [274, 225] width 29 height 29
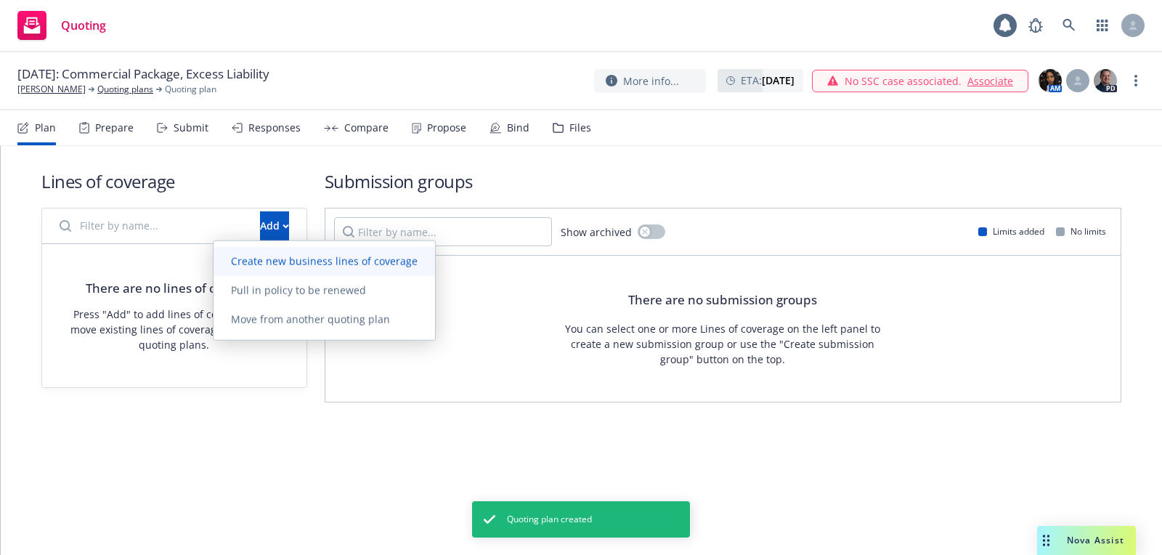
click at [326, 273] on link "Create new business lines of coverage" at bounding box center [323, 261] width 221 height 29
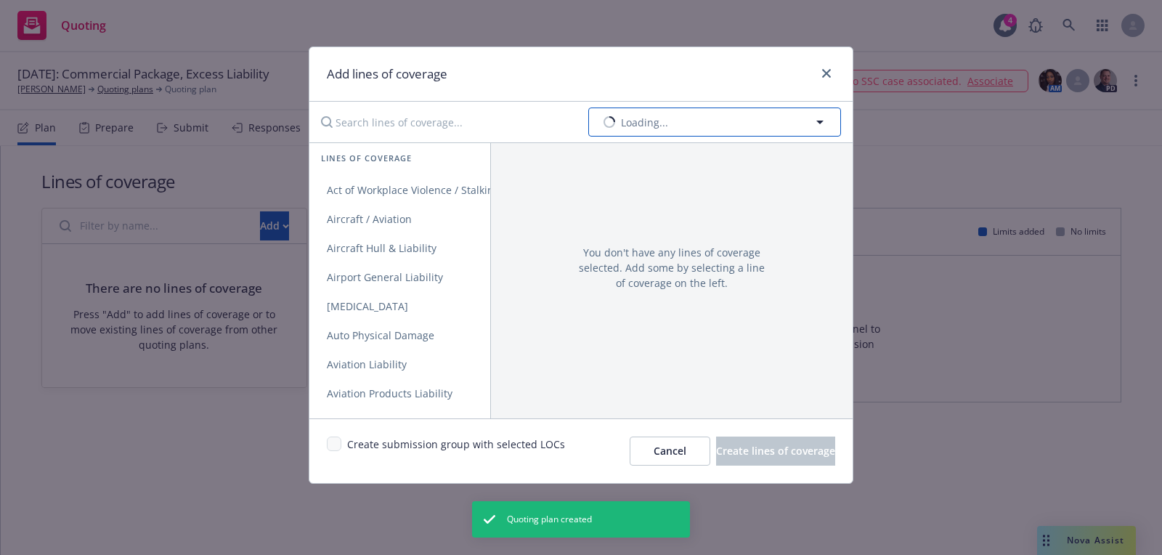
click at [696, 124] on button "Loading..." at bounding box center [714, 121] width 253 height 29
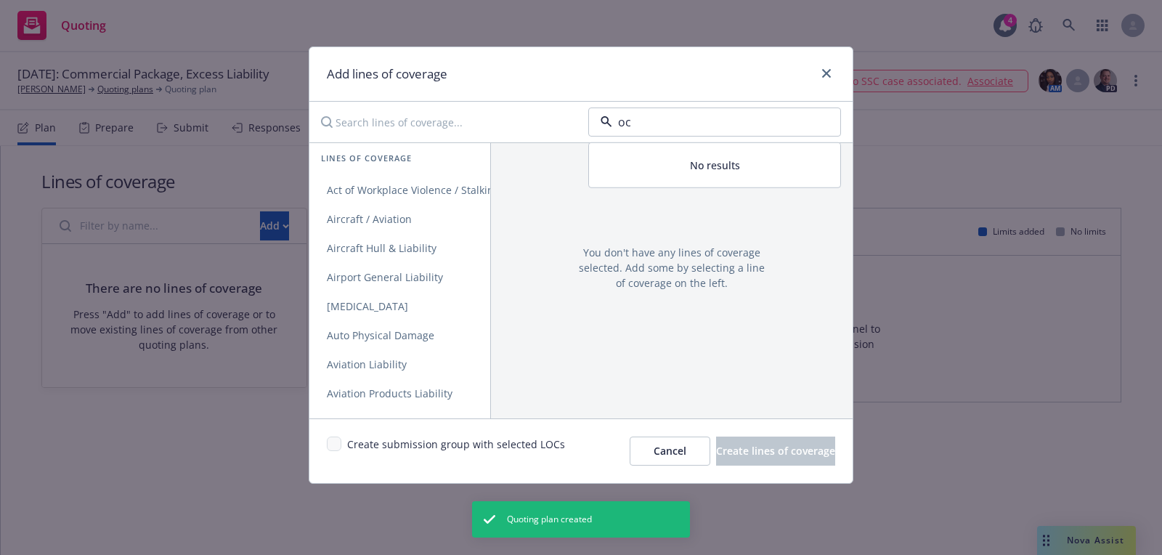
type input "o"
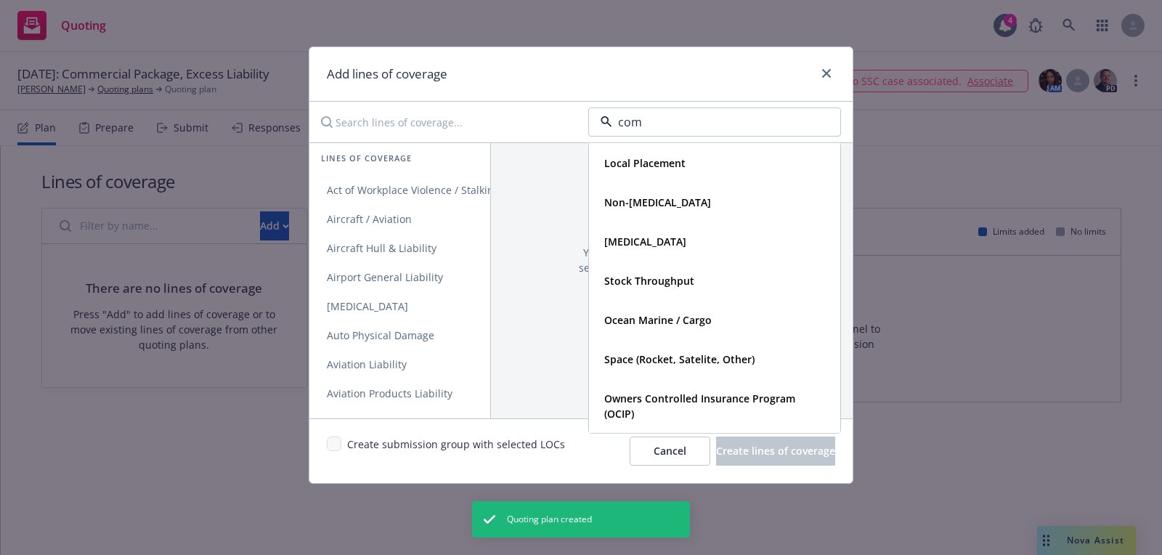
type input "comm"
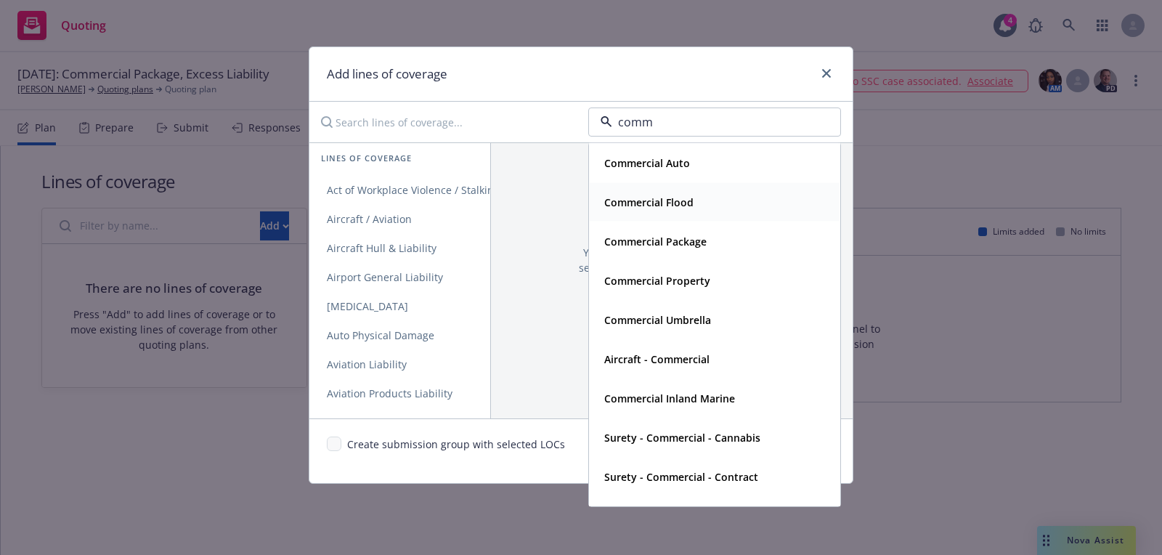
click at [698, 195] on div "Commercial Flood" at bounding box center [714, 202] width 232 height 21
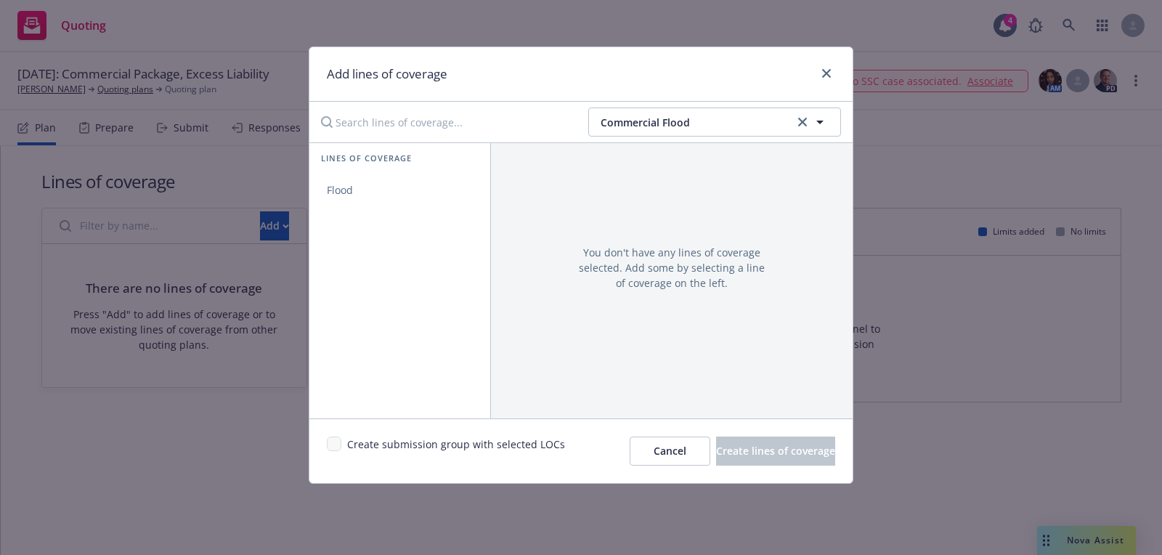
click at [698, 195] on div "Commercial Flood" at bounding box center [714, 200] width 232 height 21
click at [677, 127] on span "Commercial Flood" at bounding box center [696, 122] width 190 height 15
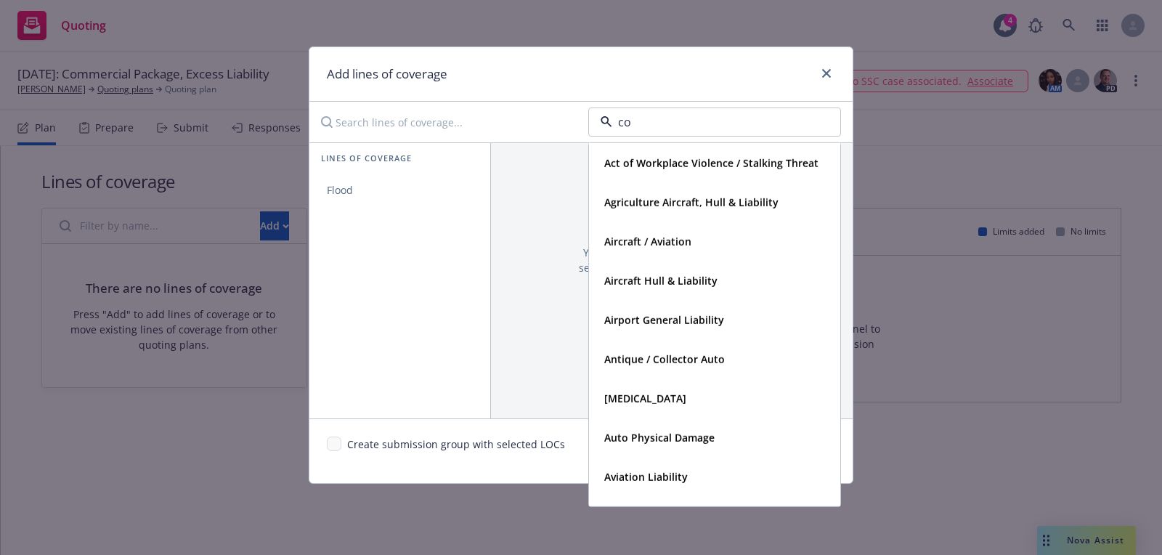
type input "com"
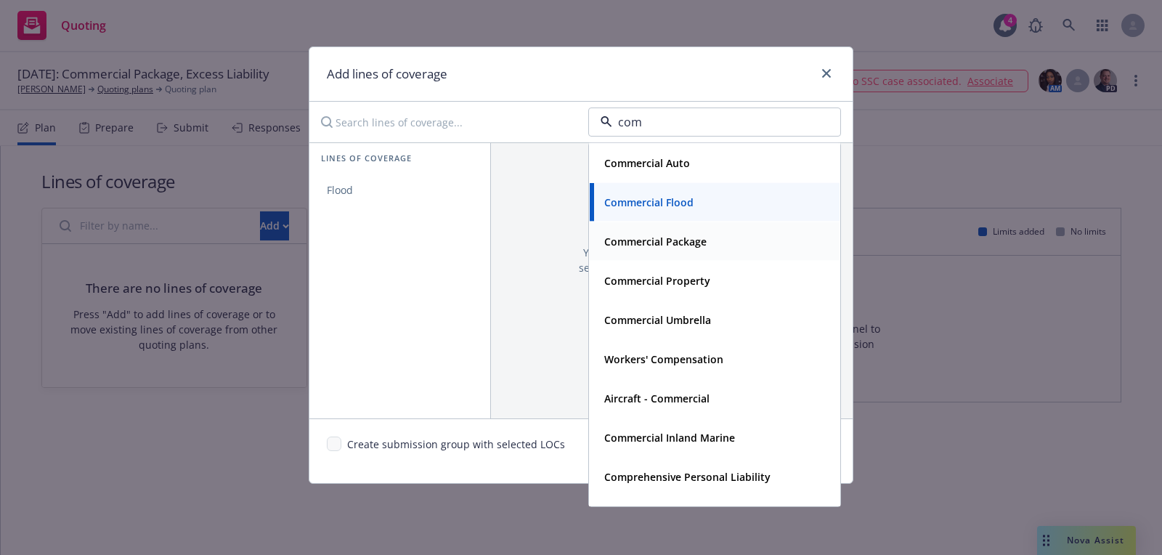
click at [667, 237] on strong "Commercial Package" at bounding box center [655, 242] width 102 height 14
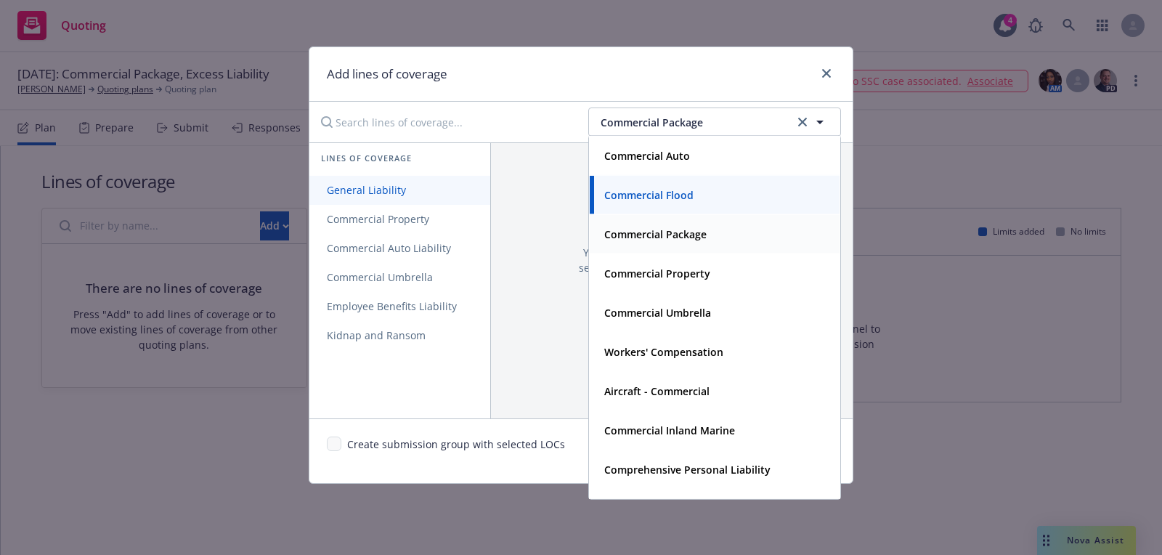
click at [434, 192] on link "General Liability" at bounding box center [399, 190] width 181 height 29
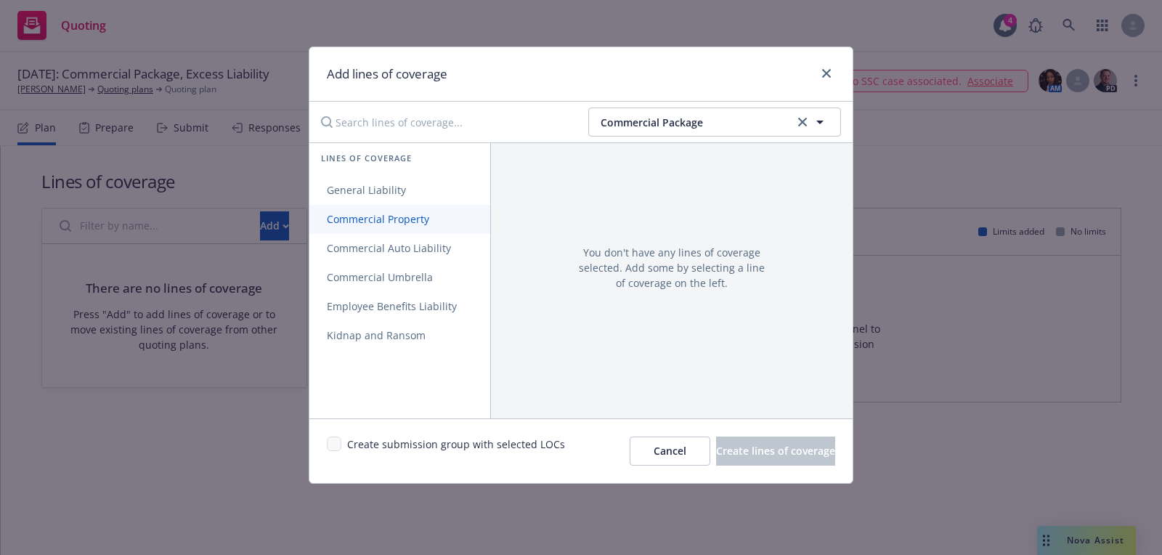
click at [434, 221] on span "Commercial Property" at bounding box center [377, 219] width 137 height 14
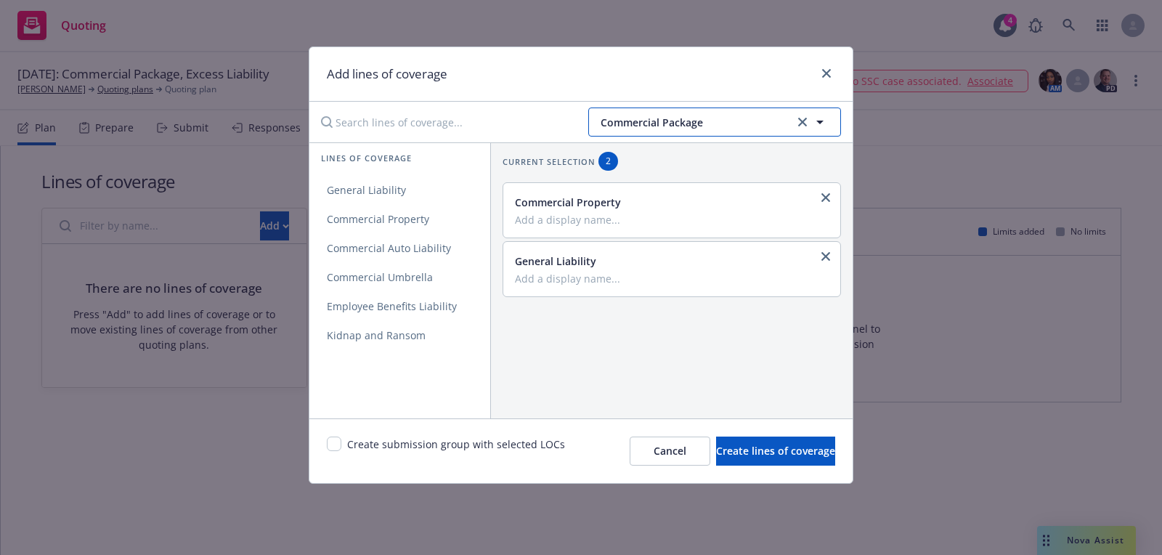
click at [672, 125] on span "Commercial Package" at bounding box center [696, 122] width 190 height 15
type input "excess"
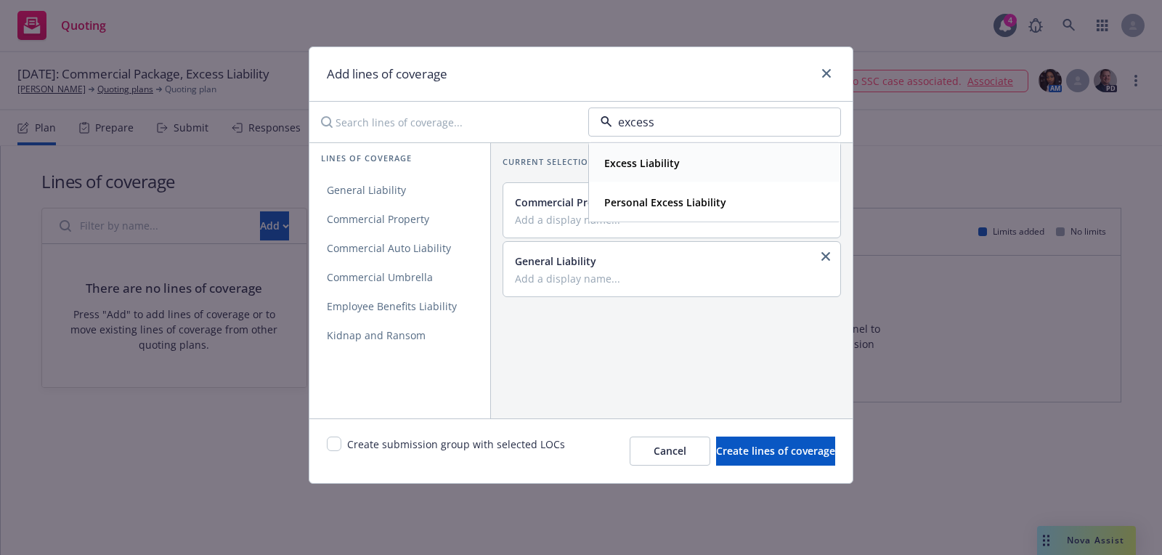
click at [655, 168] on span "Excess Liability" at bounding box center [642, 162] width 76 height 15
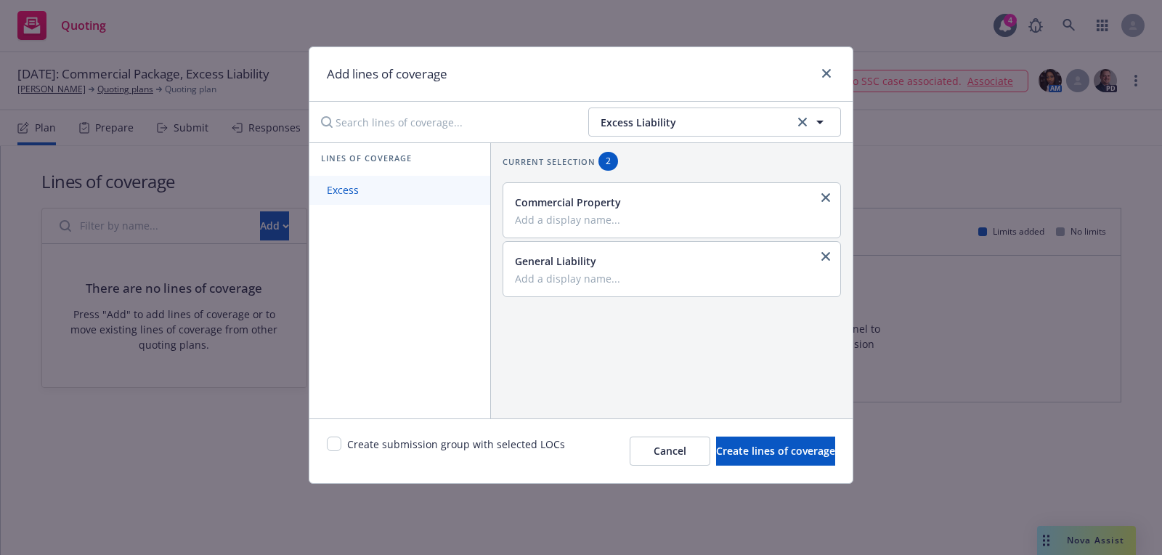
click at [388, 183] on link "Excess" at bounding box center [399, 190] width 181 height 29
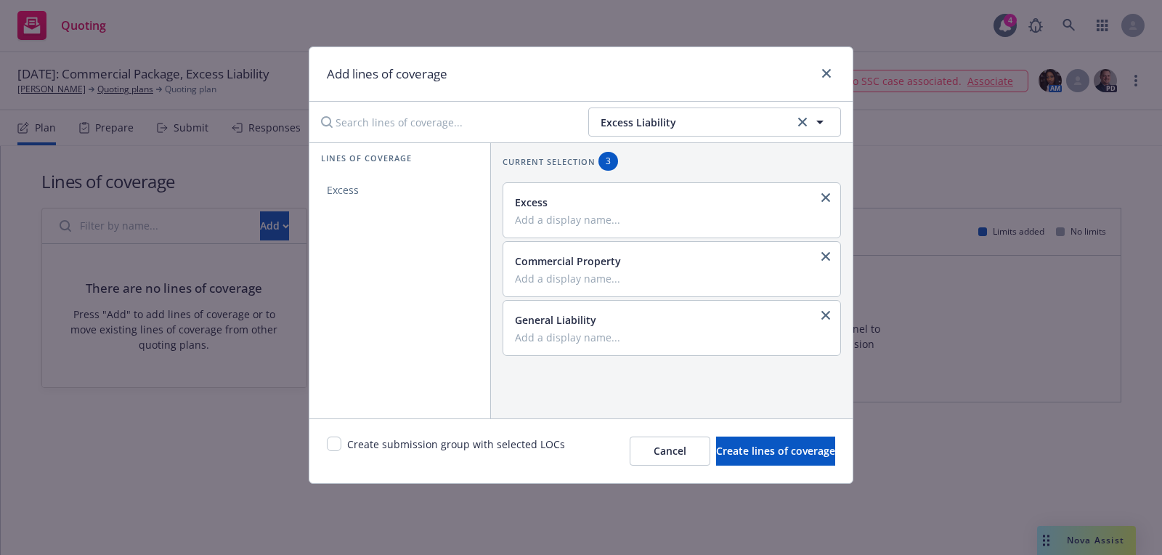
click at [334, 452] on div "Create submission group with selected LOCs" at bounding box center [446, 450] width 238 height 29
click at [333, 439] on input "checkbox" at bounding box center [334, 443] width 15 height 15
checkbox input "true"
click at [786, 444] on span "Create lines of coverage" at bounding box center [775, 451] width 119 height 14
